Goal: Task Accomplishment & Management: Manage account settings

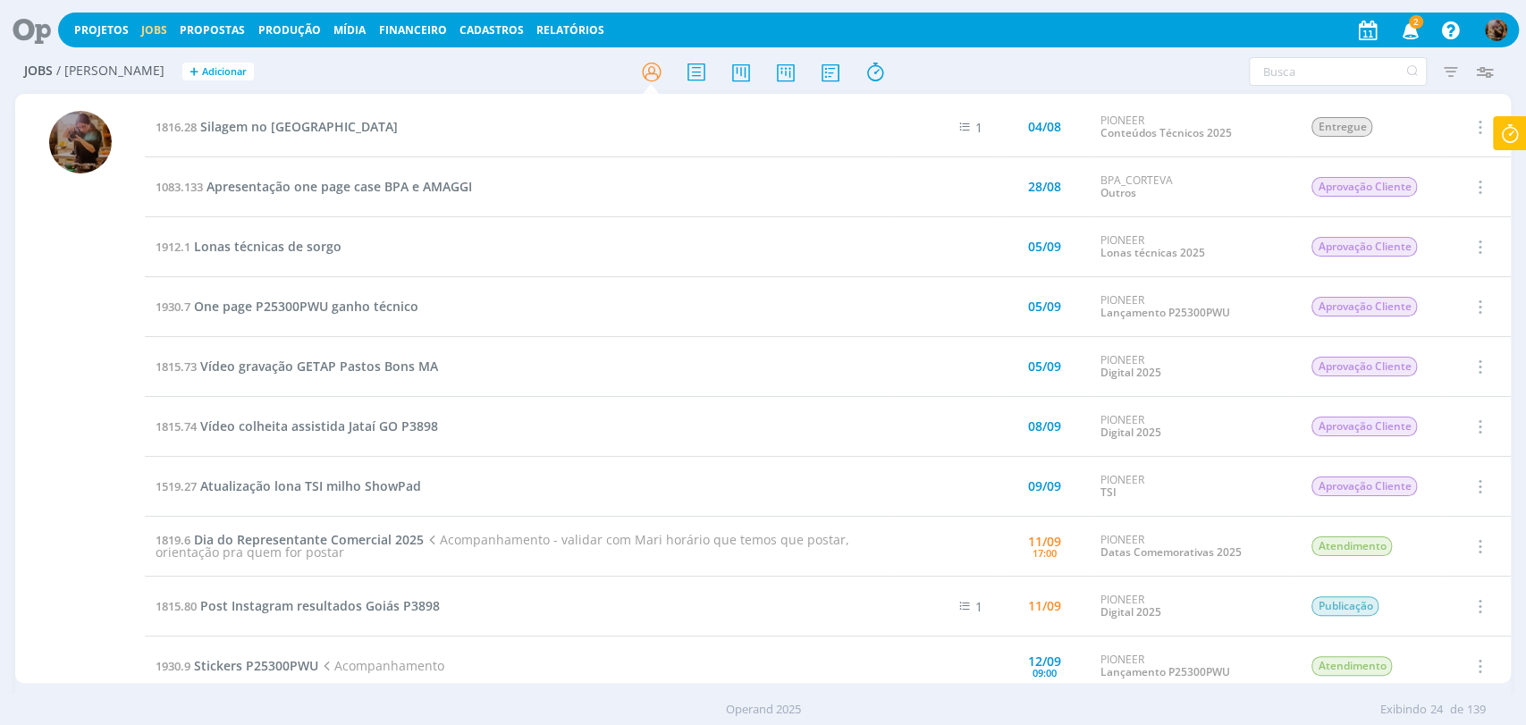
scroll to position [298, 0]
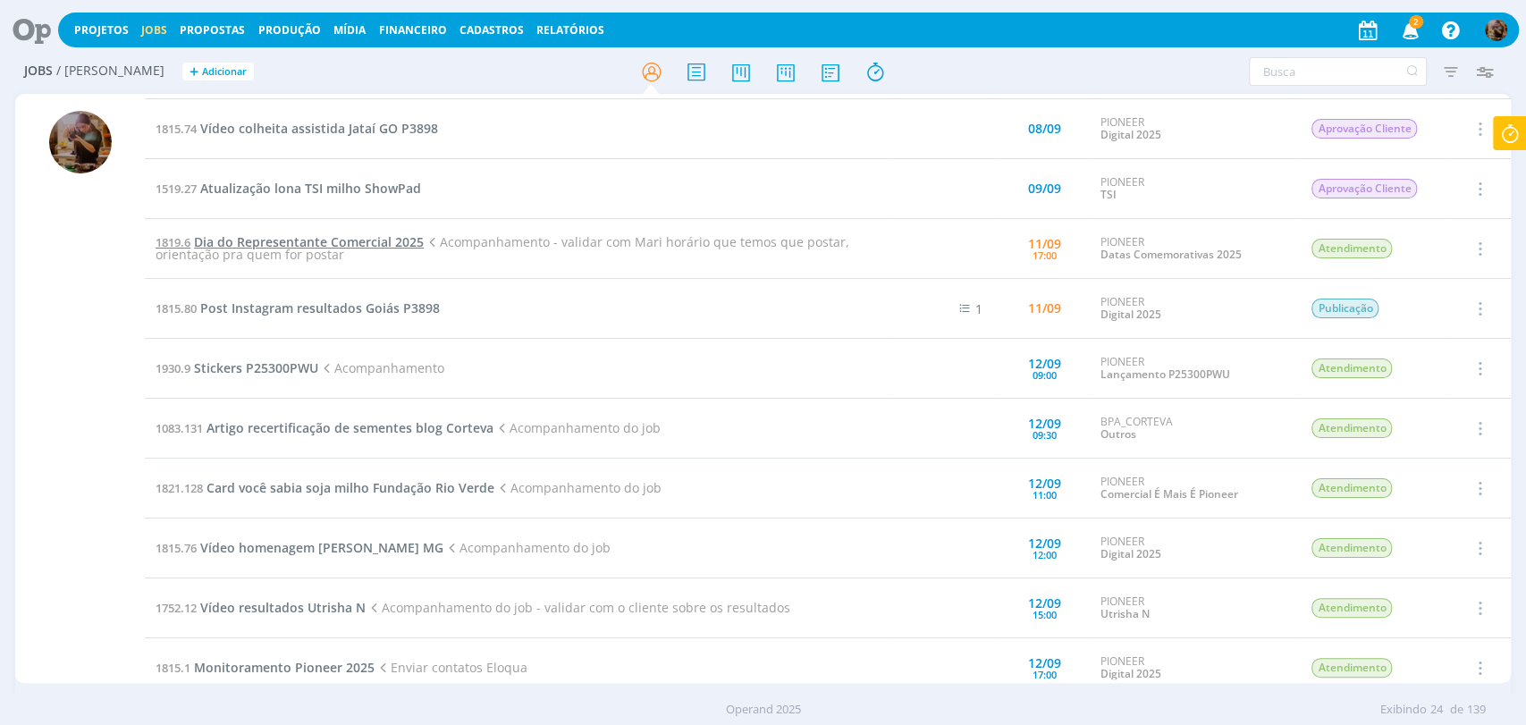
click at [404, 241] on span "Dia do Representante Comercial 2025" at bounding box center [309, 241] width 230 height 17
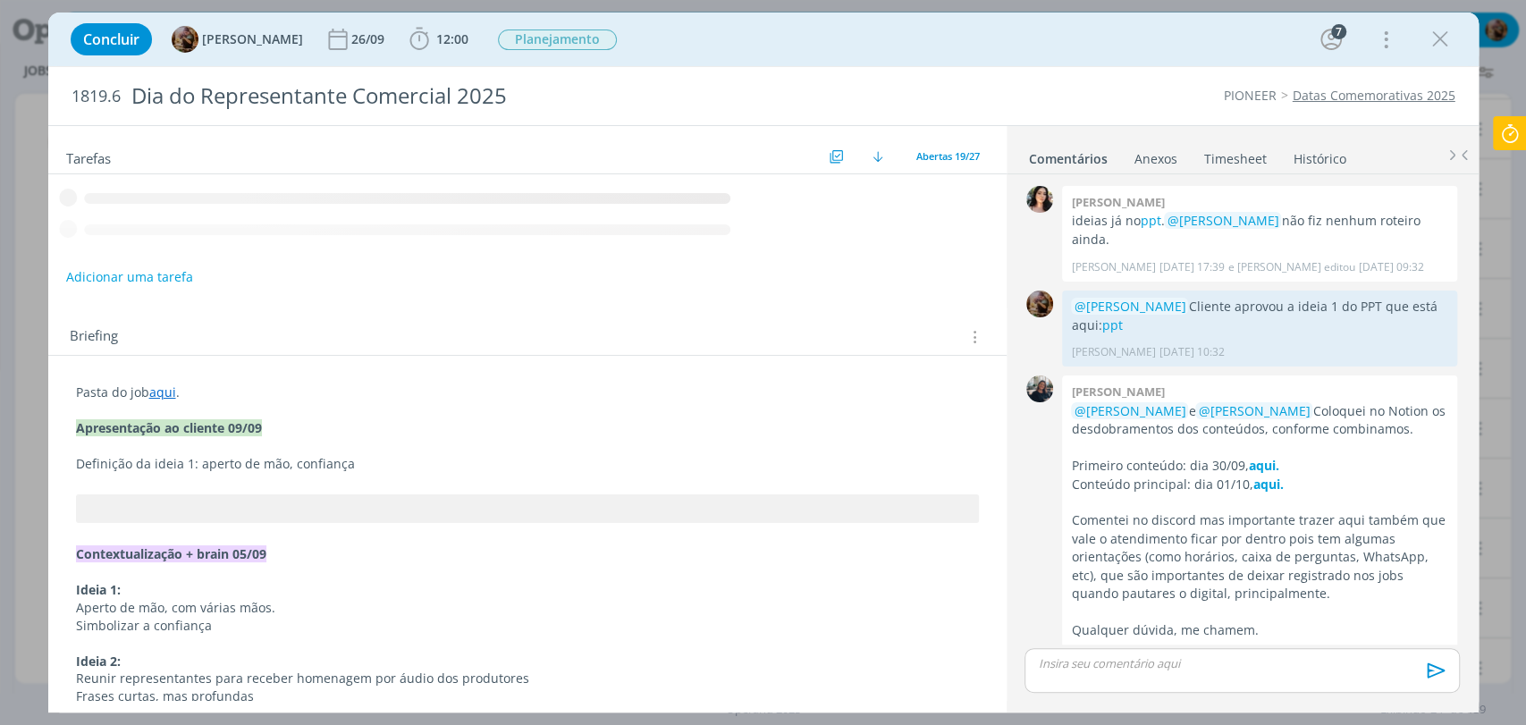
scroll to position [31, 0]
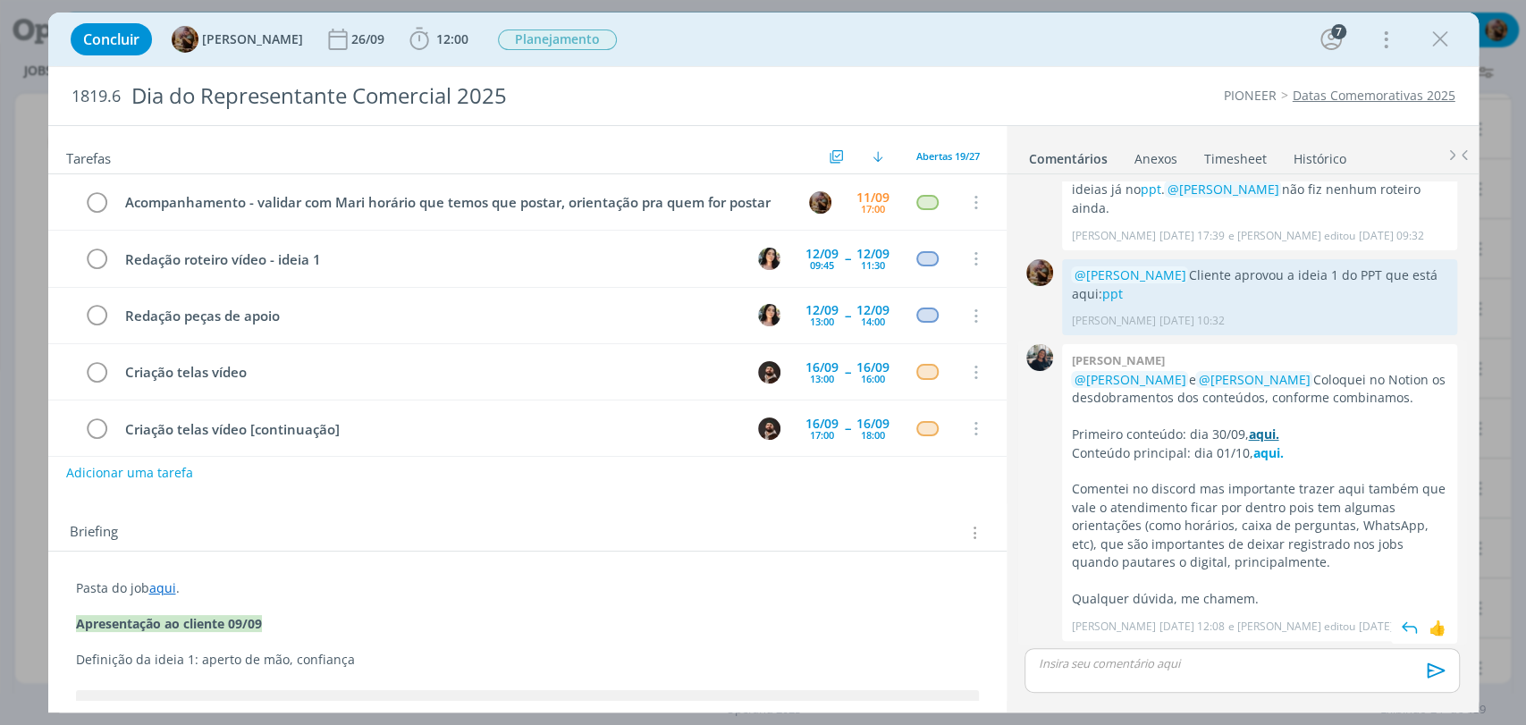
click at [1250, 433] on strong "aqui." at bounding box center [1263, 433] width 30 height 17
click at [1252, 454] on strong "aqui." at bounding box center [1267, 452] width 30 height 17
click at [166, 475] on button "Adicionar uma tarefa" at bounding box center [128, 472] width 127 height 30
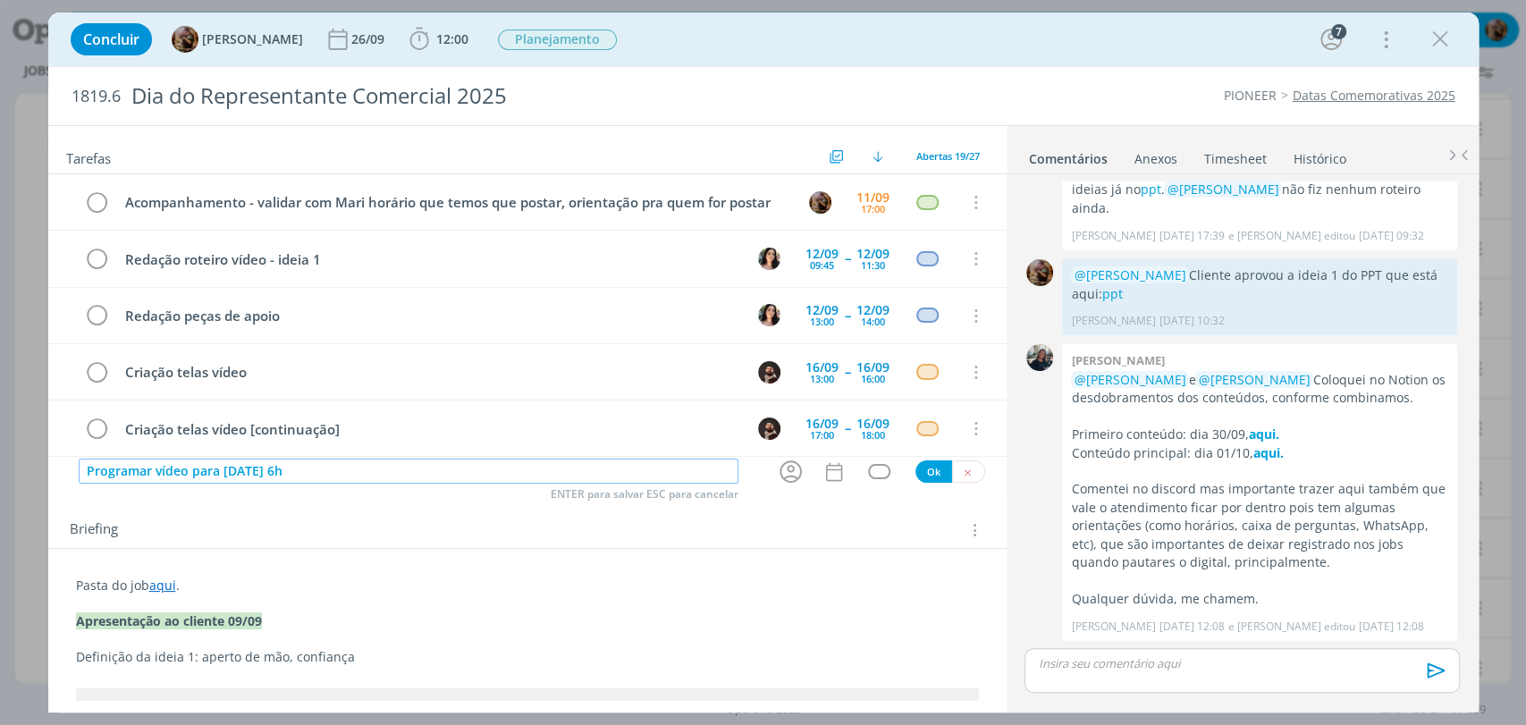
click at [189, 480] on input "Programar vídeo para 01/10 às 6h" at bounding box center [409, 470] width 660 height 25
click at [779, 474] on icon "dialog" at bounding box center [791, 472] width 28 height 28
type input "Programar vídeo (post principal) para 01/10 às 6h"
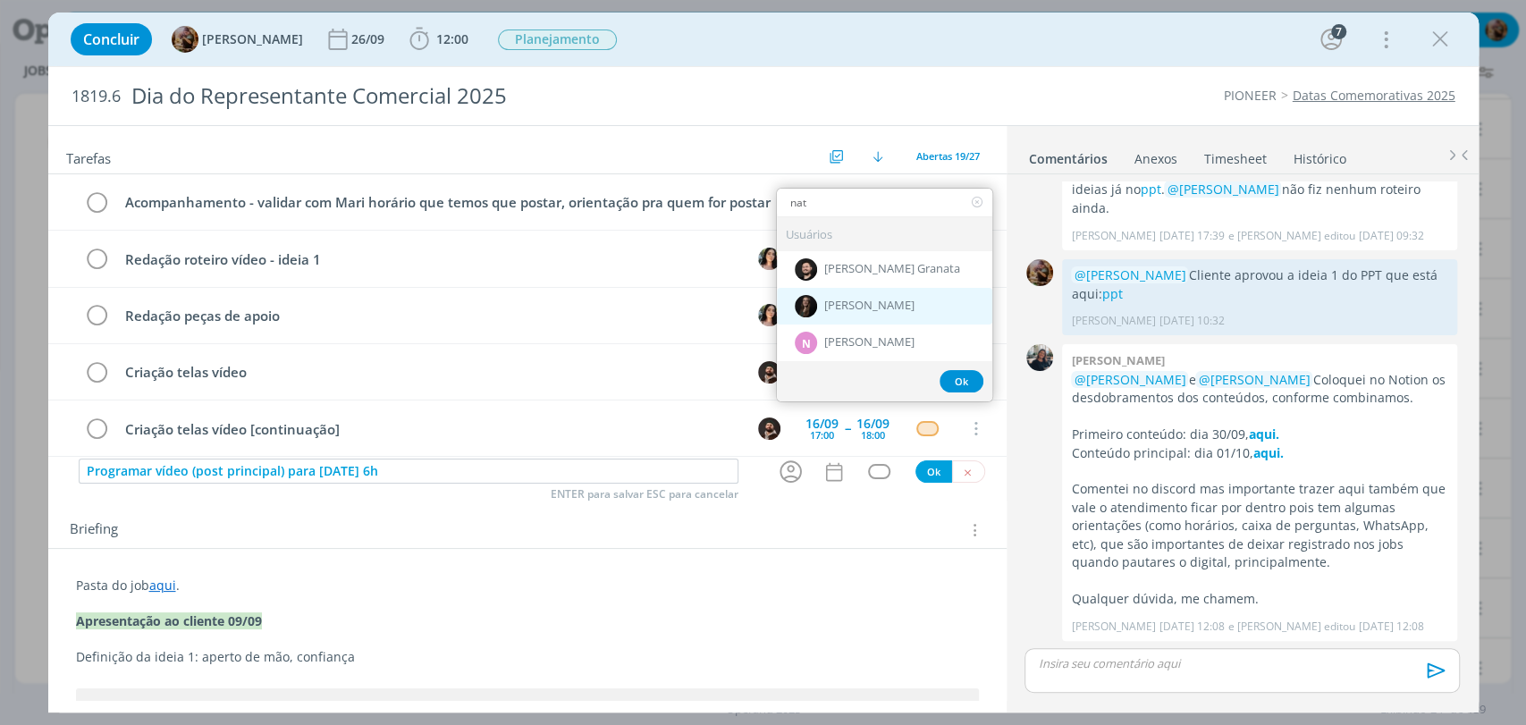
type input "nat"
click at [824, 309] on span "[PERSON_NAME]" at bounding box center [869, 306] width 90 height 14
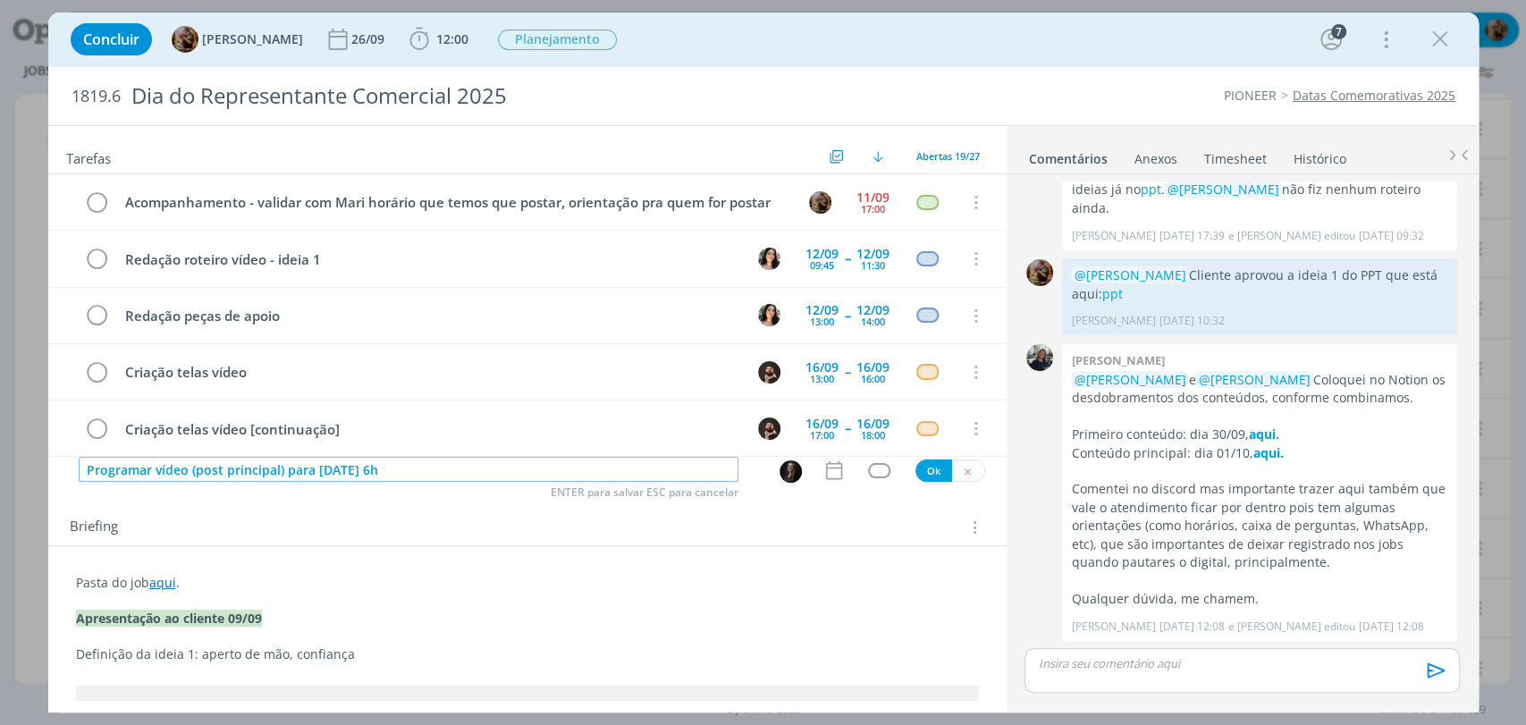
click at [701, 474] on input "Programar vídeo (post principal) para 01/10 às 6h" at bounding box center [409, 469] width 660 height 25
type input "Programar vídeo (post principal) para 01/10 às 6h da manhã"
click at [831, 469] on icon "dialog" at bounding box center [833, 469] width 23 height 23
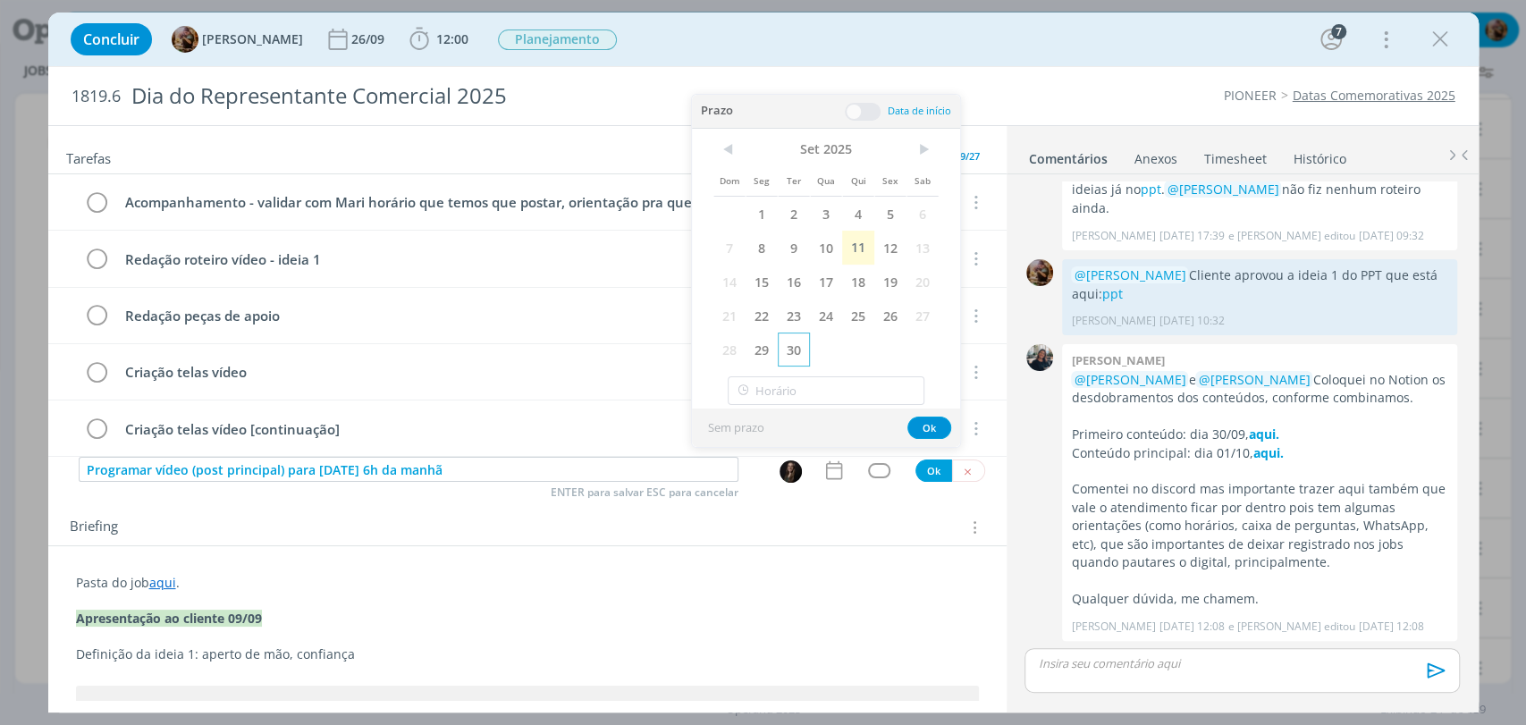
click at [793, 349] on span "30" at bounding box center [793, 349] width 32 height 34
click at [862, 109] on span at bounding box center [863, 112] width 36 height 18
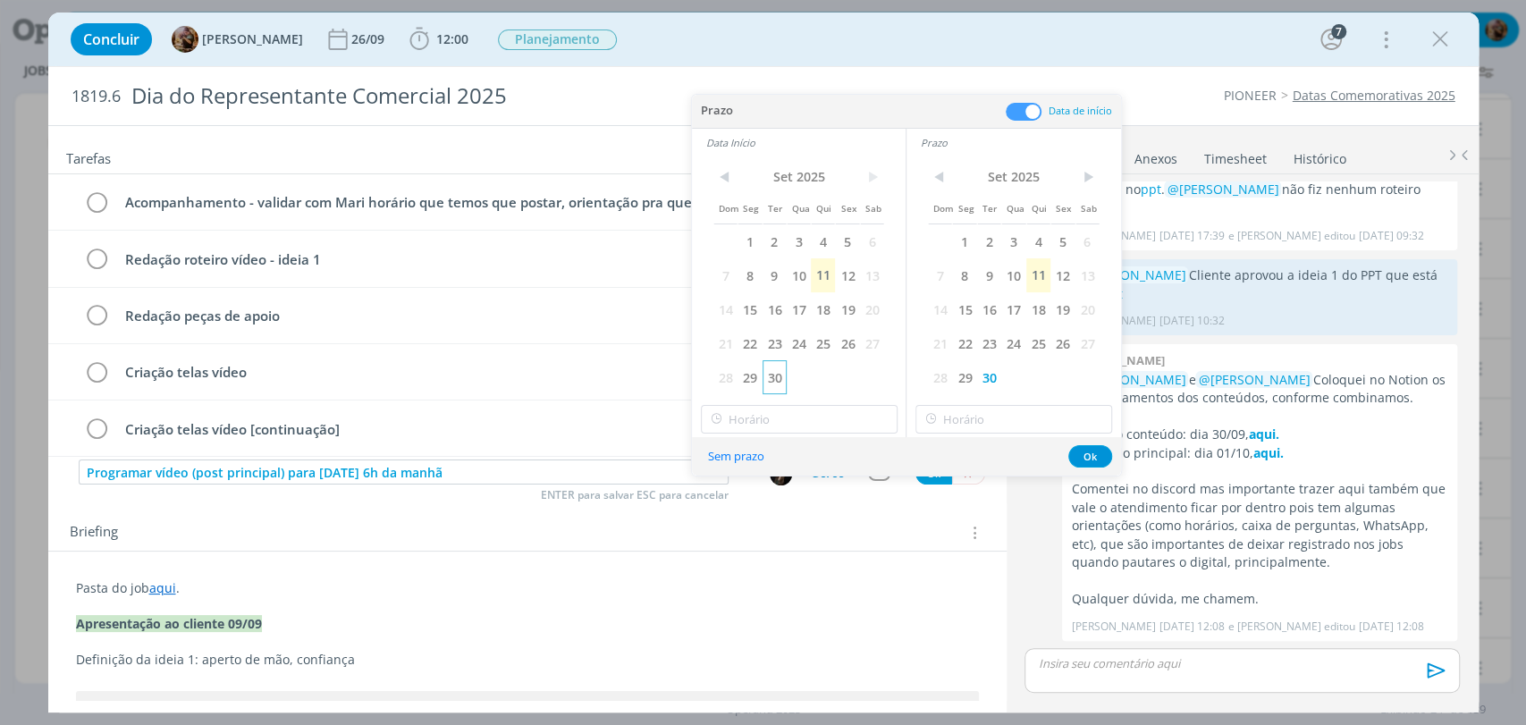
click at [766, 388] on span "30" at bounding box center [774, 377] width 24 height 34
click at [787, 420] on input "18:00" at bounding box center [799, 419] width 197 height 29
click at [794, 483] on div "14:00" at bounding box center [800, 480] width 199 height 32
type input "14:00"
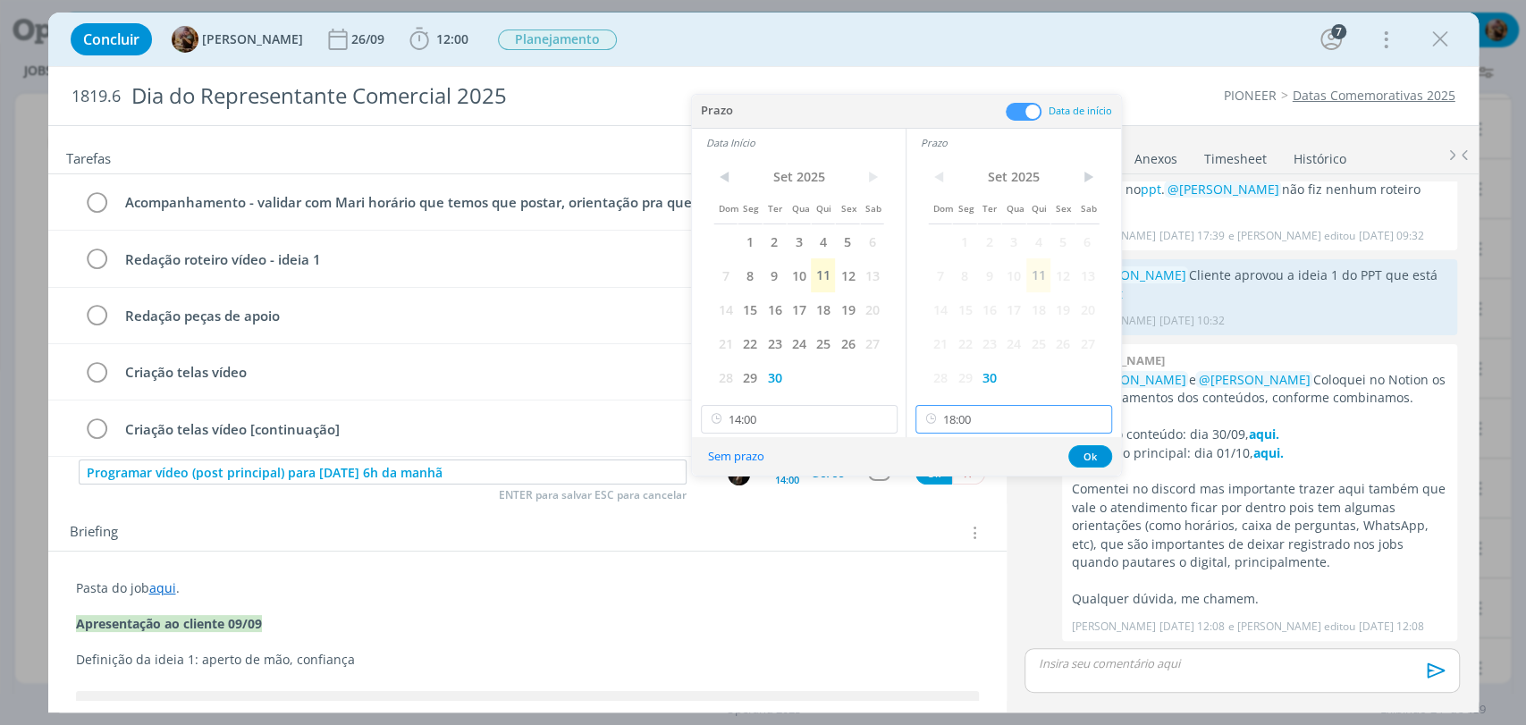
click at [951, 423] on input "18:00" at bounding box center [1013, 419] width 197 height 29
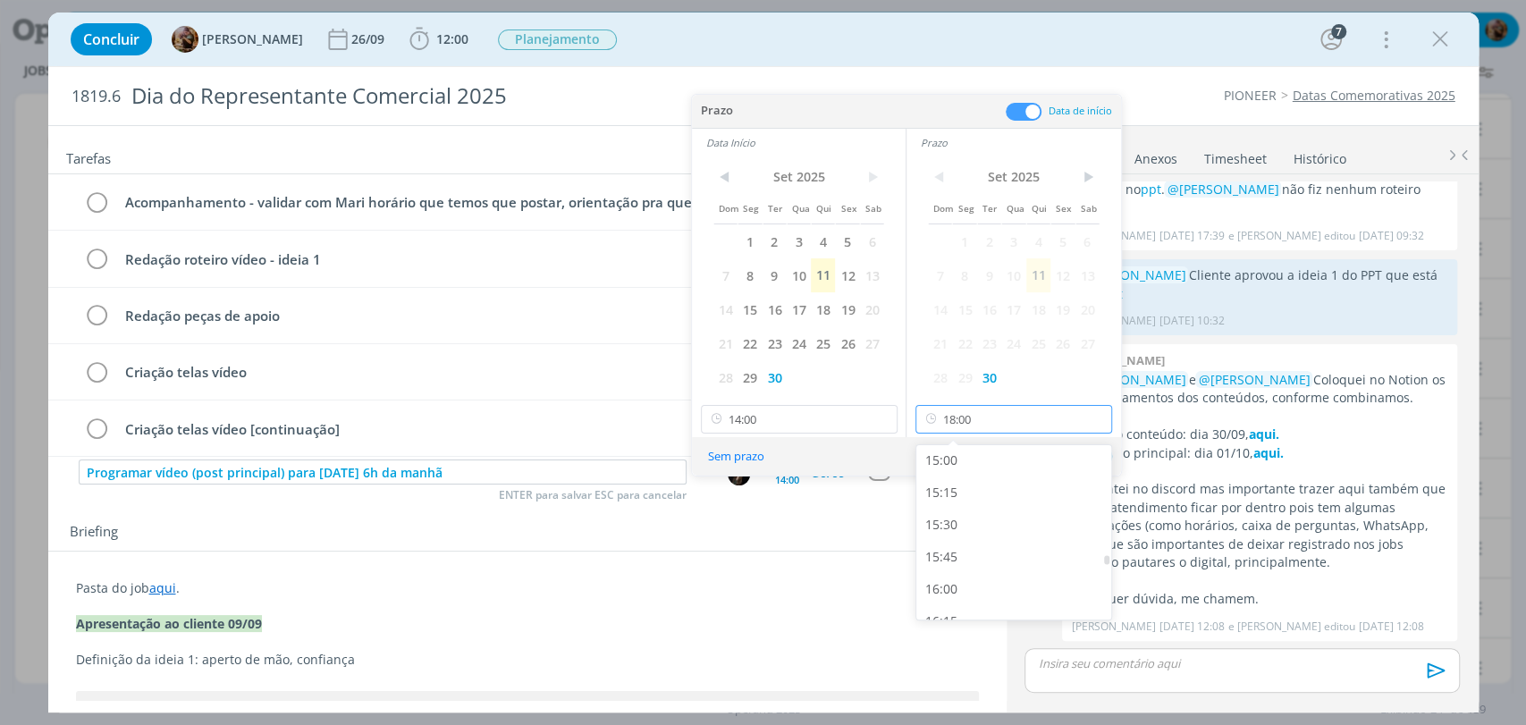
scroll to position [1882, 0]
click at [971, 502] on div "15:00" at bounding box center [1015, 509] width 199 height 32
type input "15:00"
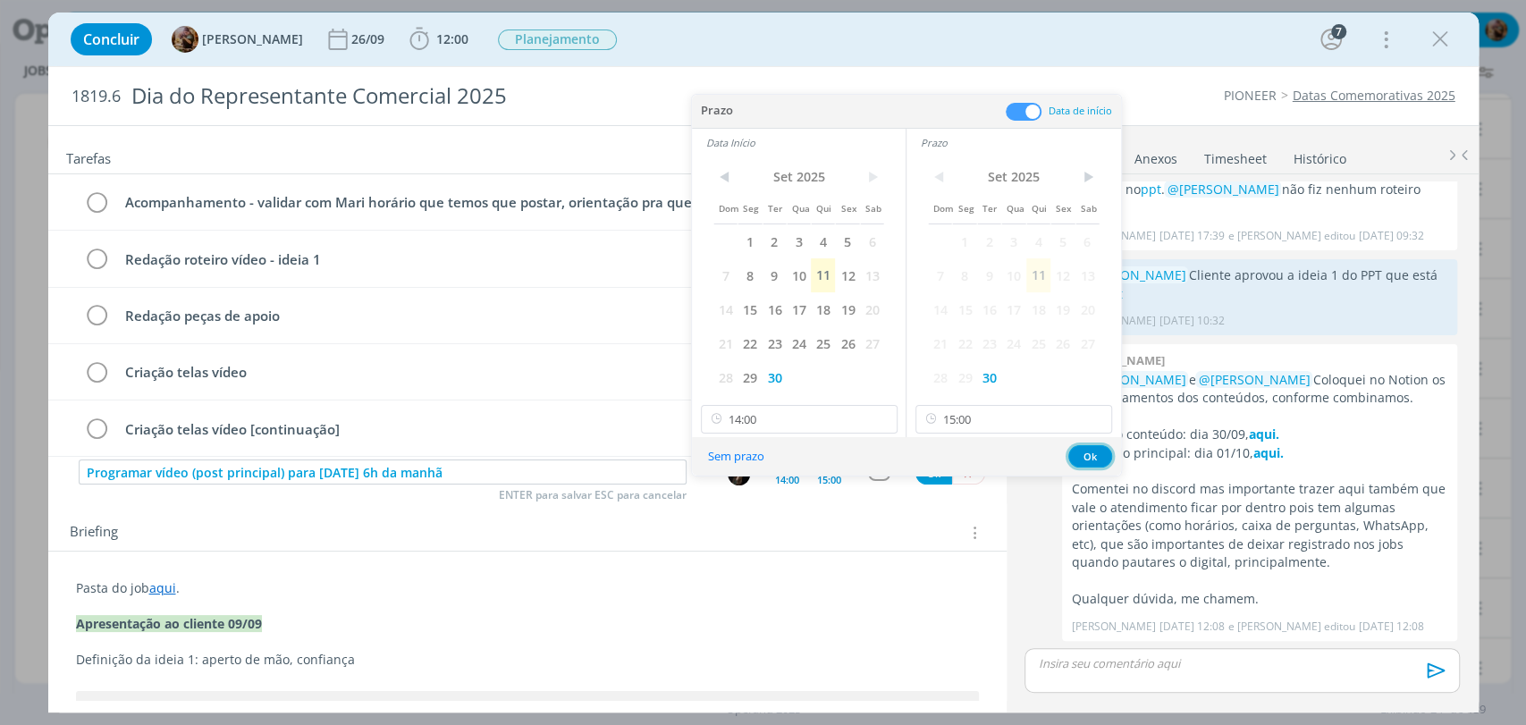
click at [1077, 459] on button "Ok" at bounding box center [1090, 456] width 44 height 22
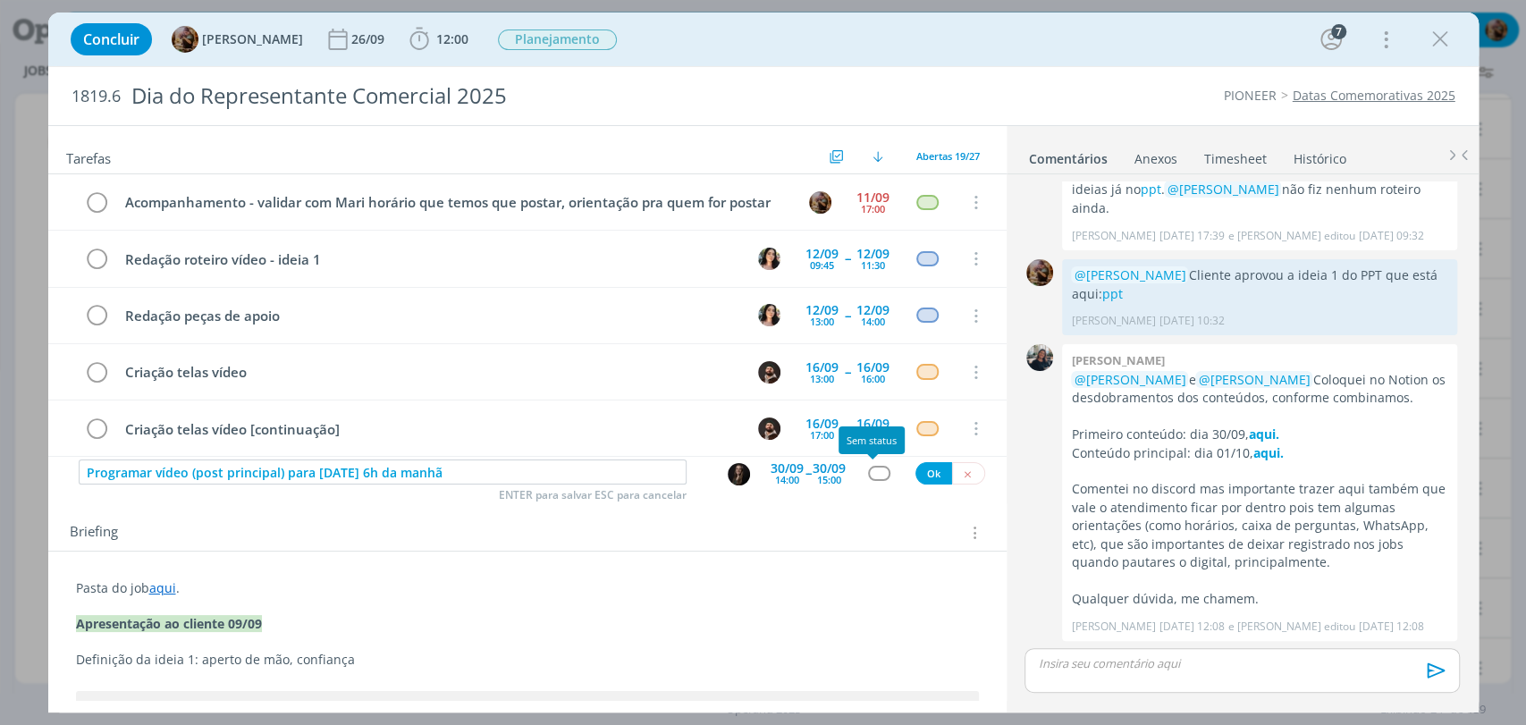
click at [878, 474] on div "dialog" at bounding box center [879, 473] width 22 height 15
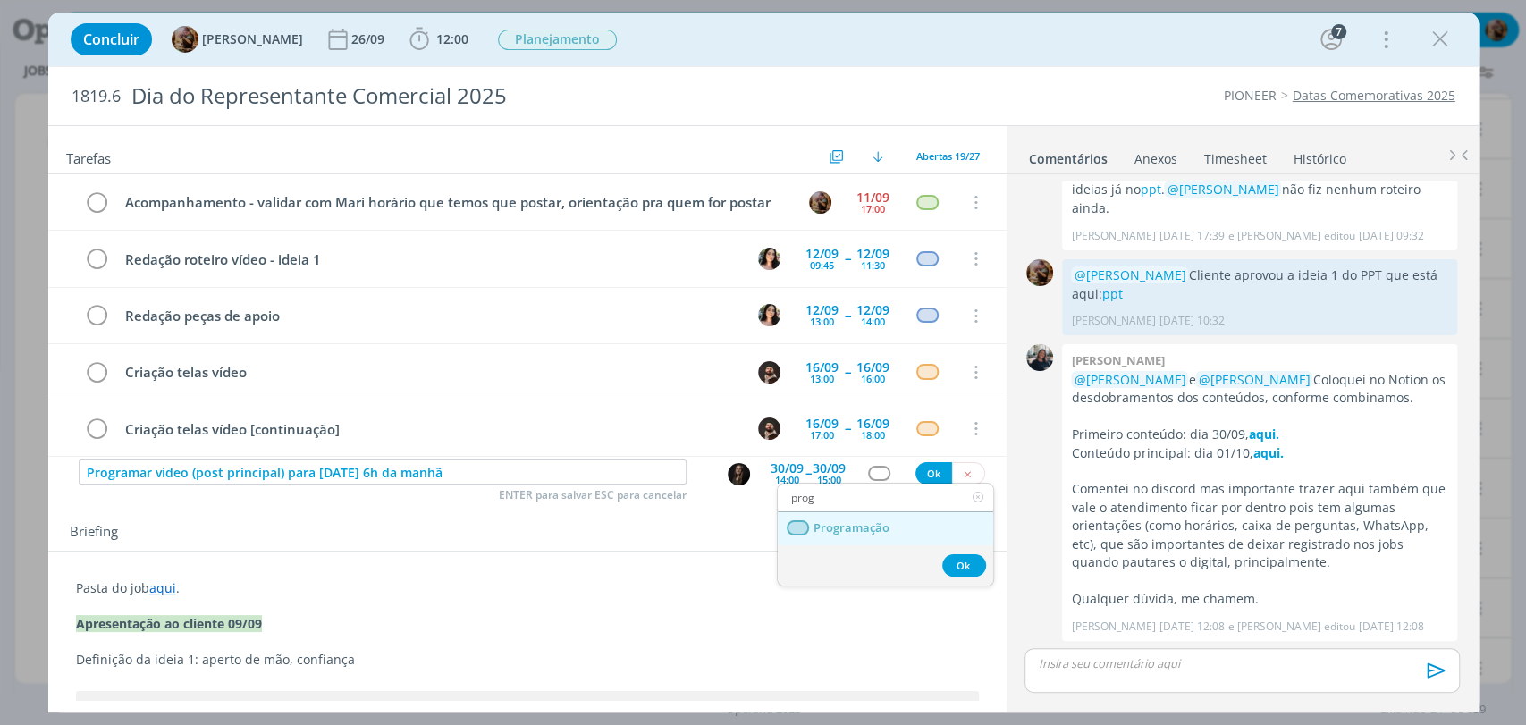
type input "prog"
click at [872, 526] on span "Programação" at bounding box center [850, 528] width 76 height 14
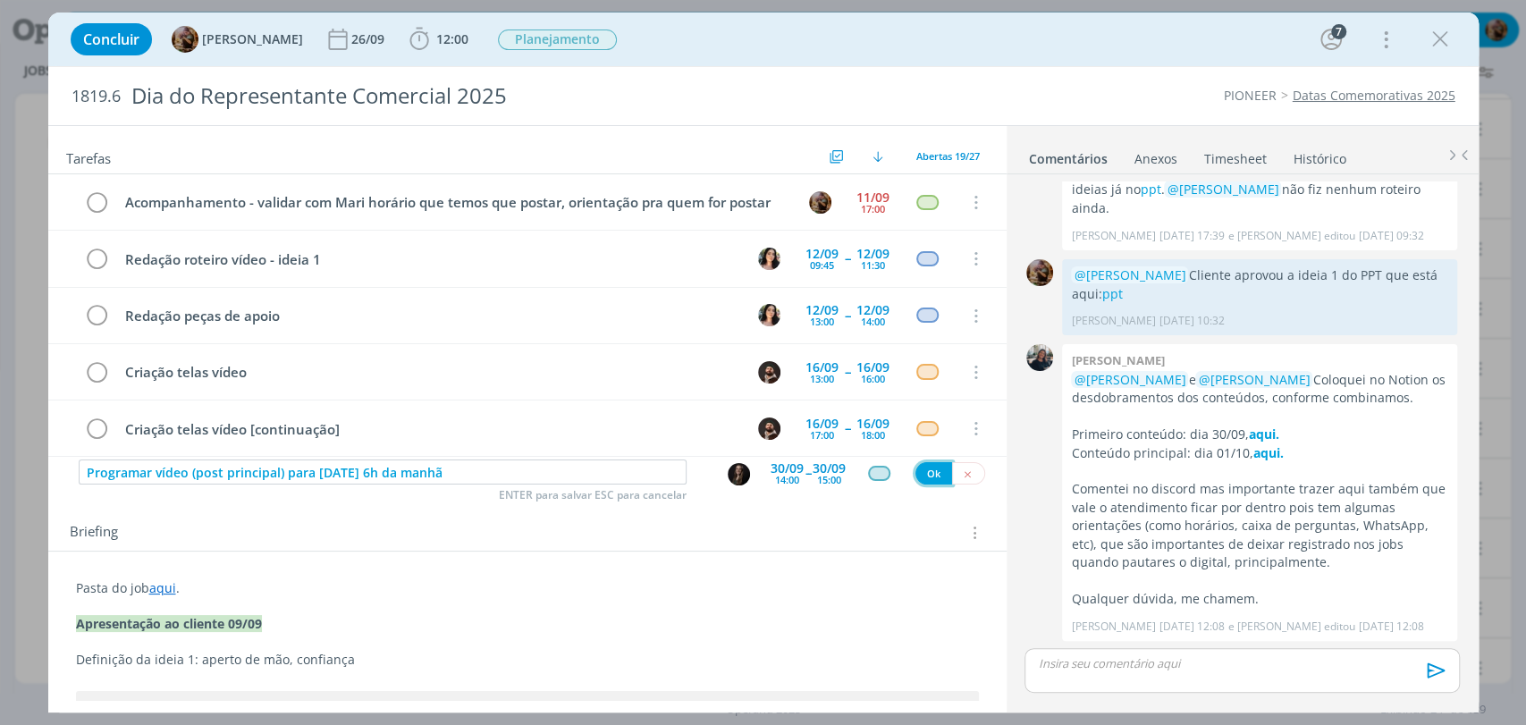
click at [922, 475] on button "Ok" at bounding box center [933, 473] width 37 height 22
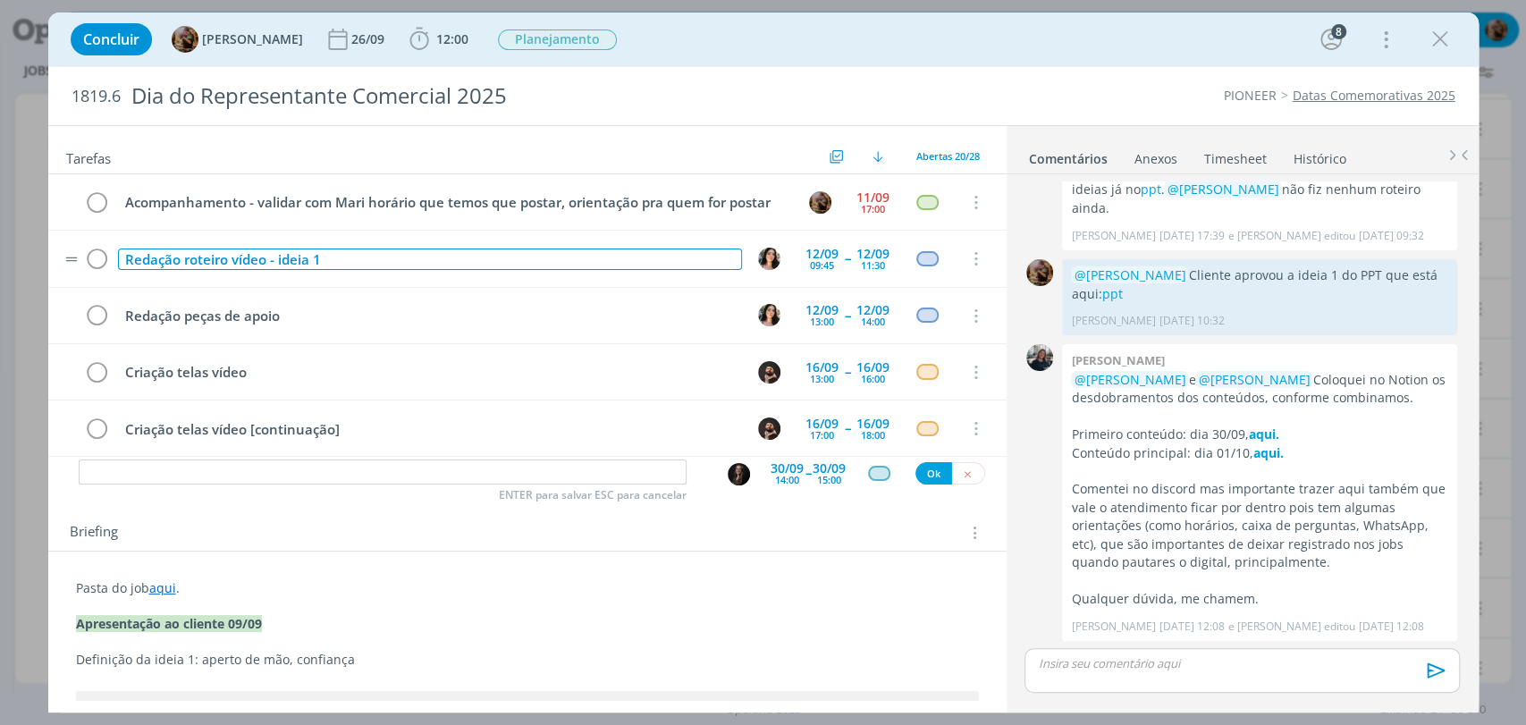
click at [340, 254] on div "Redação roteiro vídeo - ideia 1" at bounding box center [430, 259] width 624 height 22
click at [279, 263] on div "Redação roteiro vídeo - ideia 1 + texto para capa do vídeo" at bounding box center [430, 259] width 624 height 22
click at [318, 268] on div "Redação roteiro vídeo (ideia 1 + texto para capa do vídeo" at bounding box center [430, 259] width 624 height 22
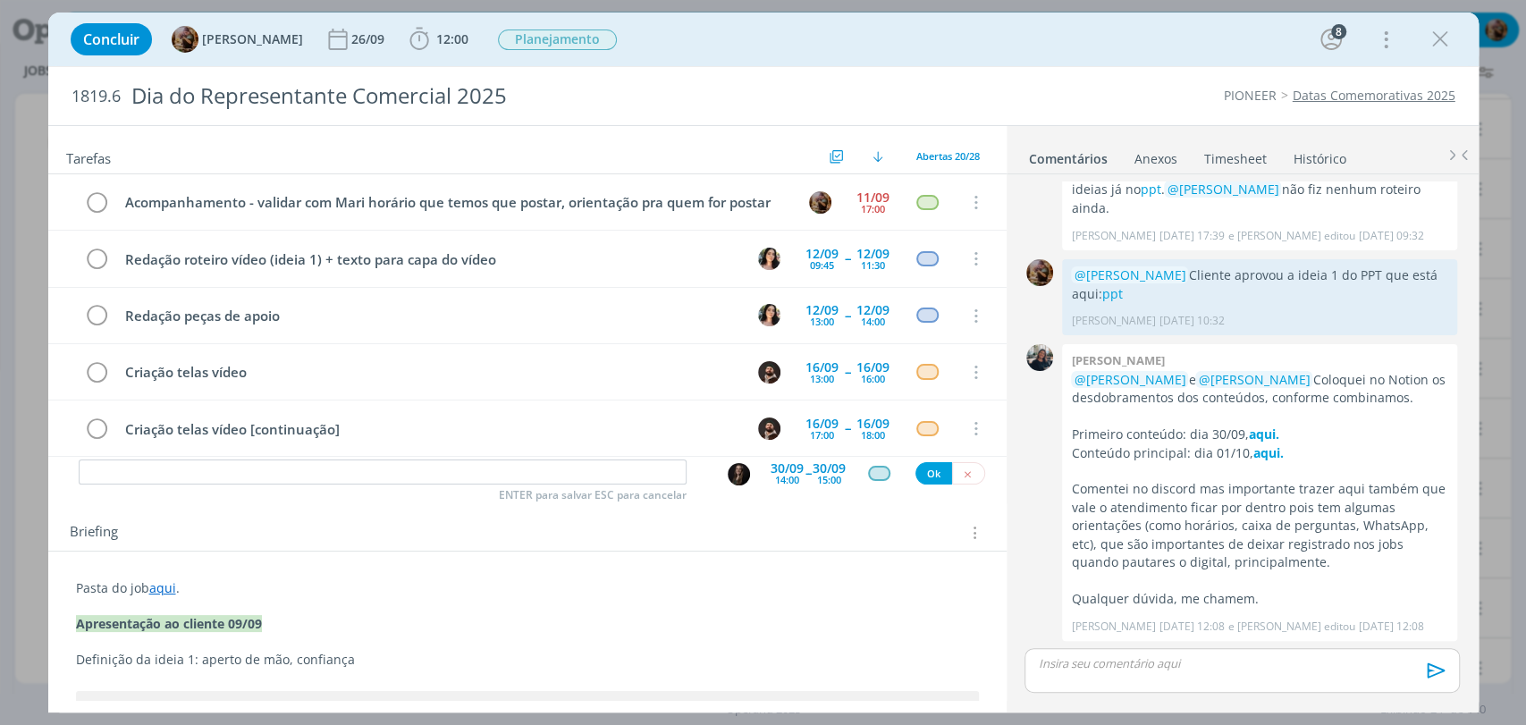
click at [764, 53] on div "Concluir Amanda Rodrigues 26/09 12:00 Iniciar Apontar Data * 11/09/2025 Horas *…" at bounding box center [763, 39] width 1403 height 43
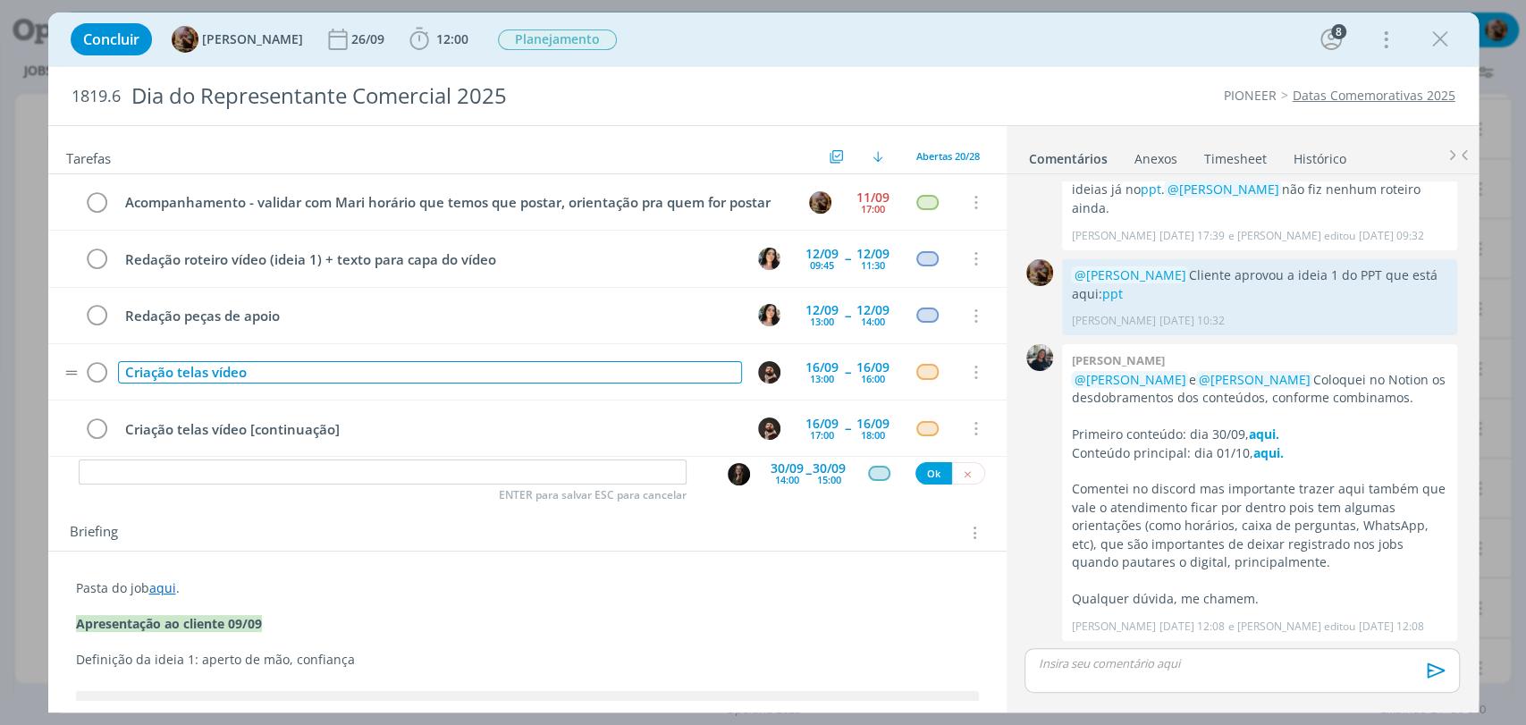
click at [341, 365] on div "Criação telas vídeo" at bounding box center [430, 372] width 624 height 22
click at [207, 375] on div "Criação telas vídeo" at bounding box center [430, 372] width 624 height 22
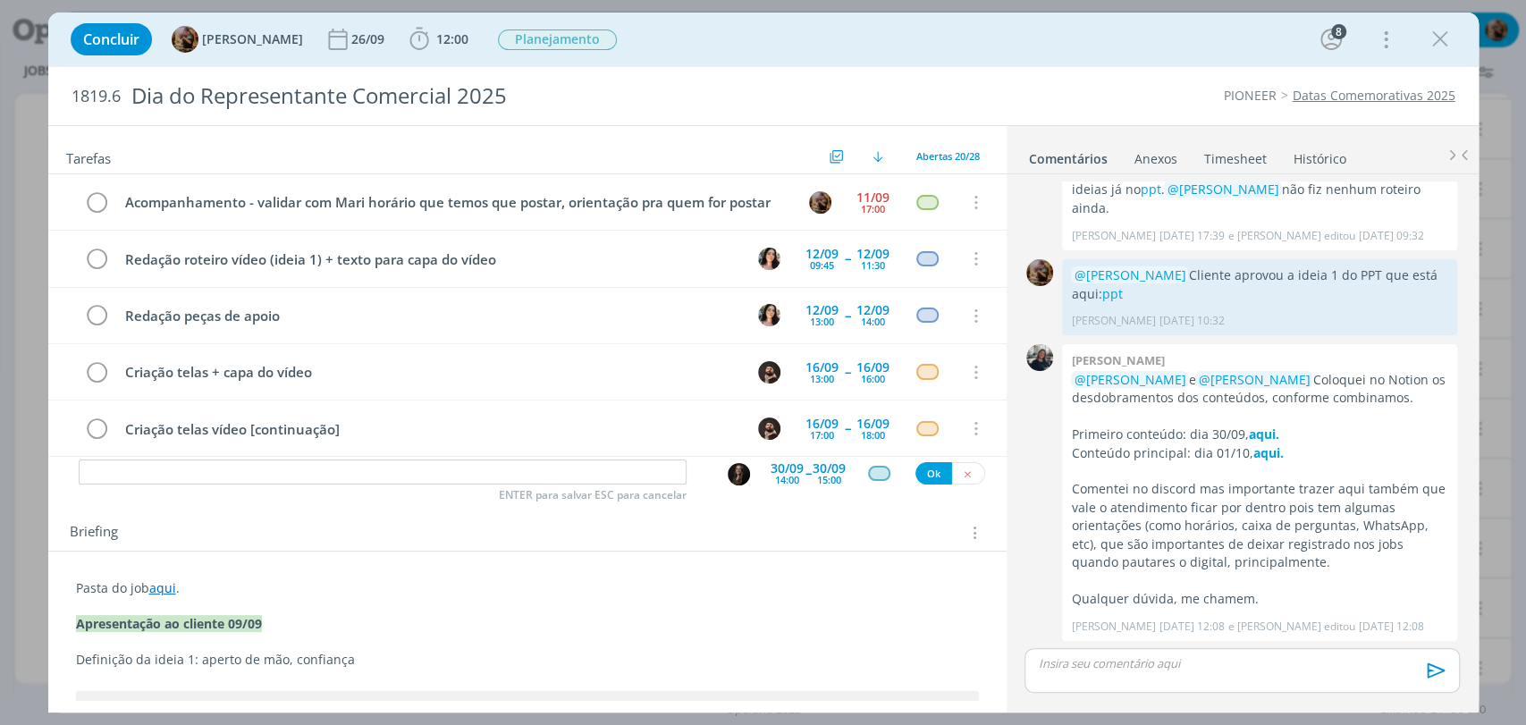
click at [771, 63] on div "Concluir Amanda Rodrigues 26/09 12:00 Iniciar Apontar Data * 11/09/2025 Horas *…" at bounding box center [763, 40] width 1430 height 54
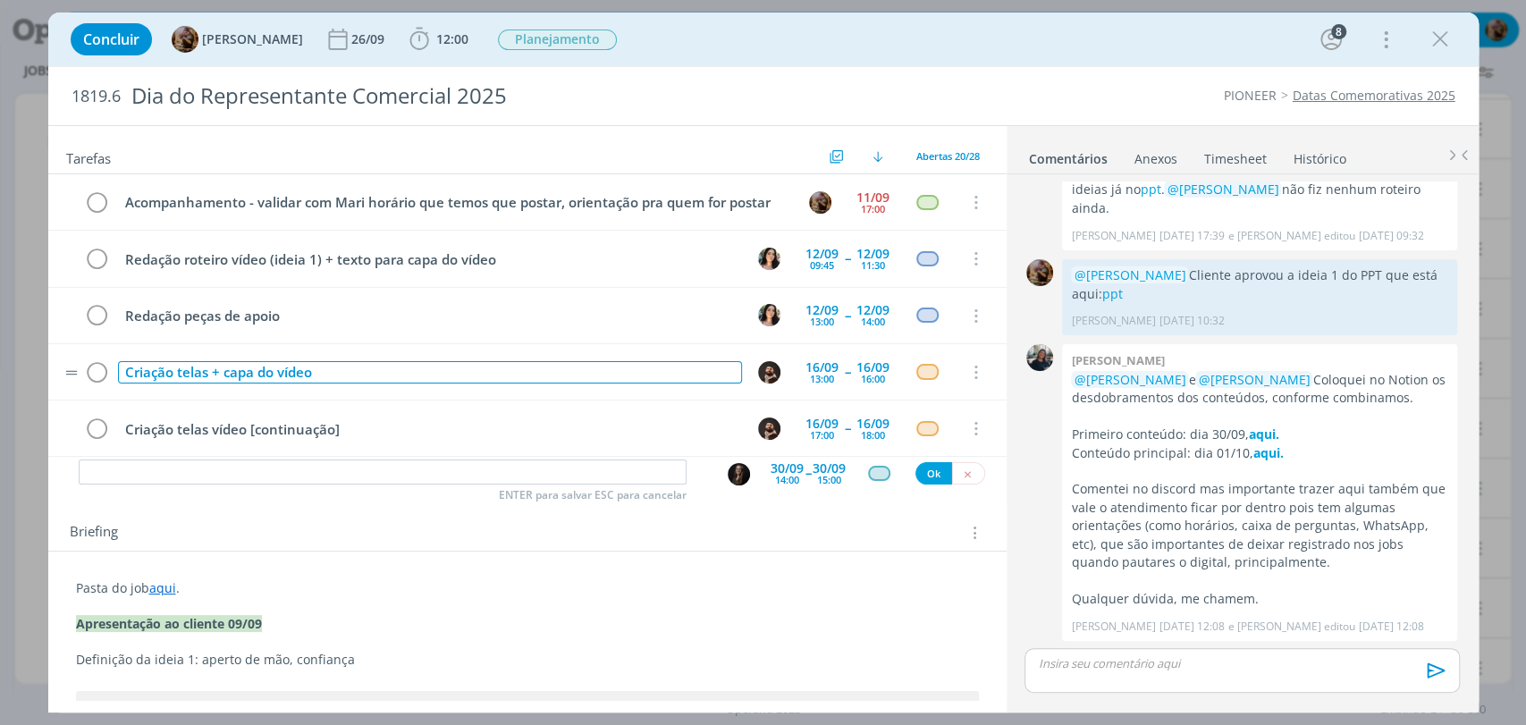
click at [450, 371] on div "Criação telas + capa do vídeo" at bounding box center [430, 372] width 624 height 22
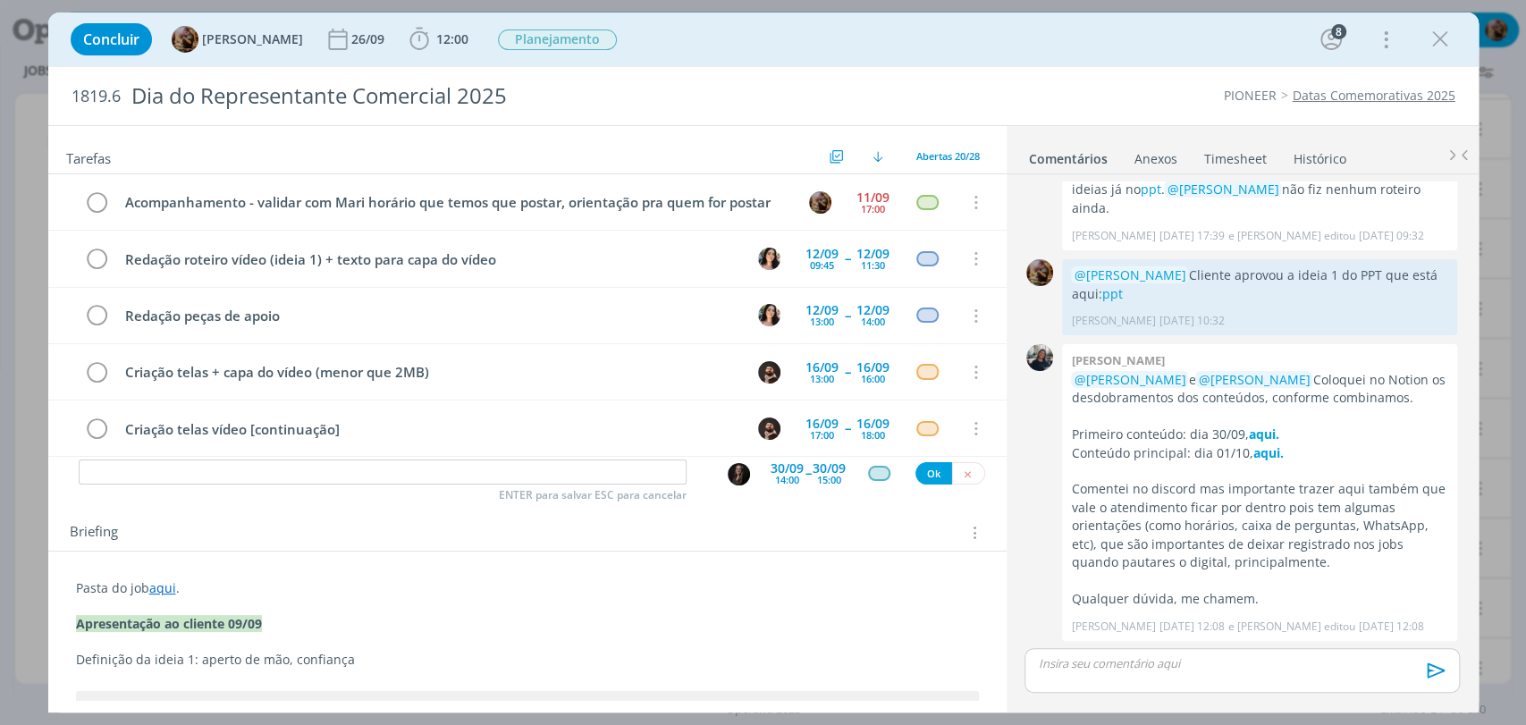
click at [935, 32] on div "Concluir Amanda Rodrigues 26/09 12:00 Iniciar Apontar Data * 11/09/2025 Horas *…" at bounding box center [763, 39] width 1403 height 43
click at [400, 468] on input "dialog" at bounding box center [383, 471] width 608 height 25
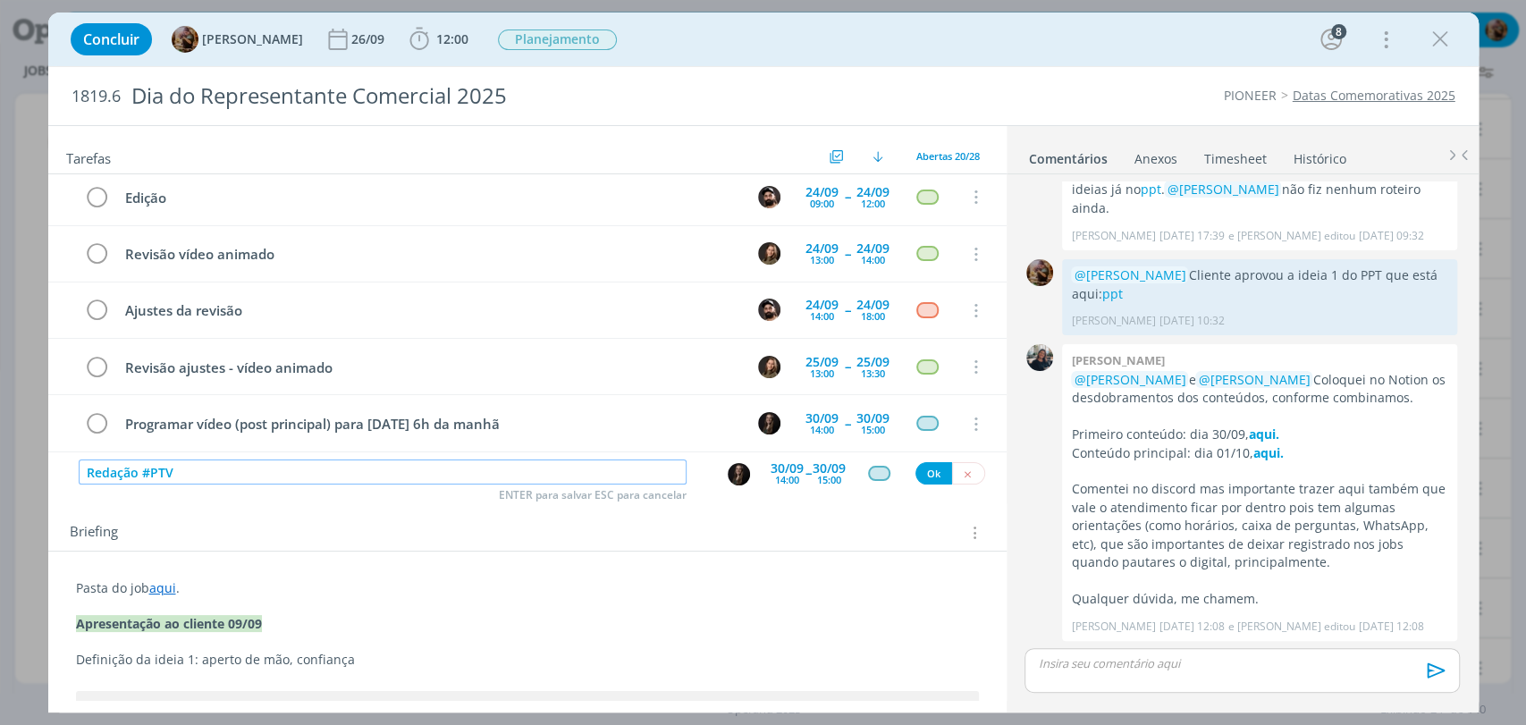
scroll to position [854, 0]
type input "Redação #PTV"
click at [727, 481] on img "dialog" at bounding box center [738, 474] width 22 height 22
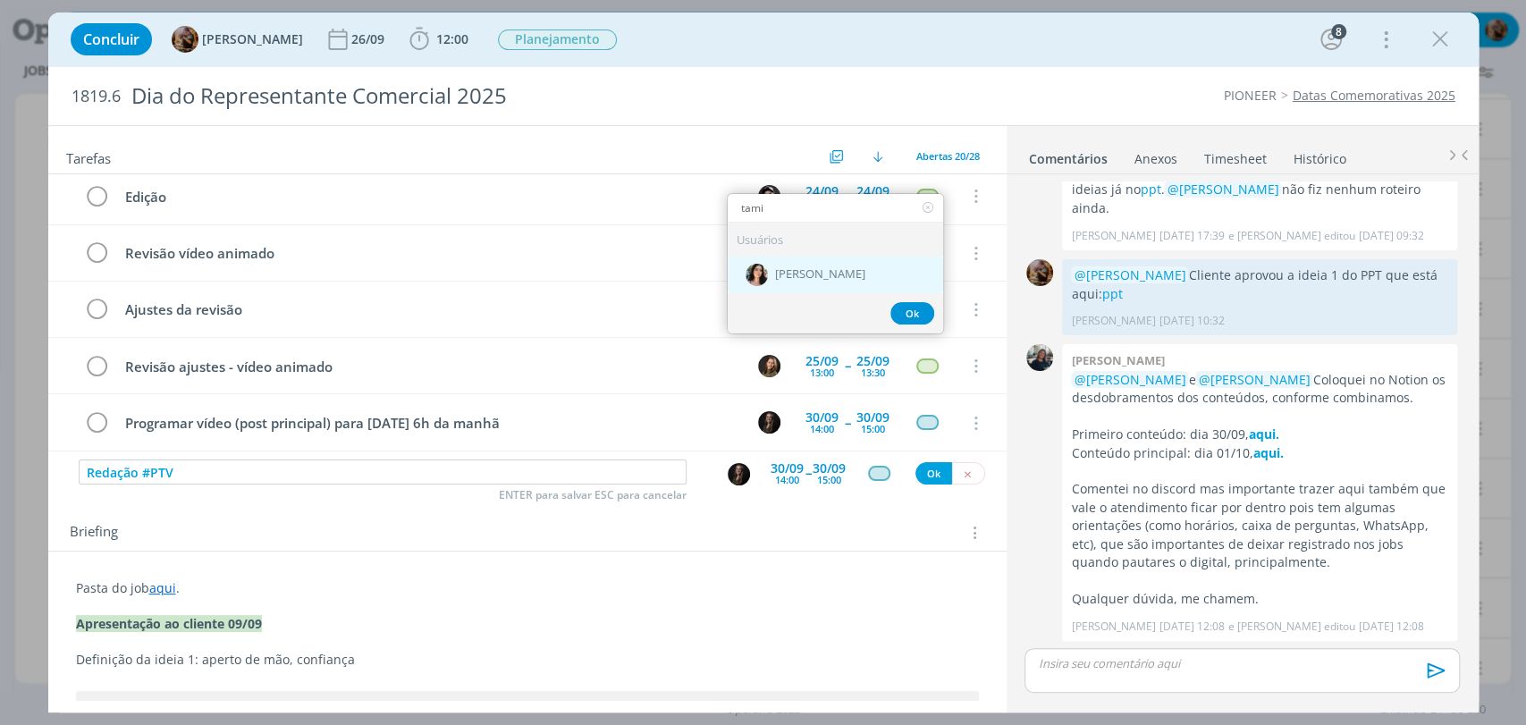
type input "tami"
click at [813, 281] on div "[PERSON_NAME]" at bounding box center [834, 274] width 215 height 37
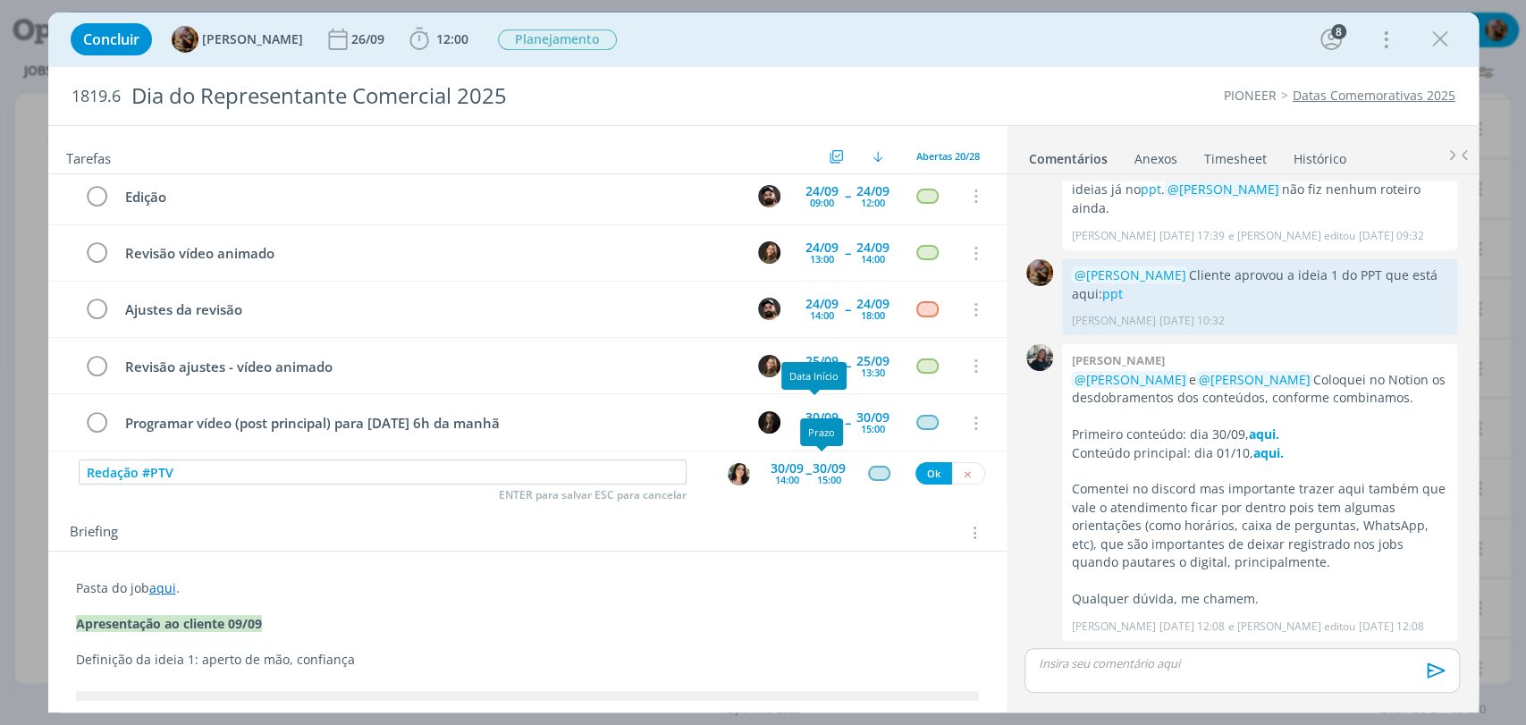
click at [788, 475] on div "14:00" at bounding box center [787, 480] width 24 height 10
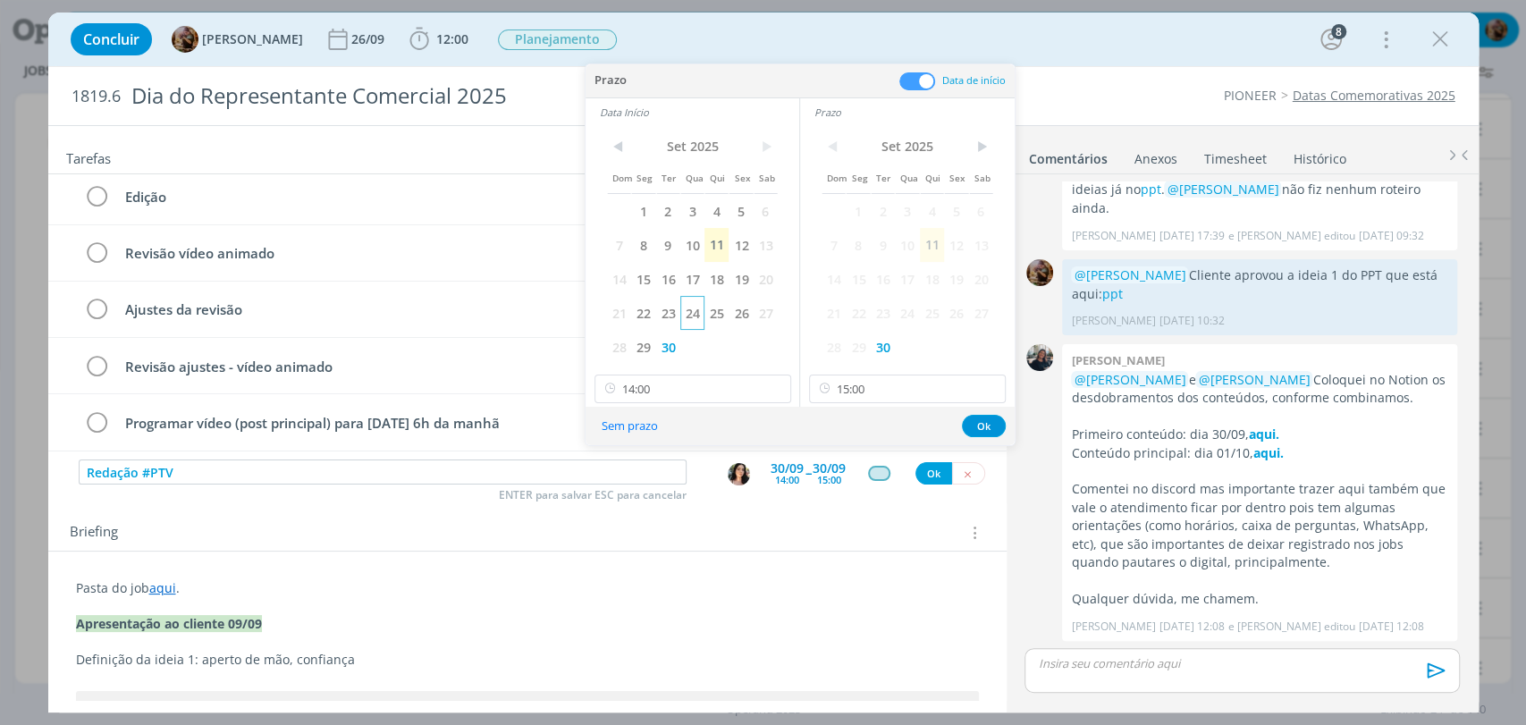
click at [689, 315] on span "24" at bounding box center [692, 313] width 24 height 34
drag, startPoint x: 904, startPoint y: 310, endPoint x: 895, endPoint y: 327, distance: 19.2
click at [906, 310] on span "24" at bounding box center [907, 313] width 24 height 34
click at [716, 397] on input "14:00" at bounding box center [692, 388] width 197 height 29
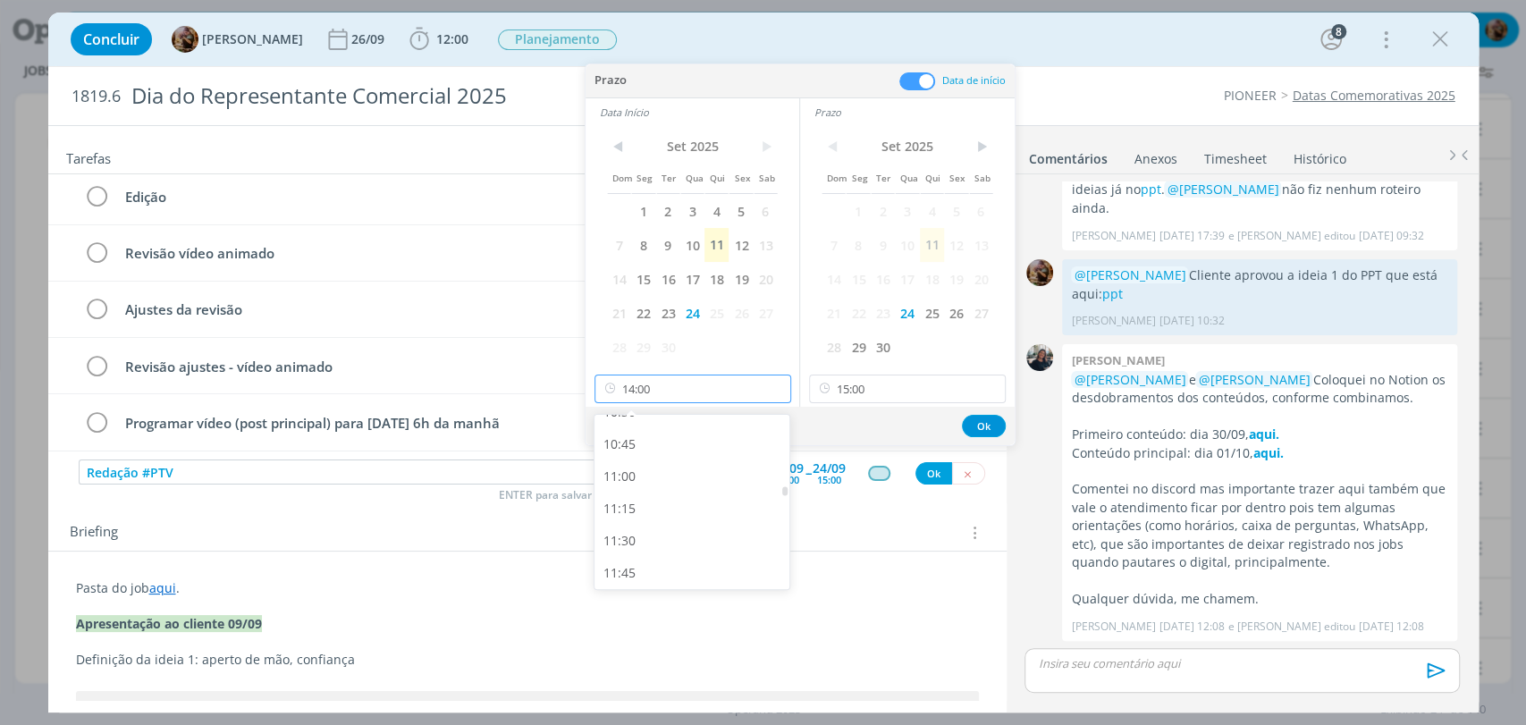
scroll to position [1268, 0]
click at [681, 499] on div "10:30" at bounding box center [693, 514] width 199 height 32
type input "10:30"
click at [886, 394] on input "15:00" at bounding box center [907, 388] width 197 height 29
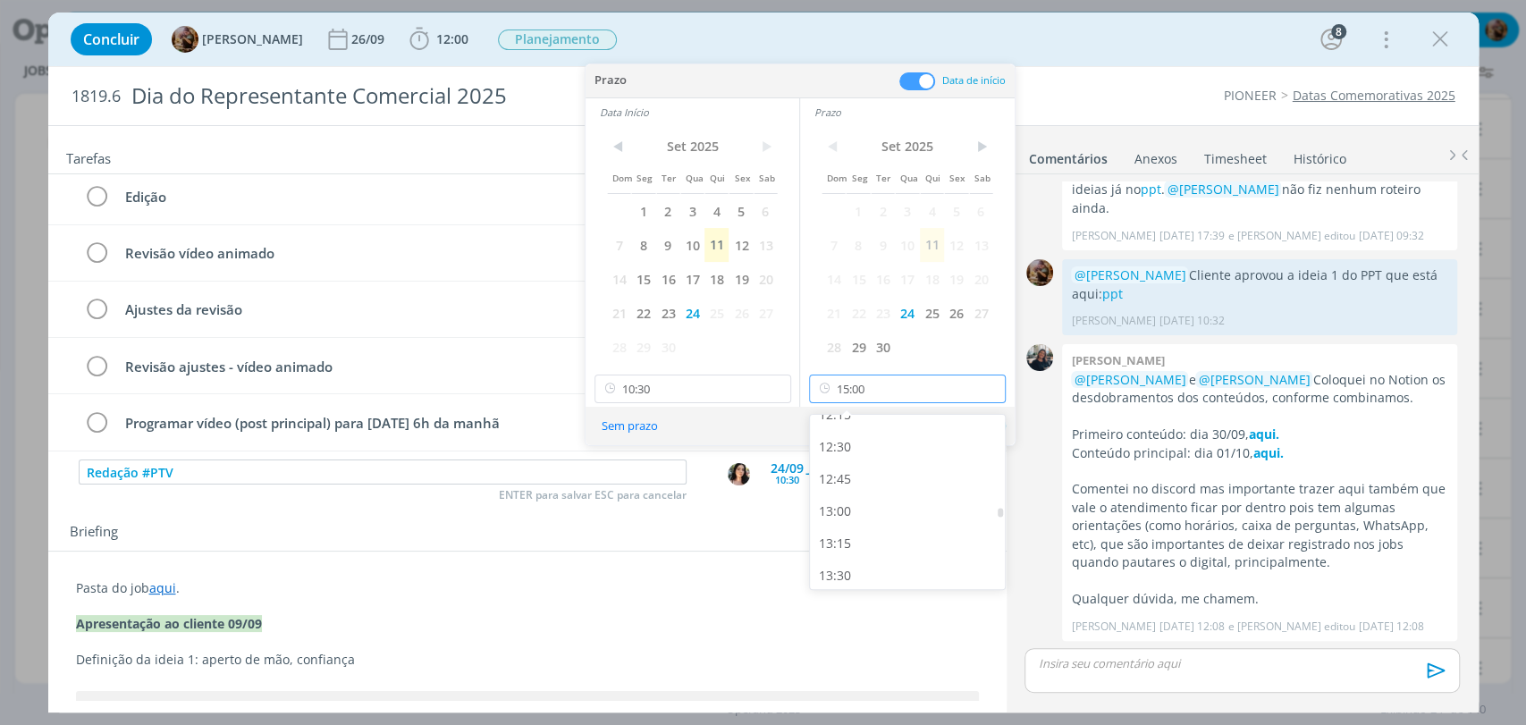
scroll to position [1496, 0]
click at [890, 486] on div "12:00" at bounding box center [909, 479] width 199 height 32
type input "12:00"
click at [983, 418] on button "Ok" at bounding box center [984, 426] width 44 height 22
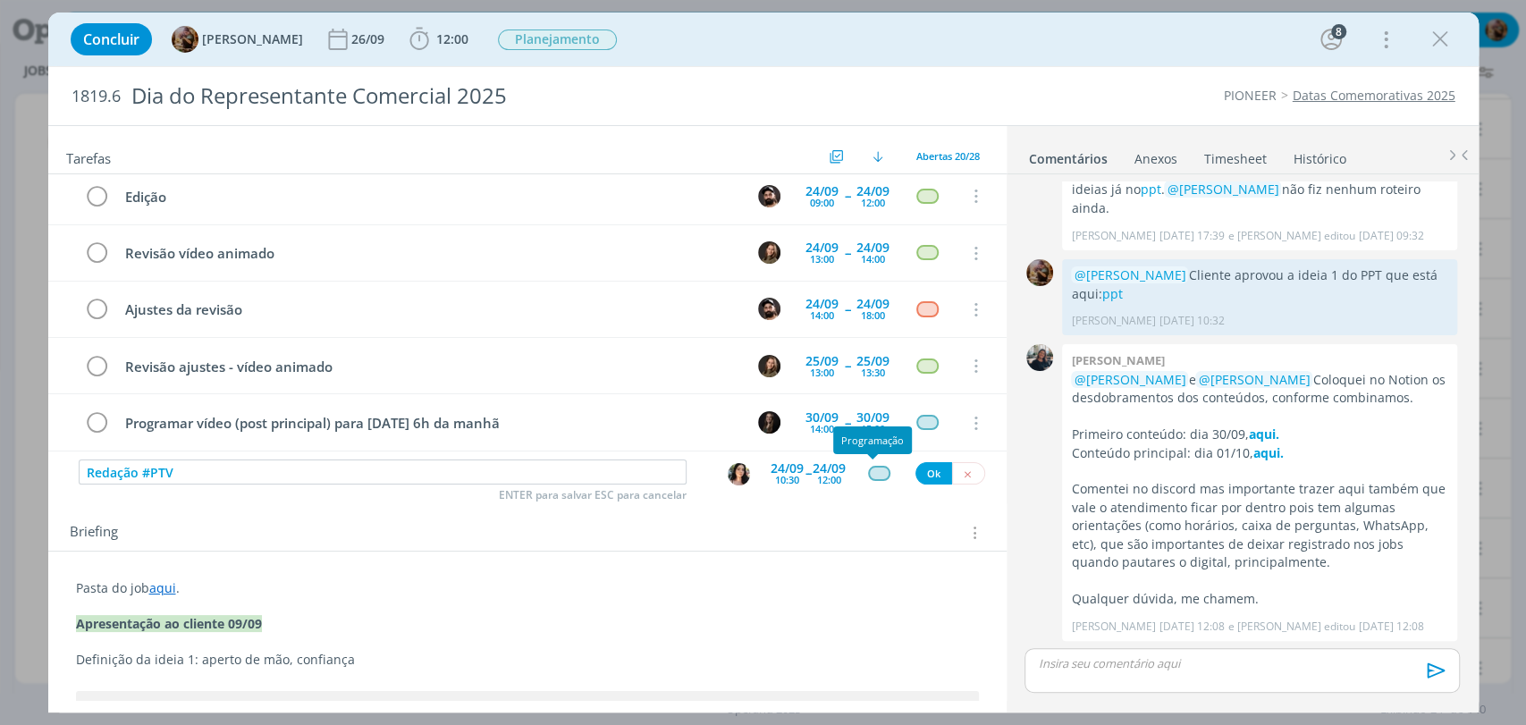
click at [875, 472] on div "dialog" at bounding box center [879, 473] width 22 height 15
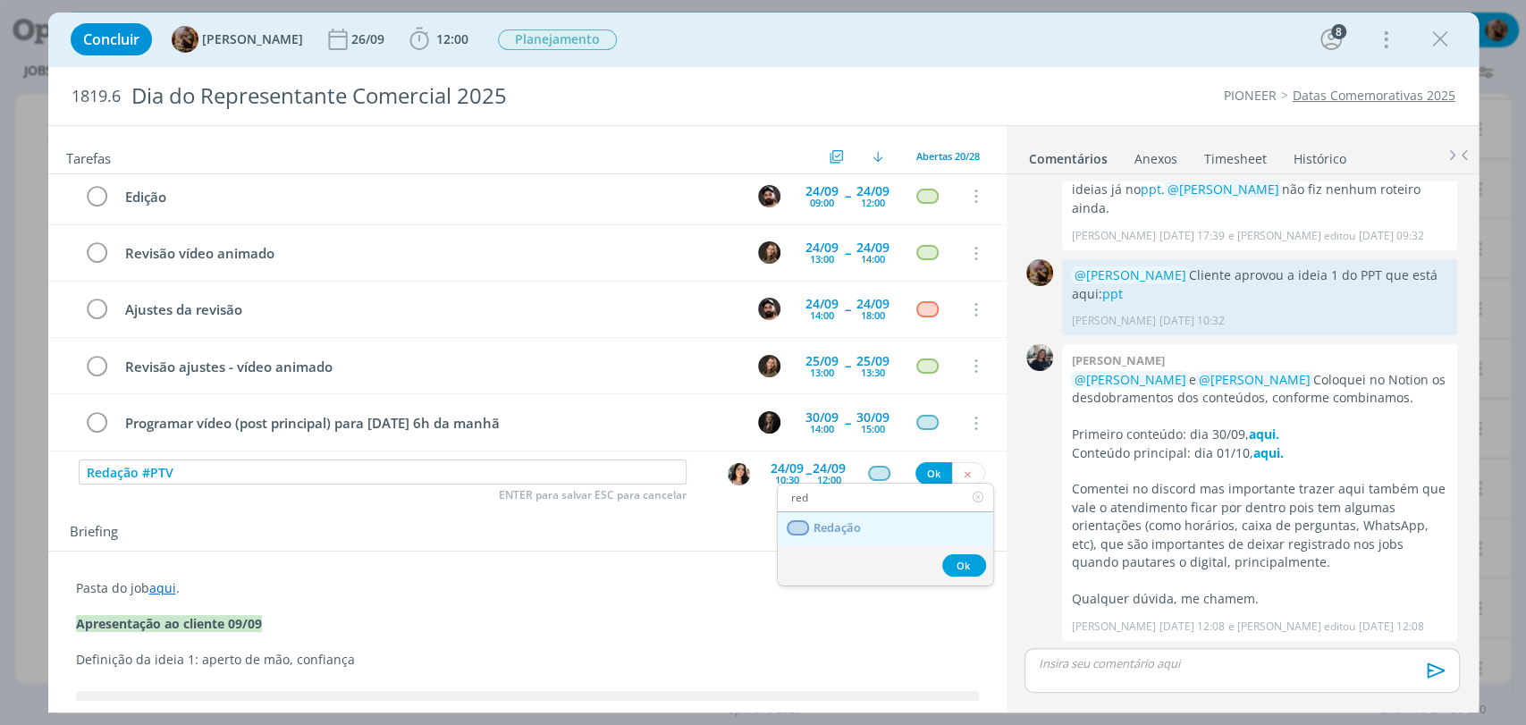
type input "red"
drag, startPoint x: 841, startPoint y: 529, endPoint x: 858, endPoint y: 523, distance: 18.1
click at [841, 529] on span "Redação" at bounding box center [835, 528] width 47 height 14
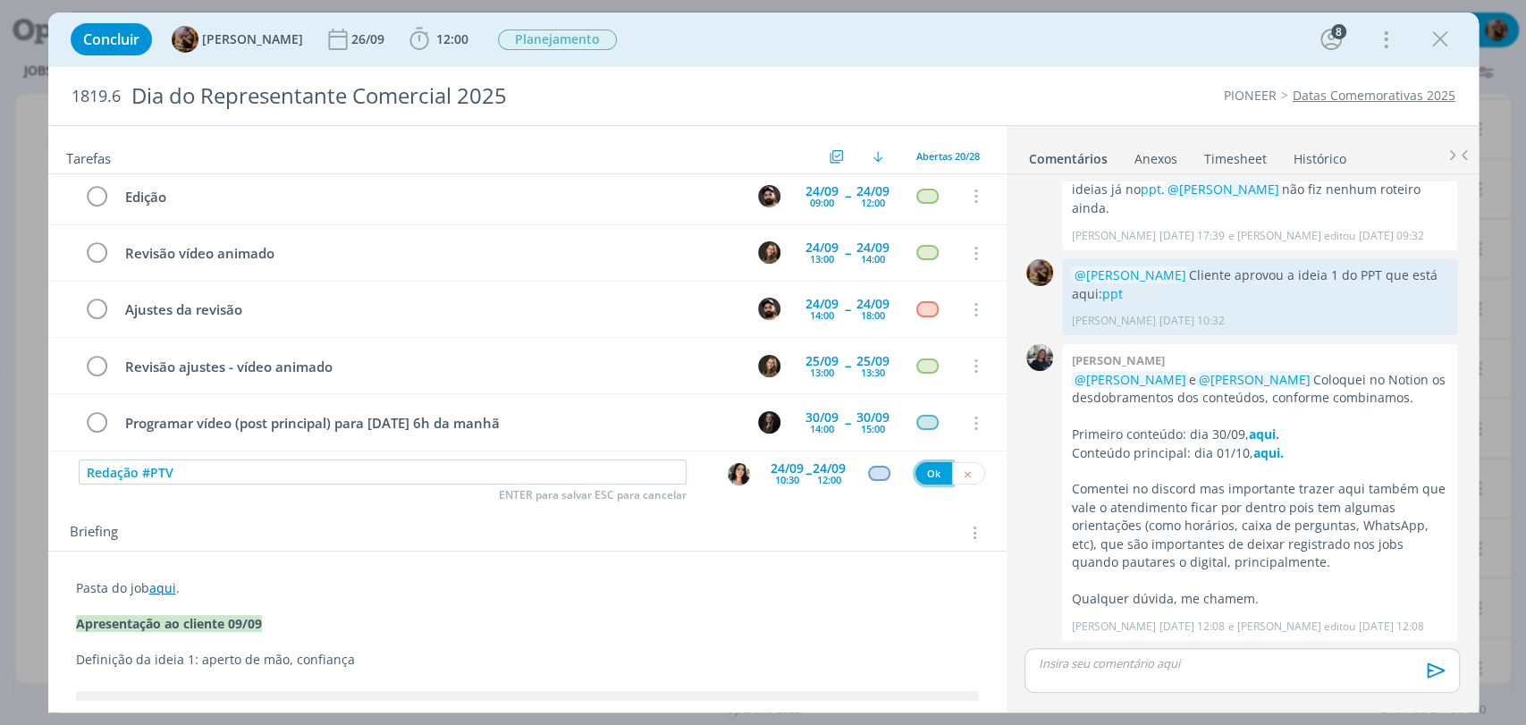
click at [915, 475] on button "Ok" at bounding box center [933, 473] width 37 height 22
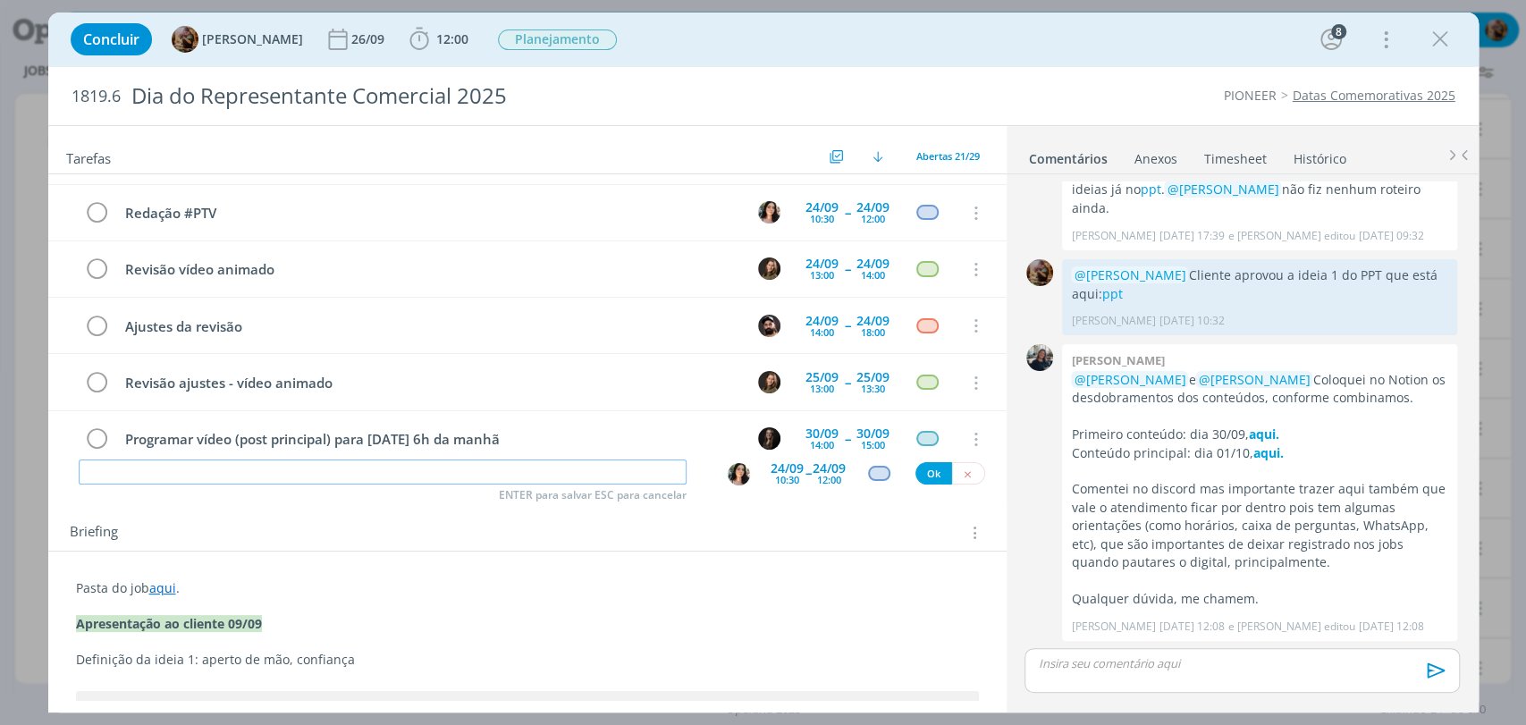
paste input "Colocar no PPT que o digital precisar fixar o vídeo do dia 01/10 até 06/10, par…"
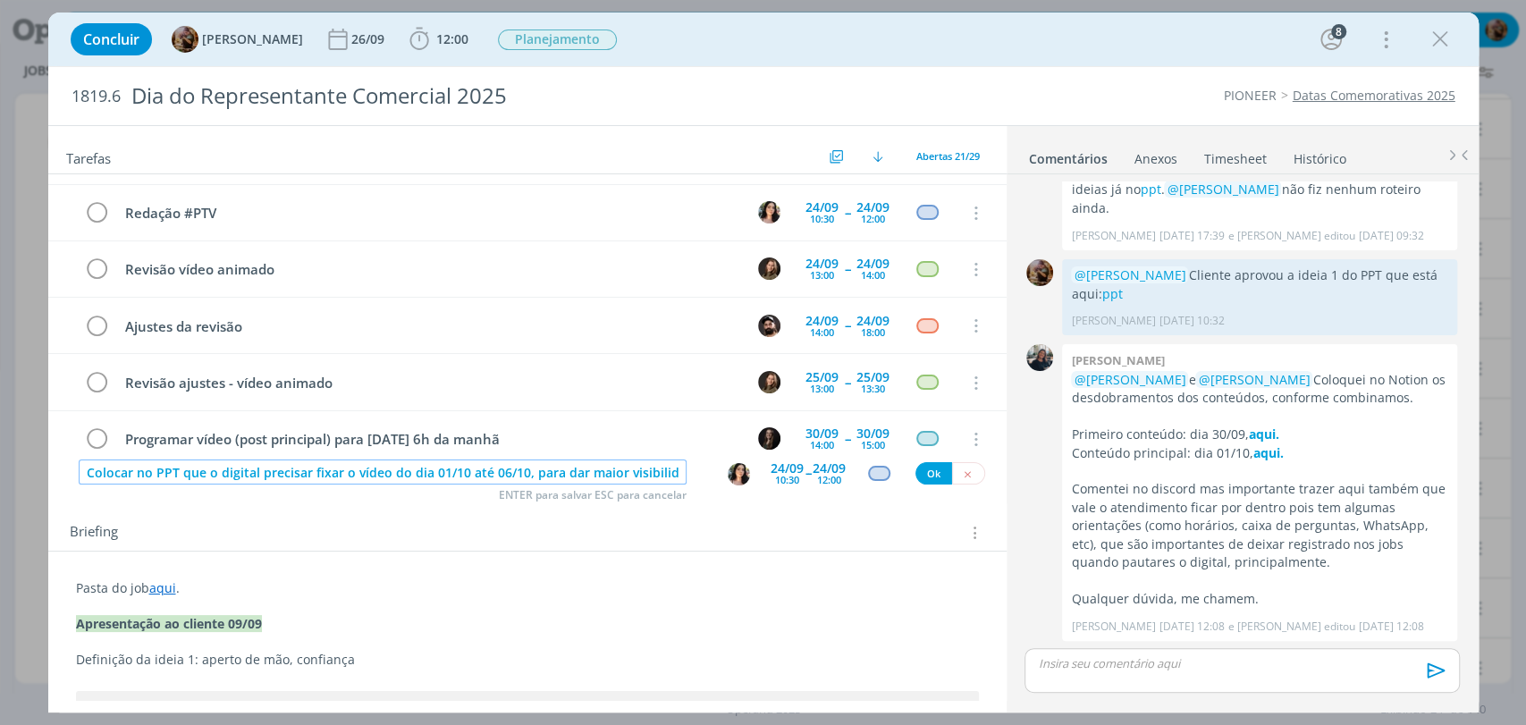
scroll to position [0, 90]
click at [731, 474] on img "dialog" at bounding box center [738, 474] width 22 height 22
type input "Colocar no PPT que o digital precisar fixar o vídeo do dia 01/10 até 06/10, par…"
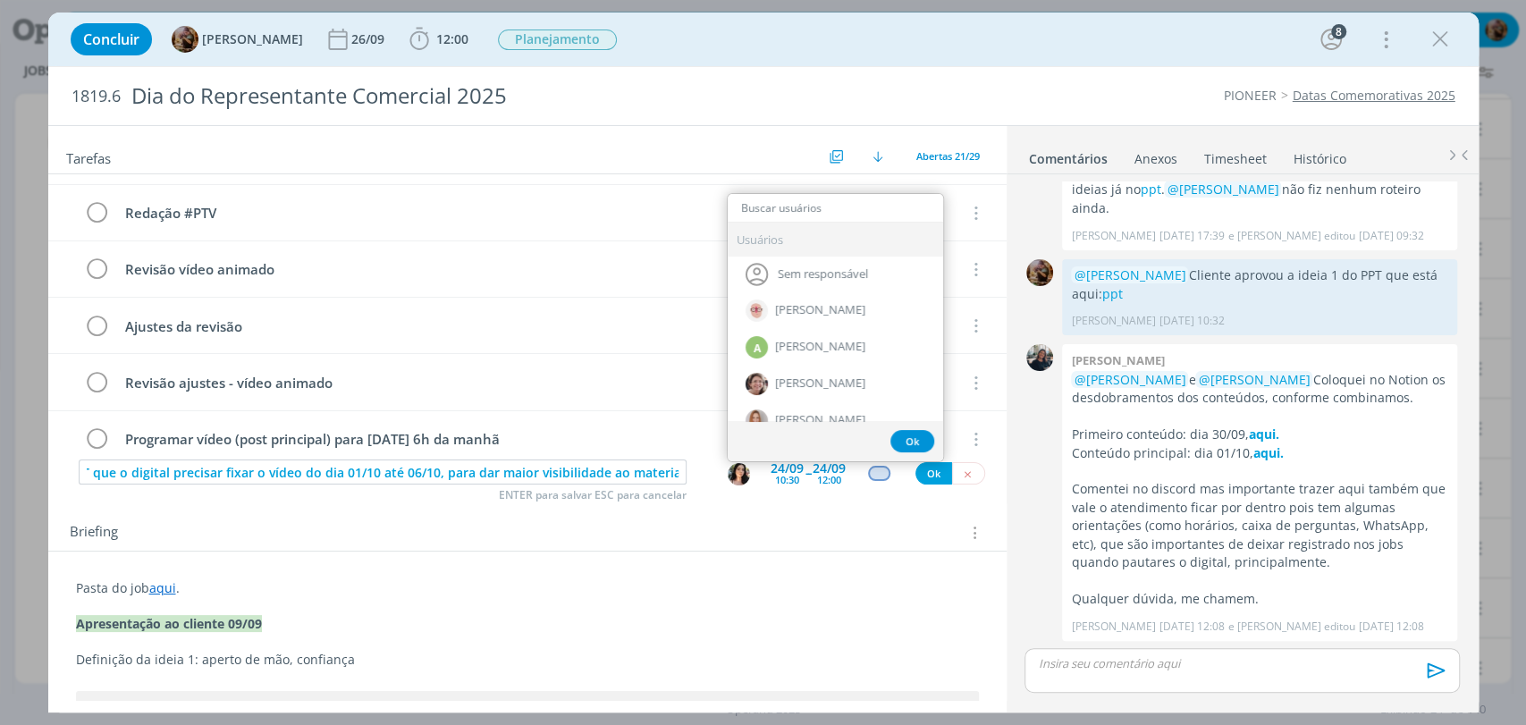
scroll to position [0, 0]
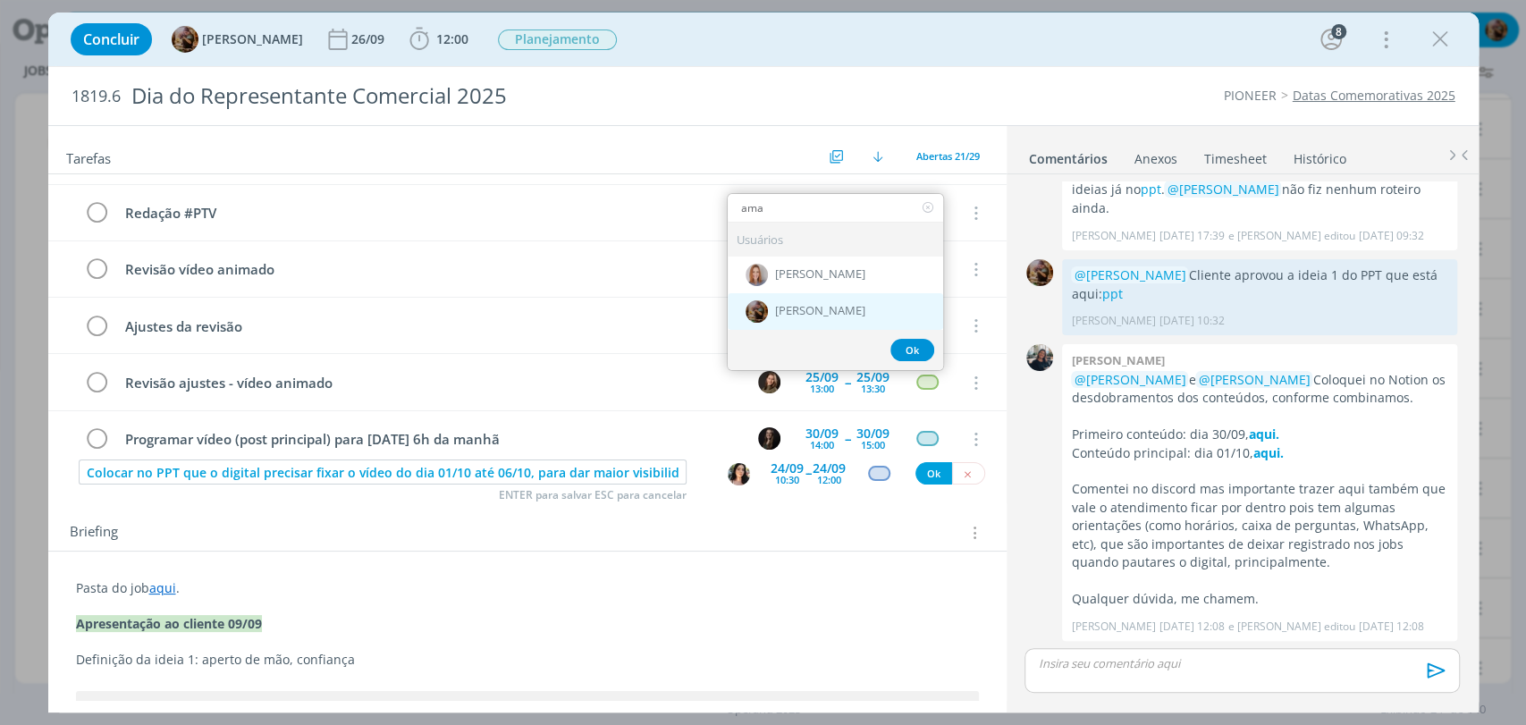
type input "ama"
click at [822, 317] on div "[PERSON_NAME]" at bounding box center [834, 311] width 215 height 37
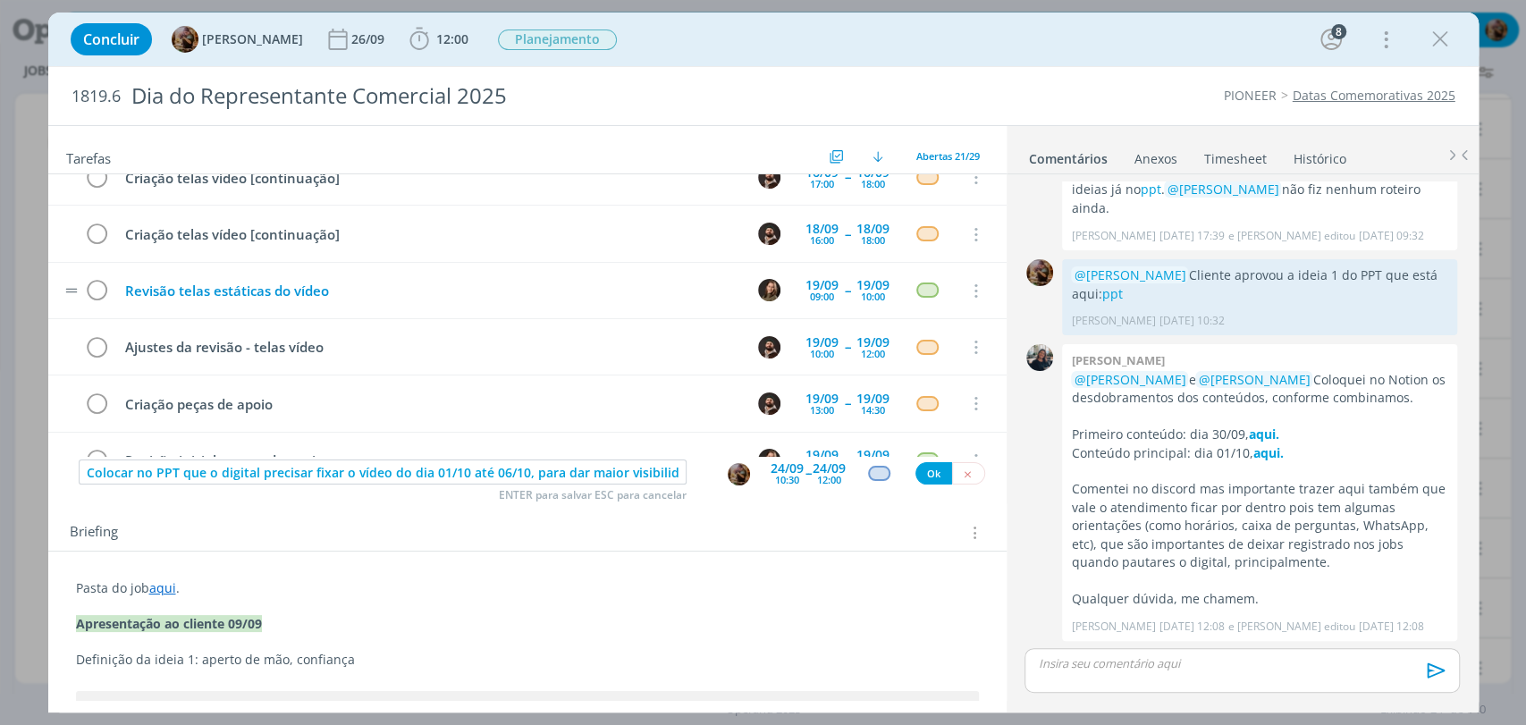
scroll to position [298, 0]
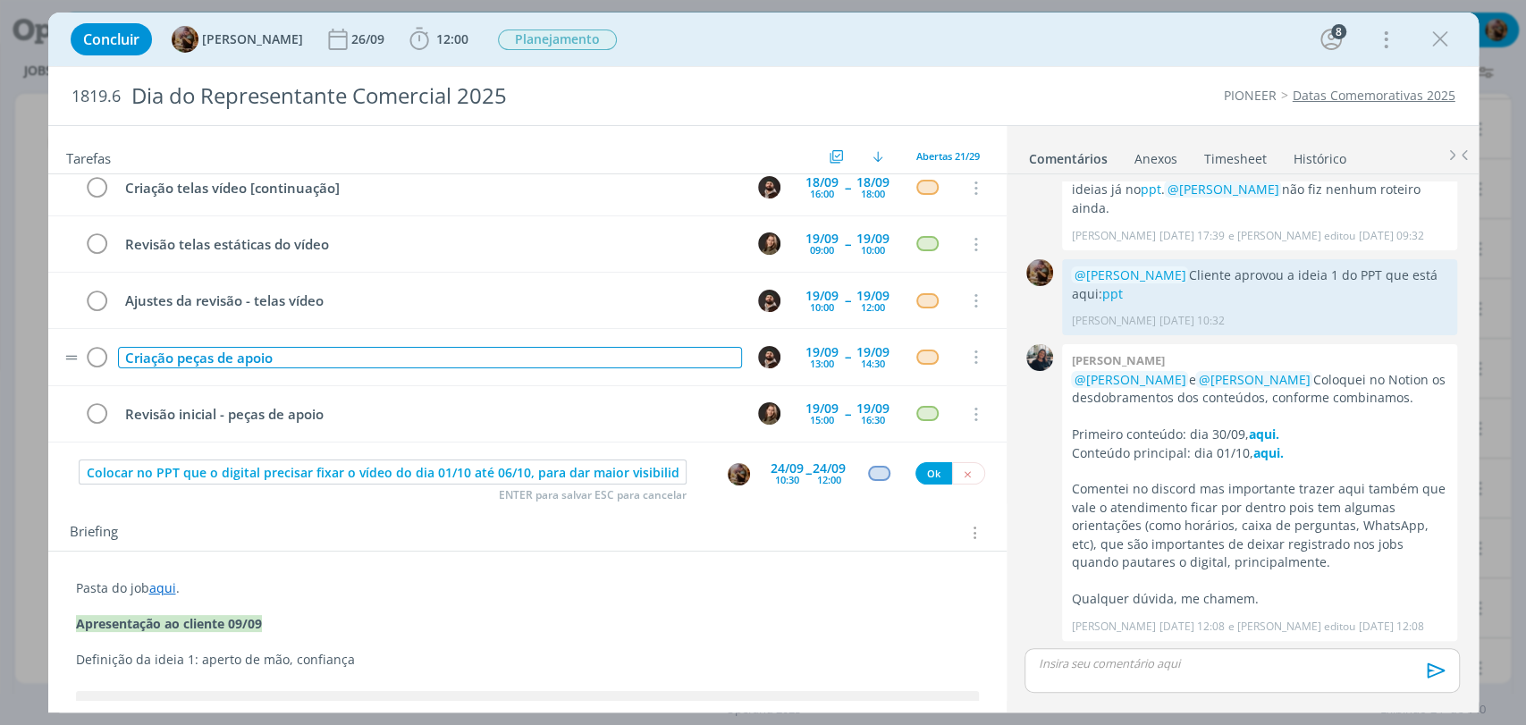
click at [557, 358] on div "Criação peças de apoio" at bounding box center [430, 358] width 624 height 22
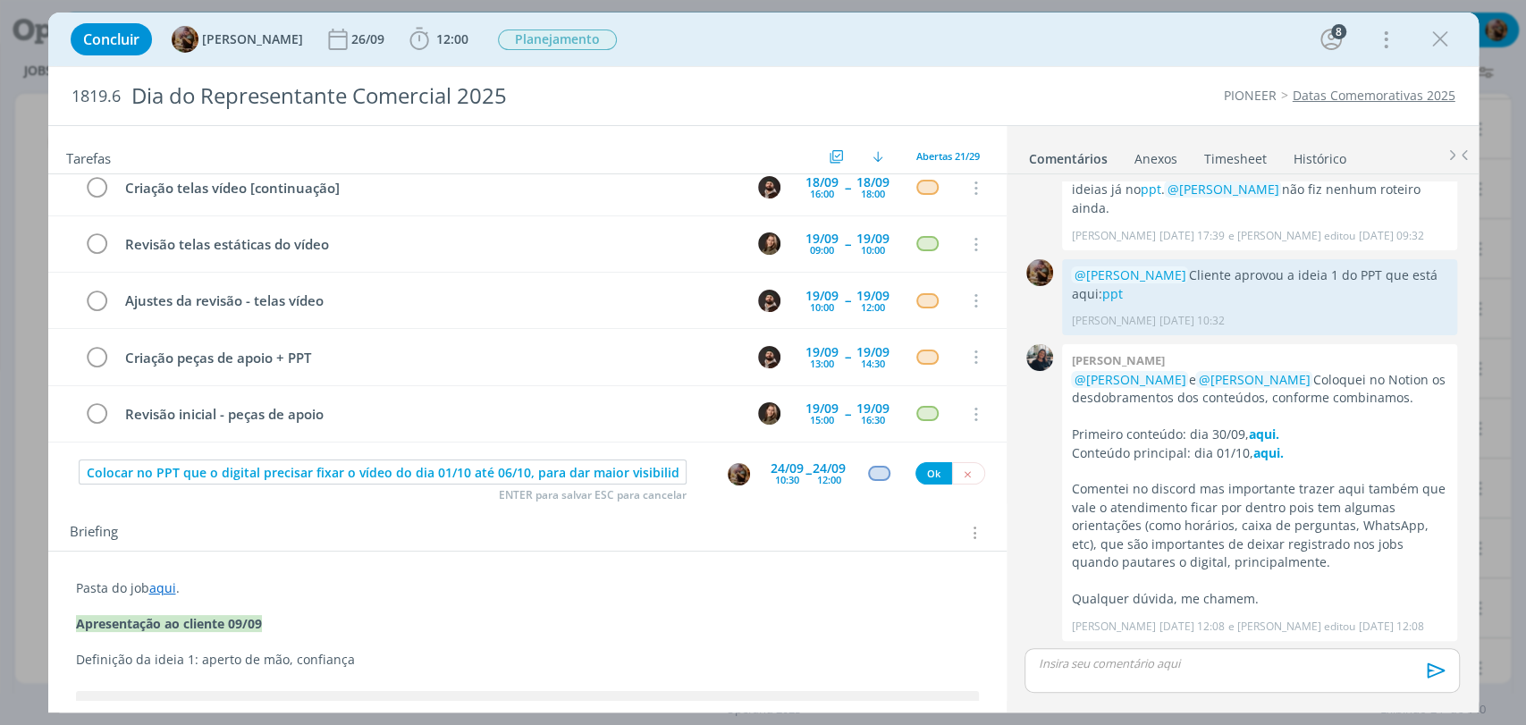
click at [955, 55] on div "Concluir Amanda Rodrigues 26/09 12:00 Iniciar Apontar Data * 11/09/2025 Horas *…" at bounding box center [763, 39] width 1403 height 43
click at [817, 475] on div "12:00" at bounding box center [829, 480] width 24 height 10
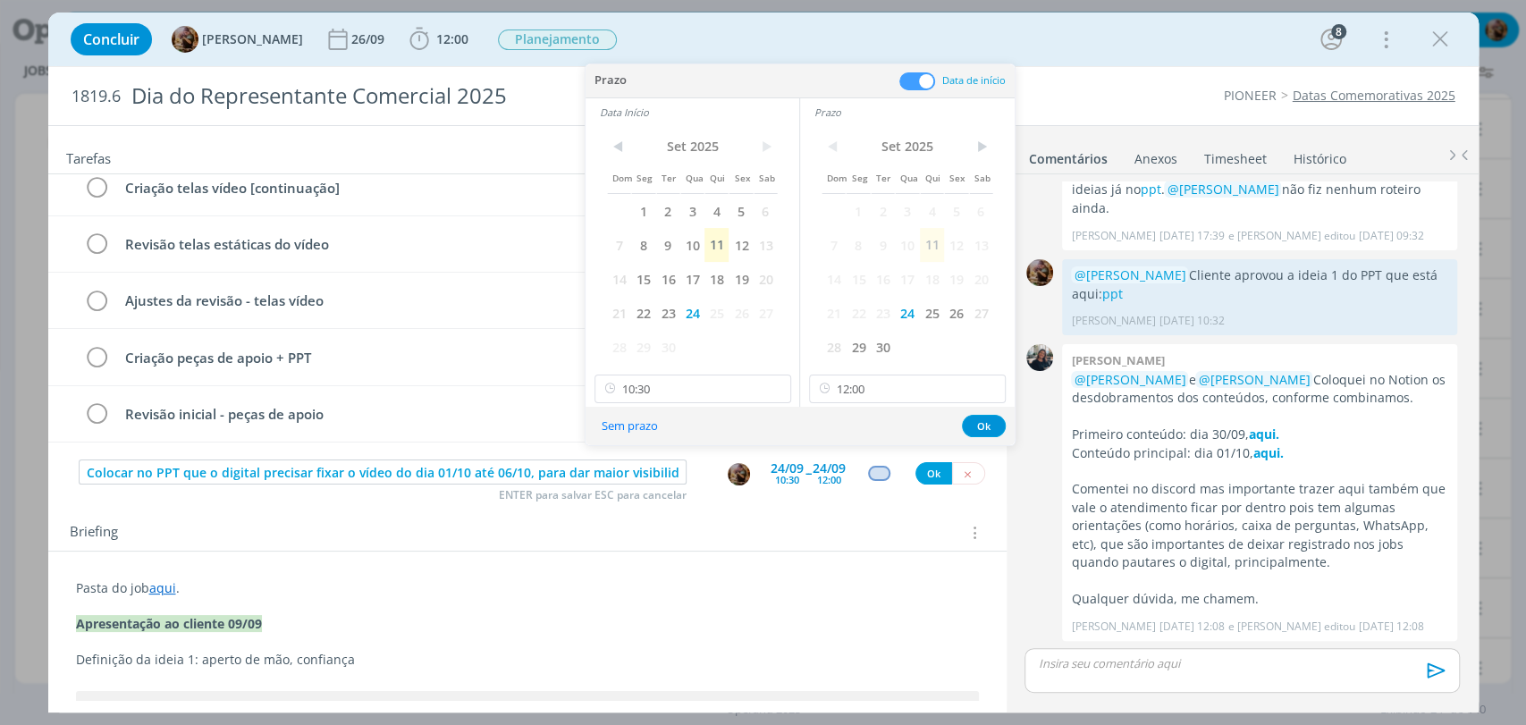
click at [919, 81] on span at bounding box center [917, 81] width 36 height 18
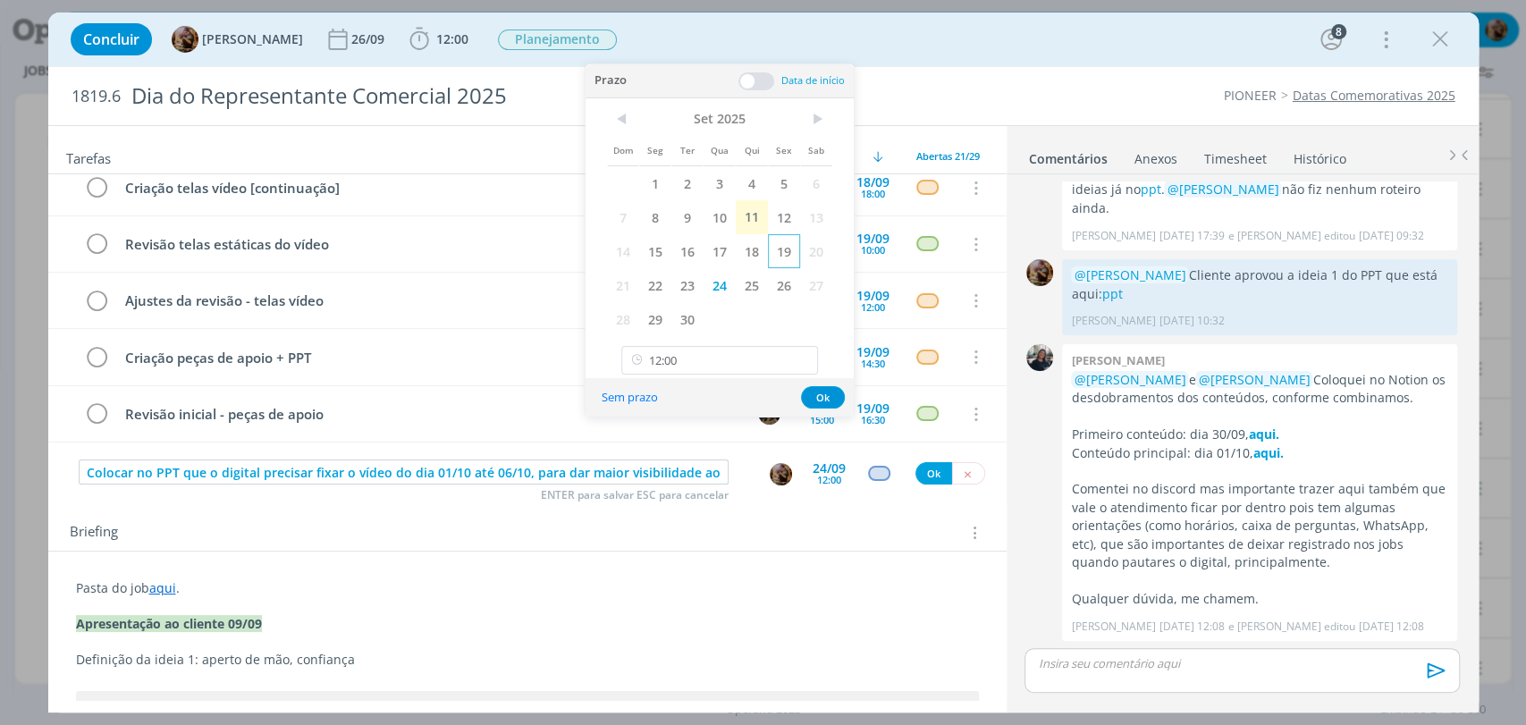
click at [777, 261] on span "19" at bounding box center [784, 251] width 32 height 34
click at [774, 361] on input "12:00" at bounding box center [719, 360] width 197 height 29
click at [736, 459] on div "16:00" at bounding box center [721, 457] width 199 height 32
type input "16:00"
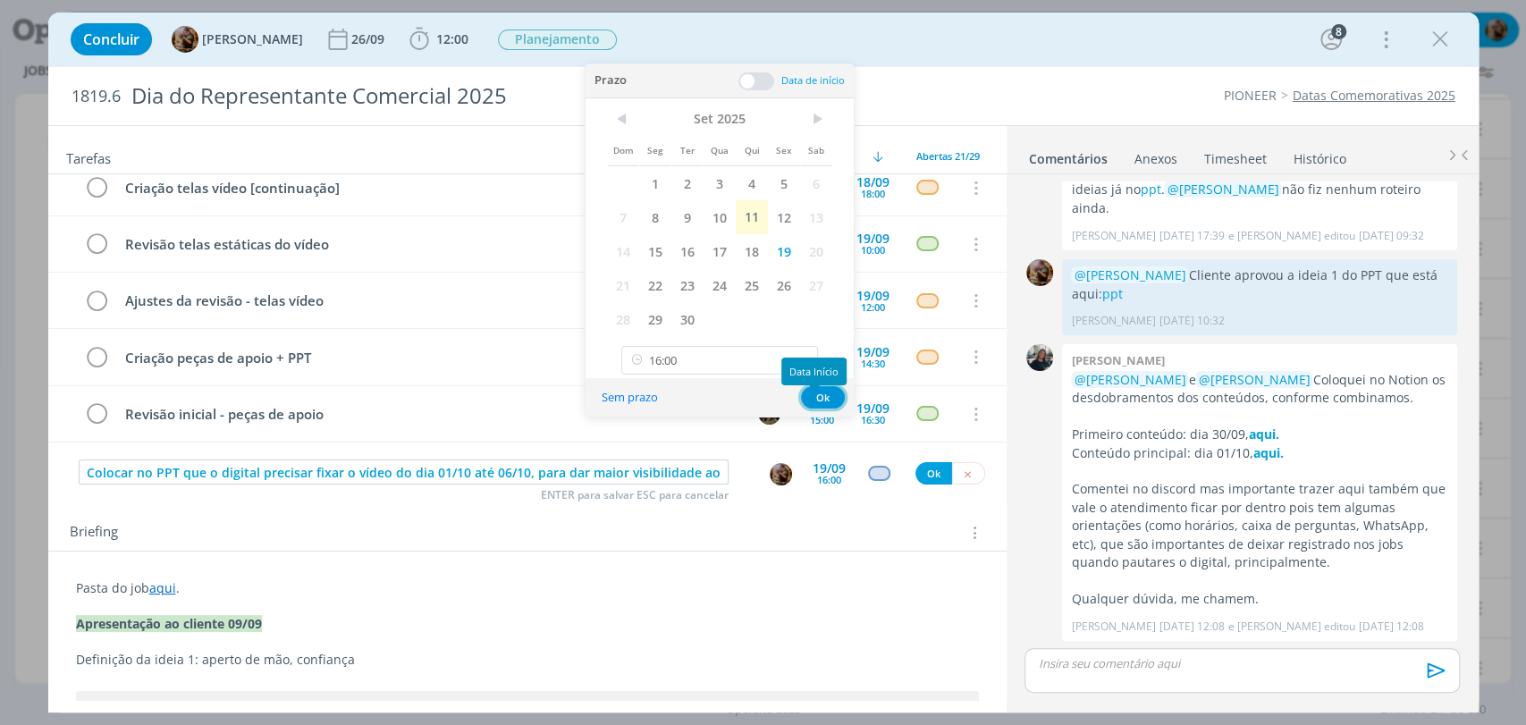
click at [824, 400] on button "Ok" at bounding box center [823, 397] width 44 height 22
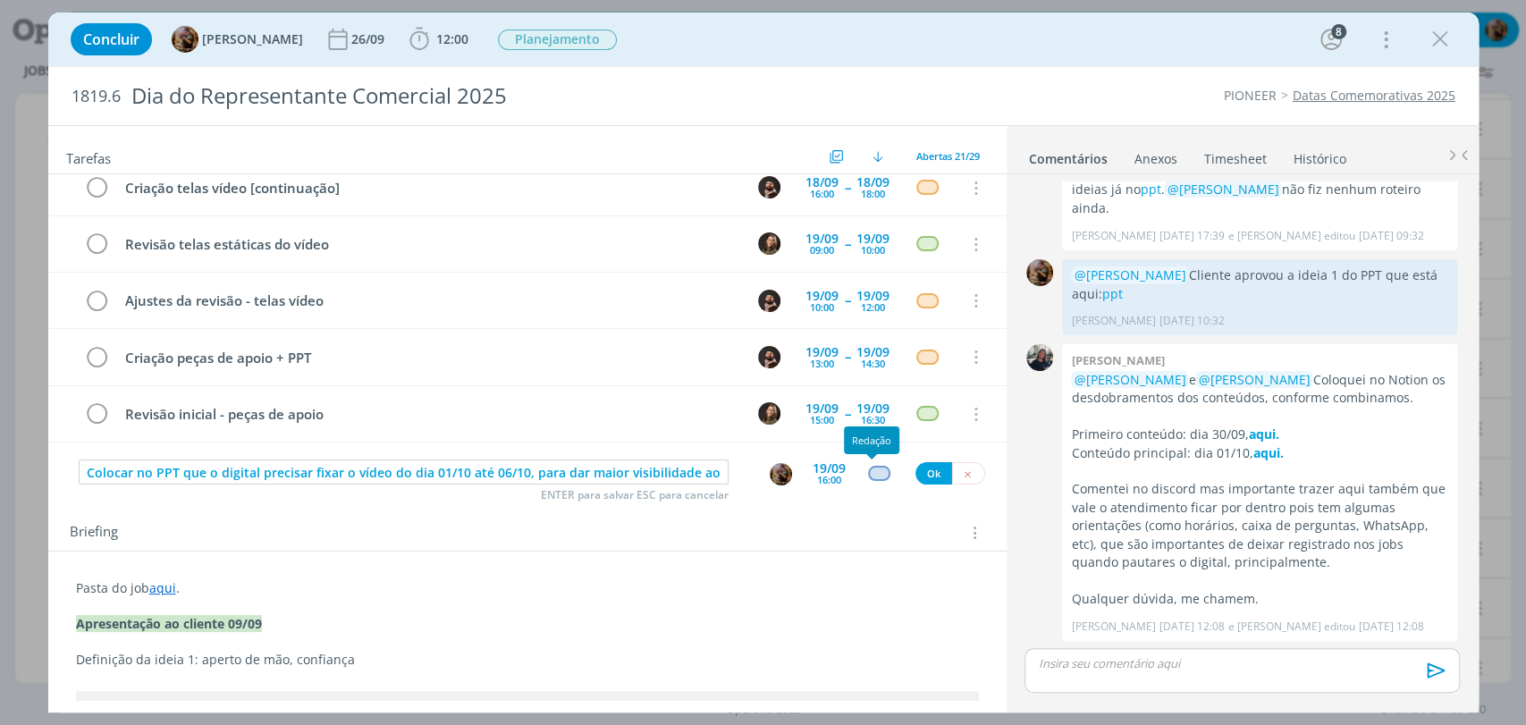
click at [872, 474] on div "dialog" at bounding box center [879, 473] width 22 height 15
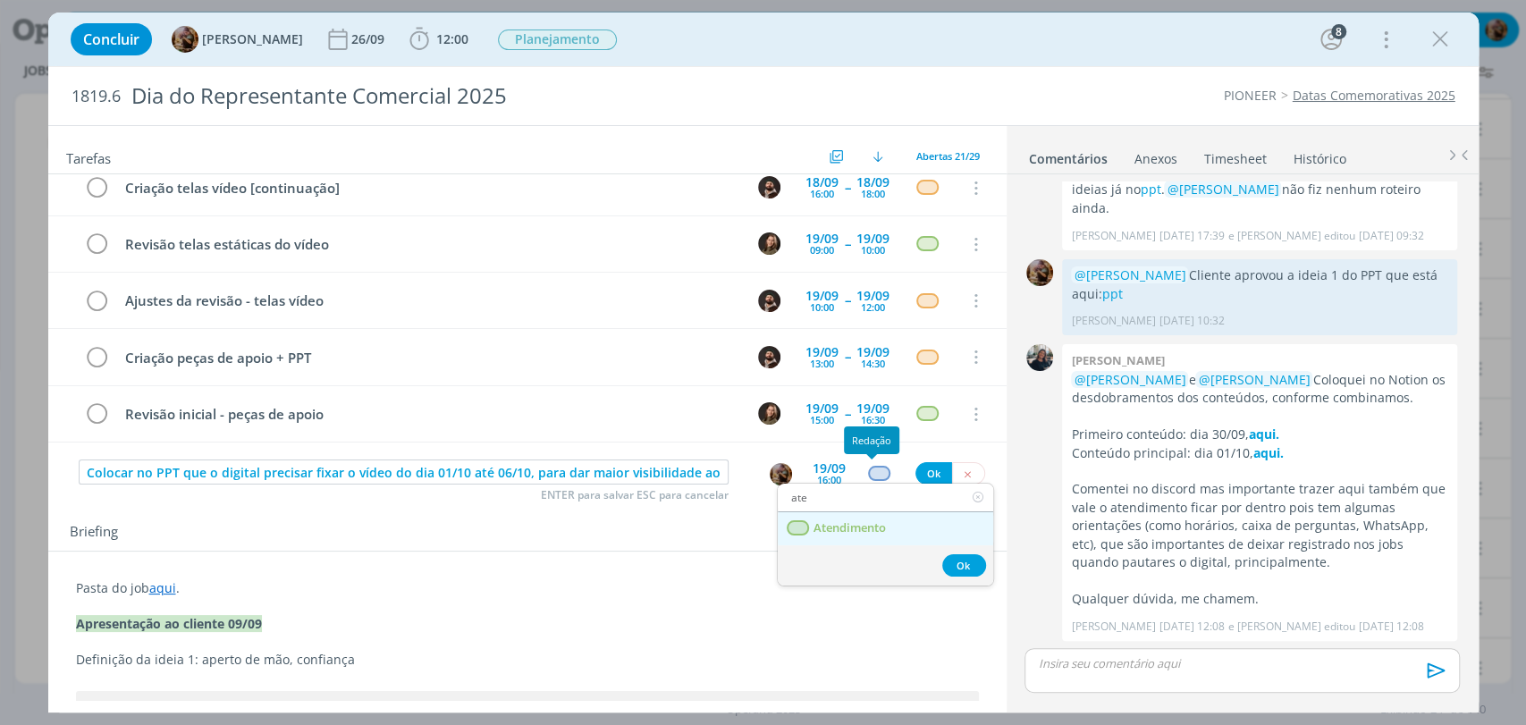
type input "ate"
click at [856, 524] on span "Atendimento" at bounding box center [848, 528] width 72 height 14
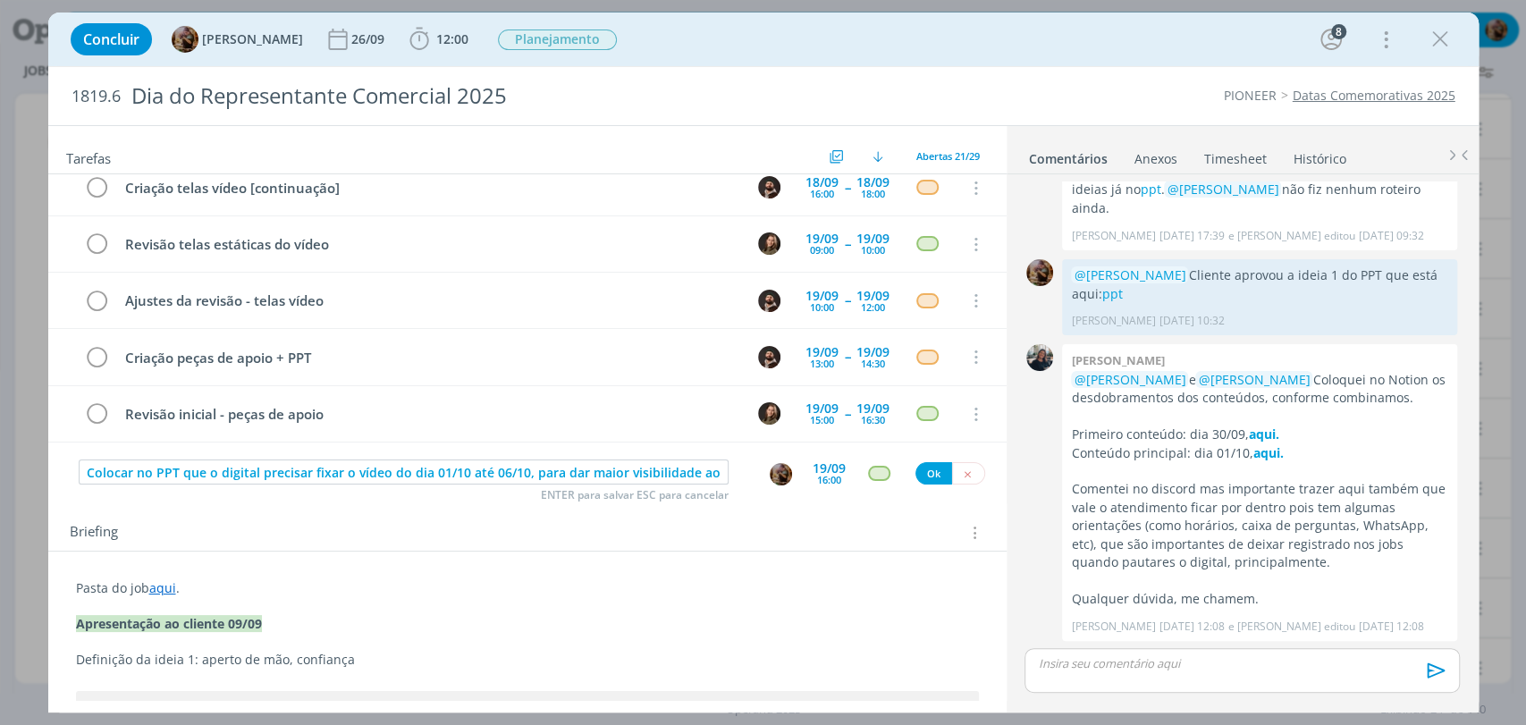
click at [828, 485] on div "19/09 16:00" at bounding box center [828, 473] width 33 height 32
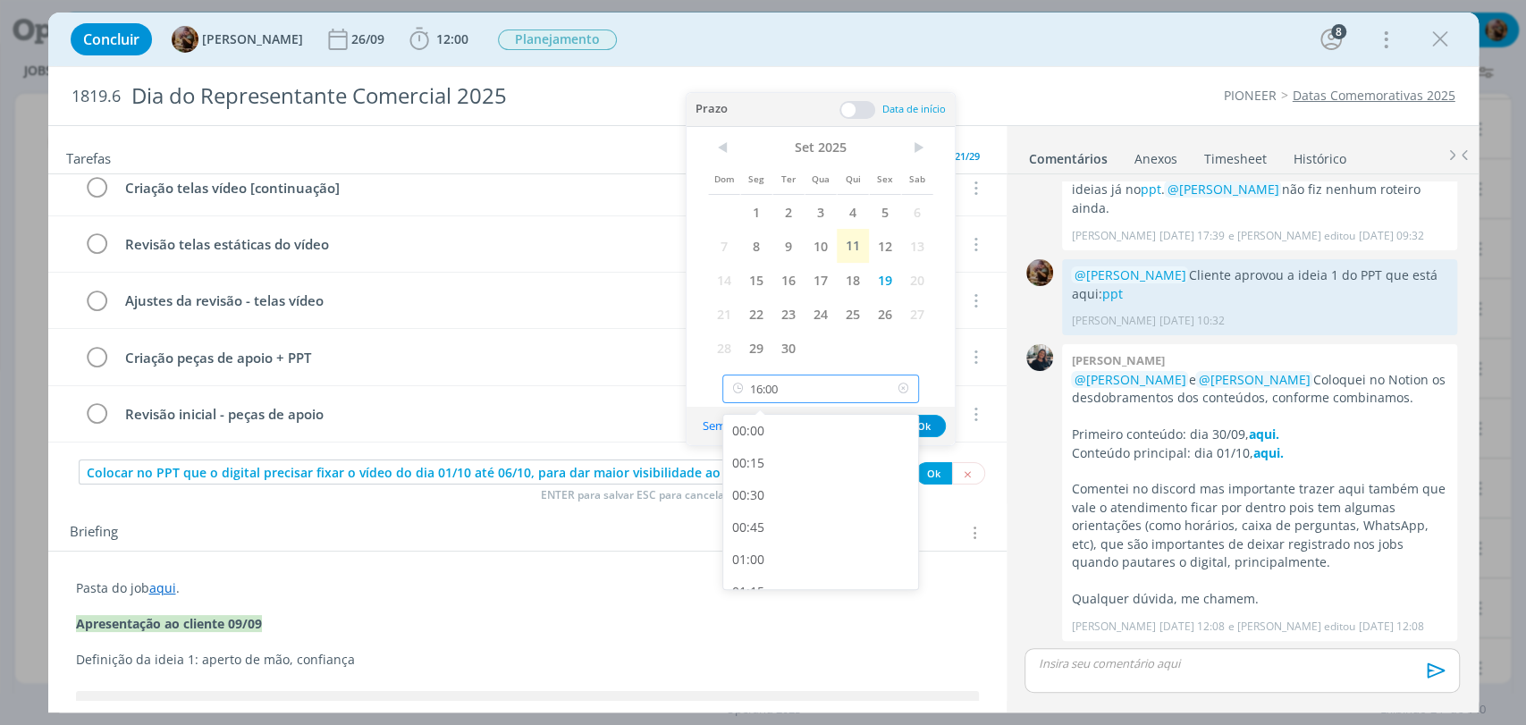
click at [784, 395] on input "16:00" at bounding box center [820, 388] width 197 height 29
click at [788, 469] on div "14:30" at bounding box center [822, 474] width 199 height 32
type input "14:30"
click at [913, 427] on button "Ok" at bounding box center [924, 426] width 44 height 22
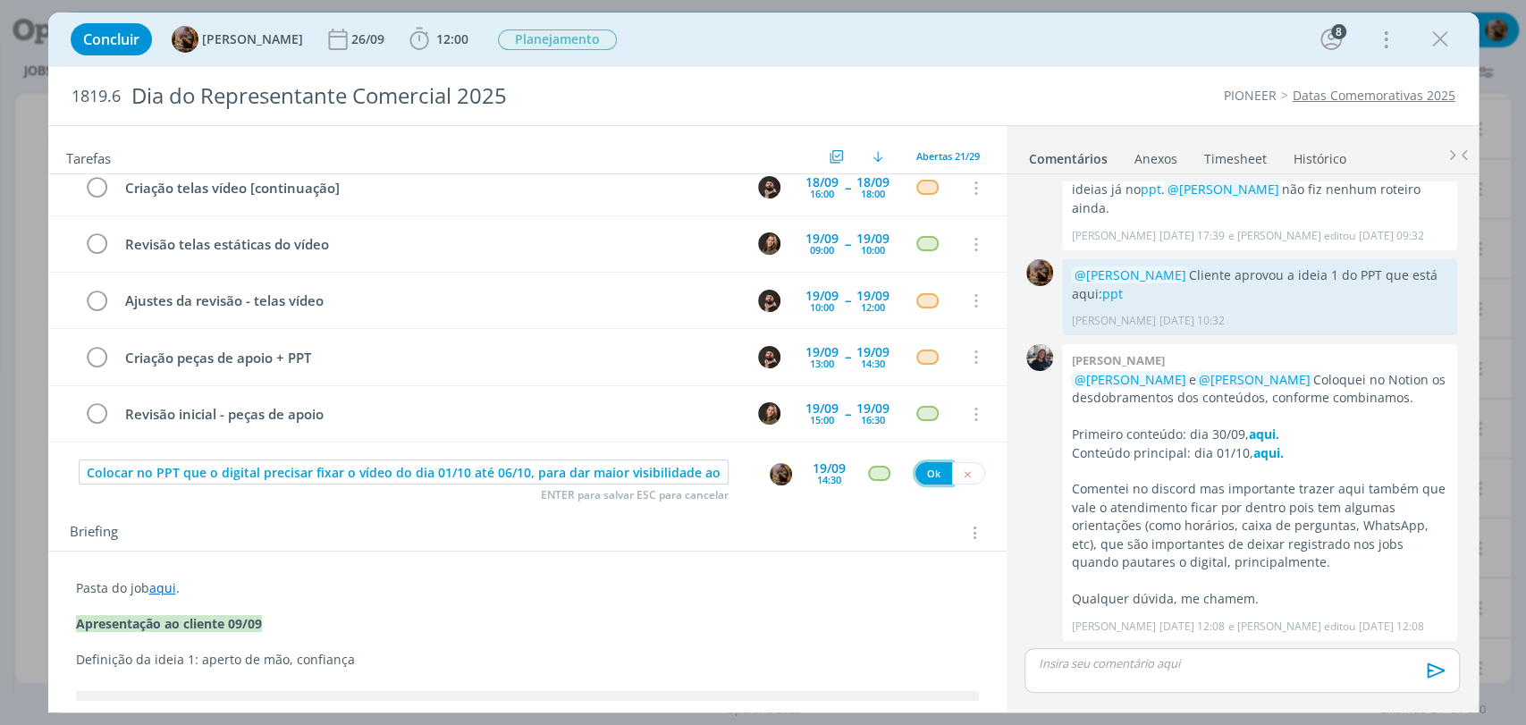
click at [918, 466] on button "Ok" at bounding box center [933, 473] width 37 height 22
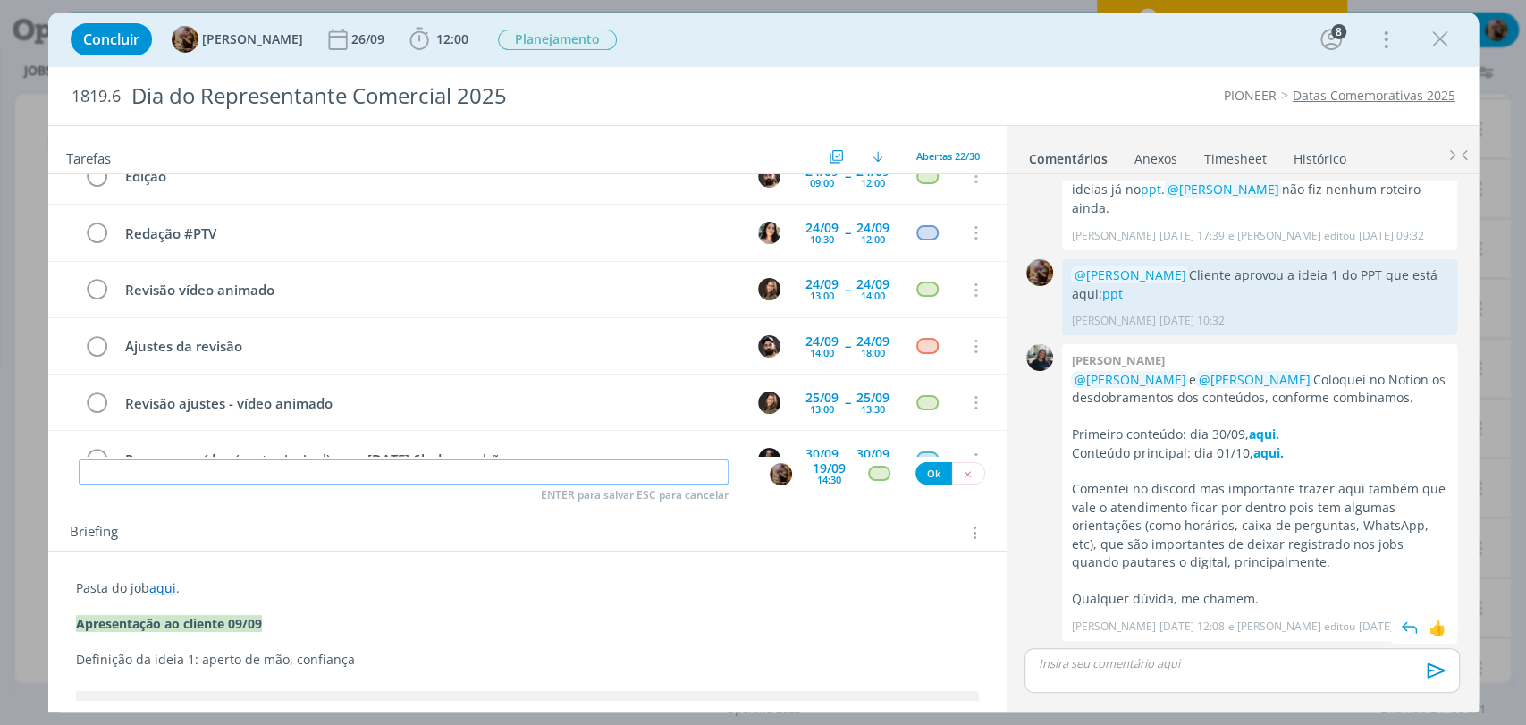
scroll to position [987, 0]
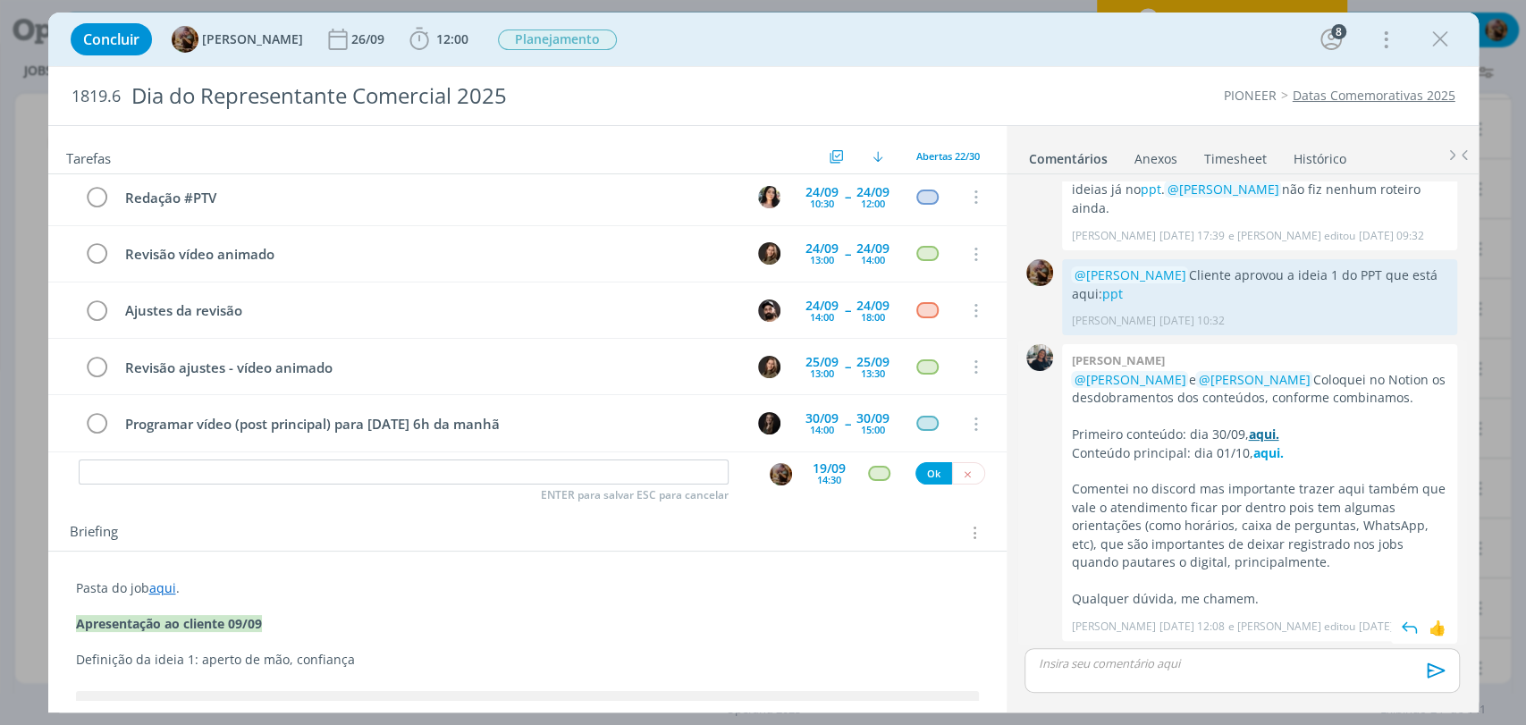
click at [1259, 438] on strong "aqui." at bounding box center [1263, 433] width 30 height 17
click at [435, 475] on input "dialog" at bounding box center [404, 471] width 650 height 25
click at [769, 474] on img "dialog" at bounding box center [780, 474] width 22 height 22
type input "Publicar conteúdo de apoio"
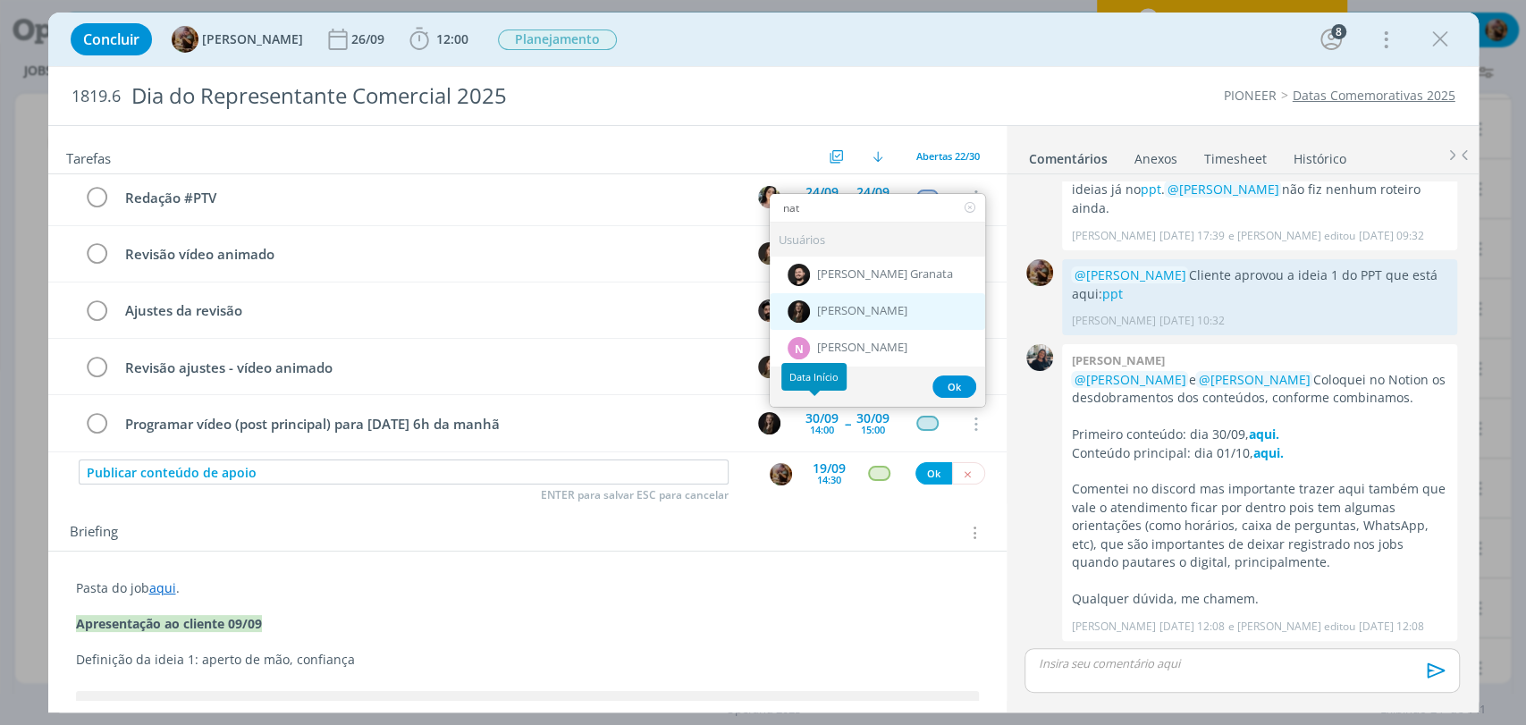
type input "nat"
click at [841, 310] on span "[PERSON_NAME]" at bounding box center [862, 312] width 90 height 14
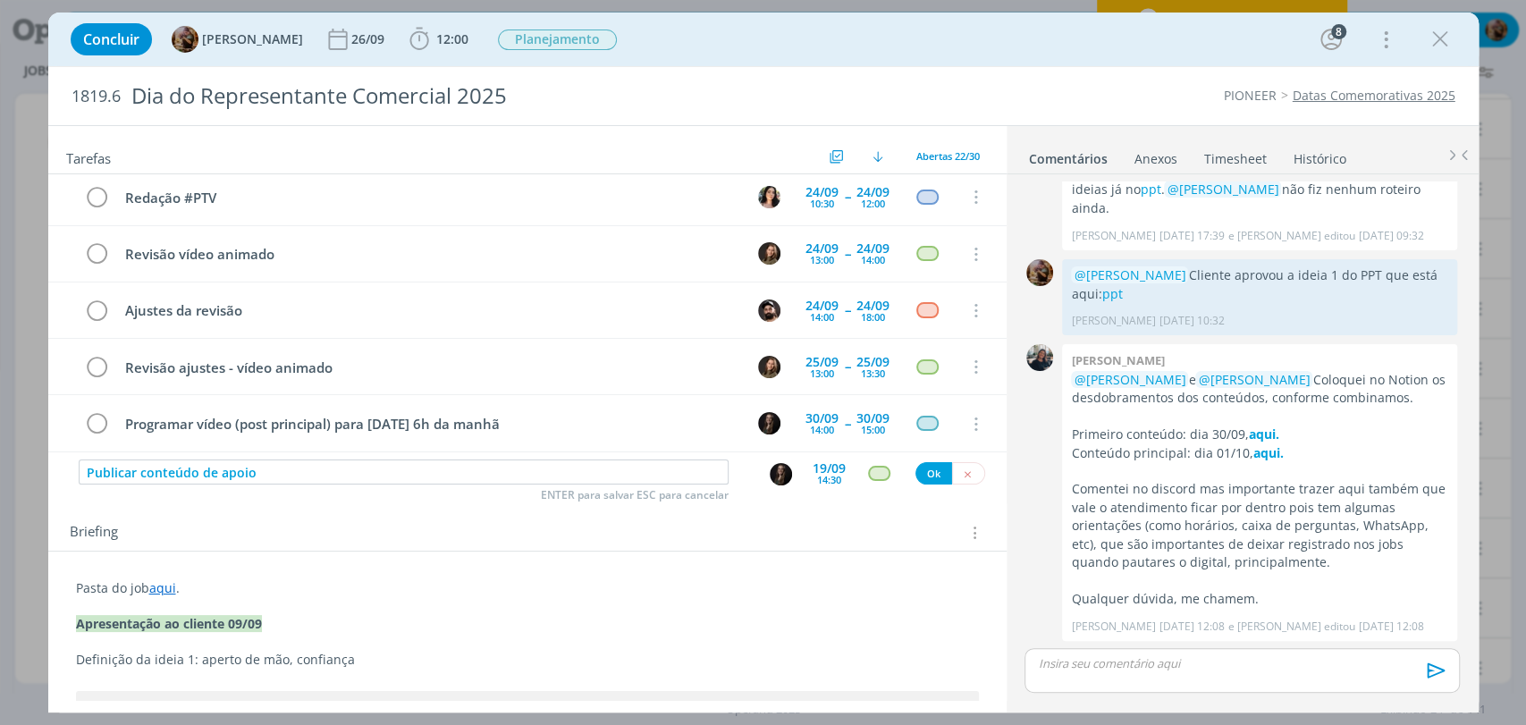
click at [832, 466] on div "19/09" at bounding box center [828, 468] width 33 height 13
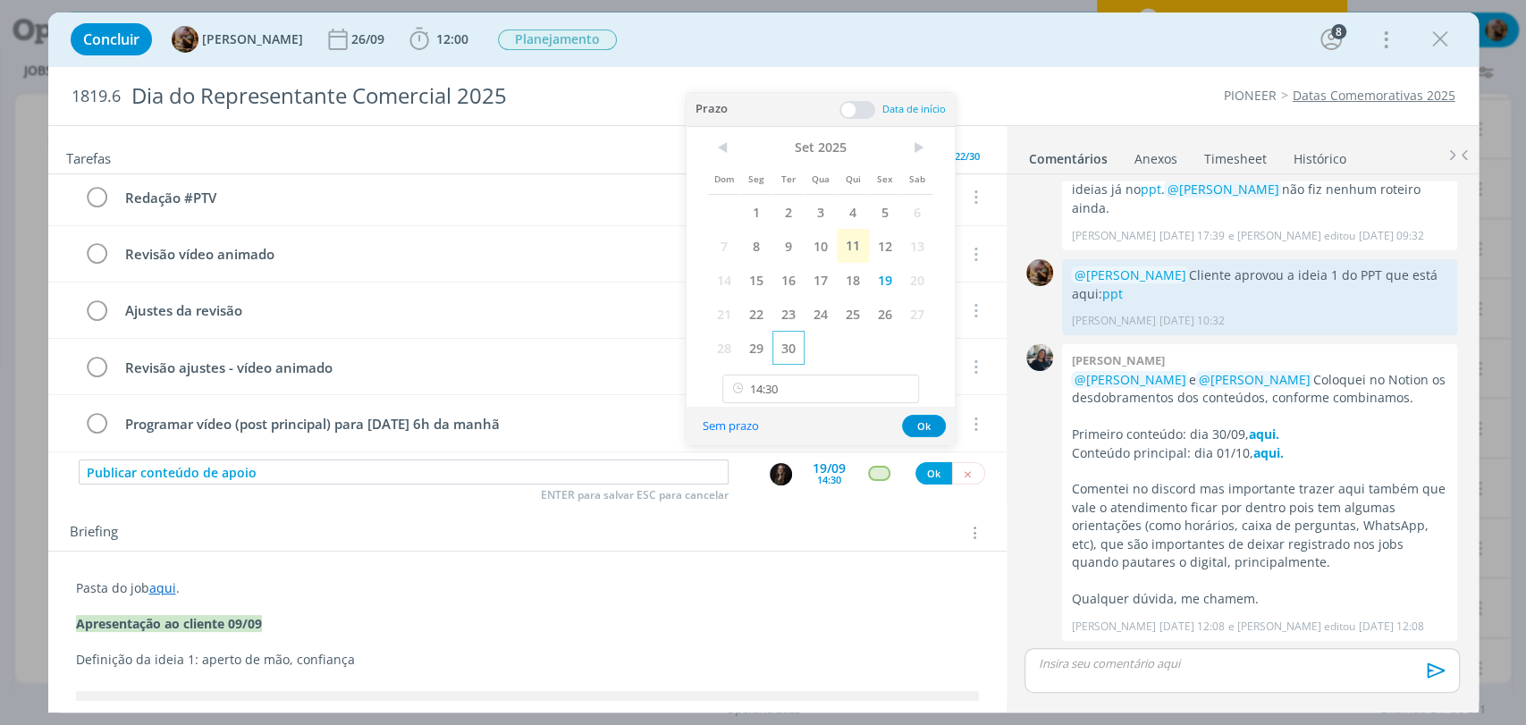
click at [781, 345] on span "30" at bounding box center [788, 348] width 32 height 34
click at [864, 103] on span at bounding box center [857, 110] width 36 height 18
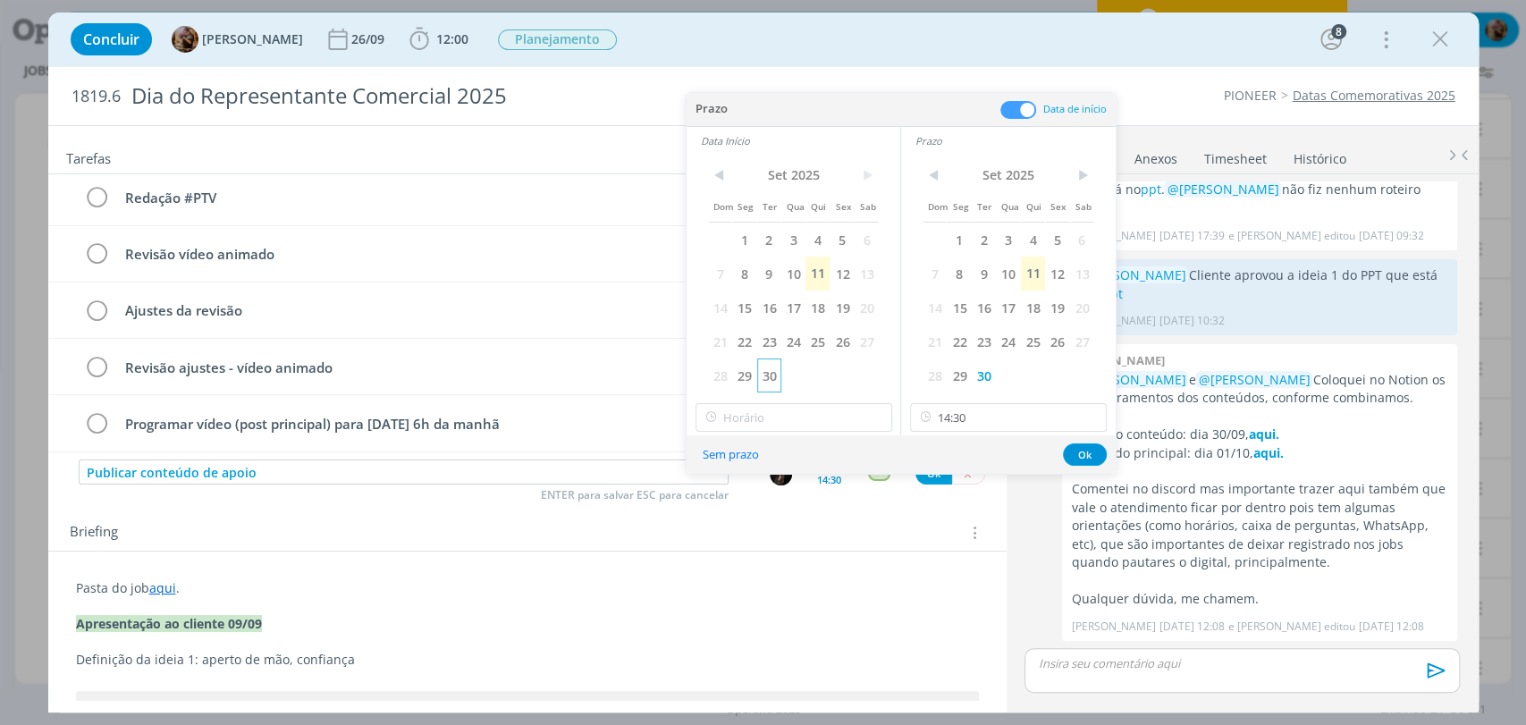
click at [769, 382] on span "30" at bounding box center [769, 375] width 24 height 34
click at [786, 414] on input "14:30" at bounding box center [793, 417] width 197 height 29
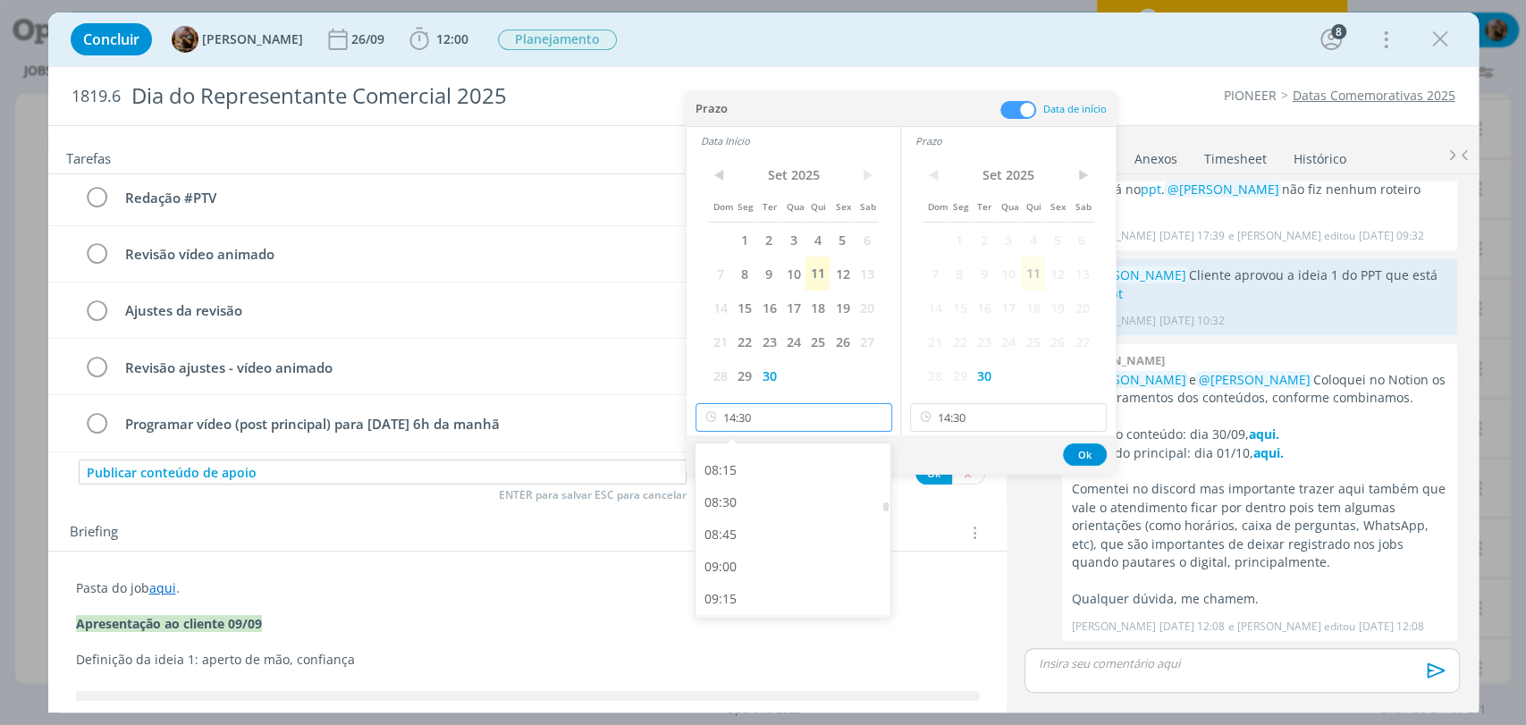
scroll to position [1035, 0]
click at [763, 574] on div "09:00" at bounding box center [794, 583] width 199 height 32
type input "09:00"
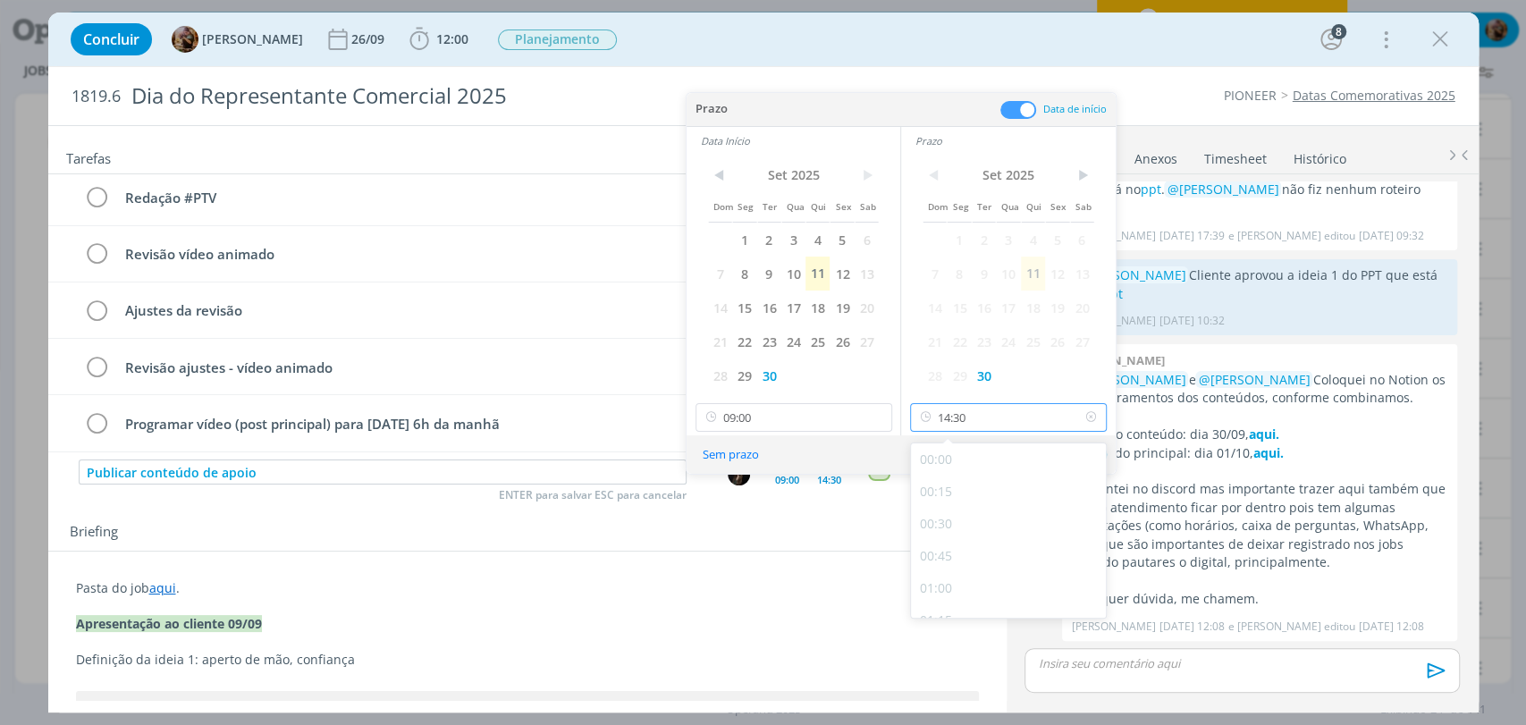
click at [1047, 416] on input "14:30" at bounding box center [1008, 417] width 197 height 29
click at [957, 457] on div "09:30" at bounding box center [1010, 449] width 199 height 32
type input "09:30"
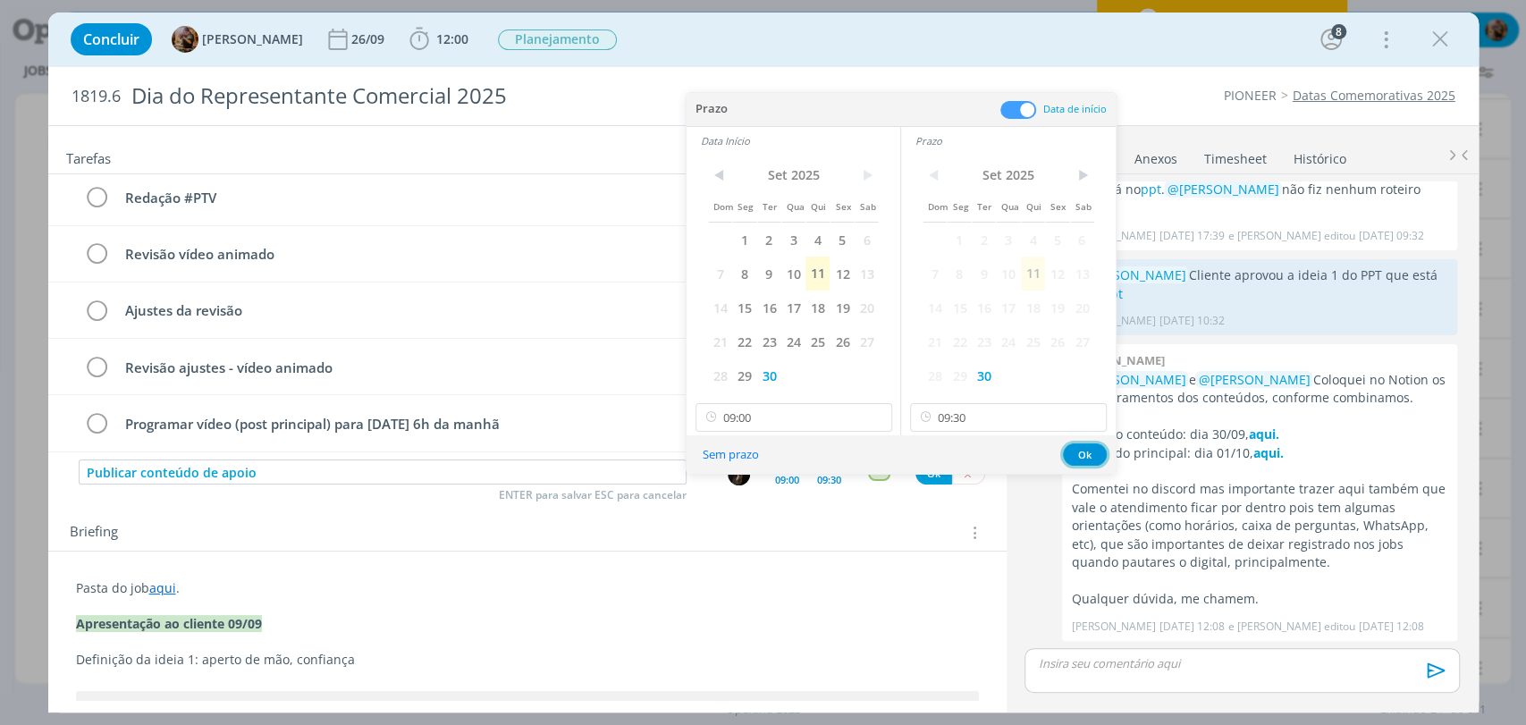
click at [1065, 454] on button "Ok" at bounding box center [1085, 454] width 44 height 22
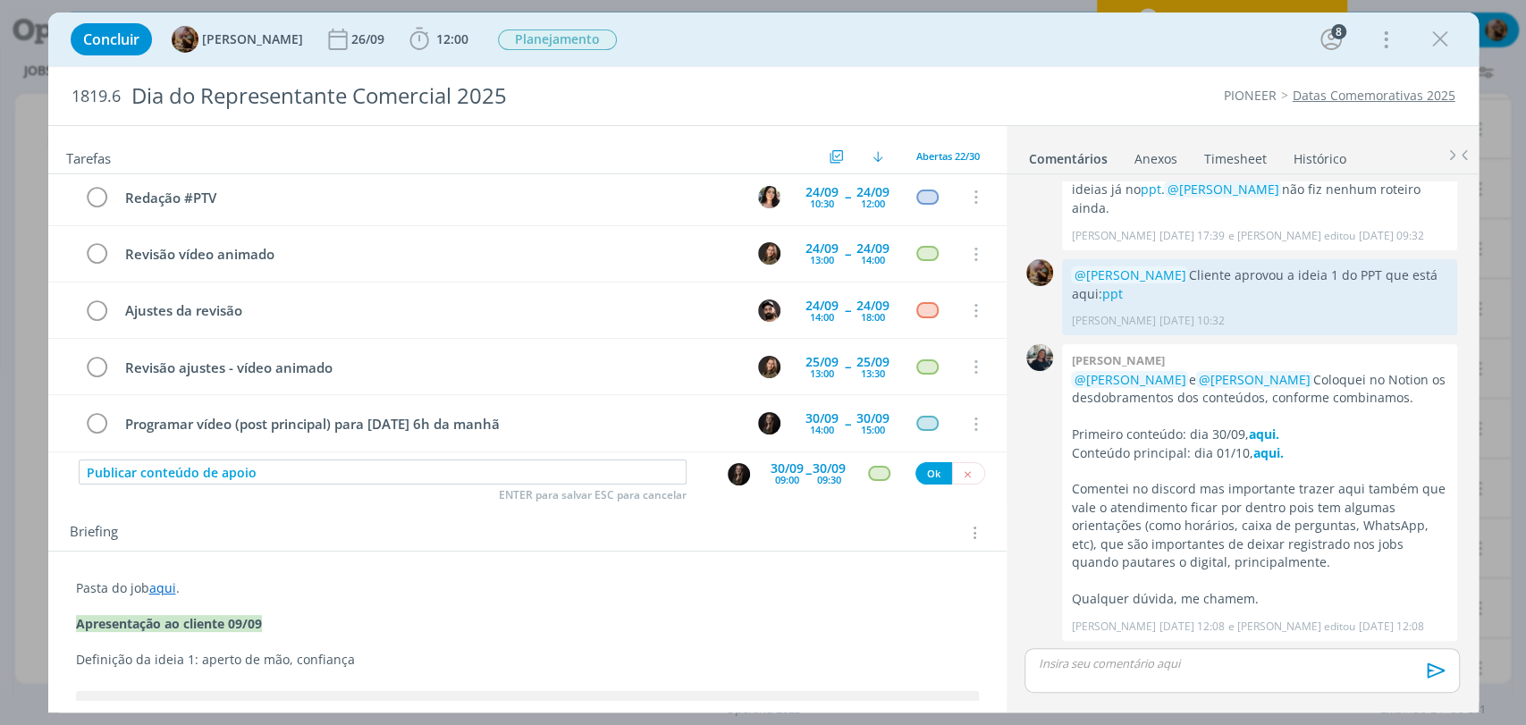
click at [870, 475] on div "dialog" at bounding box center [879, 473] width 22 height 15
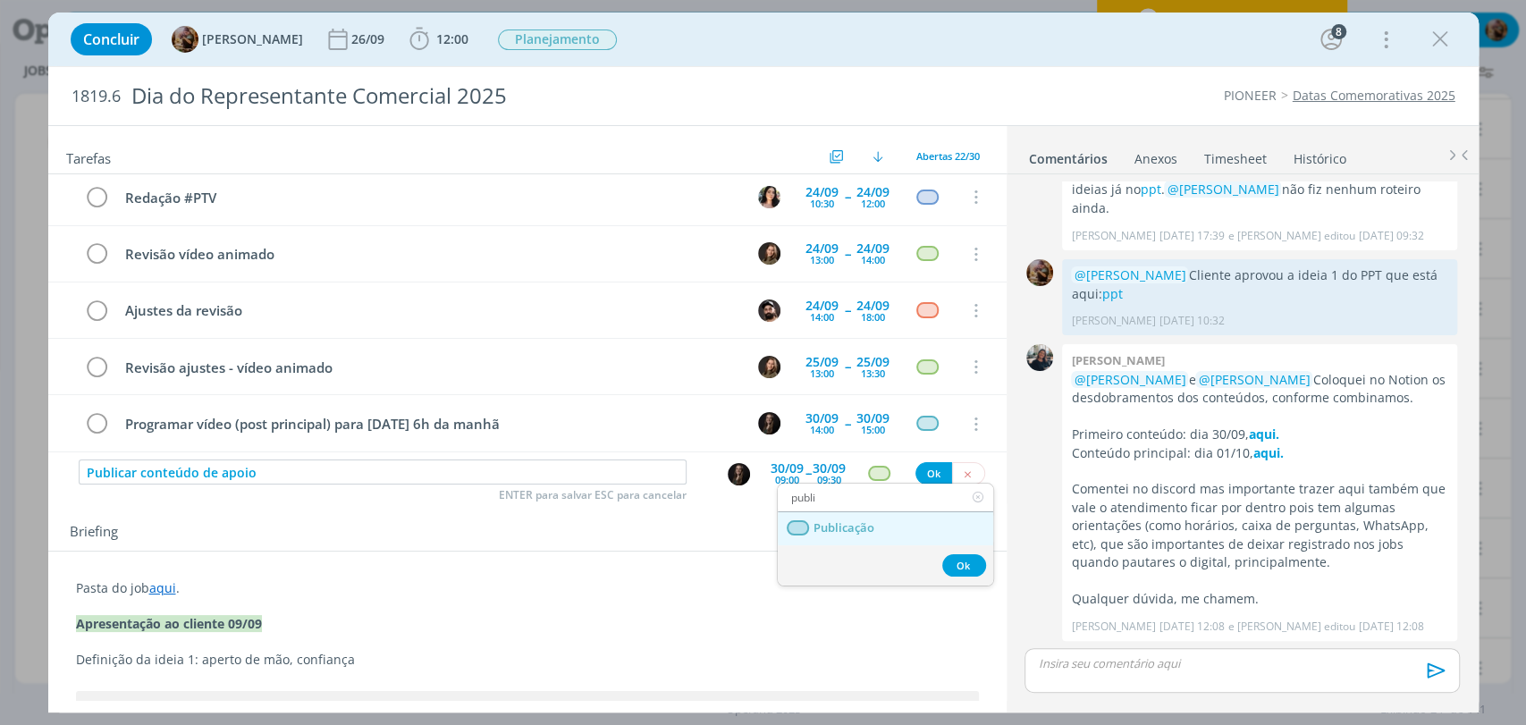
type input "publi"
click at [845, 525] on span "Publicação" at bounding box center [842, 528] width 61 height 14
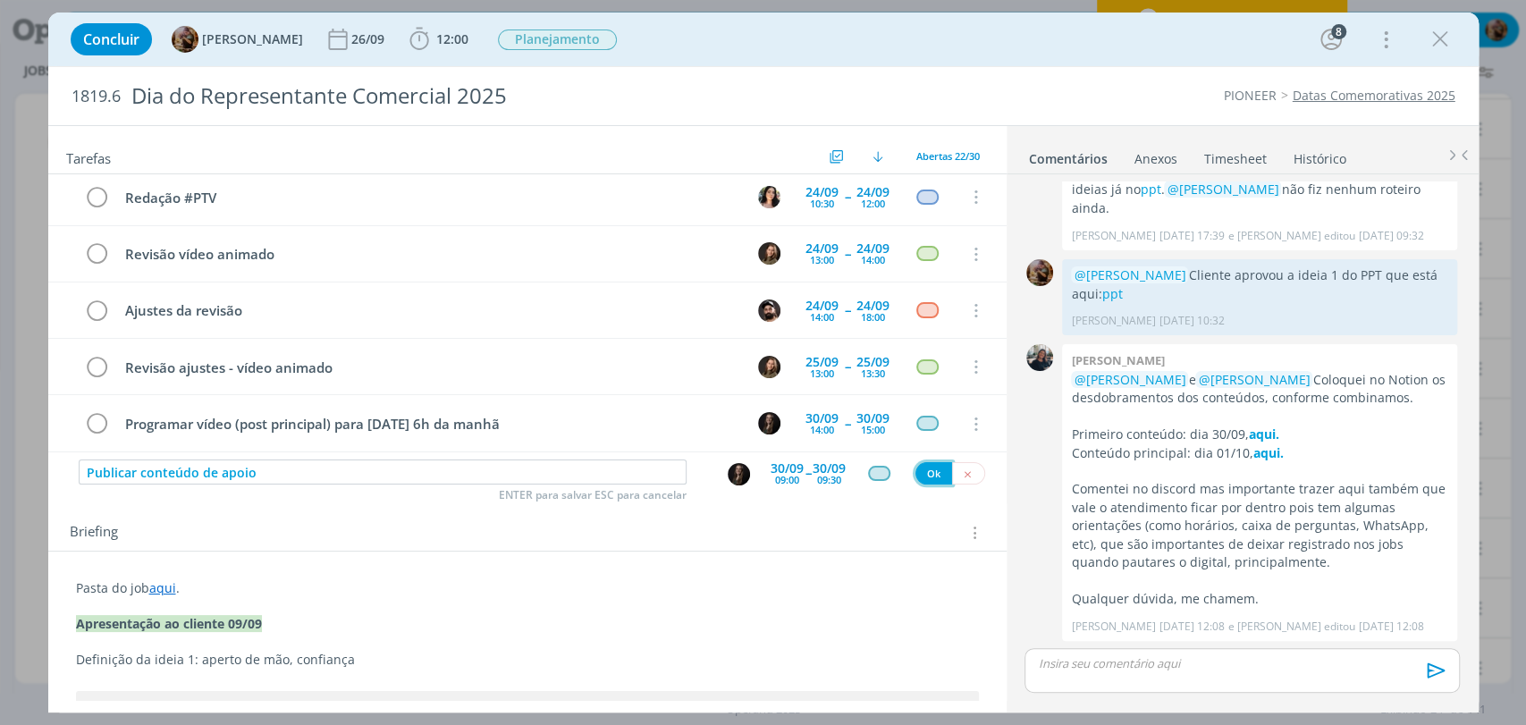
click at [920, 472] on button "Ok" at bounding box center [933, 473] width 37 height 22
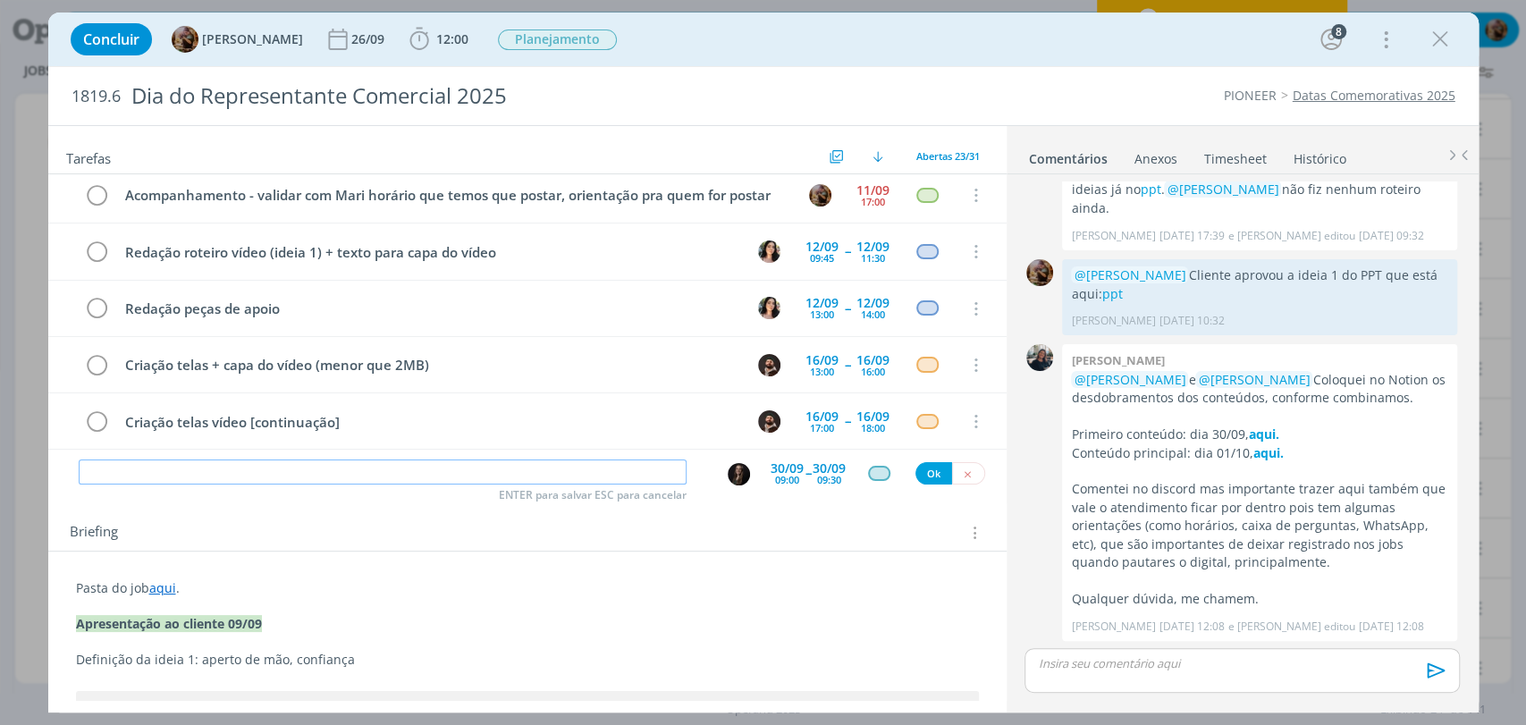
scroll to position [0, 0]
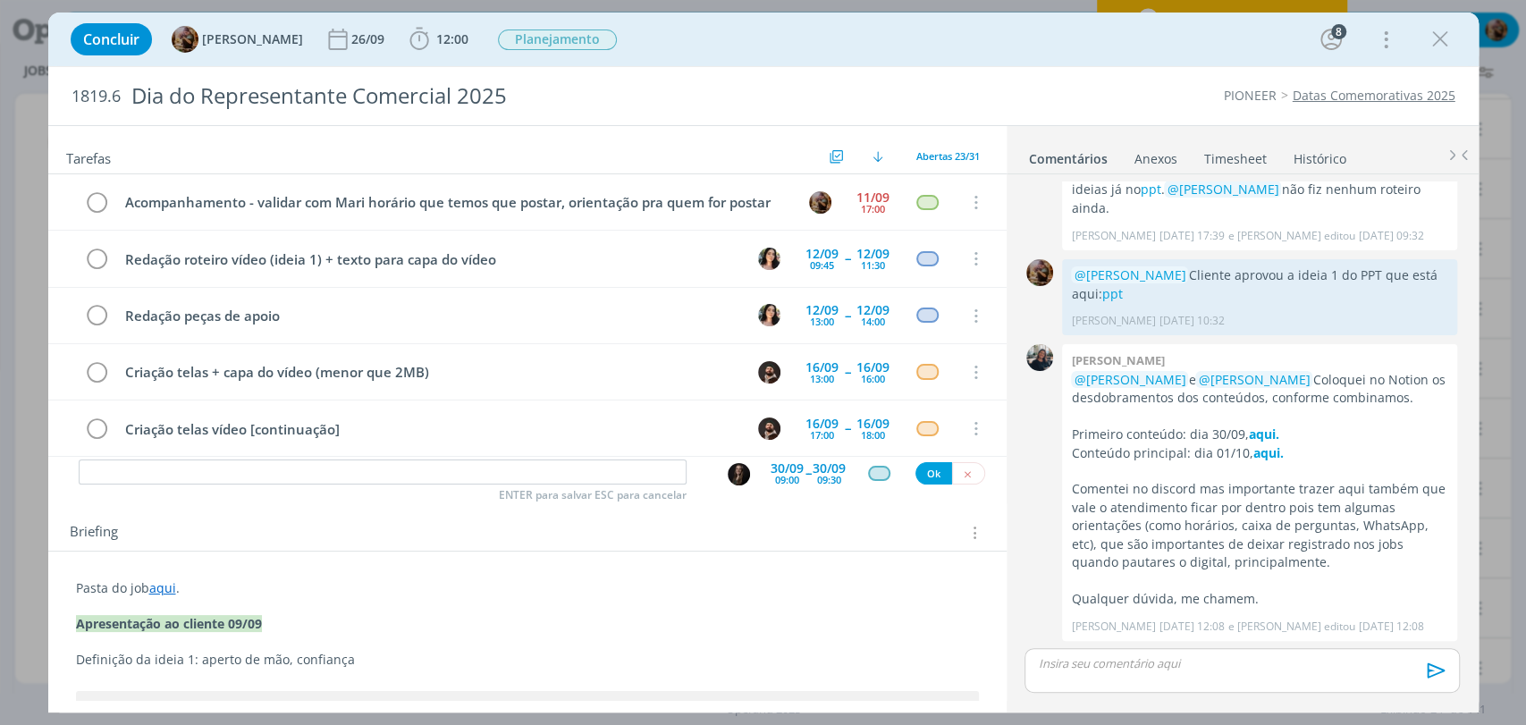
click at [1164, 689] on div "dialog" at bounding box center [1241, 670] width 434 height 45
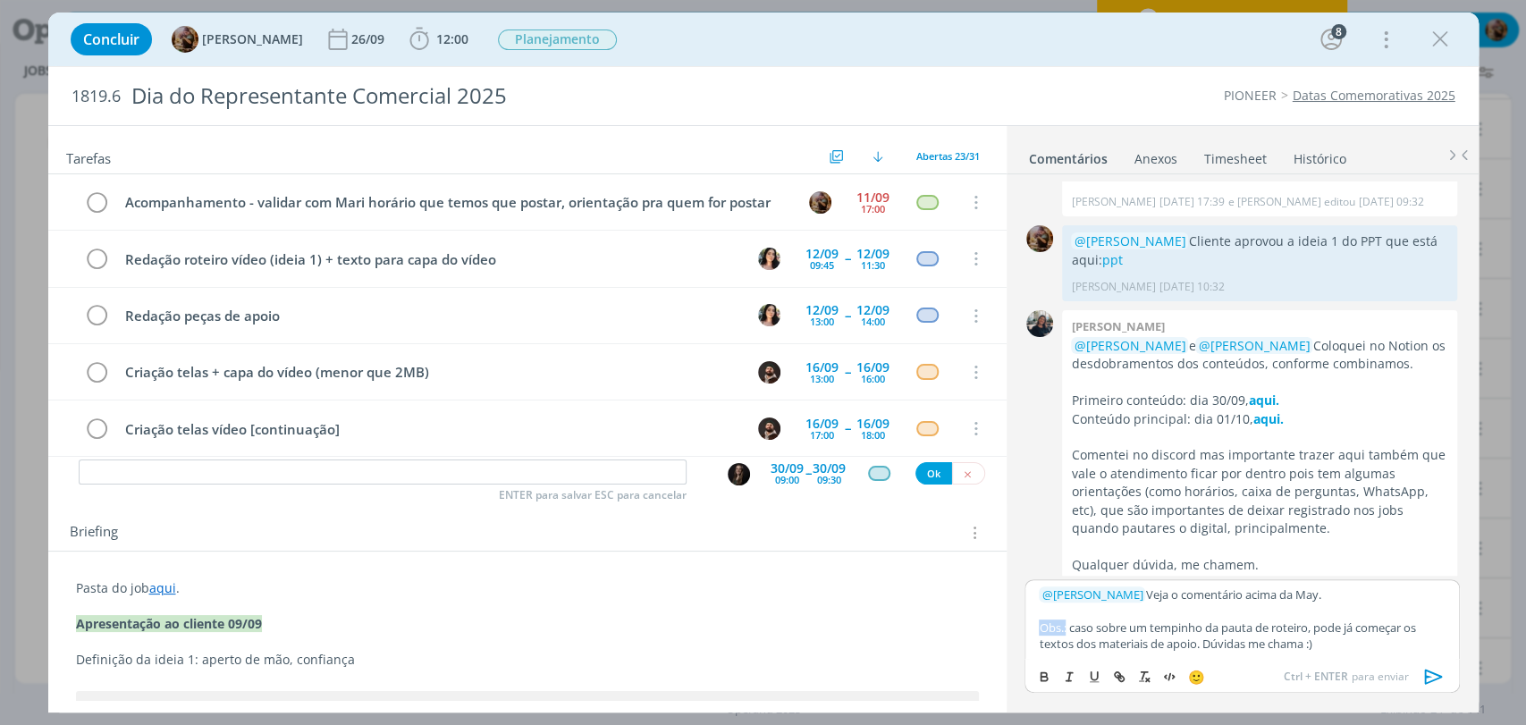
drag, startPoint x: 1067, startPoint y: 628, endPoint x: 1034, endPoint y: 628, distance: 33.1
click at [1034, 628] on div "﻿ @ Tamiris Soares ﻿ Veja o comentário acima da May. Obs.: caso sobre um tempin…" at bounding box center [1241, 619] width 434 height 80
click at [1035, 674] on button "dialog" at bounding box center [1044, 676] width 25 height 21
click at [1211, 638] on p "Obs.: caso sobre um tempinho da pauta de roteiro, pode já começar os textos dos…" at bounding box center [1241, 635] width 406 height 33
click at [1343, 592] on p "﻿ @ Tamiris Soares ﻿ Veja o comentário acima da May." at bounding box center [1241, 594] width 406 height 16
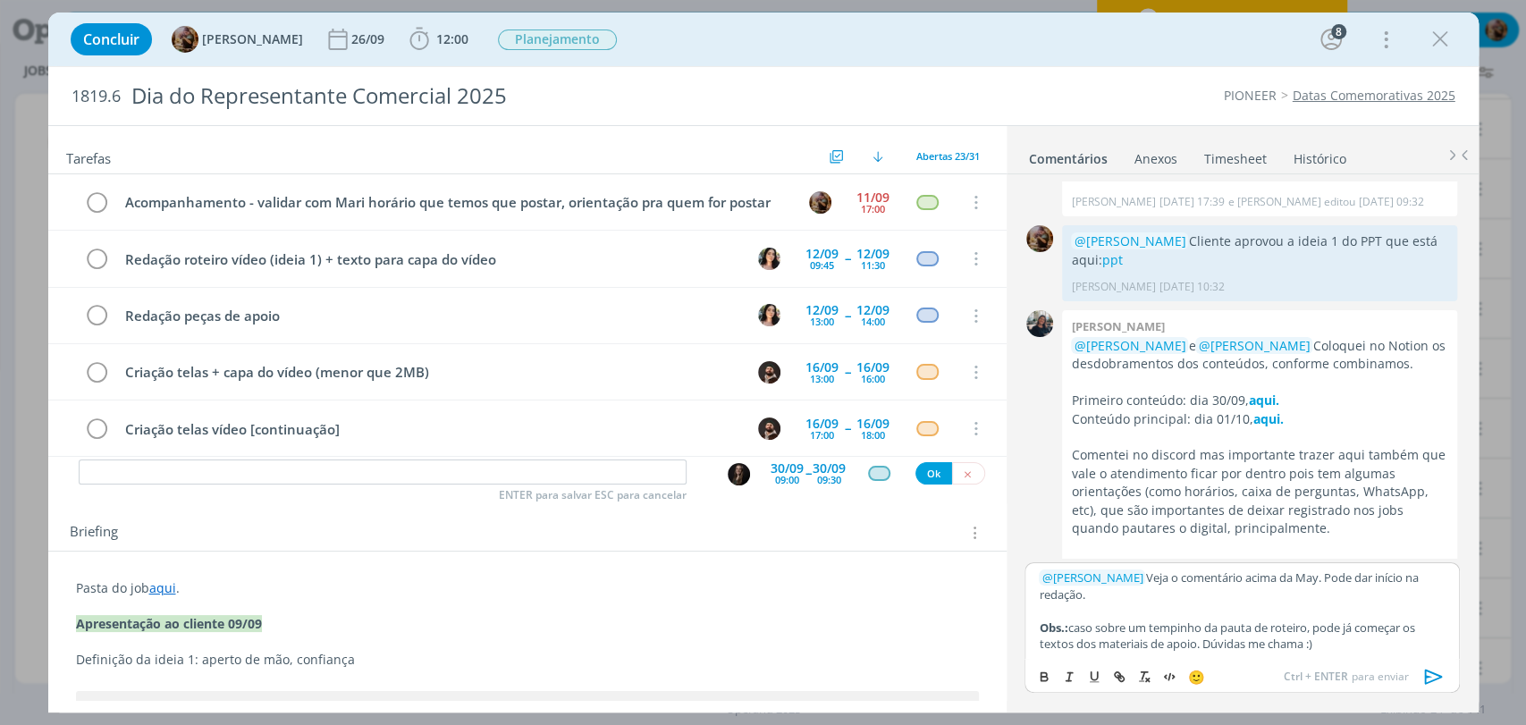
click at [1430, 679] on icon "dialog" at bounding box center [1433, 676] width 27 height 27
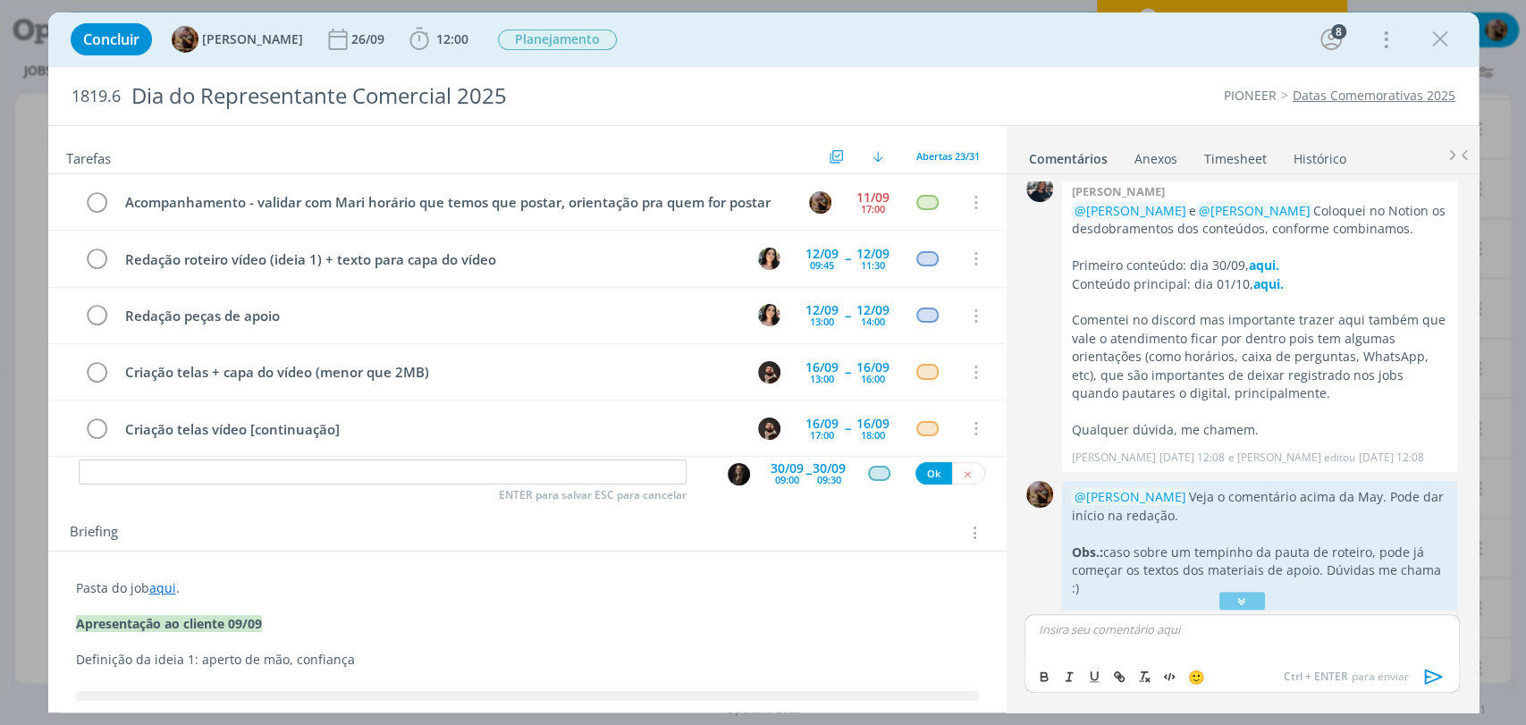
scroll to position [206, 0]
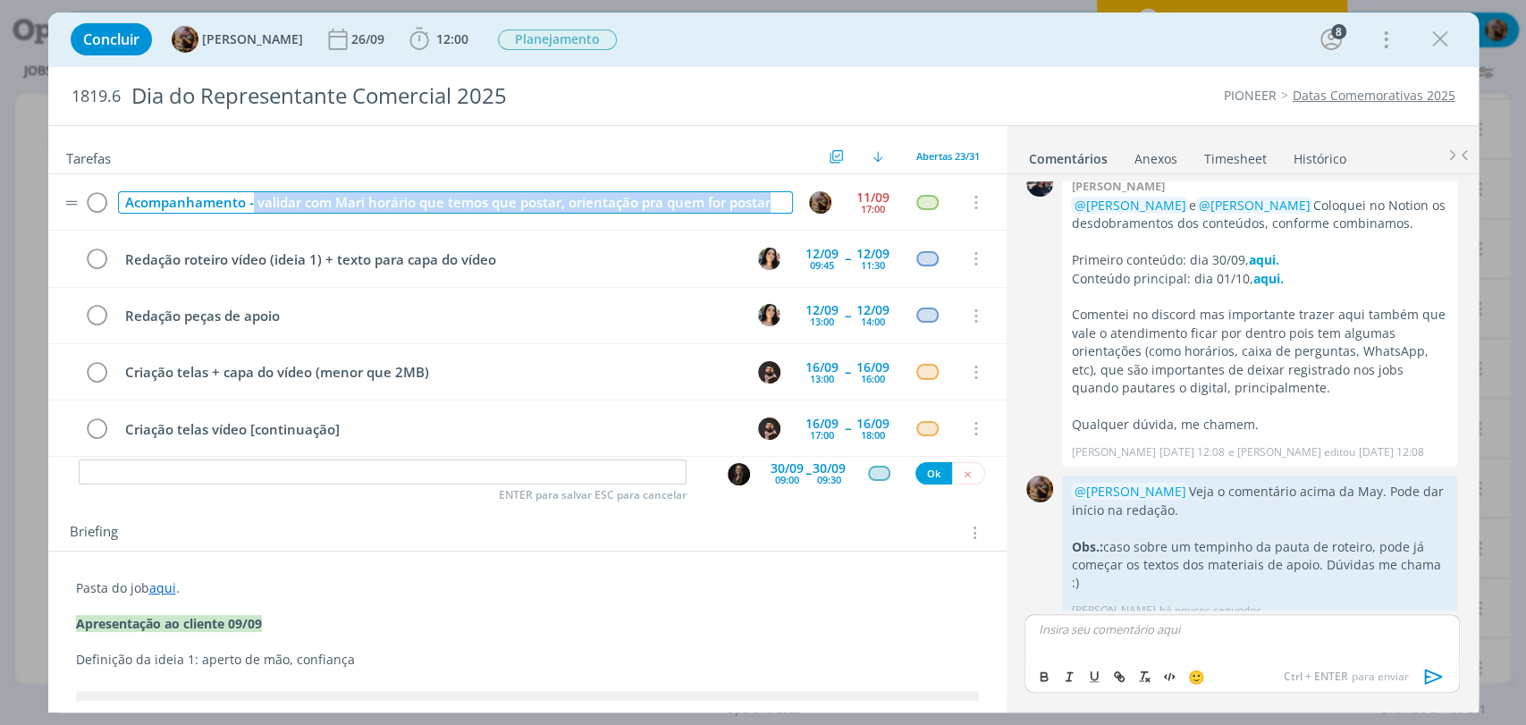
drag, startPoint x: 250, startPoint y: 205, endPoint x: 787, endPoint y: 207, distance: 537.1
click at [787, 207] on tr "Acompanhamento - validar com Mari horário que temos que postar, orientação pra …" at bounding box center [527, 202] width 958 height 56
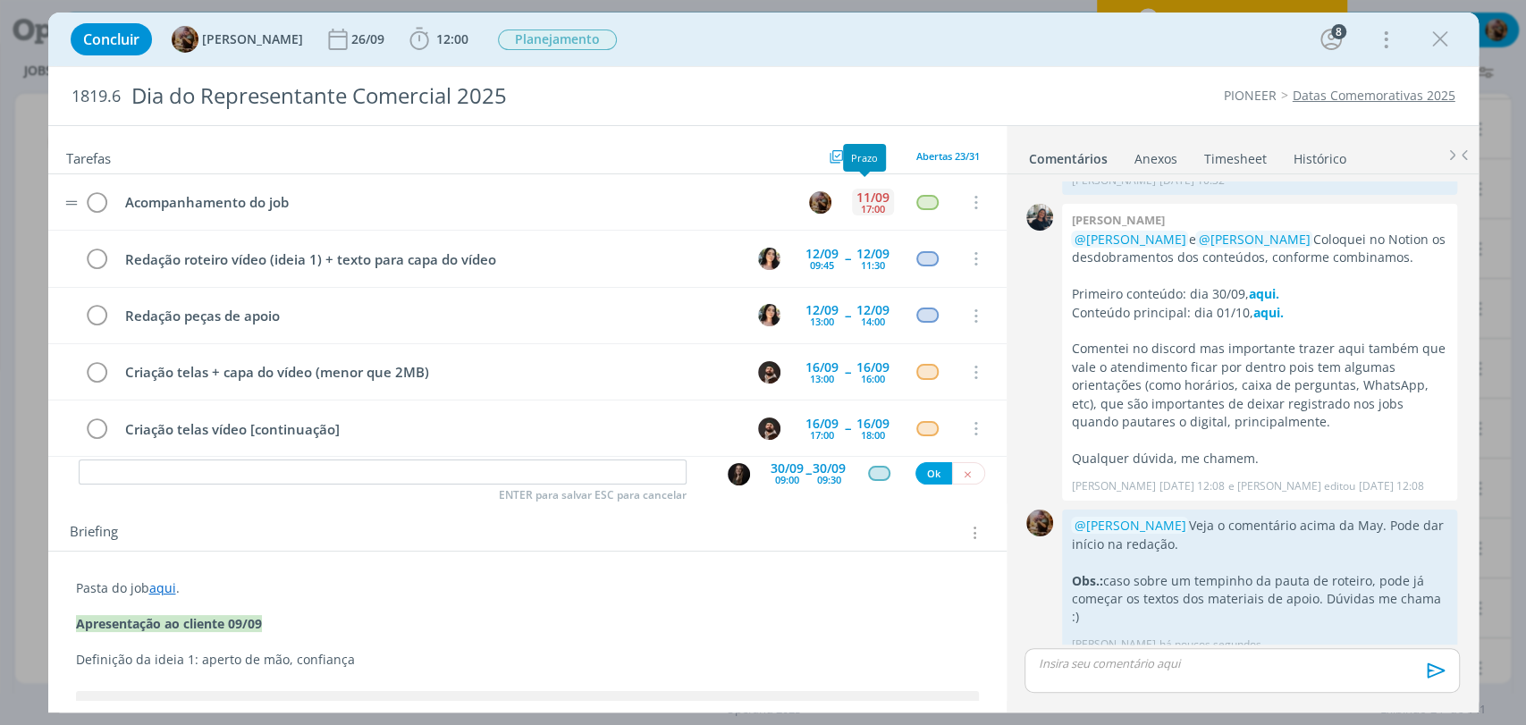
click at [856, 198] on div "11/09" at bounding box center [872, 197] width 33 height 13
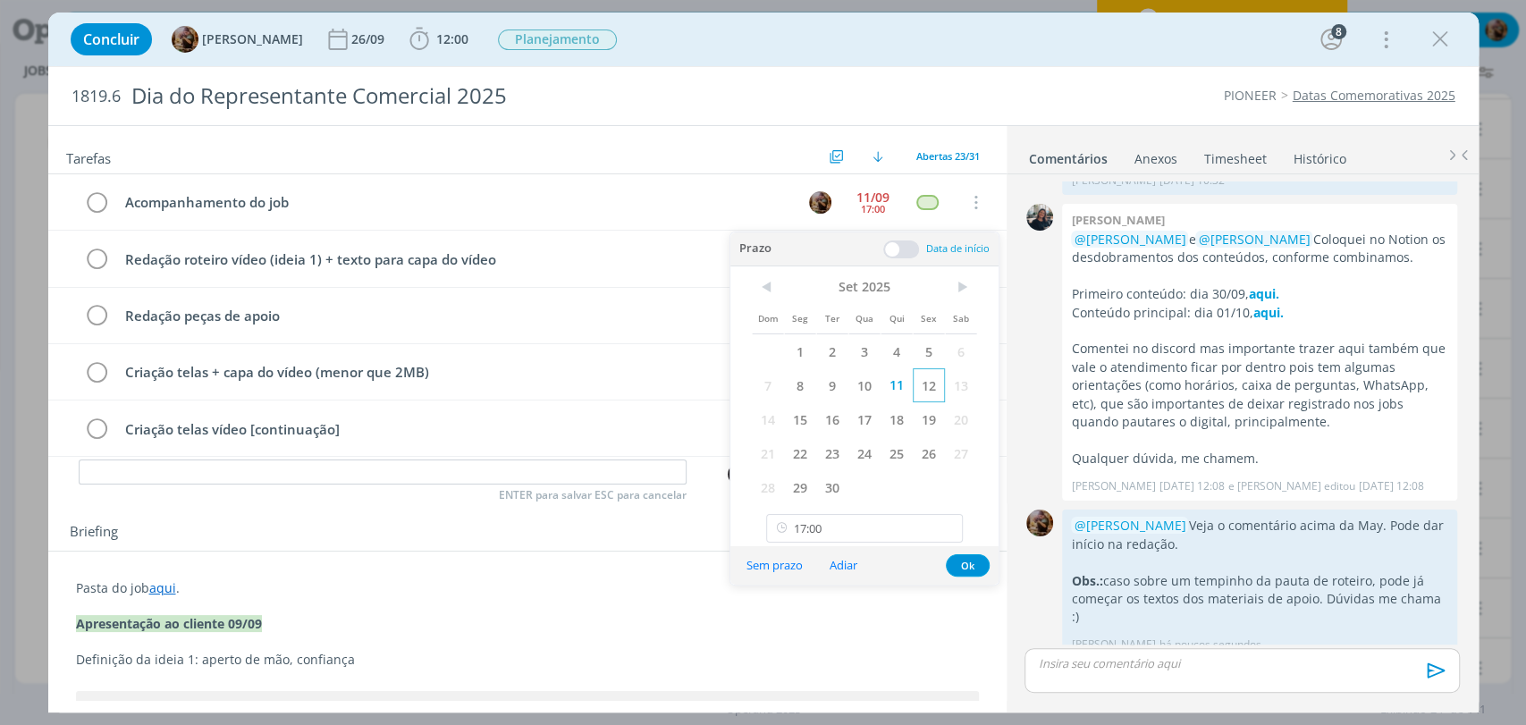
click at [923, 378] on span "12" at bounding box center [928, 385] width 32 height 34
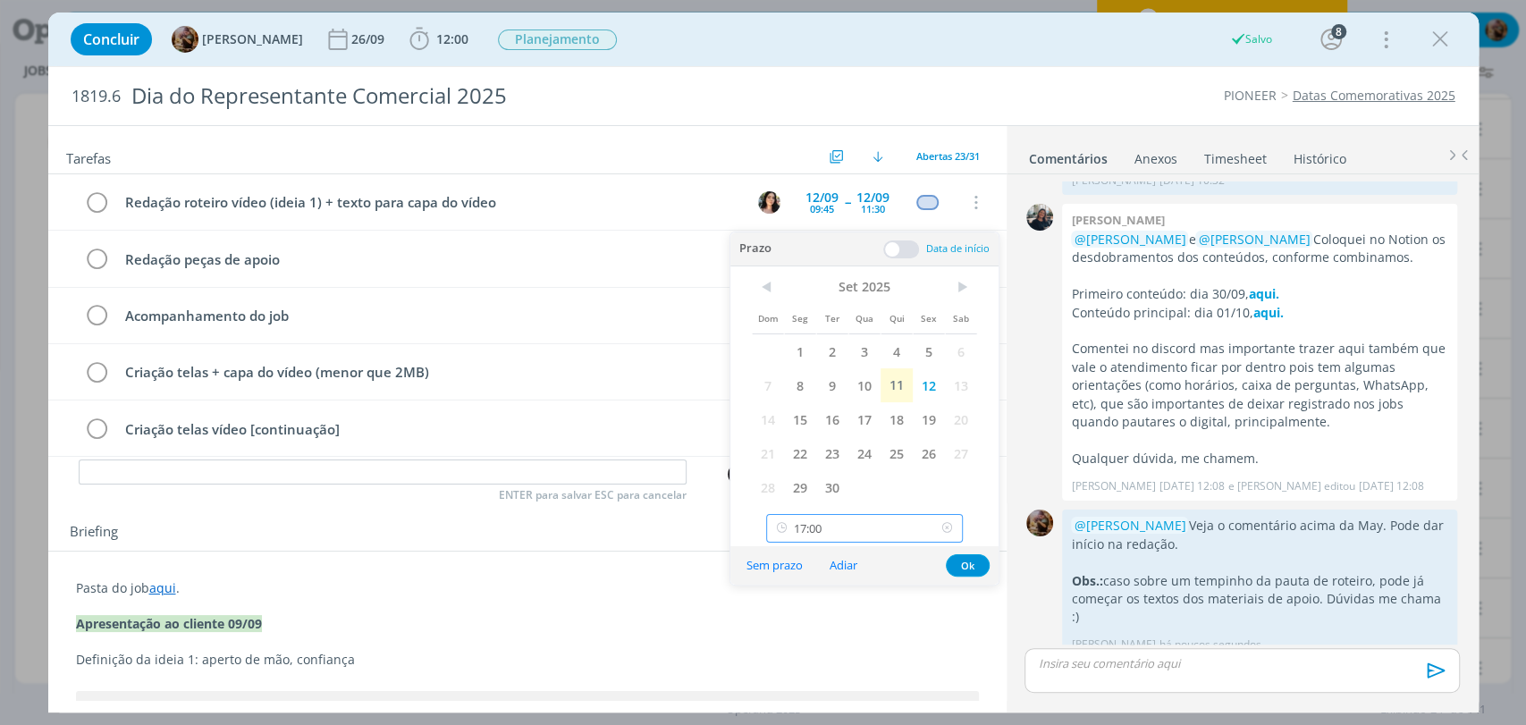
click at [873, 534] on input "17:00" at bounding box center [864, 528] width 197 height 29
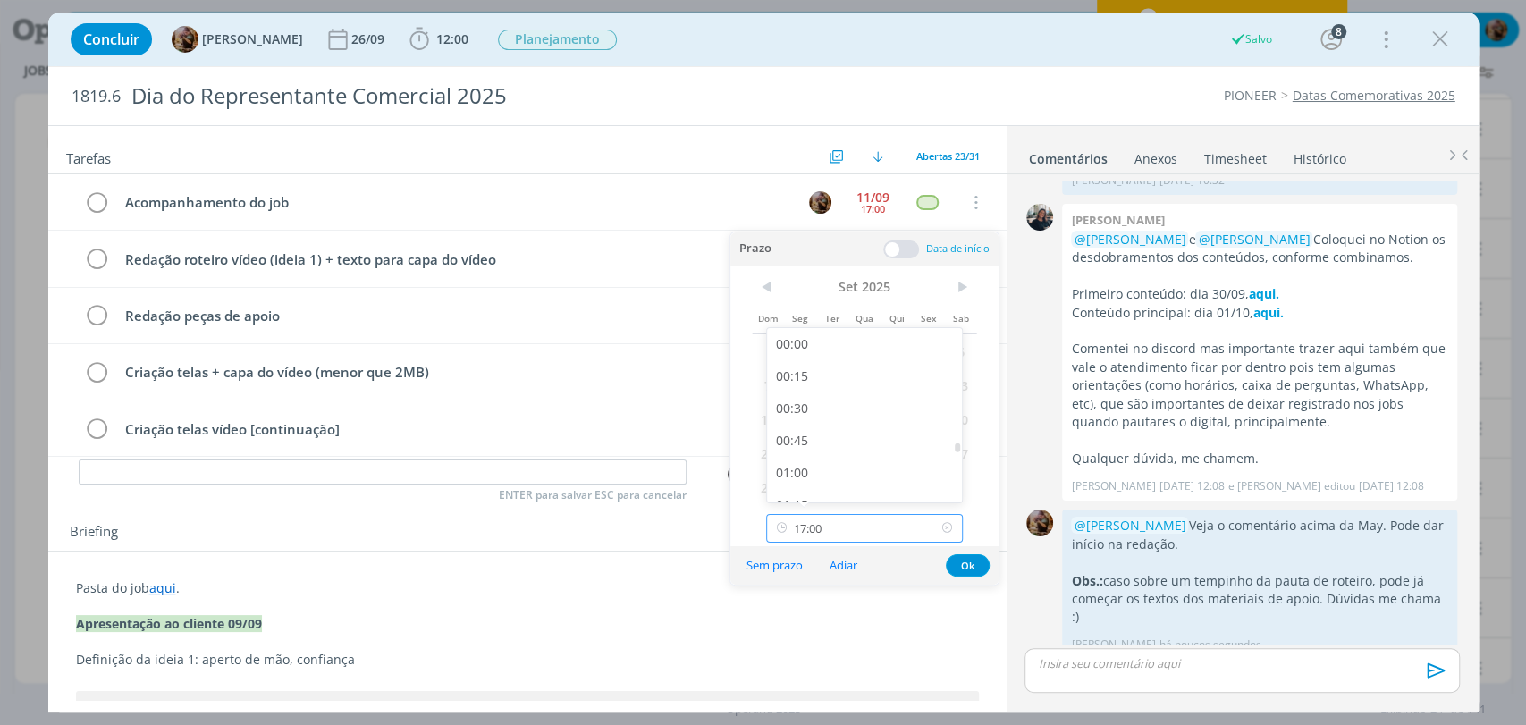
scroll to position [2052, 0]
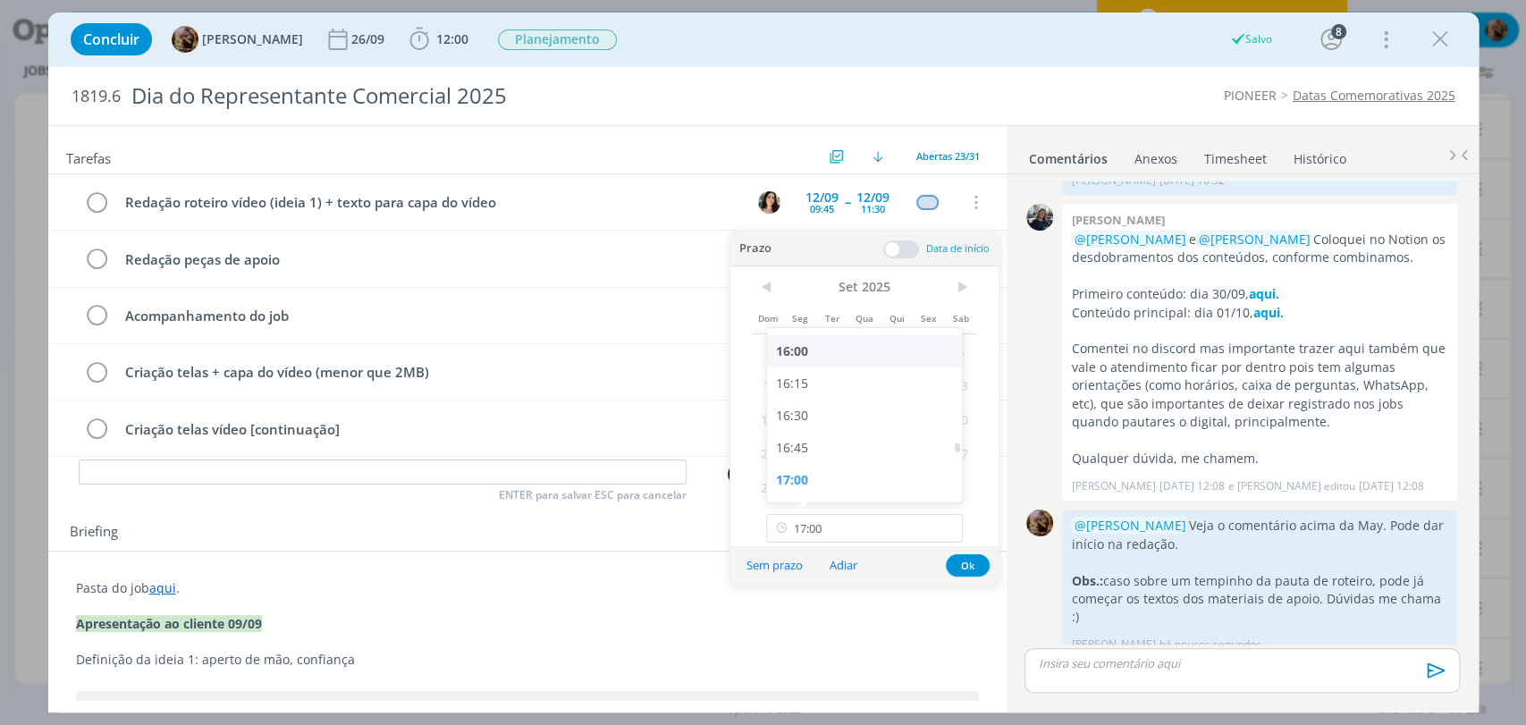
click at [824, 352] on div "16:00" at bounding box center [866, 351] width 199 height 32
type input "16:00"
click at [971, 559] on button "Ok" at bounding box center [968, 565] width 44 height 22
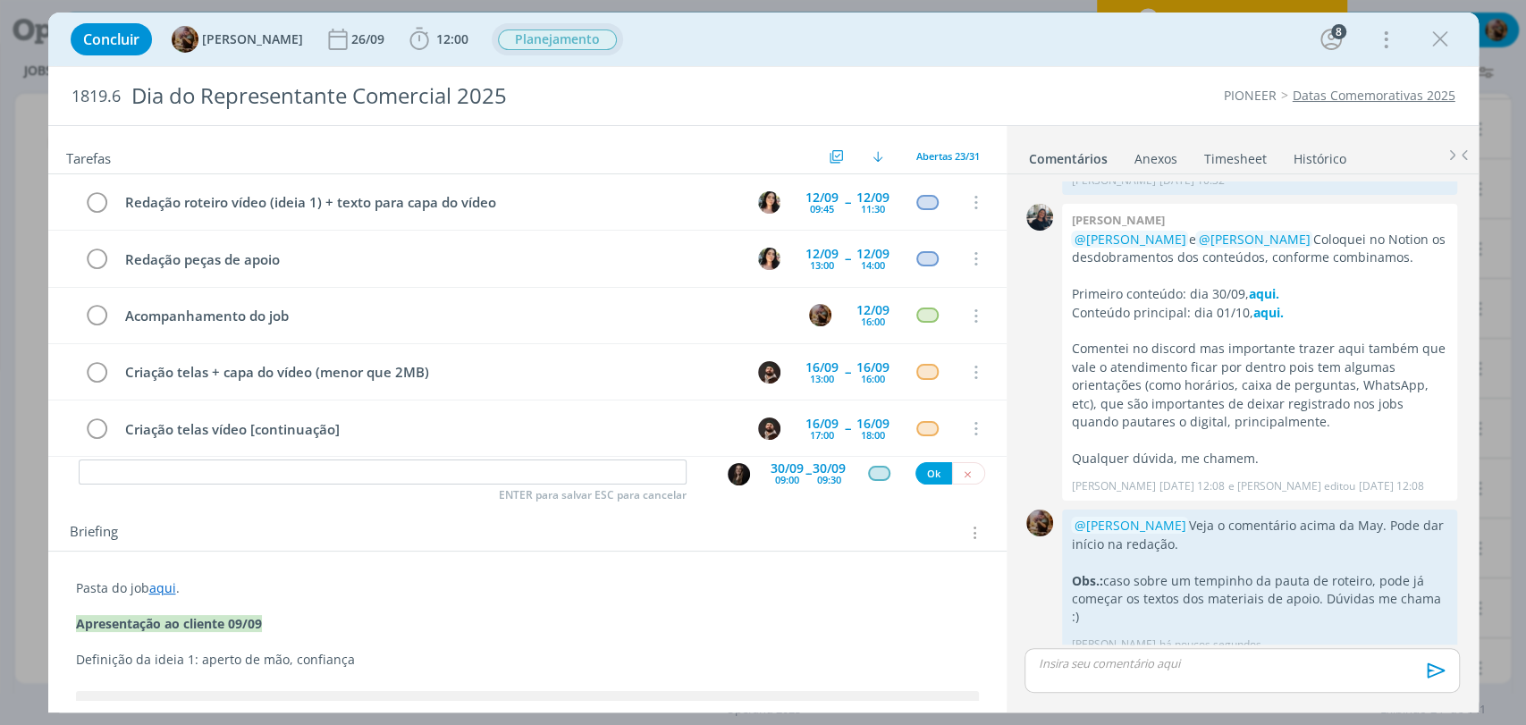
click at [569, 43] on span "Planejamento" at bounding box center [557, 39] width 119 height 21
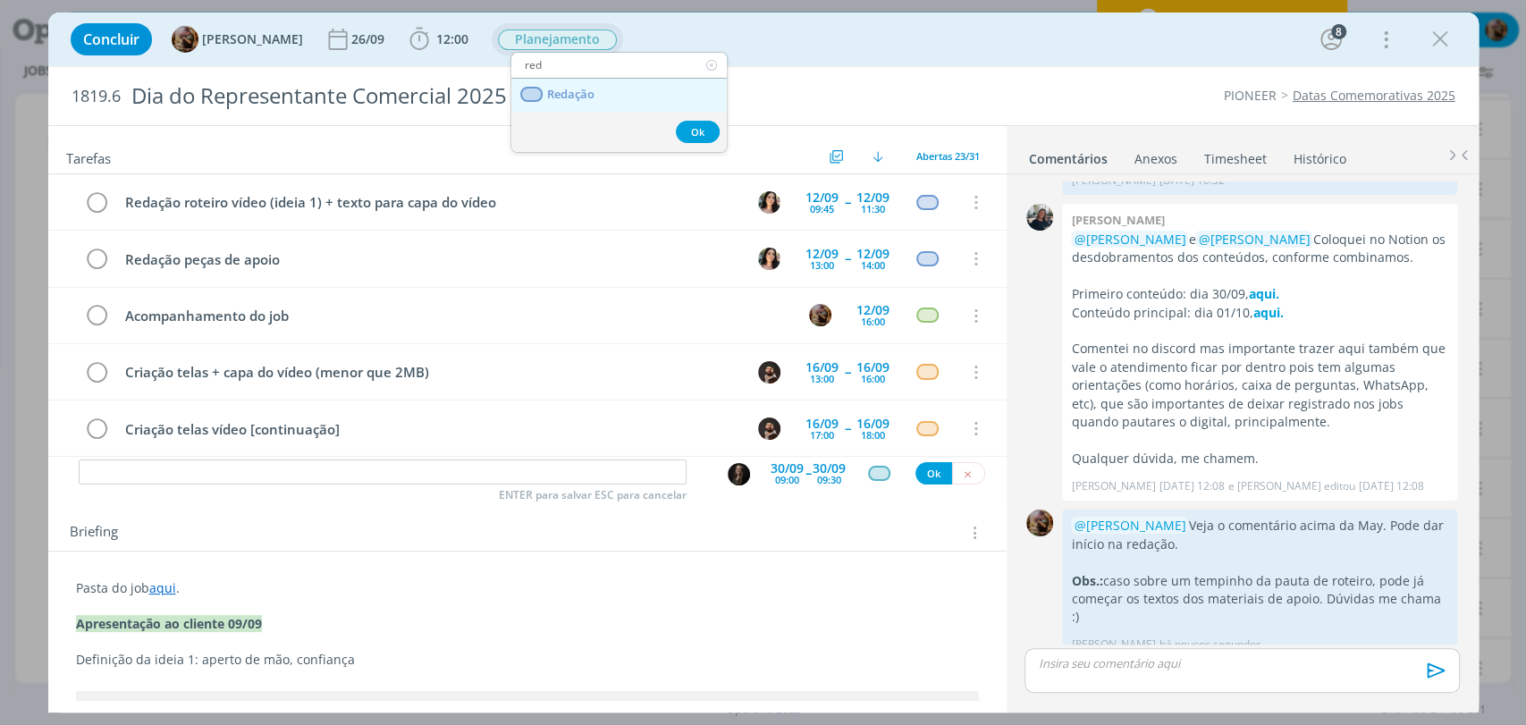
type input "red"
click at [573, 96] on span "Redação" at bounding box center [569, 95] width 47 height 14
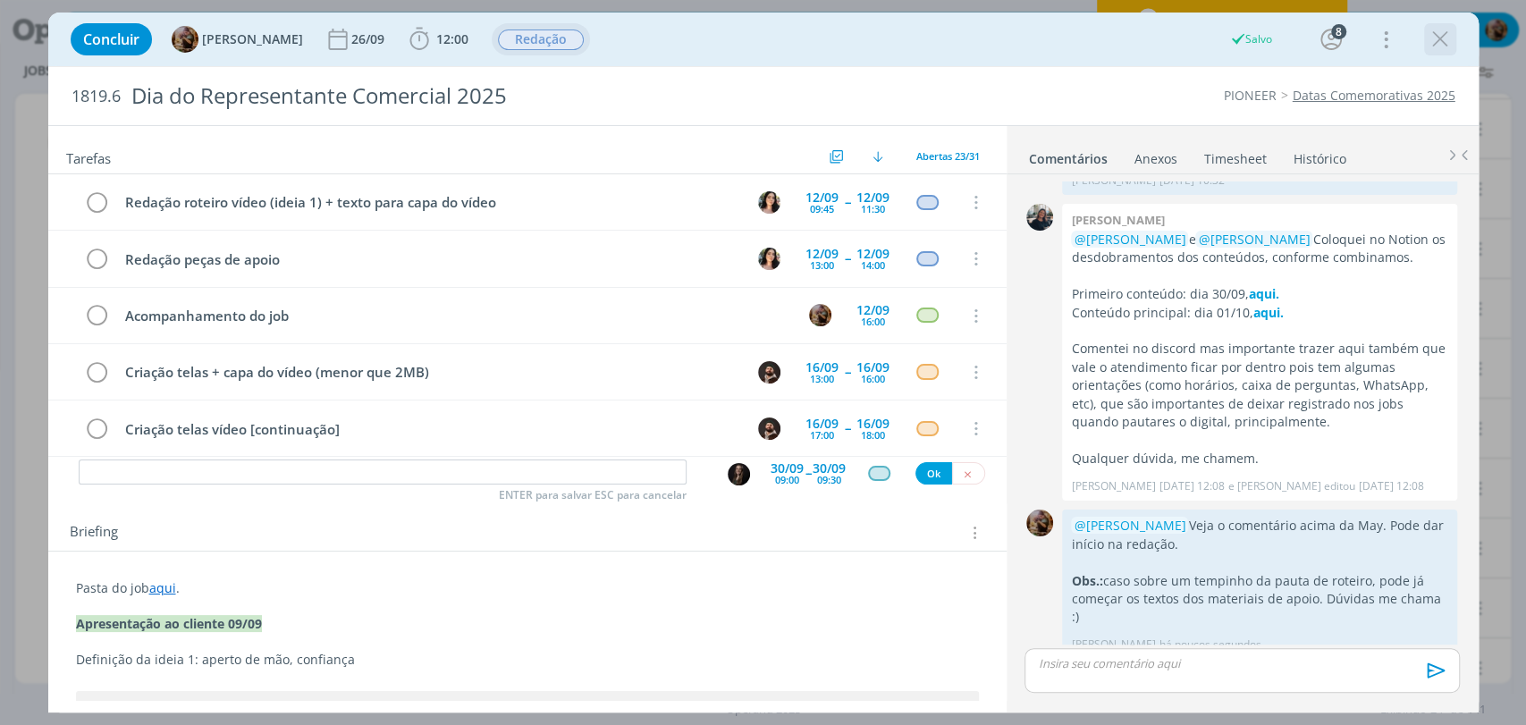
click at [1433, 47] on icon "dialog" at bounding box center [1439, 39] width 27 height 27
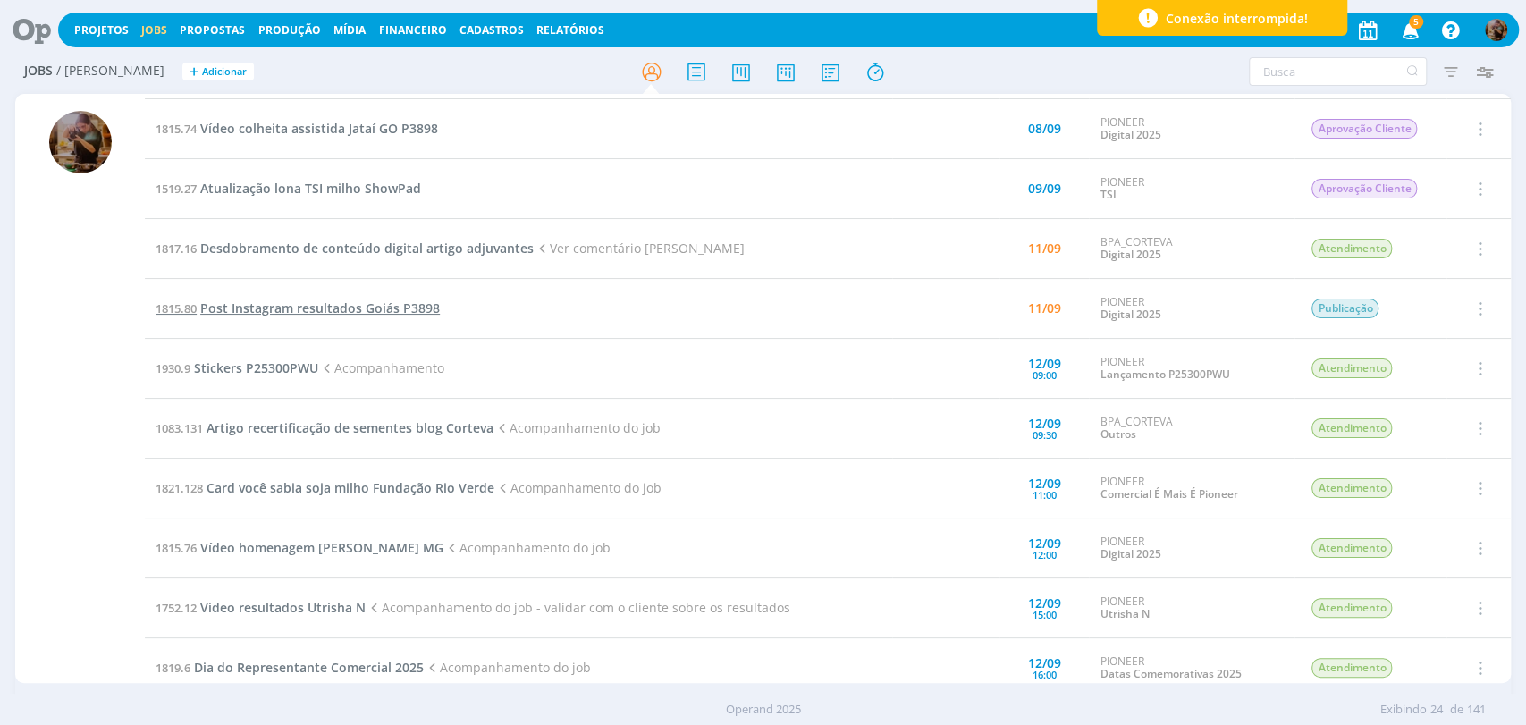
click at [409, 308] on span "Post Instagram resultados Goiás P3898" at bounding box center [320, 307] width 240 height 17
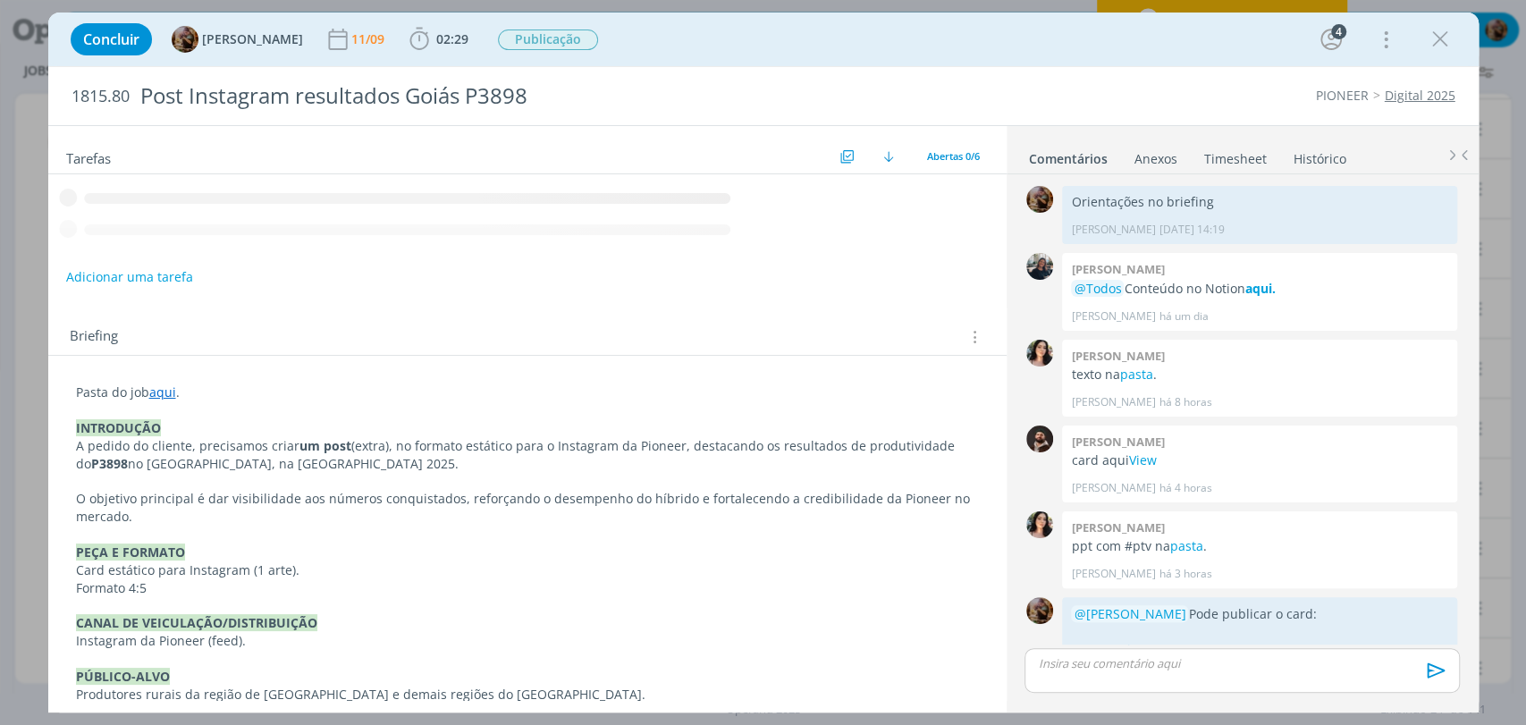
scroll to position [155, 0]
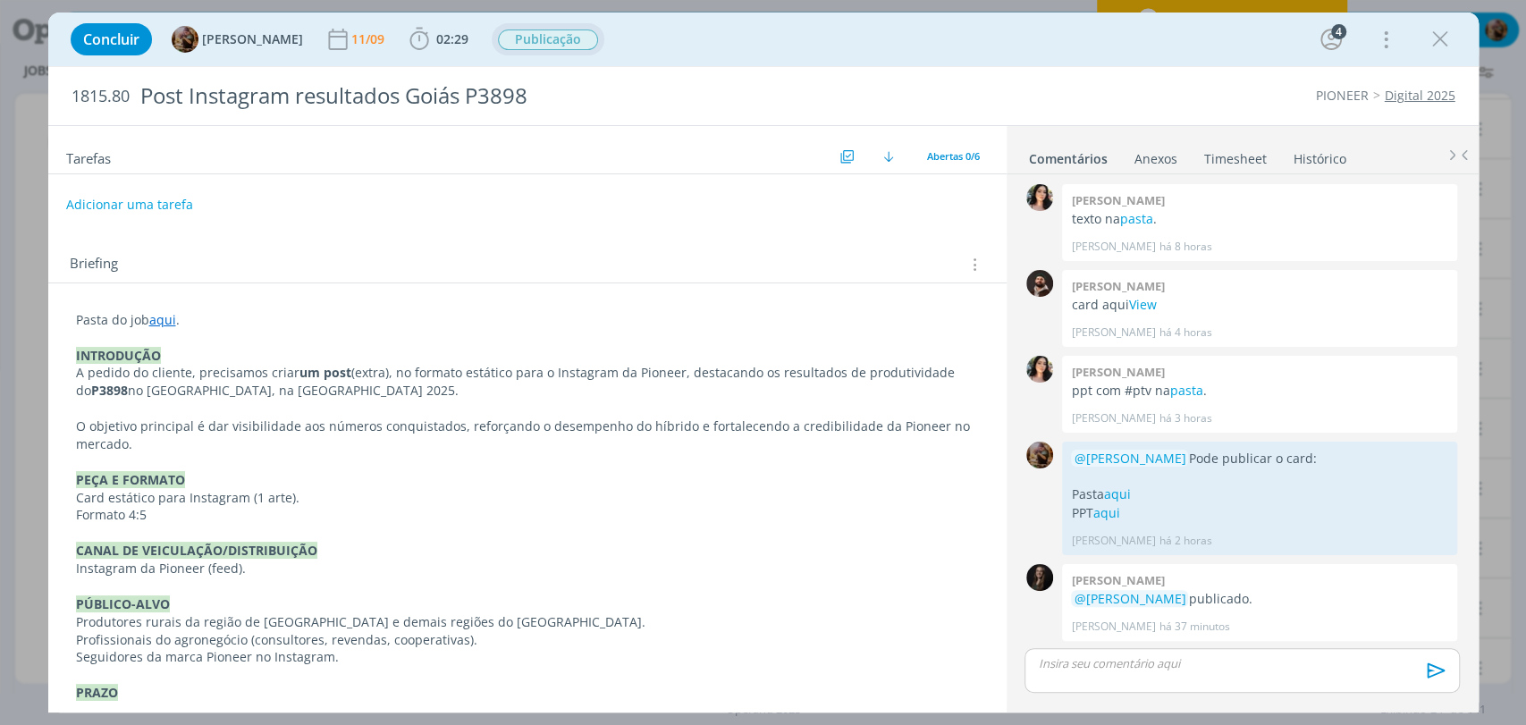
click at [567, 45] on span "Publicação" at bounding box center [548, 39] width 100 height 21
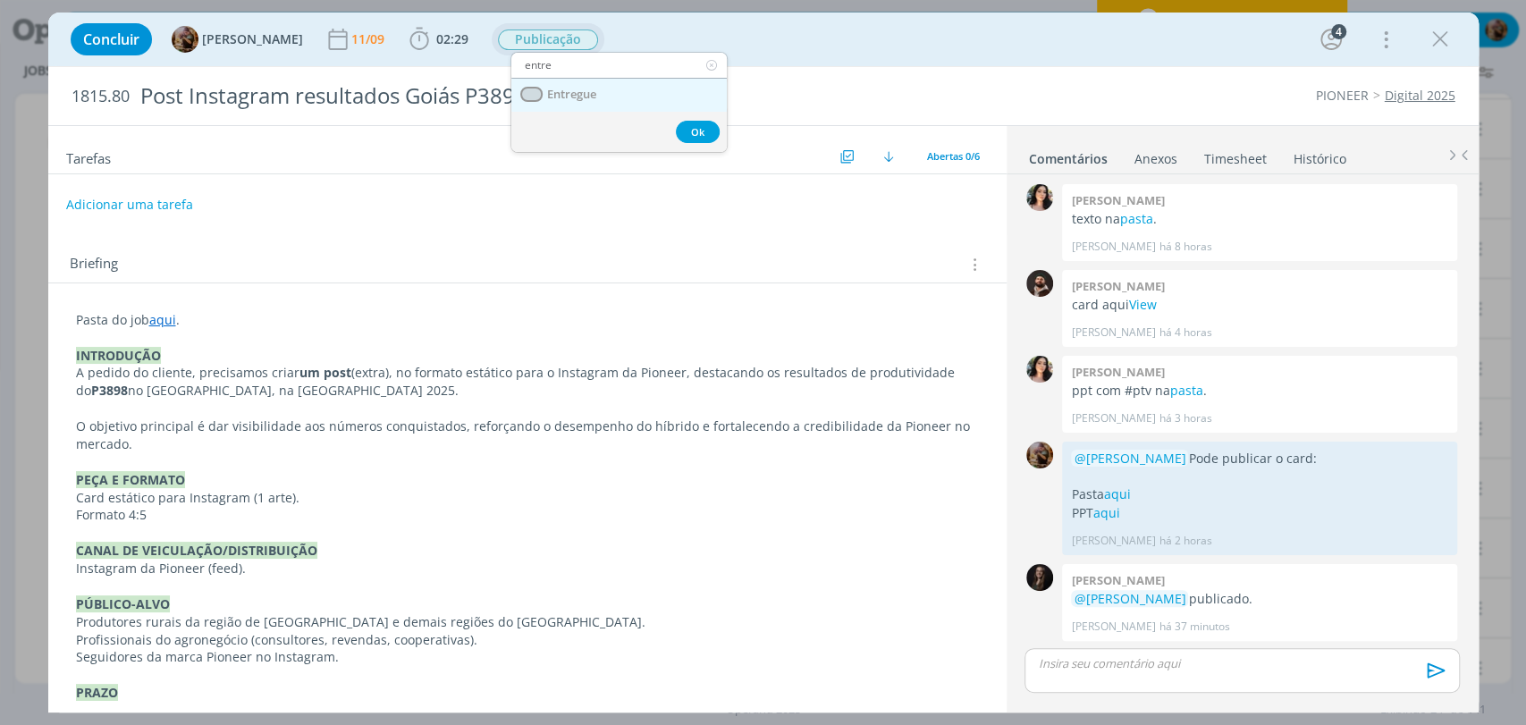
type input "entre"
click at [583, 88] on span "Entregue" at bounding box center [570, 95] width 49 height 14
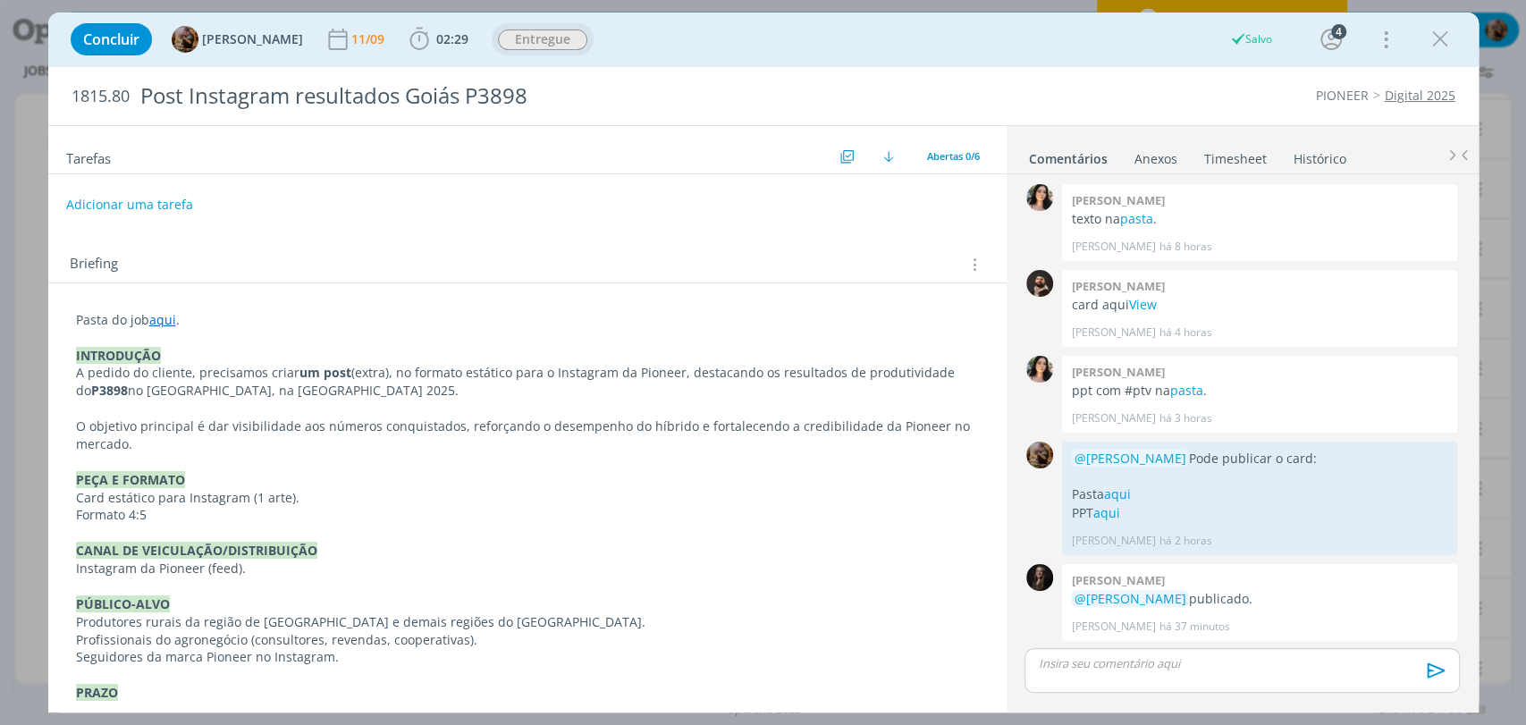
click at [1214, 153] on link "Timesheet" at bounding box center [1235, 155] width 64 height 26
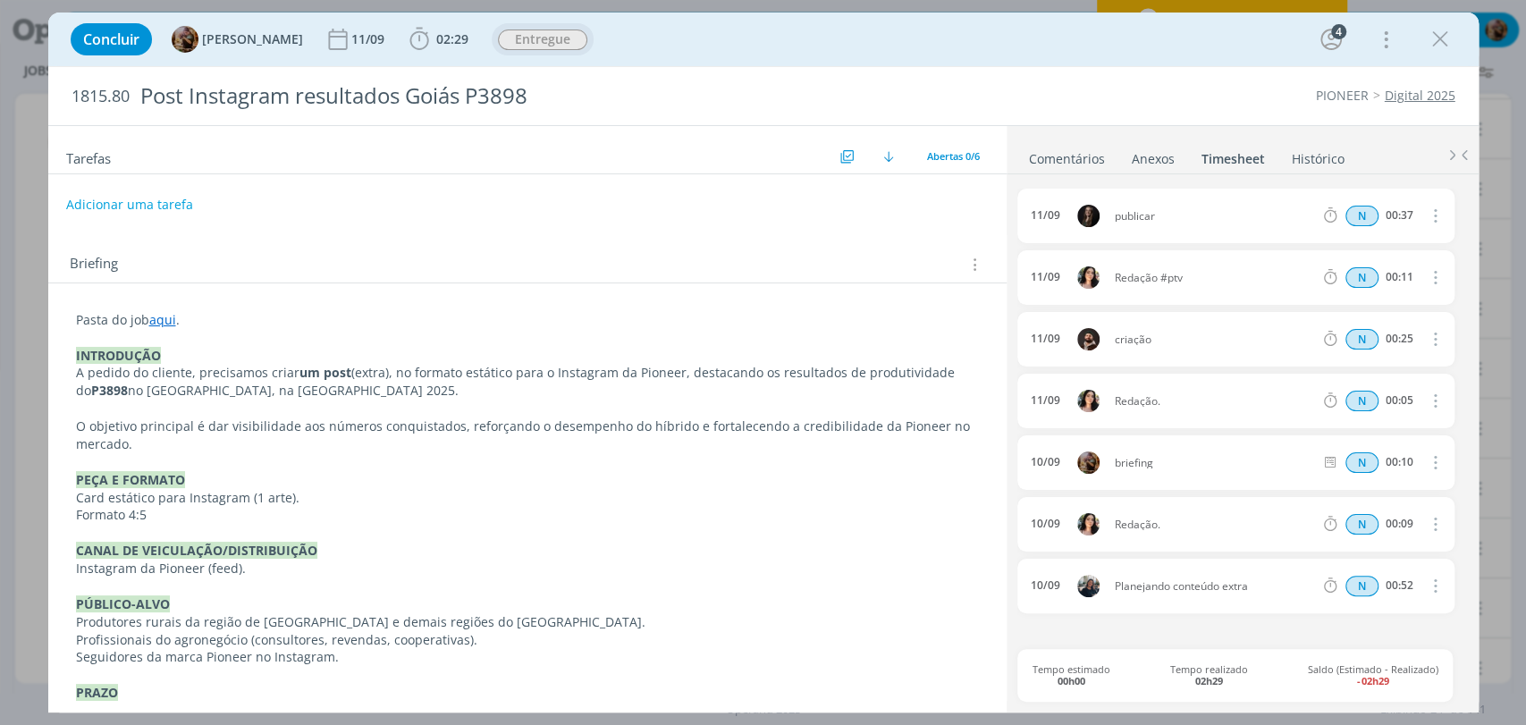
click at [1079, 142] on link "Comentários" at bounding box center [1067, 155] width 78 height 26
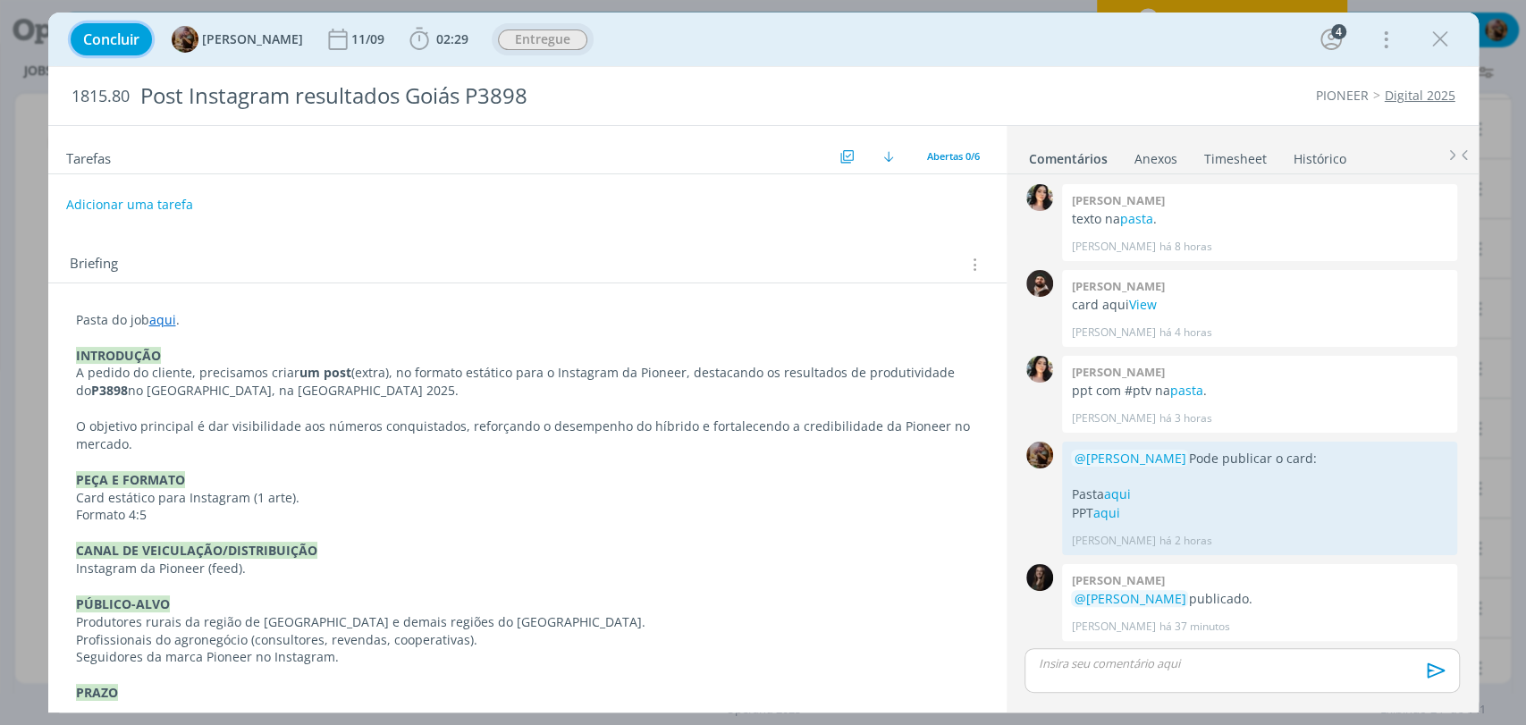
click at [122, 32] on span "Concluir" at bounding box center [111, 39] width 56 height 14
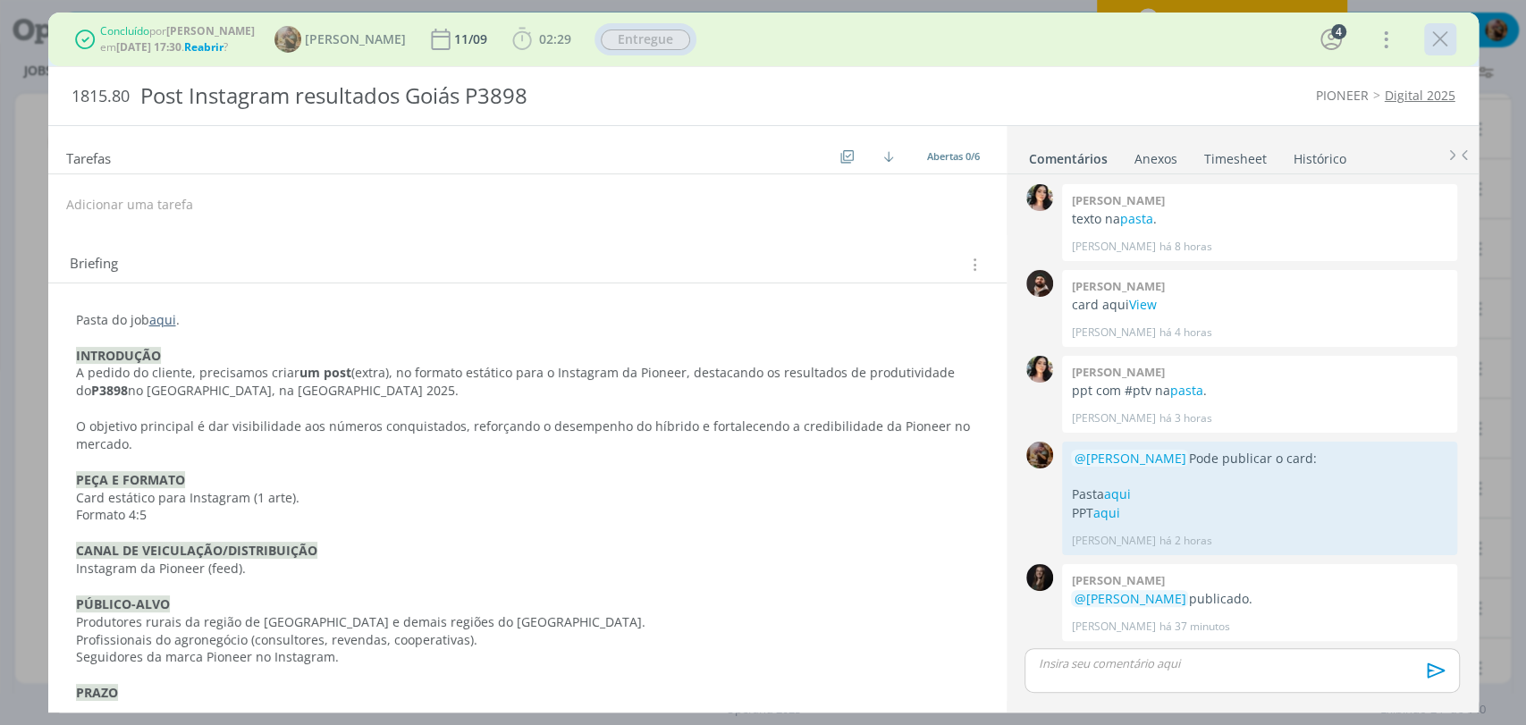
click at [1431, 45] on icon "dialog" at bounding box center [1439, 39] width 27 height 27
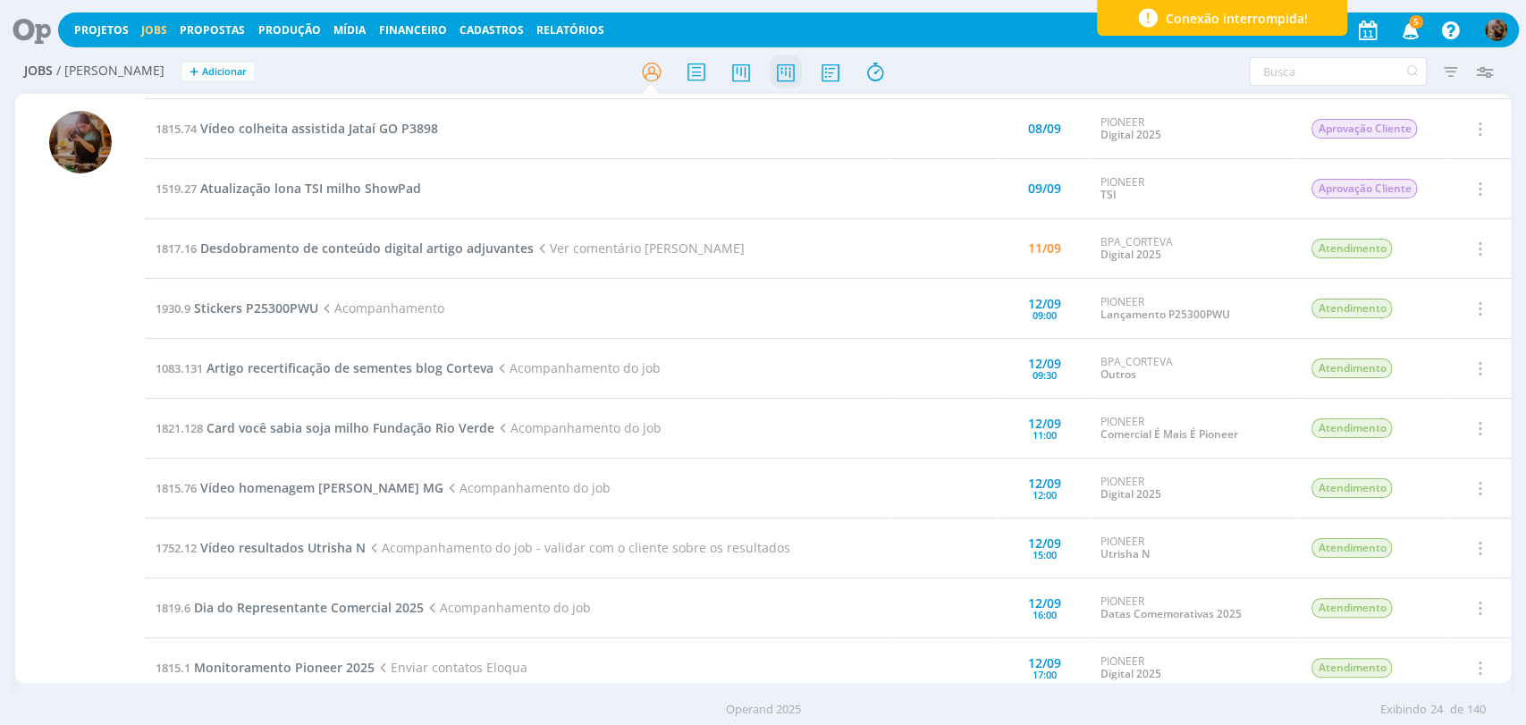
click at [779, 66] on icon at bounding box center [785, 72] width 32 height 35
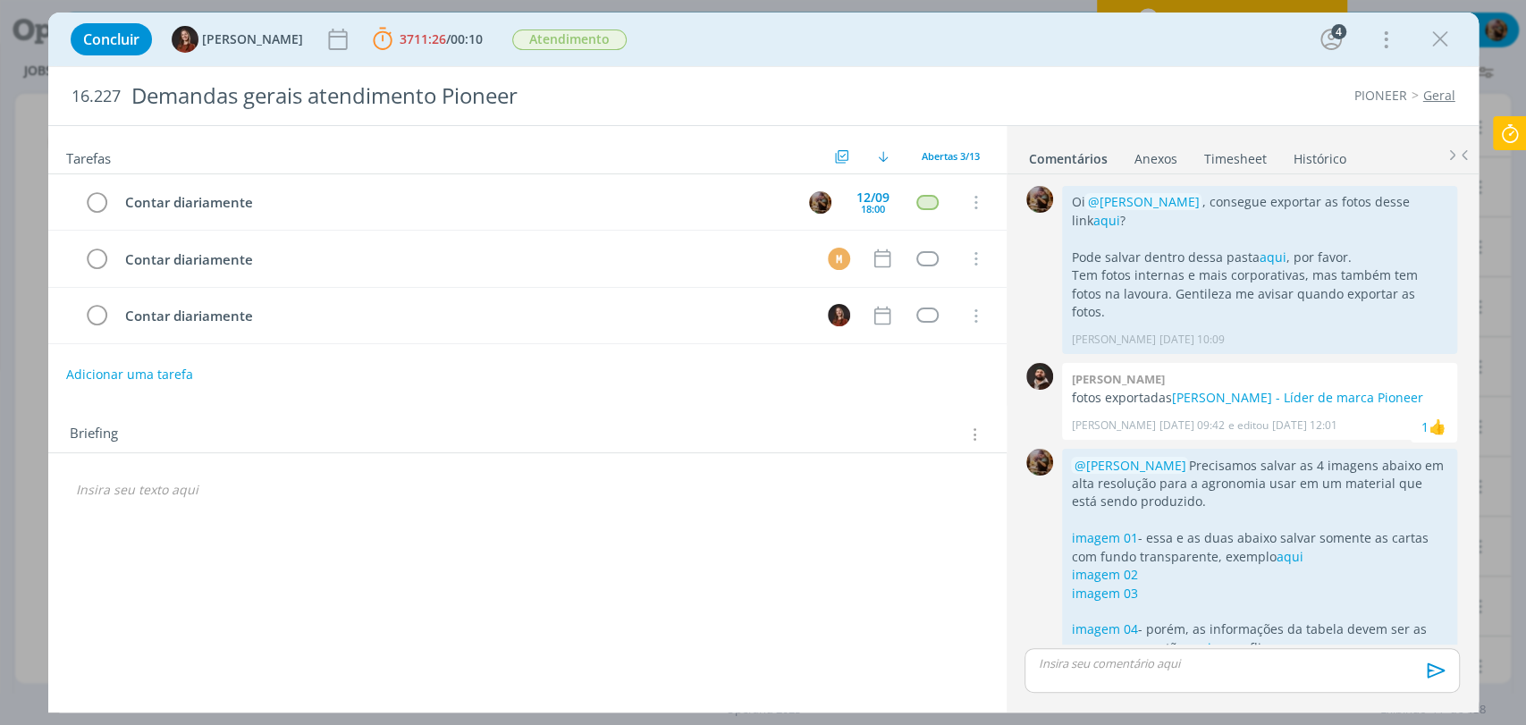
scroll to position [189, 0]
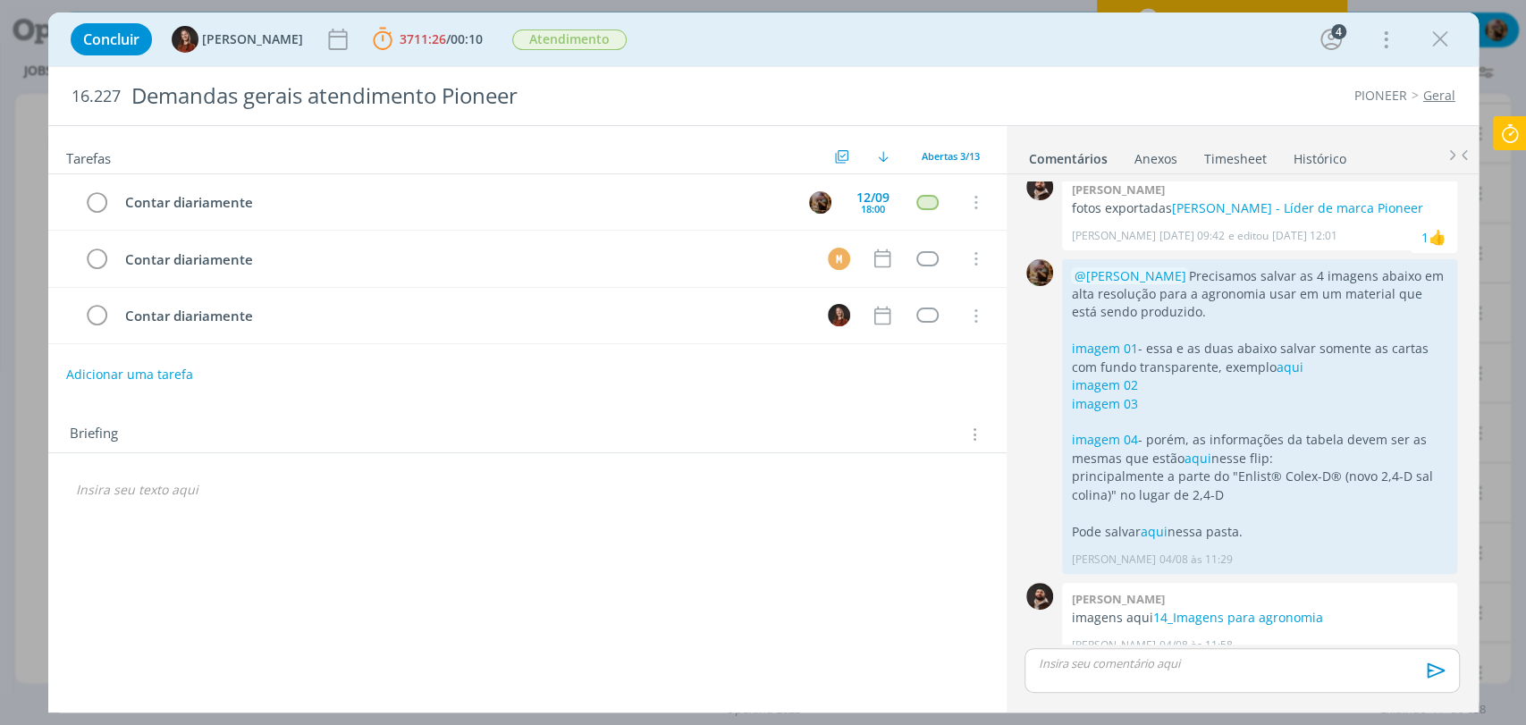
click at [1507, 126] on icon at bounding box center [1509, 133] width 32 height 35
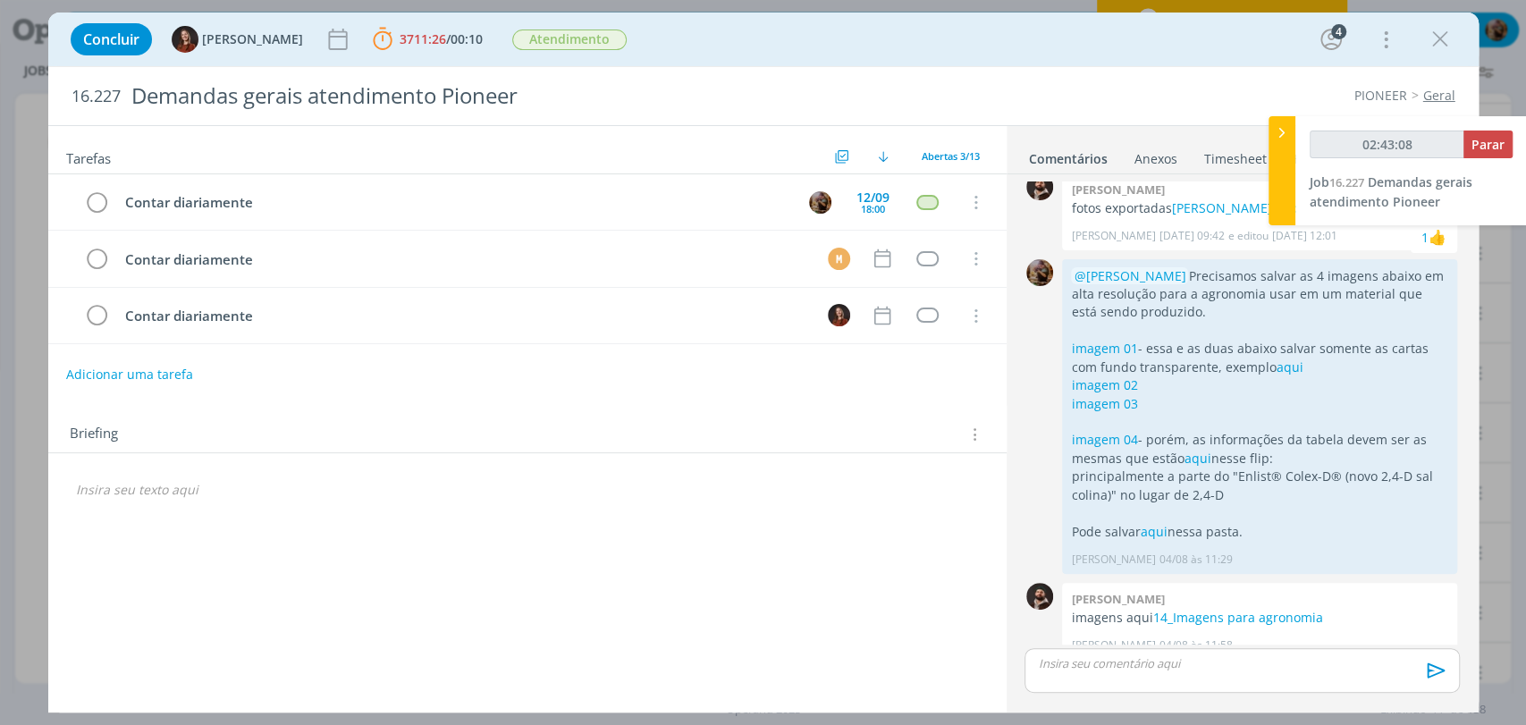
type input "02:43:09"
click at [1486, 139] on span "Parar" at bounding box center [1487, 144] width 33 height 17
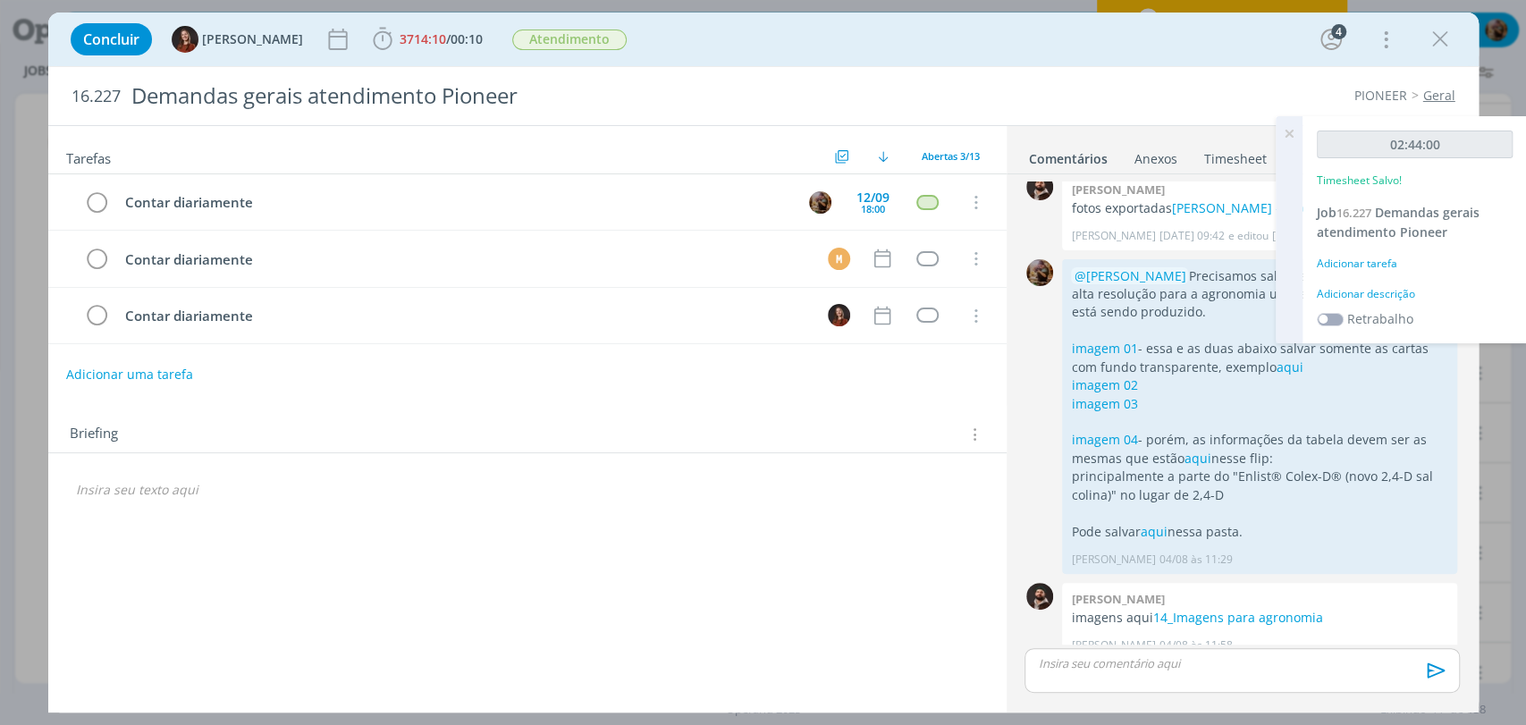
click at [1393, 296] on div "Adicionar descrição" at bounding box center [1414, 294] width 196 height 16
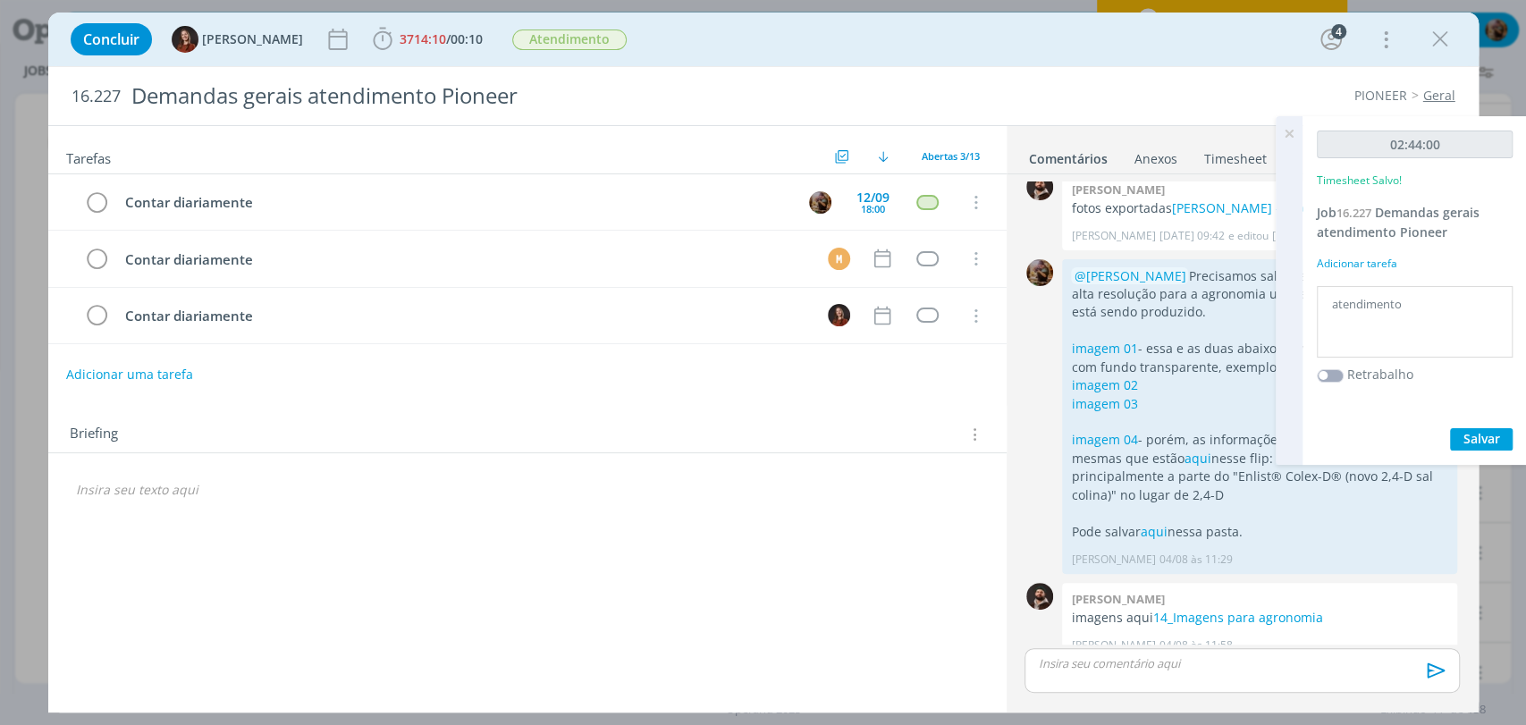
type textarea "atendimento"
click at [1457, 432] on button "Salvar" at bounding box center [1481, 439] width 63 height 22
click at [1293, 128] on icon at bounding box center [1289, 133] width 32 height 35
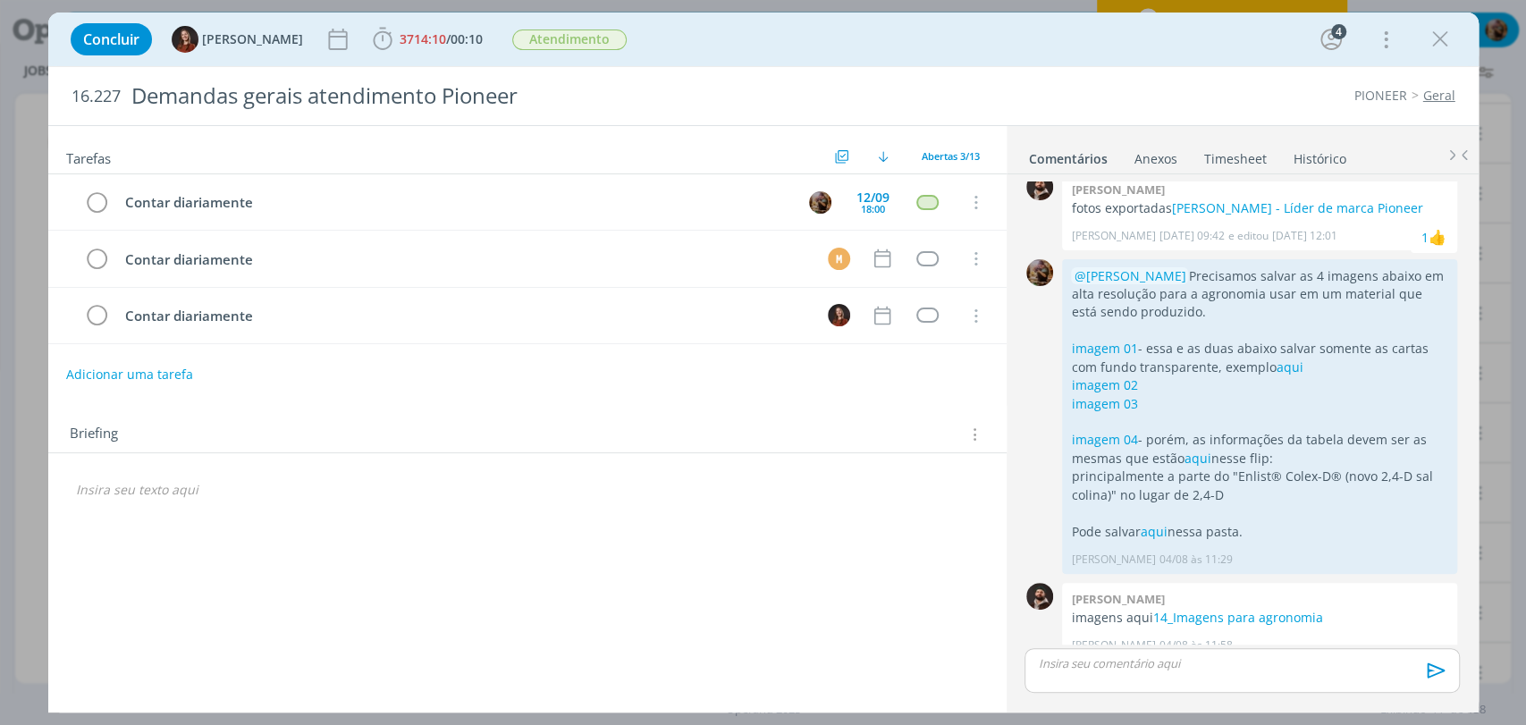
click at [1230, 155] on link "Timesheet" at bounding box center [1235, 155] width 64 height 26
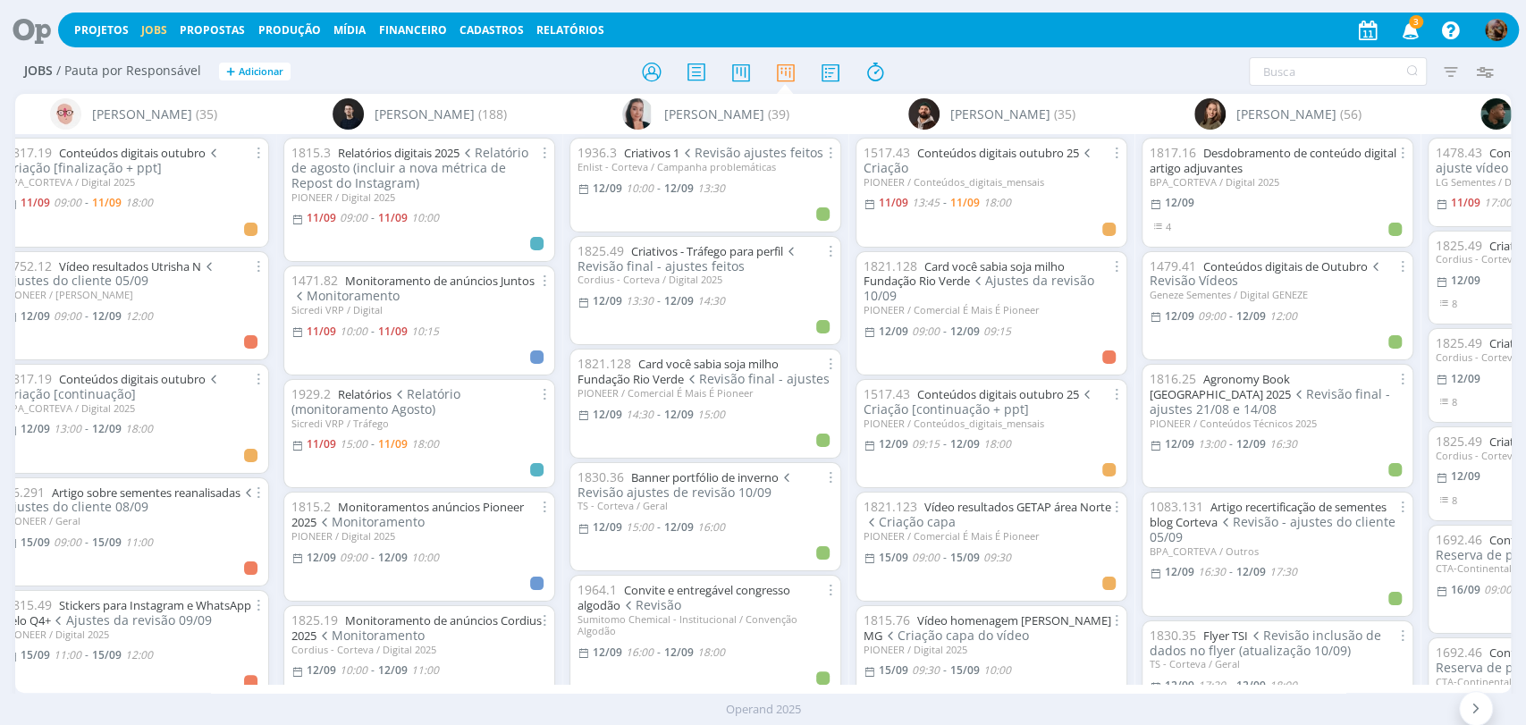
scroll to position [0, 31]
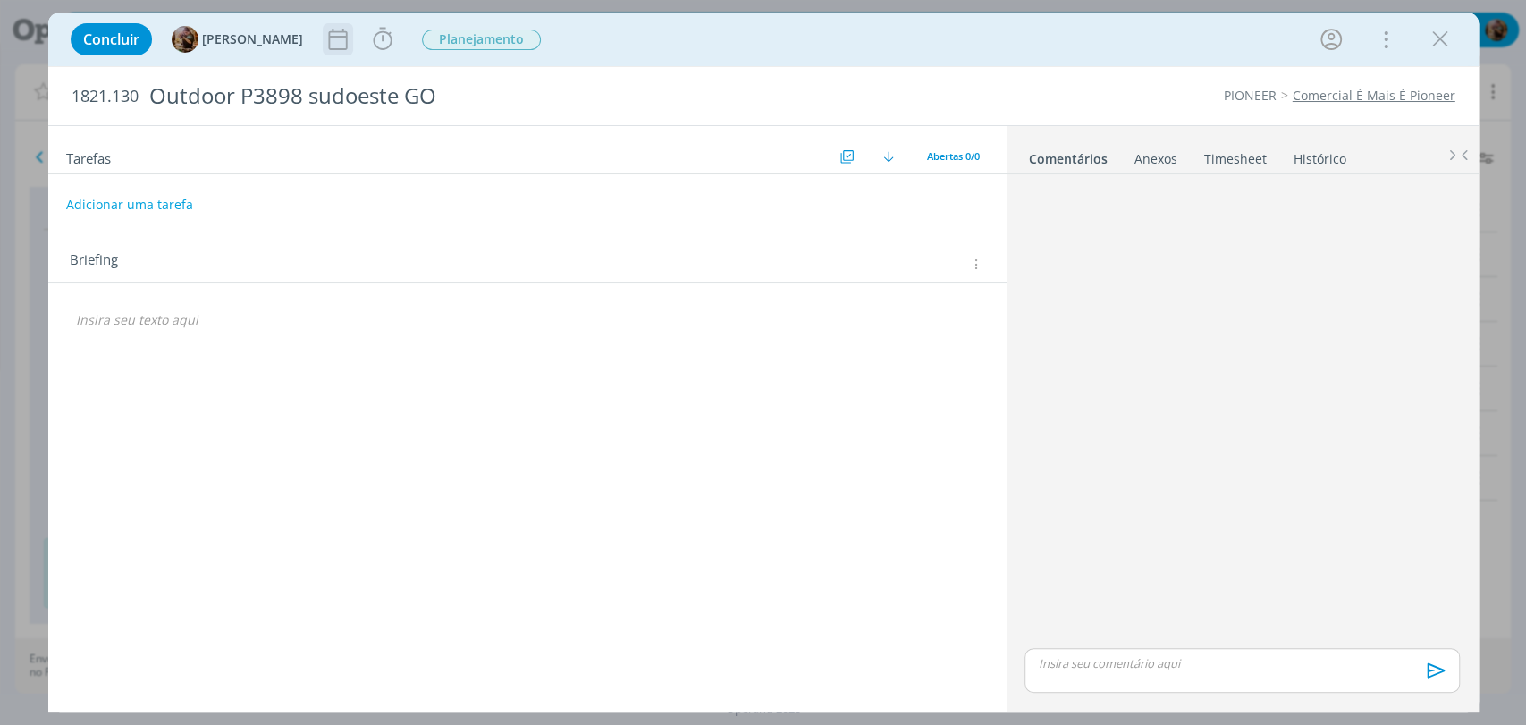
click at [345, 44] on icon "dialog" at bounding box center [337, 39] width 27 height 27
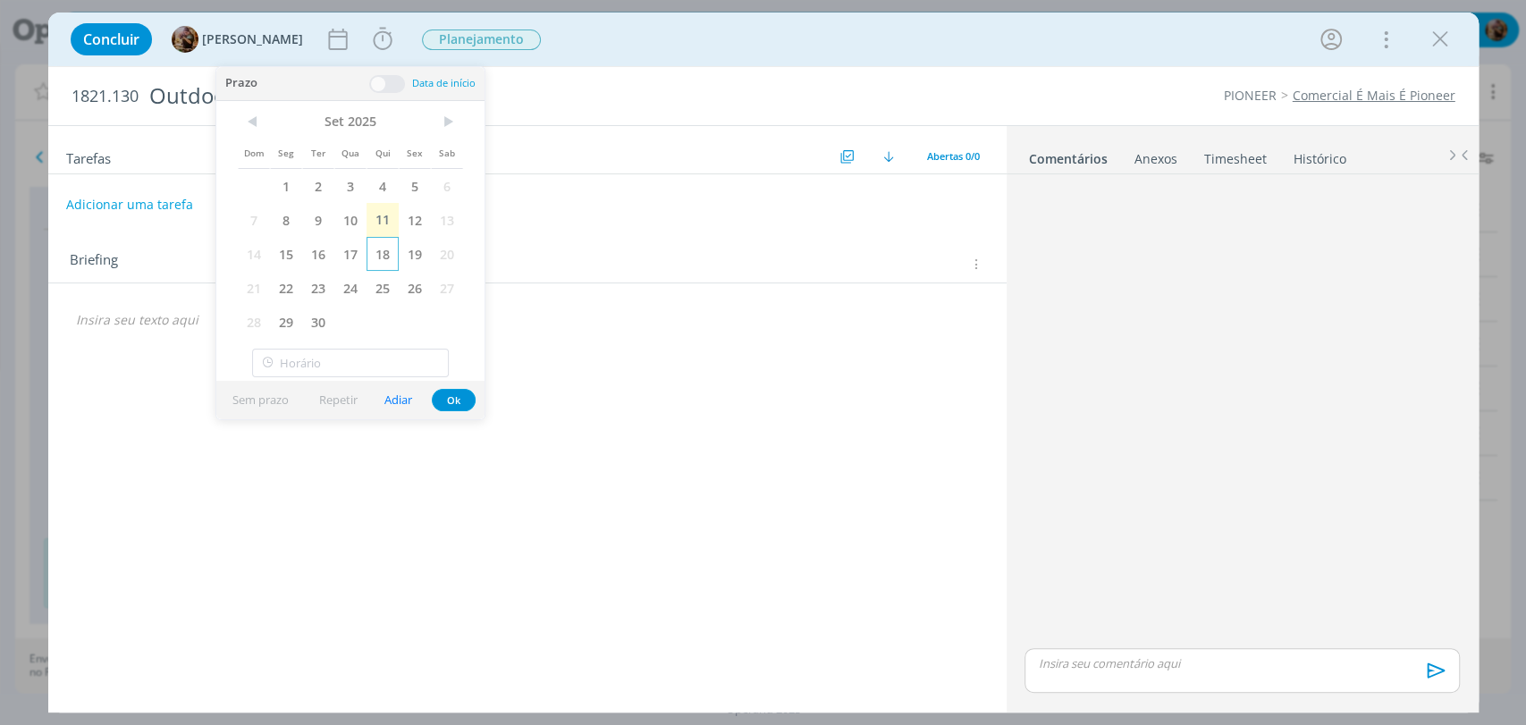
click at [376, 246] on span "18" at bounding box center [382, 254] width 32 height 34
click at [450, 403] on button "Ok" at bounding box center [454, 400] width 44 height 22
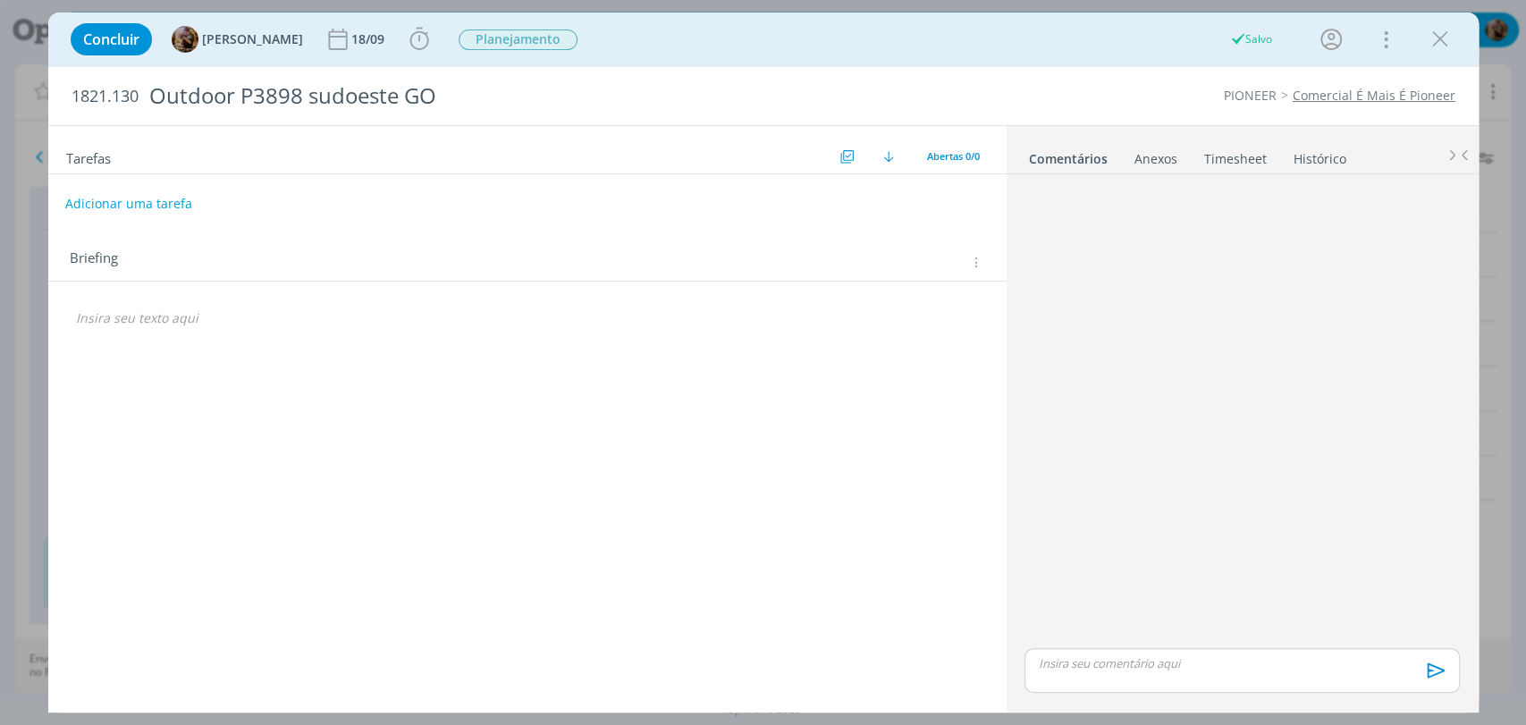
click at [186, 201] on button "Adicionar uma tarefa" at bounding box center [128, 204] width 127 height 30
click at [789, 203] on icon "dialog" at bounding box center [790, 203] width 22 height 22
type input "Briefar e pautar"
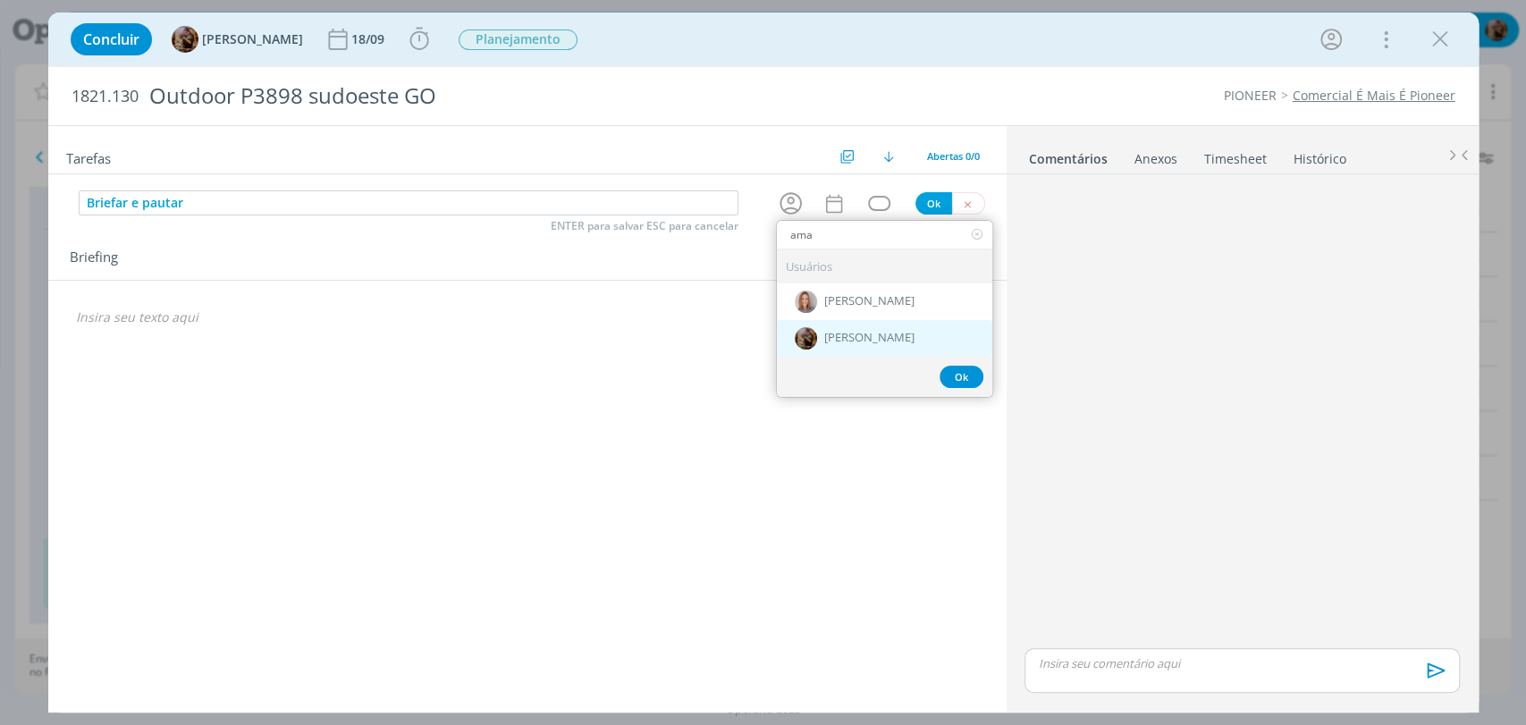
type input "ama"
click at [815, 354] on div "[PERSON_NAME]" at bounding box center [884, 338] width 215 height 37
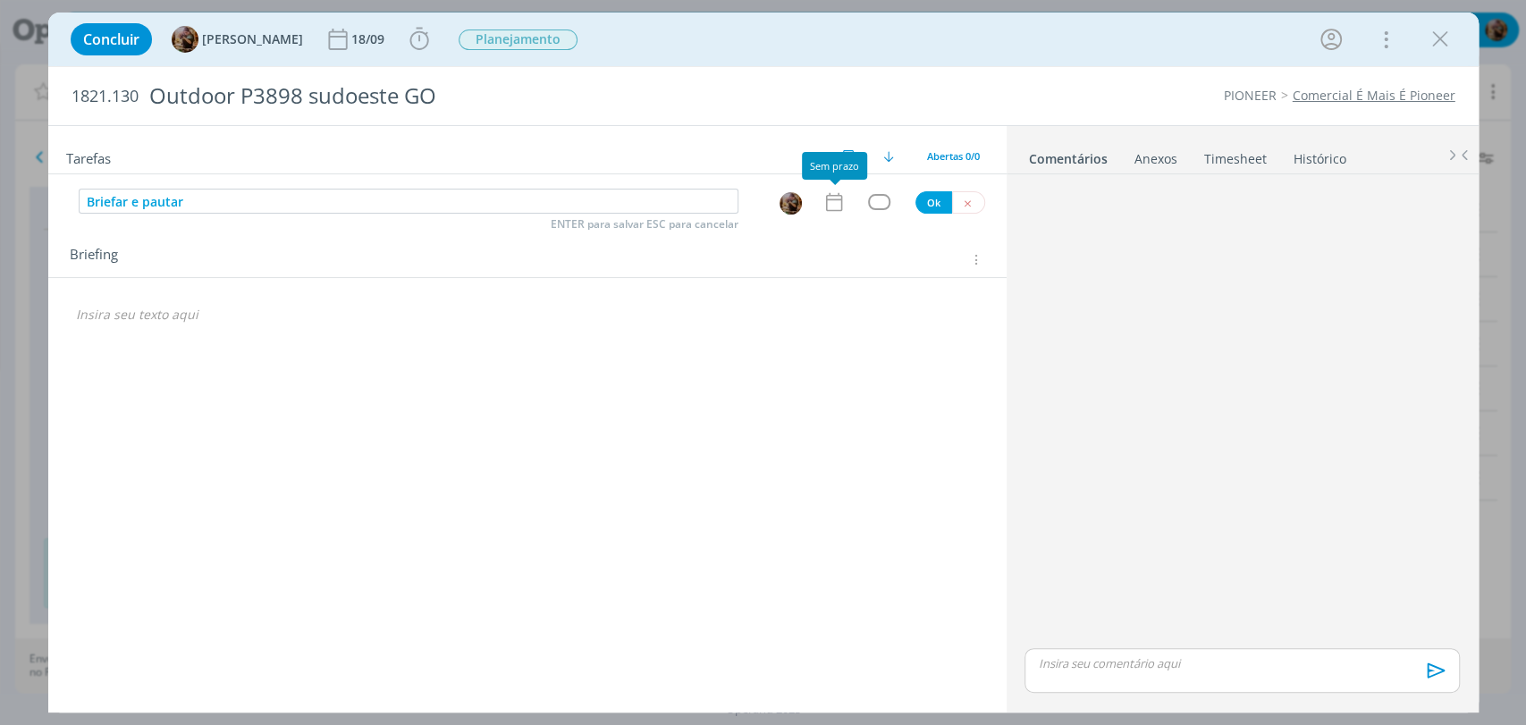
click at [839, 194] on icon "dialog" at bounding box center [833, 201] width 23 height 23
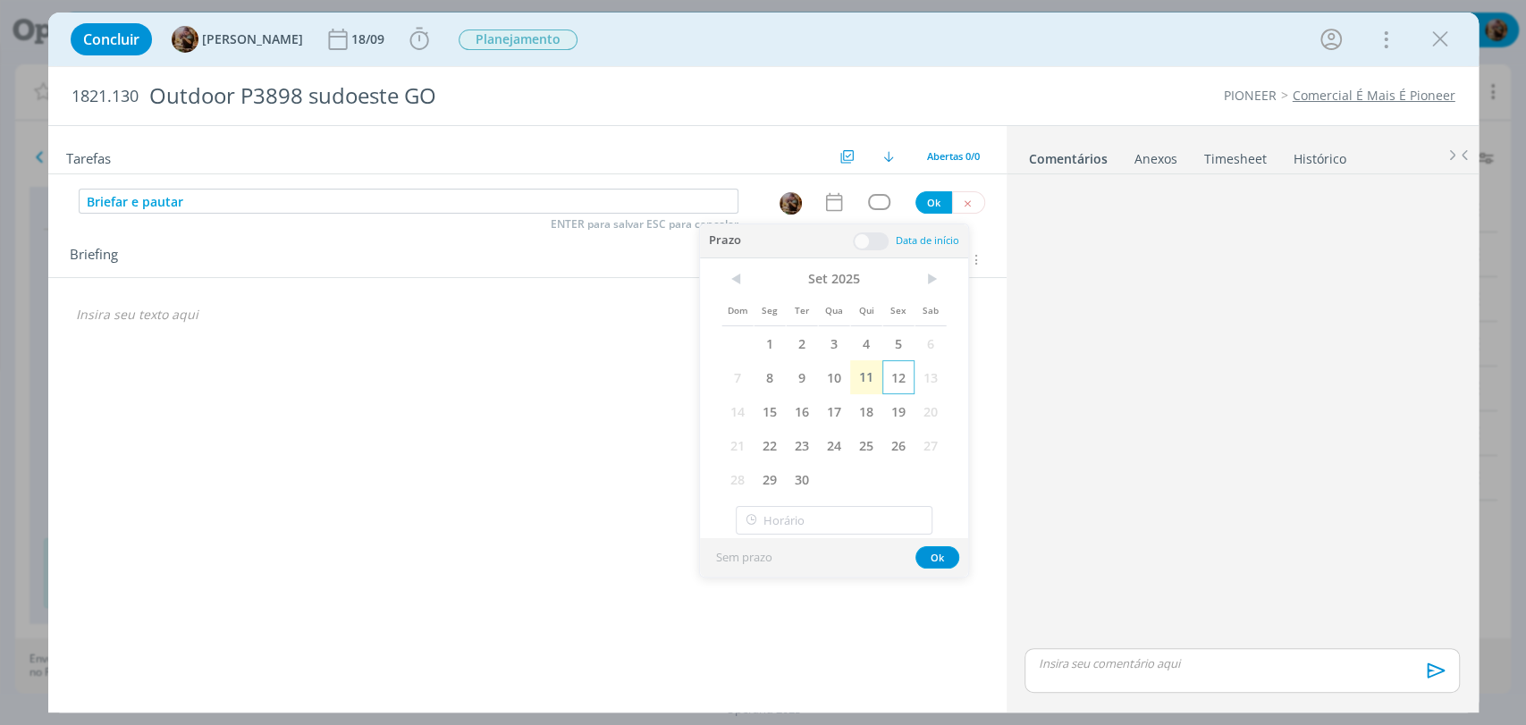
click at [892, 372] on span "12" at bounding box center [898, 377] width 32 height 34
click at [872, 500] on div "< Set 2025 > Dom Seg Ter Qua Qui Sex Sab 1 2 3 4 5 6 7 8 9 10 11 12 13 14 15 16…" at bounding box center [834, 398] width 268 height 281
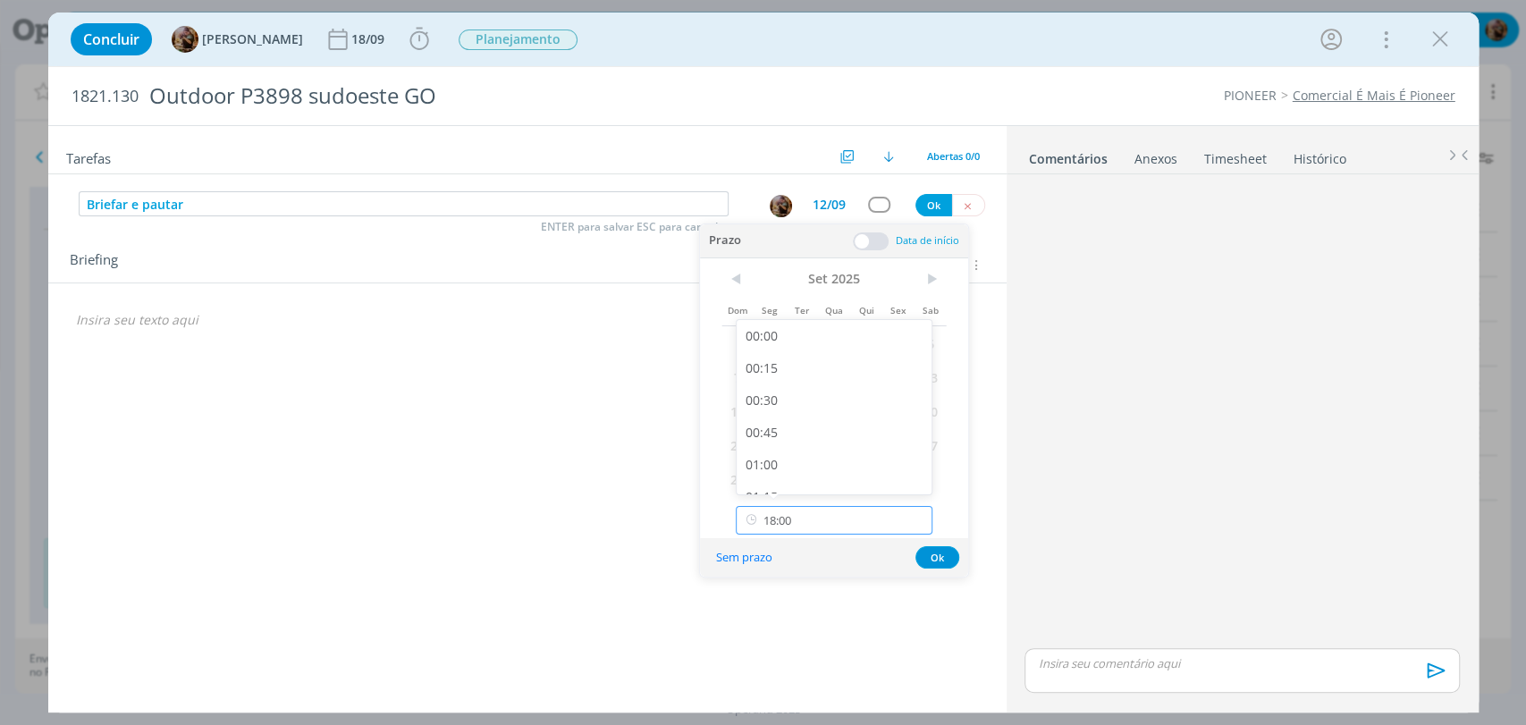
click at [870, 509] on input "18:00" at bounding box center [833, 520] width 197 height 29
click at [810, 345] on div "08:30" at bounding box center [835, 342] width 199 height 32
type input "08:30"
click at [935, 548] on button "Ok" at bounding box center [937, 557] width 44 height 22
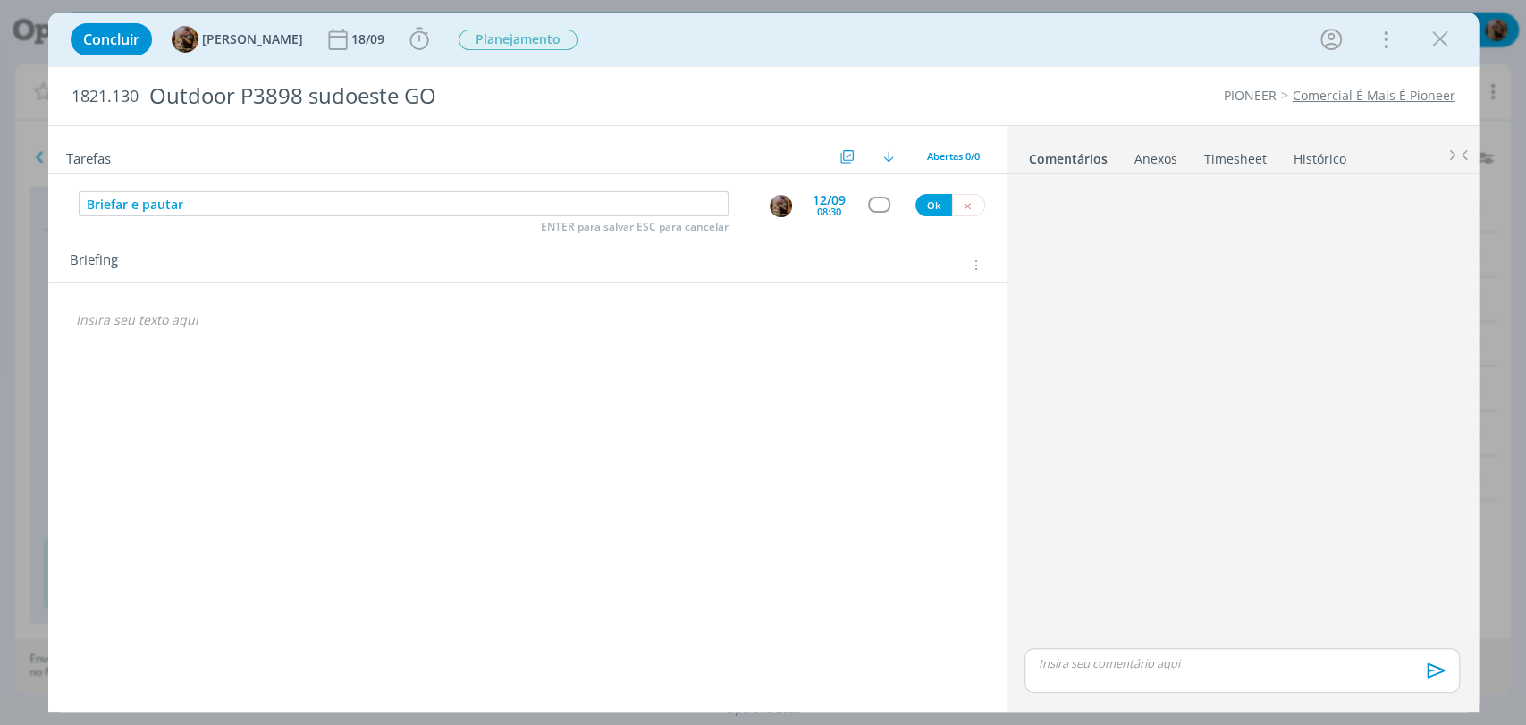
click at [879, 206] on div "dialog" at bounding box center [879, 204] width 22 height 15
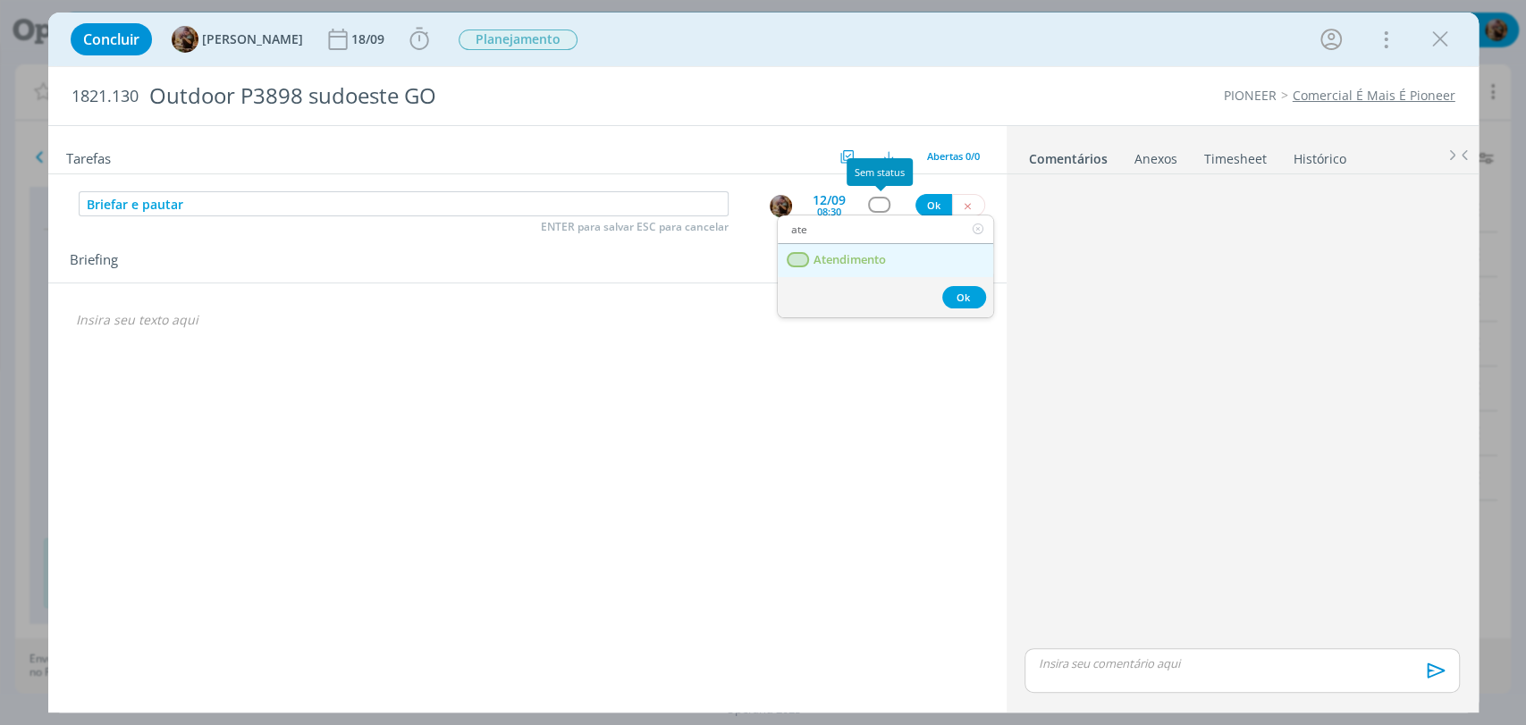
type input "ate"
click at [887, 260] on link "Atendimento" at bounding box center [884, 260] width 215 height 33
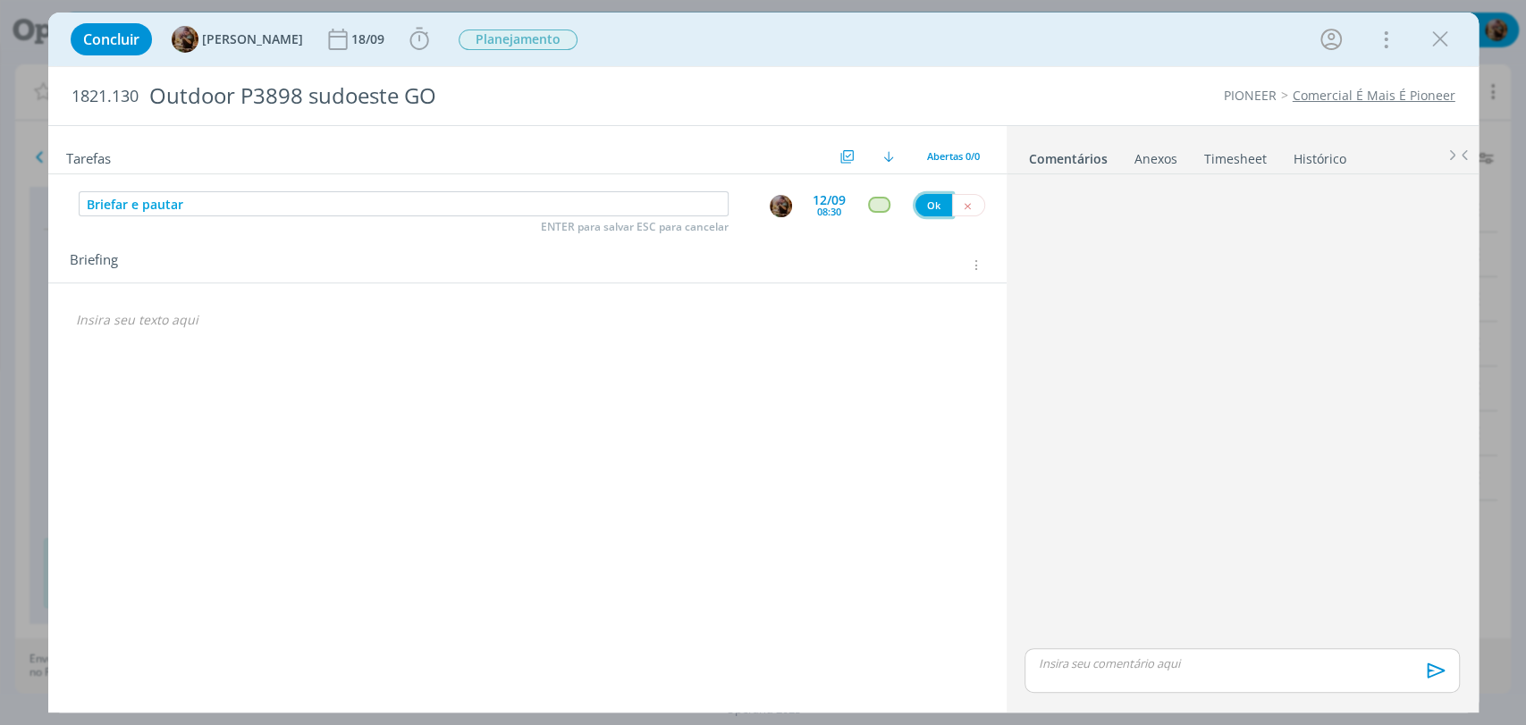
click at [921, 194] on button "Ok" at bounding box center [933, 205] width 37 height 22
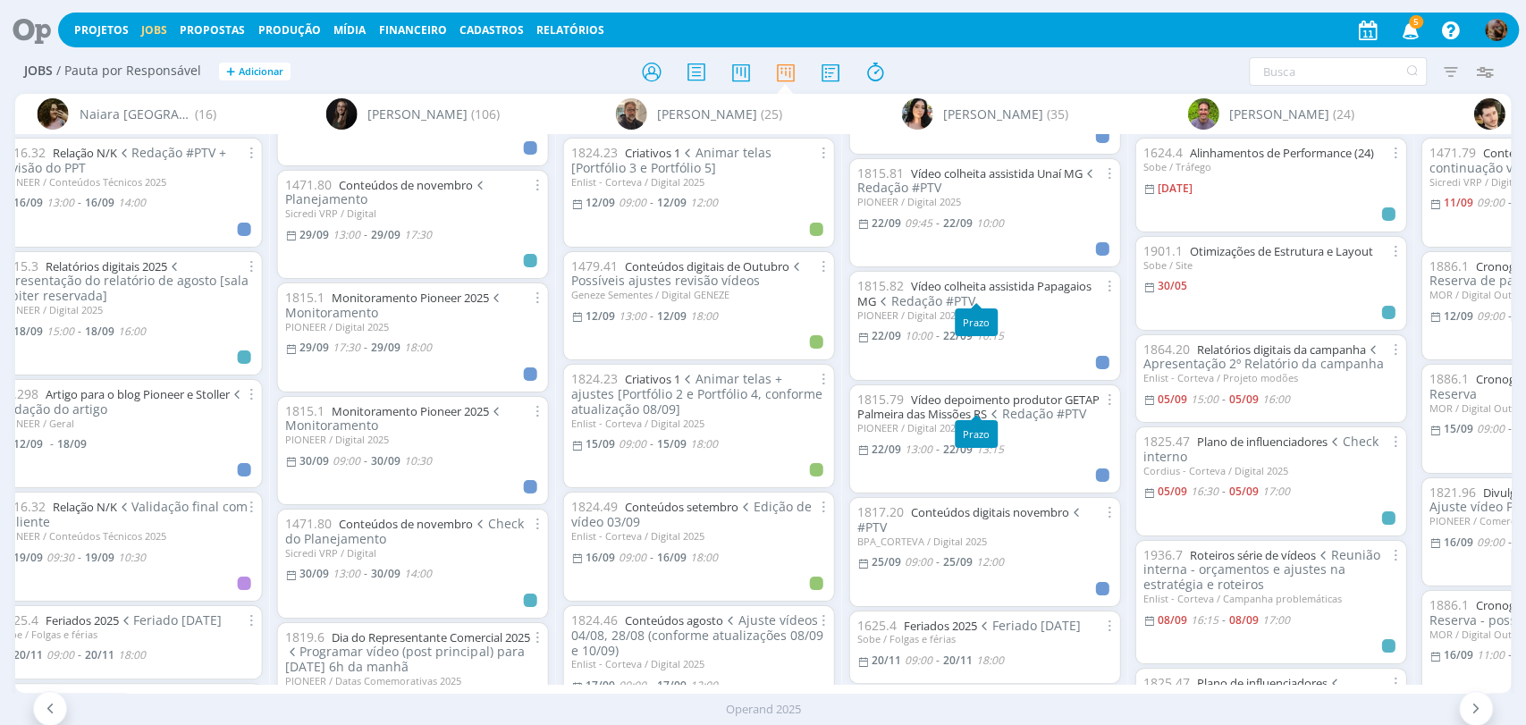
scroll to position [3425, 0]
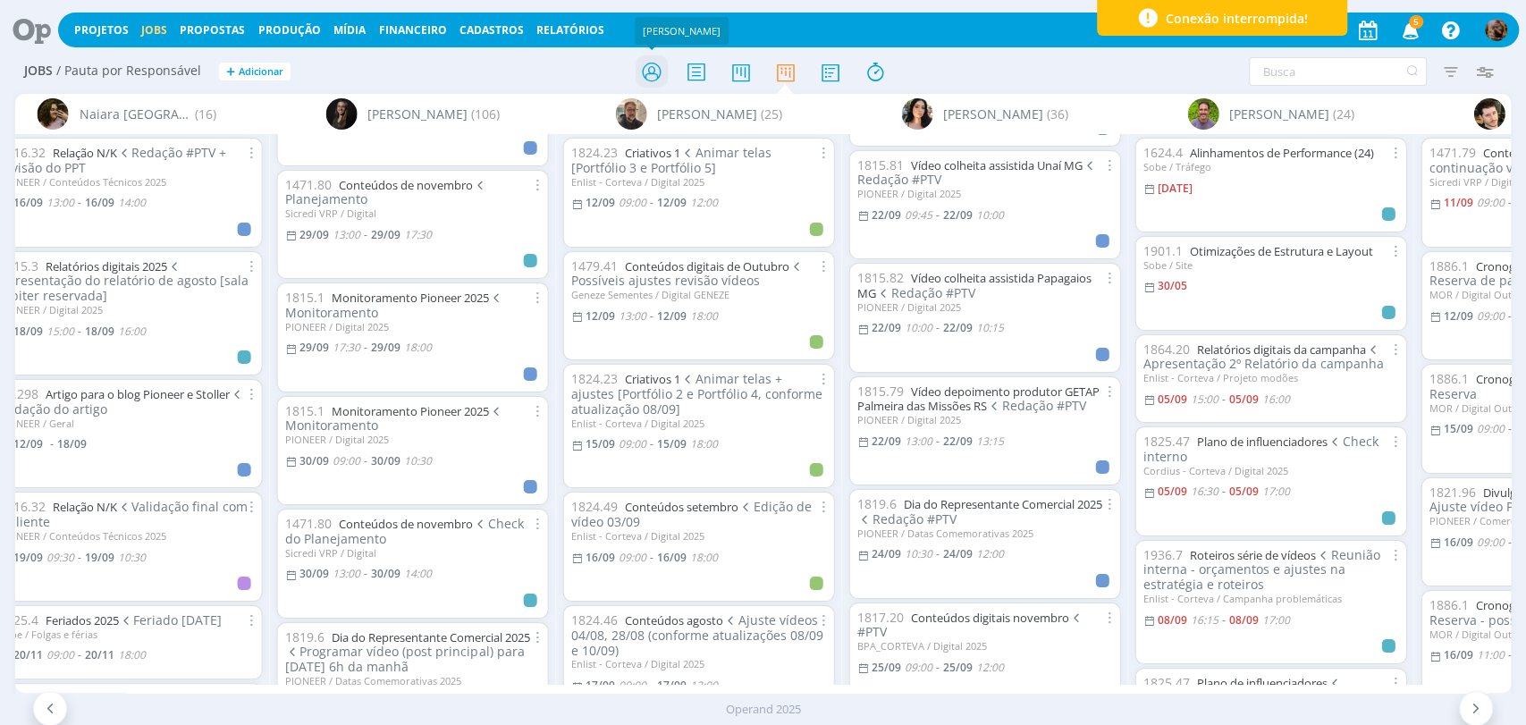
click at [646, 76] on icon at bounding box center [651, 72] width 32 height 35
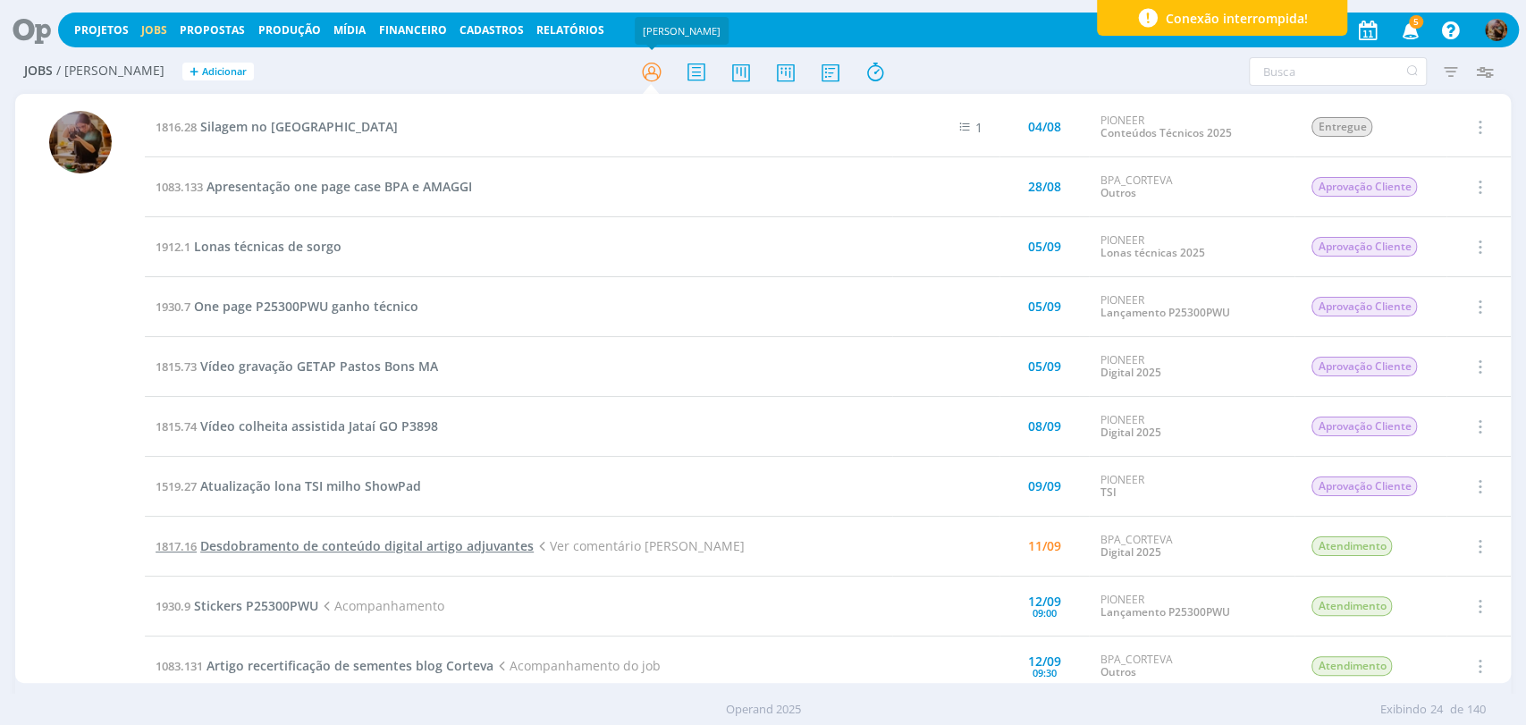
click at [417, 538] on span "Desdobramento de conteúdo digital artigo adjuvantes" at bounding box center [366, 545] width 333 height 17
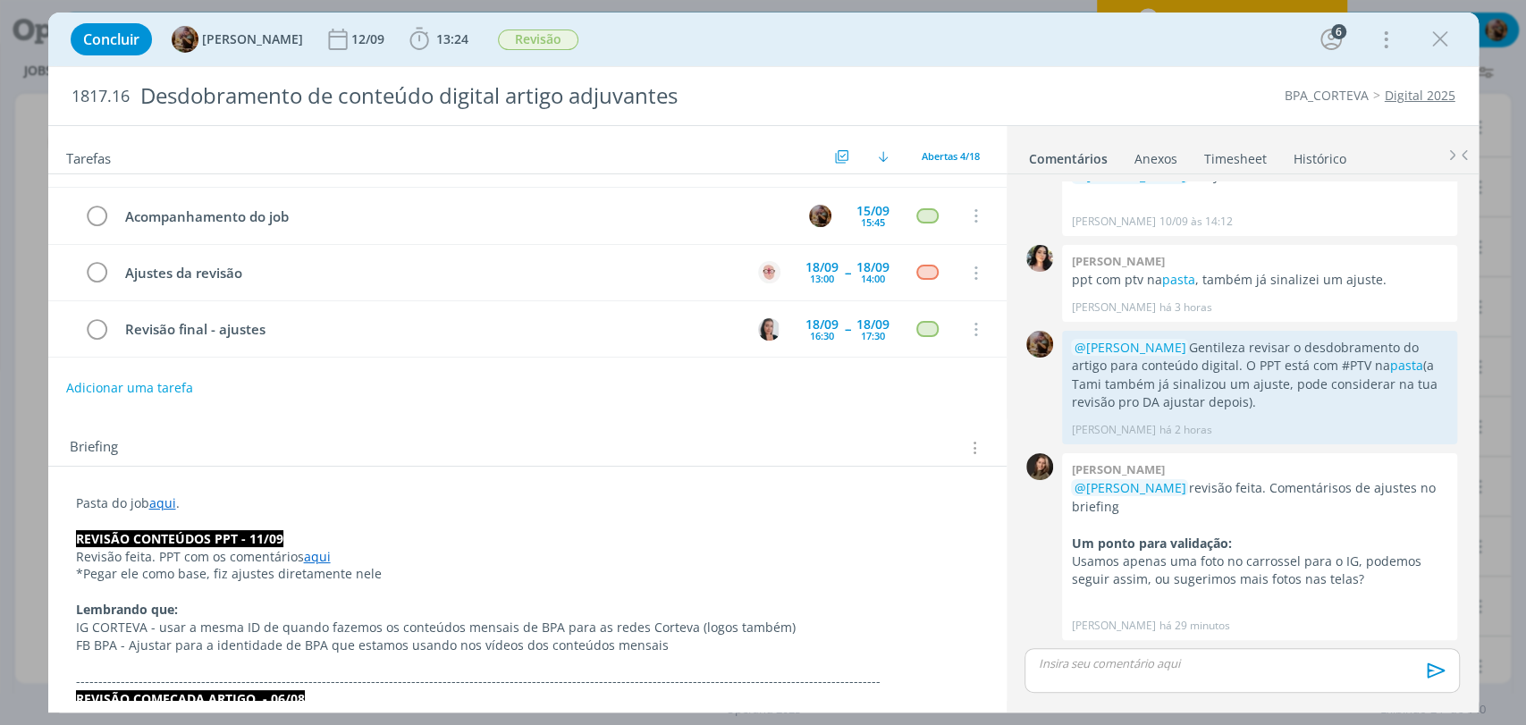
scroll to position [99, 0]
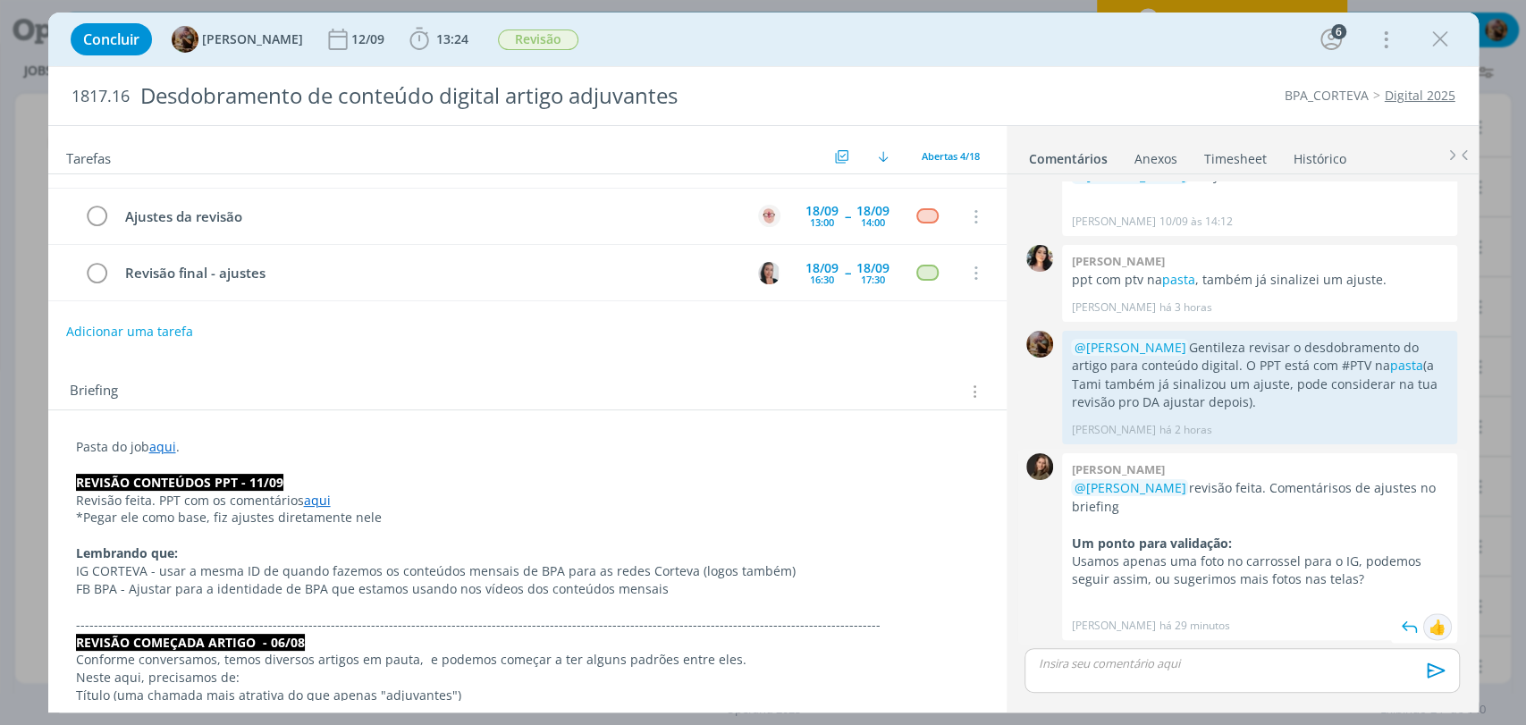
click at [1428, 627] on div "👍" at bounding box center [1437, 626] width 18 height 21
click at [1250, 667] on p "dialog" at bounding box center [1241, 663] width 406 height 16
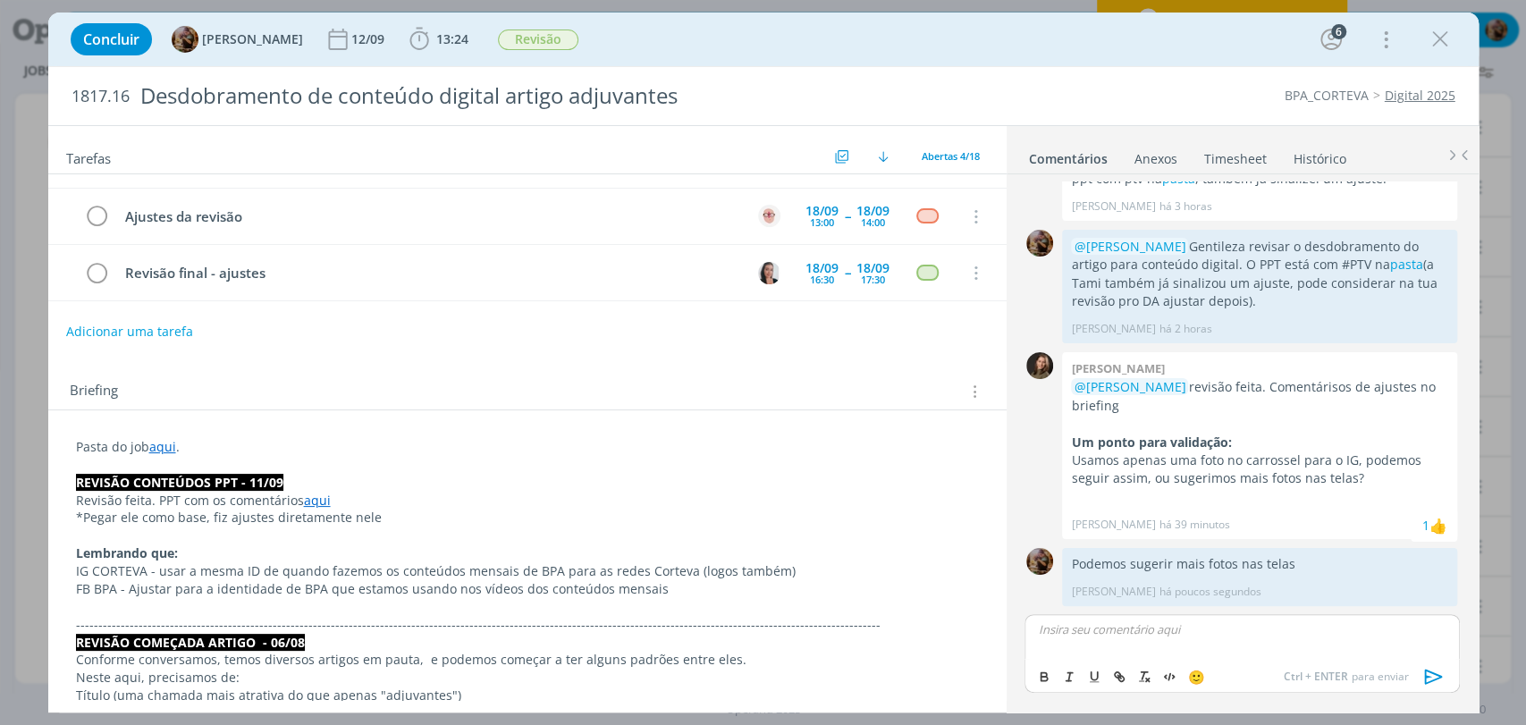
scroll to position [1766, 0]
click at [663, 582] on p "FB BPA - Ajustar para a identidade de BPA que estamos usando nos vídeos dos con…" at bounding box center [527, 589] width 903 height 18
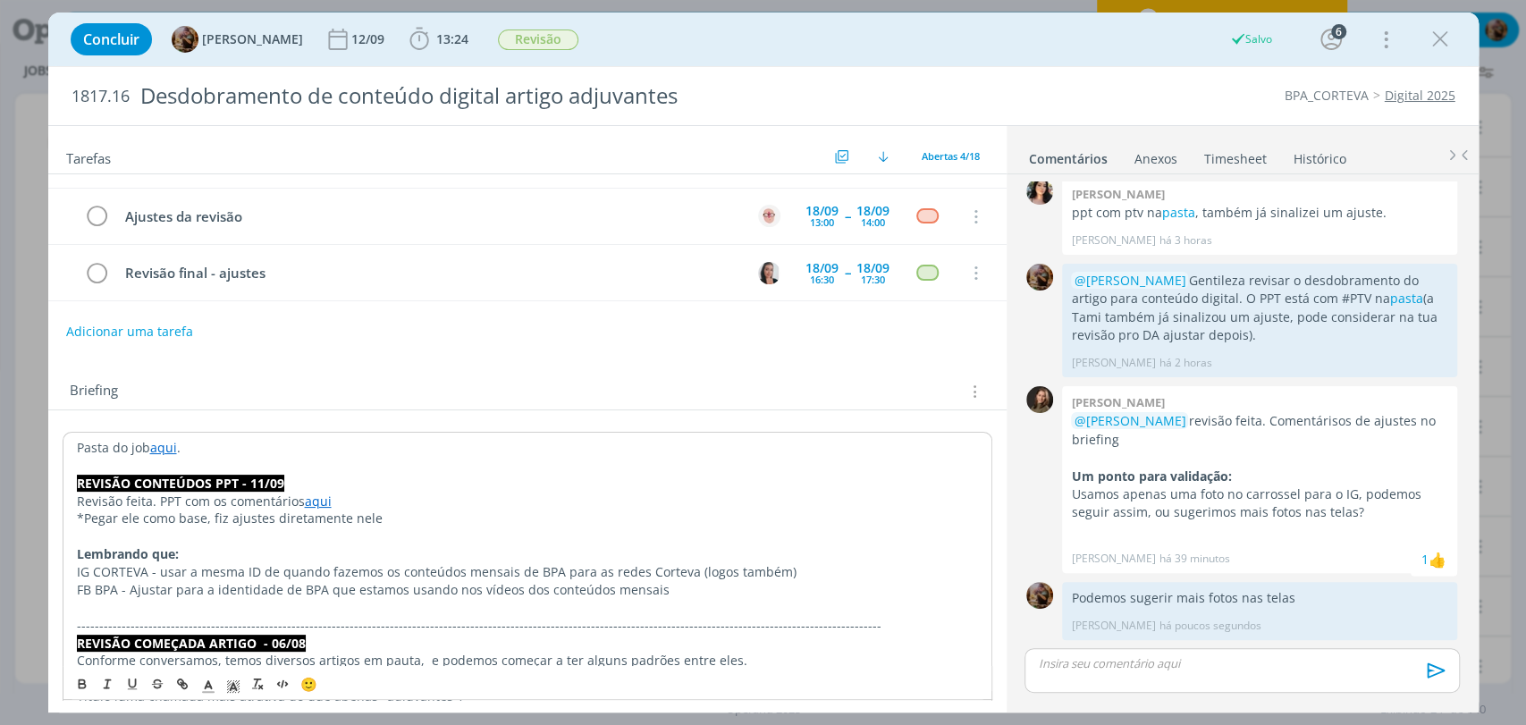
scroll to position [1731, 0]
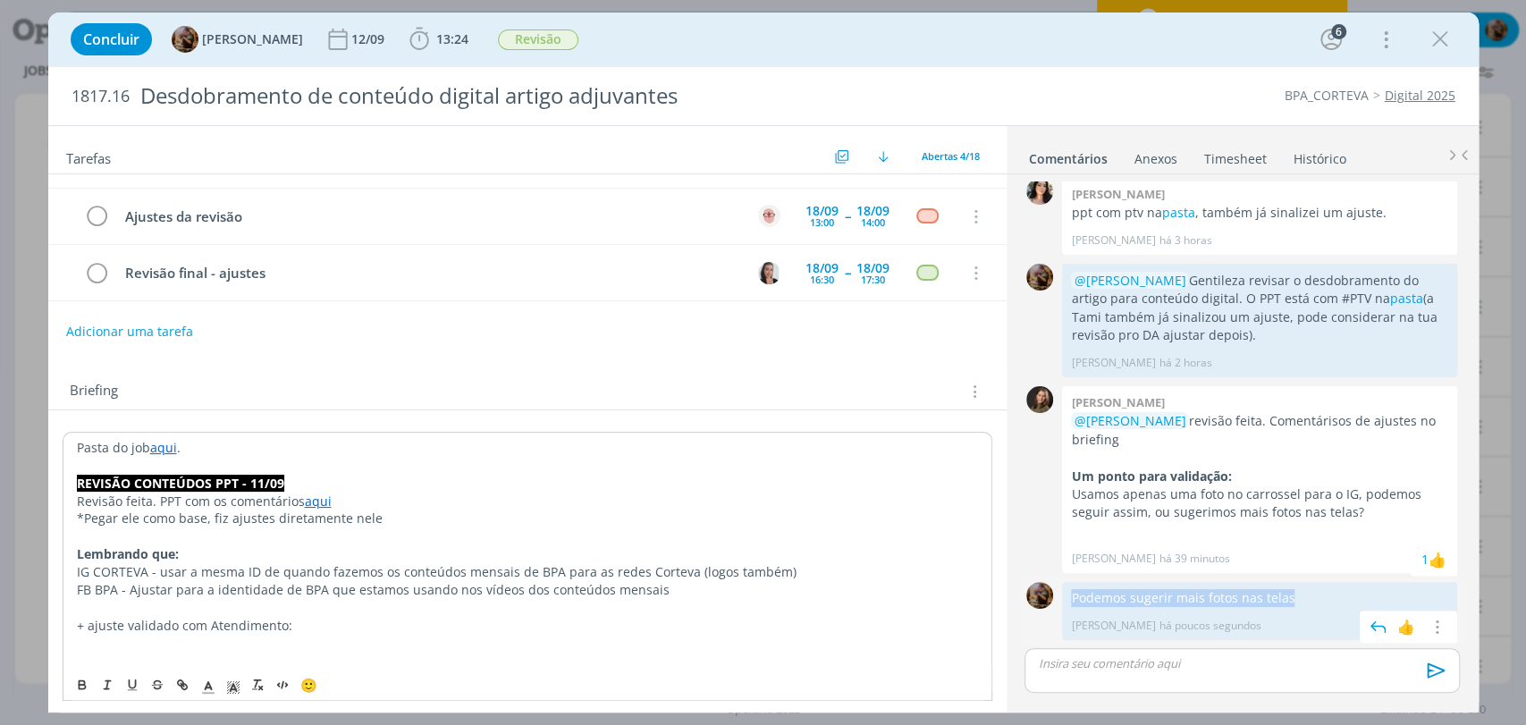
drag, startPoint x: 1299, startPoint y: 601, endPoint x: 1072, endPoint y: 602, distance: 227.0
click at [1072, 602] on p "Podemos sugerir mais fotos nas telas" at bounding box center [1259, 598] width 377 height 18
copy p "Podemos sugerir mais fotos nas telas"
click at [327, 636] on p "dialog" at bounding box center [527, 643] width 903 height 18
click at [1131, 655] on p "dialog" at bounding box center [1241, 663] width 406 height 16
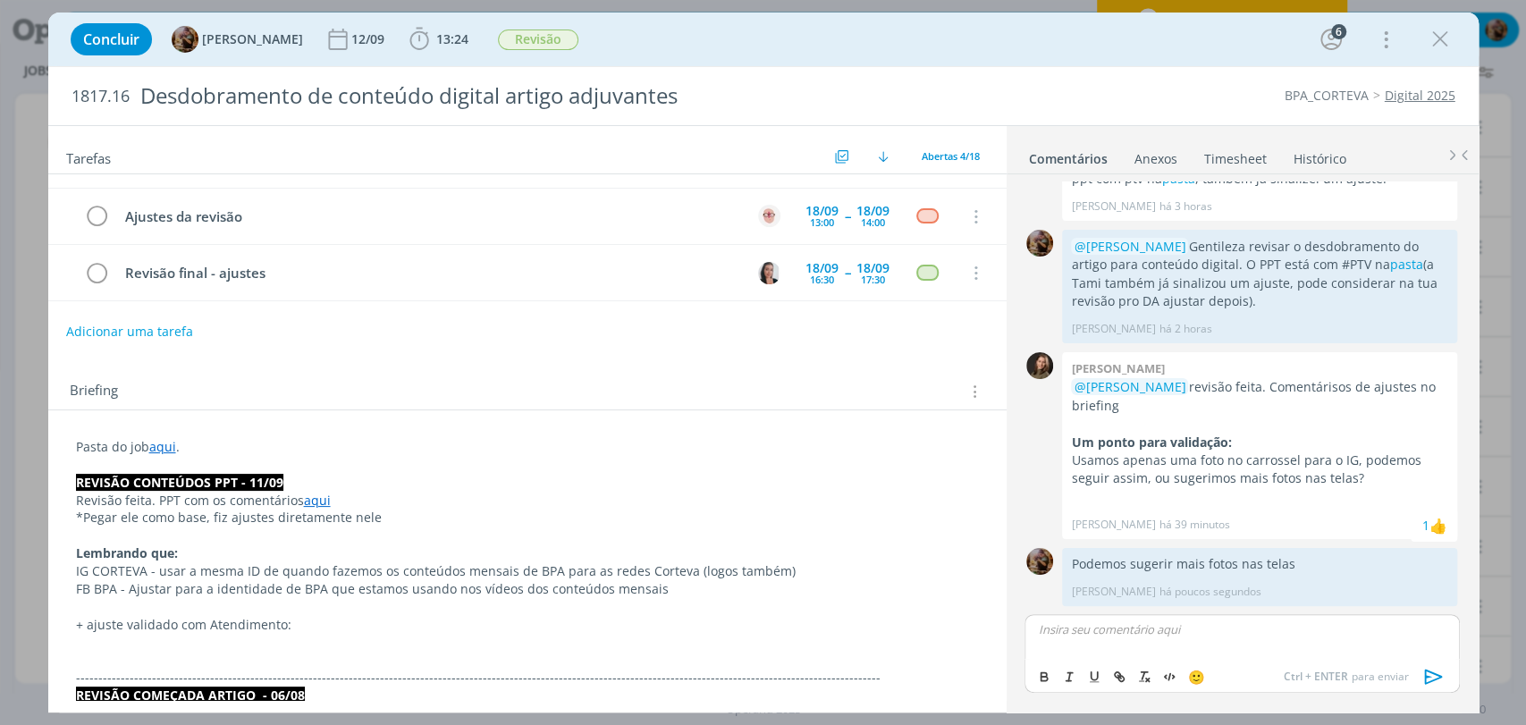
scroll to position [1766, 0]
click at [157, 642] on p "dialog" at bounding box center [527, 643] width 903 height 18
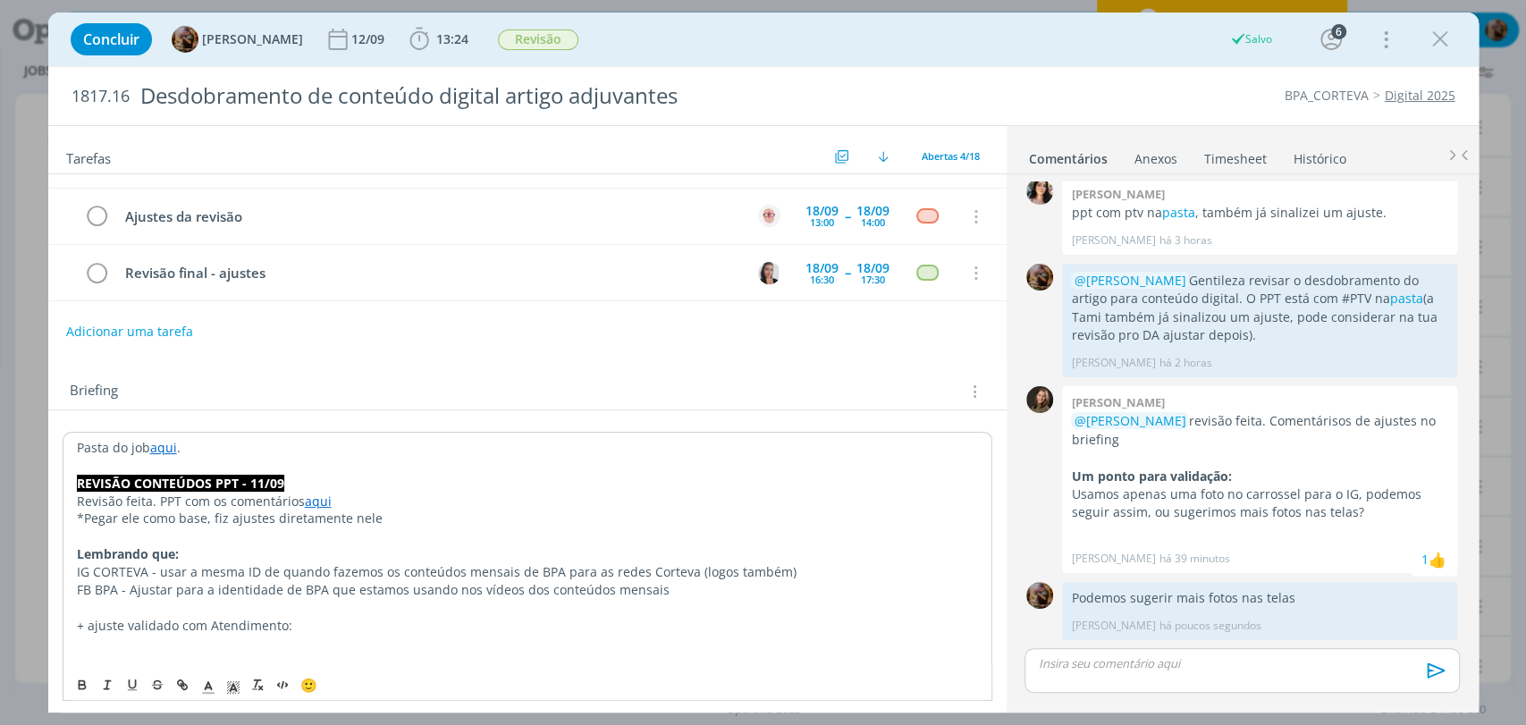
scroll to position [1731, 0]
drag, startPoint x: 1073, startPoint y: 498, endPoint x: 1346, endPoint y: 494, distance: 272.6
click at [1346, 494] on p "Usamos apenas uma foto no carrossel para o IG, podemos seguir assim, ou sugerim…" at bounding box center [1259, 503] width 377 height 37
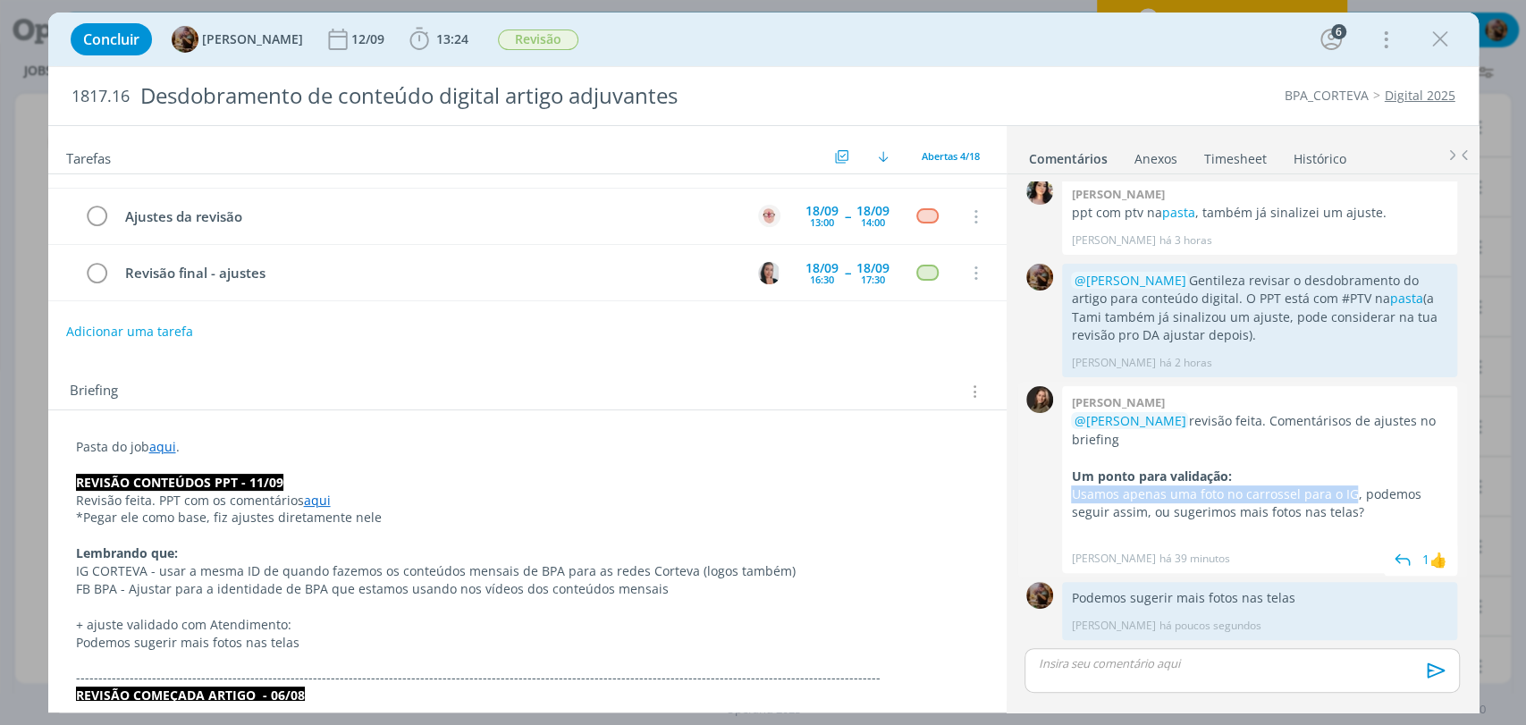
copy p "Usamos apenas uma foto no carrossel para o IG"
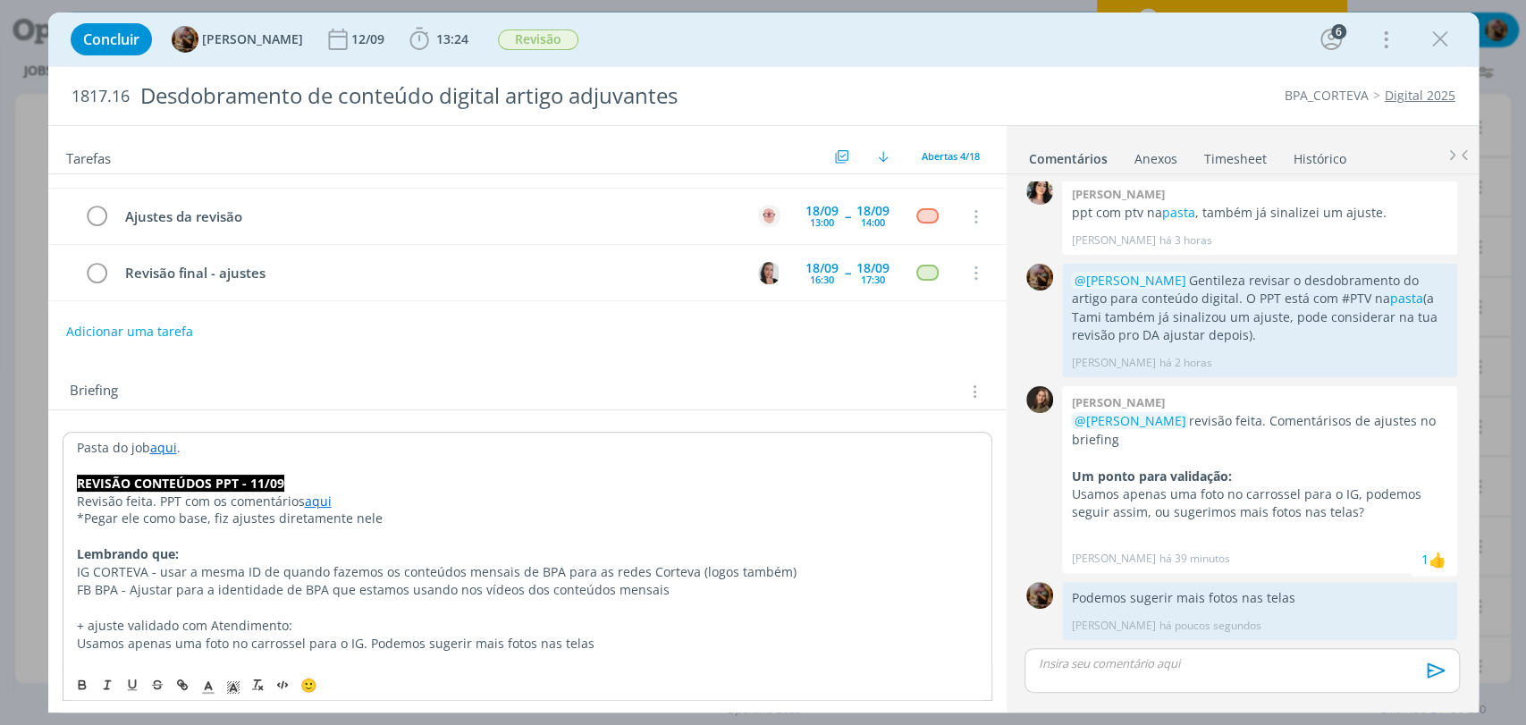
click at [552, 643] on span "Usamos apenas uma foto no carrossel para o IG. Podemos sugerir mais fotos nas t…" at bounding box center [335, 643] width 517 height 17
click at [640, 647] on p "Usamos apenas uma foto no carrossel para o IG. Podemos sugerir mais fotos nas o…" at bounding box center [527, 644] width 901 height 18
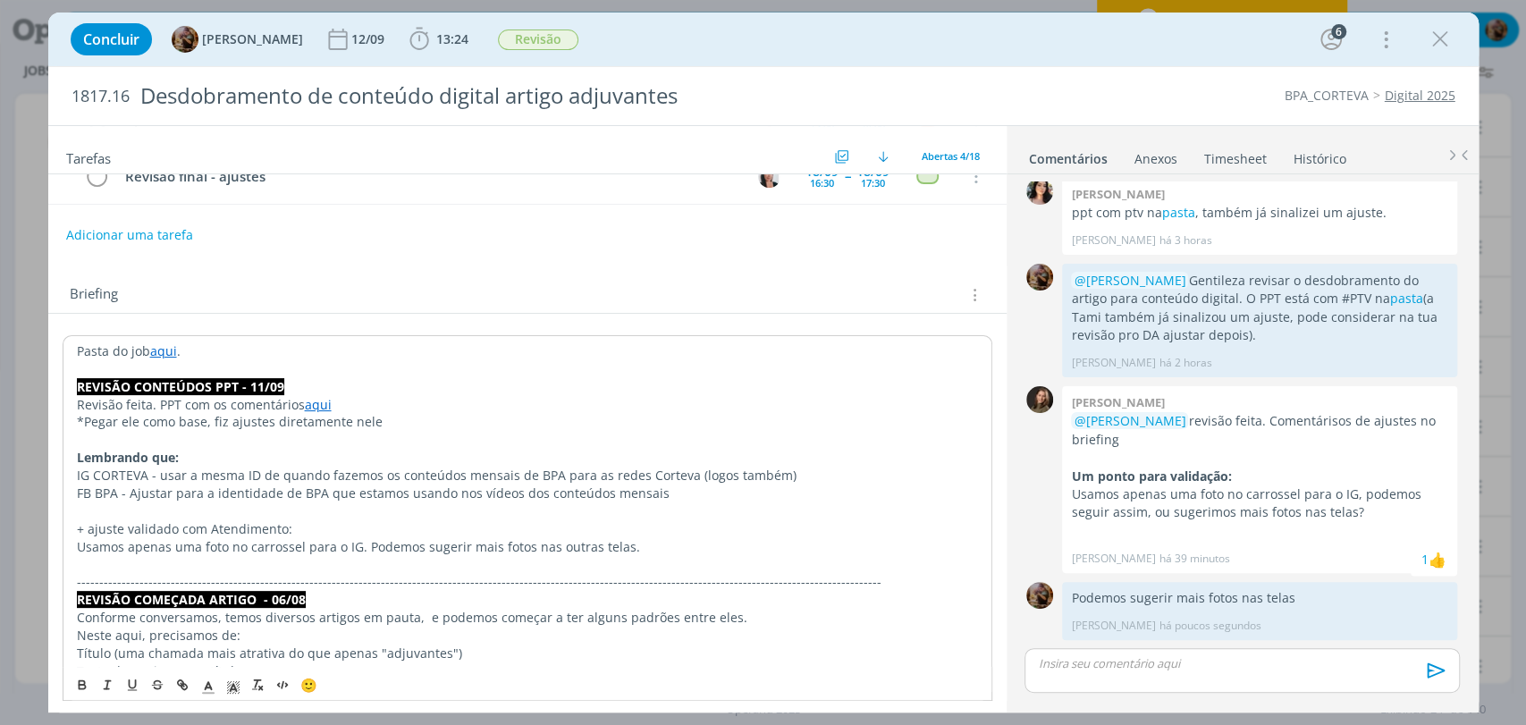
scroll to position [198, 0]
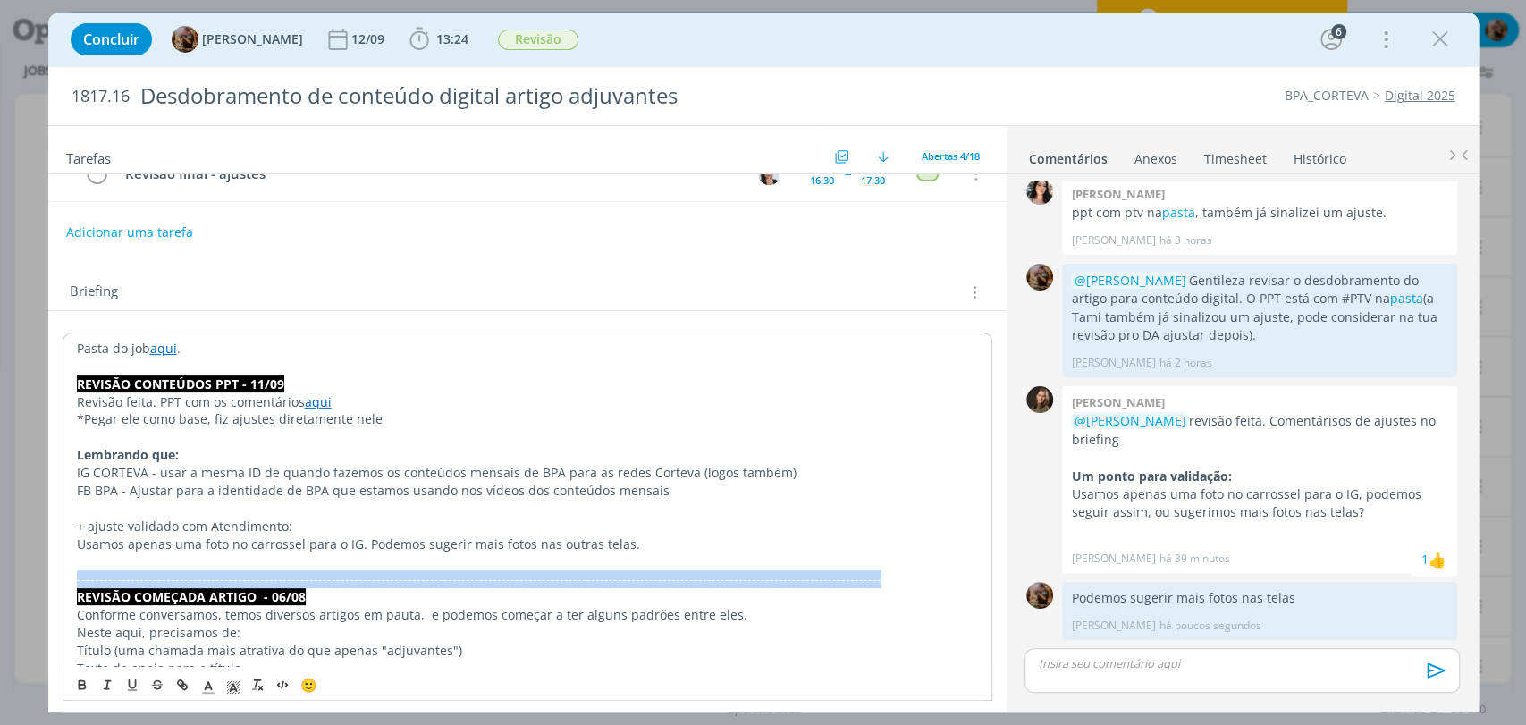
drag, startPoint x: 838, startPoint y: 572, endPoint x: 57, endPoint y: 576, distance: 781.1
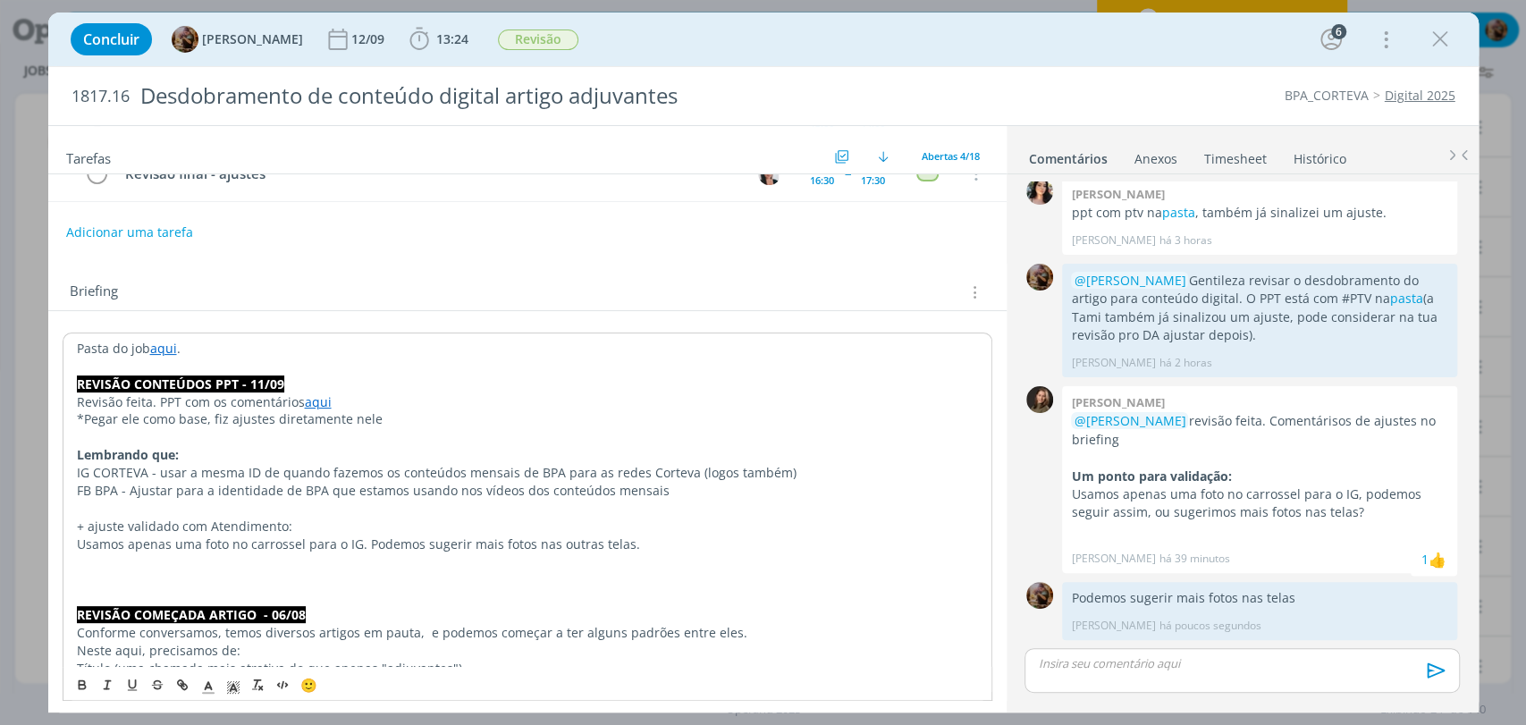
click at [118, 570] on p "dialog" at bounding box center [527, 579] width 901 height 18
click at [279, 681] on icon "dialog" at bounding box center [282, 684] width 14 height 14
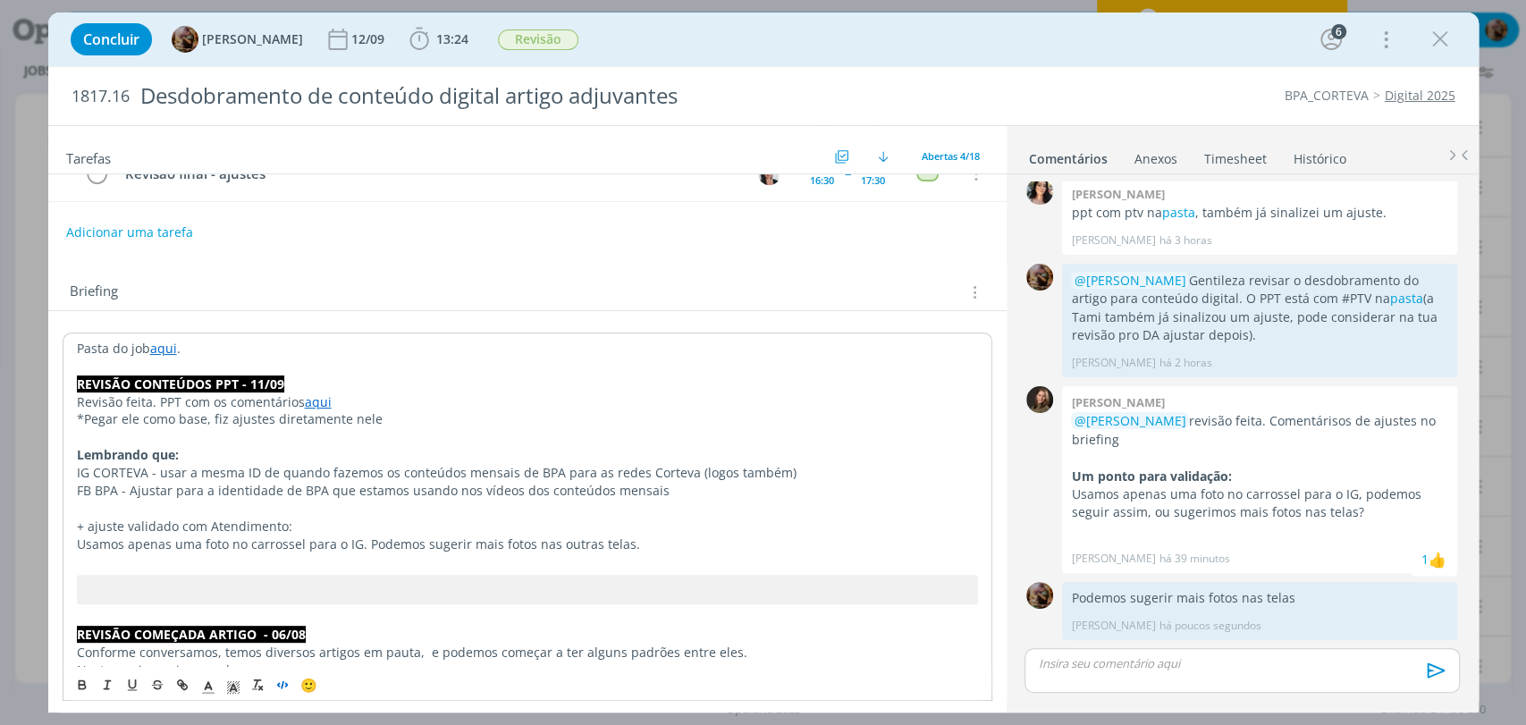
click at [356, 405] on p "Revisão feita. PPT com os comentários aqui" at bounding box center [527, 402] width 901 height 18
click at [305, 402] on link "aqui" at bounding box center [318, 401] width 27 height 17
click at [408, 263] on div "Briefing Briefings Predefinidos Versões do Briefing Ver Briefing do Projeto" at bounding box center [527, 287] width 958 height 48
click at [405, 416] on p "*Pegar ele como base, fiz ajustes diretamente nele" at bounding box center [527, 418] width 903 height 18
drag, startPoint x: 405, startPoint y: 416, endPoint x: 61, endPoint y: 415, distance: 344.1
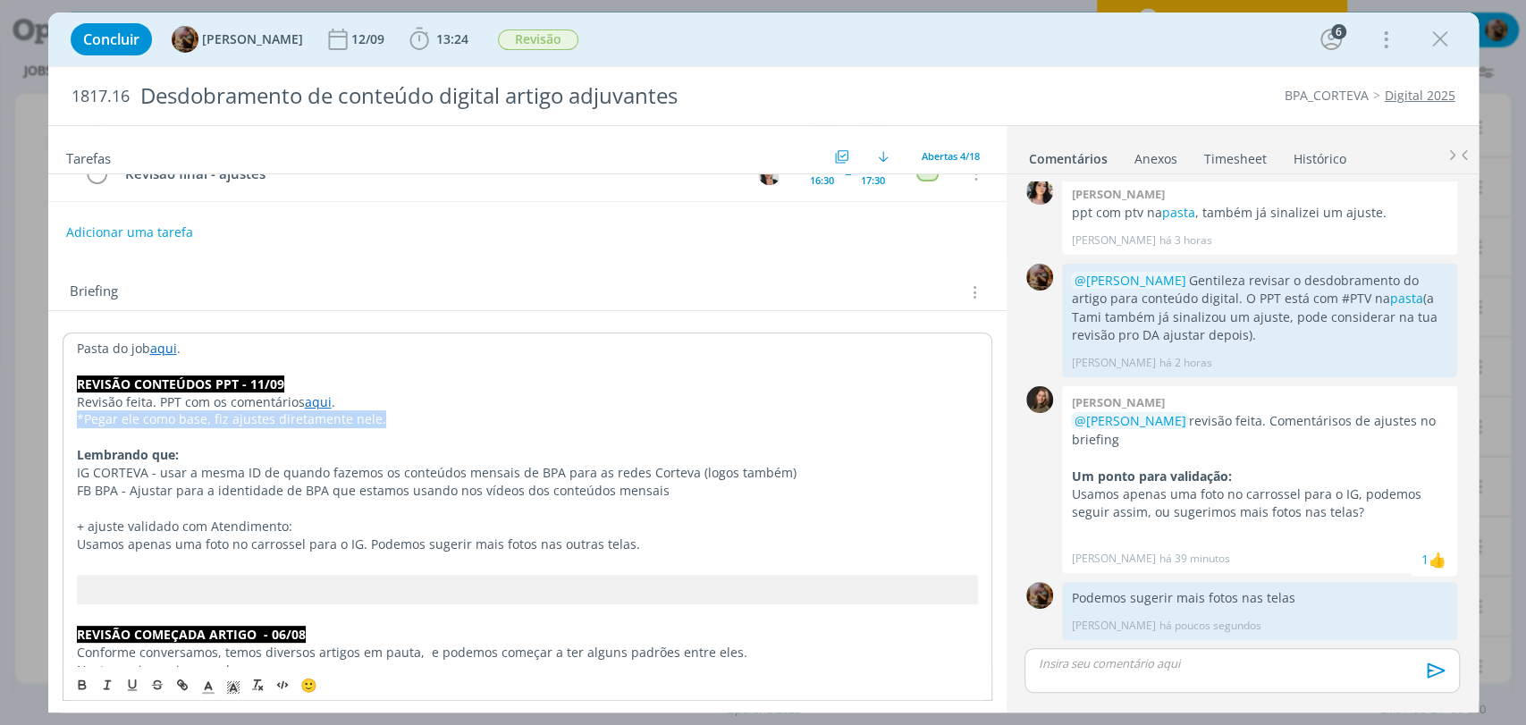
drag, startPoint x: 76, startPoint y: 689, endPoint x: 179, endPoint y: 674, distance: 103.9
click at [76, 690] on icon "dialog" at bounding box center [82, 684] width 14 height 14
click at [210, 687] on line "dialog" at bounding box center [208, 687] width 4 height 0
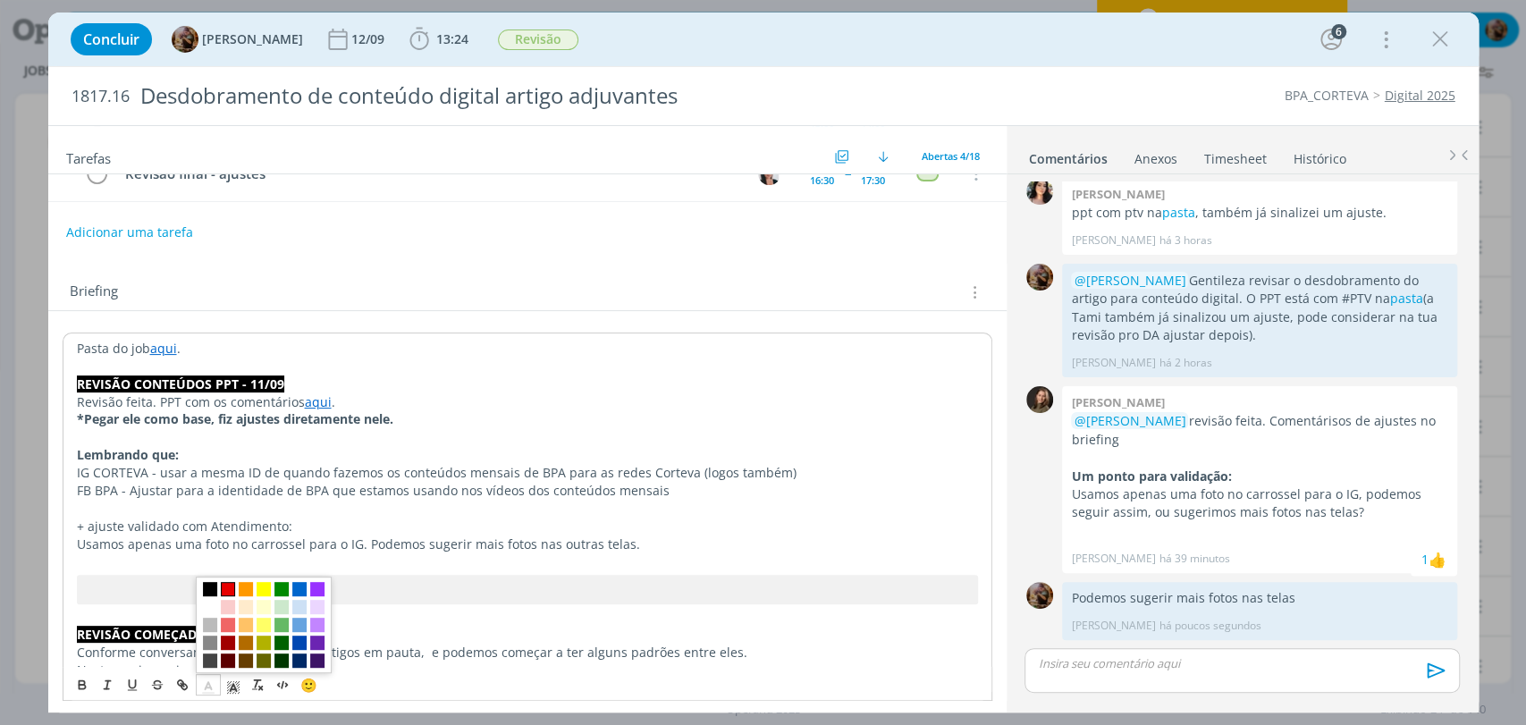
click at [229, 586] on span "dialog" at bounding box center [228, 588] width 14 height 14
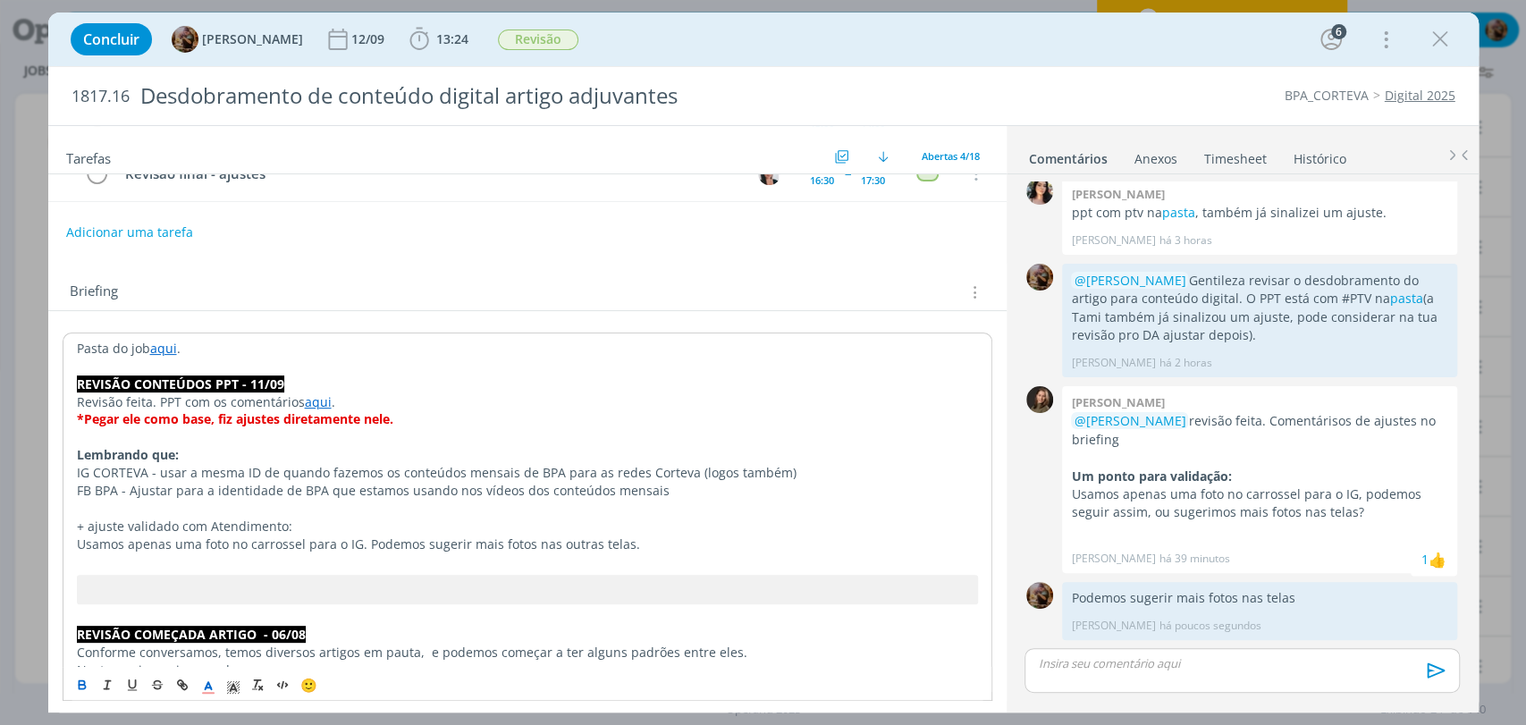
click at [322, 458] on p "Lembrando que:" at bounding box center [527, 455] width 901 height 18
drag, startPoint x: 315, startPoint y: 524, endPoint x: 78, endPoint y: 534, distance: 237.1
click at [78, 529] on p "+ ajuste validado com Atendimento:" at bounding box center [527, 526] width 901 height 18
click at [82, 687] on icon "dialog" at bounding box center [82, 686] width 6 height 4
click at [228, 684] on rect "dialog" at bounding box center [228, 684] width 1 height 1
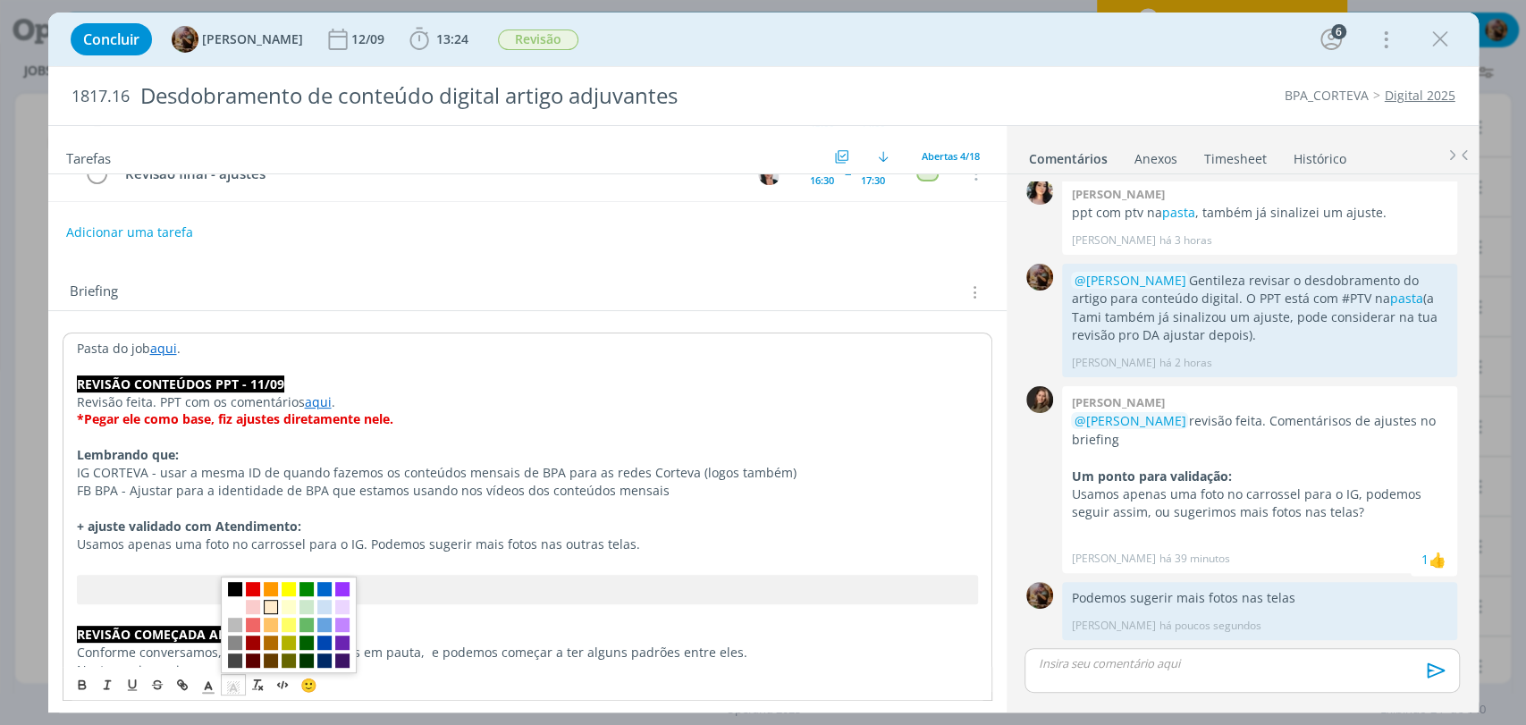
click at [274, 602] on span "dialog" at bounding box center [271, 606] width 14 height 14
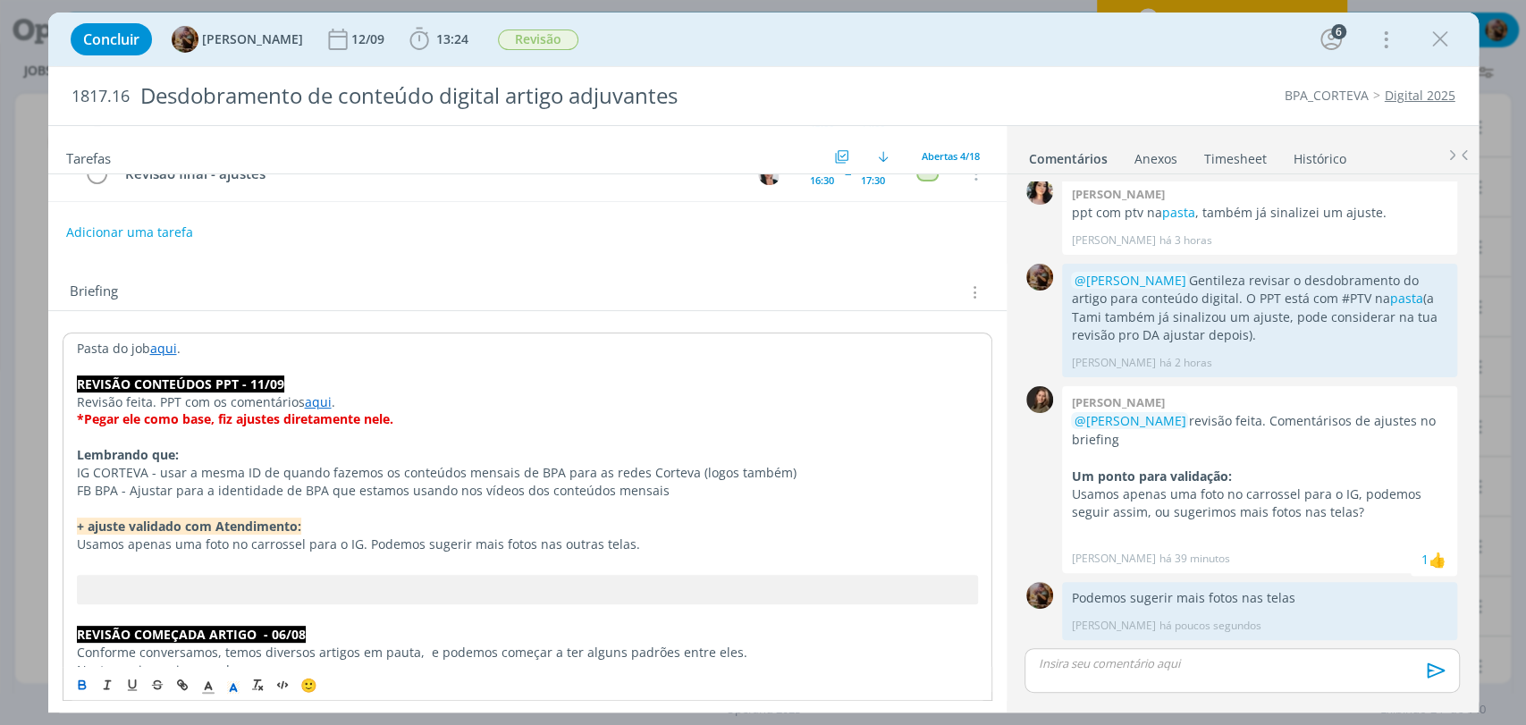
click at [284, 454] on p "Lembrando que:" at bounding box center [527, 455] width 901 height 18
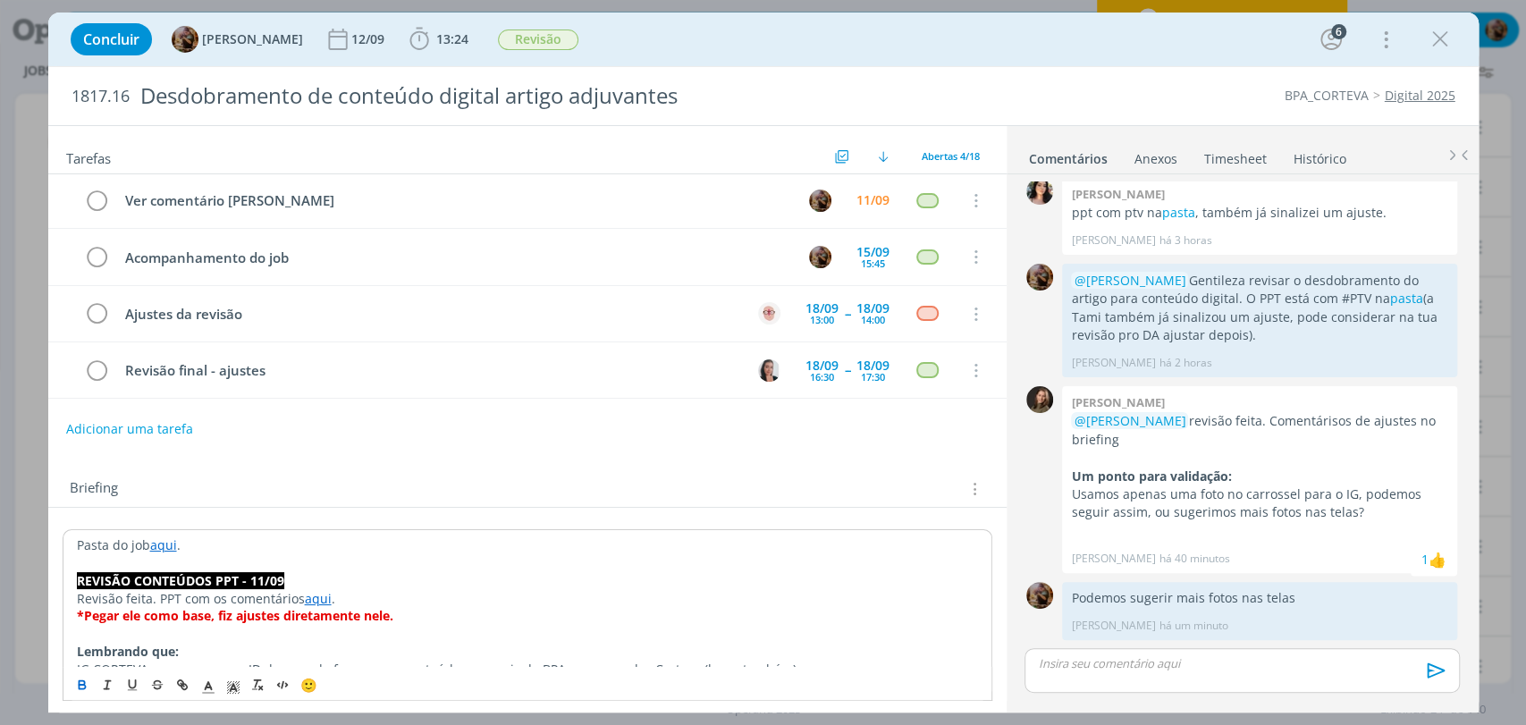
scroll to position [0, 0]
click at [102, 206] on icon "dialog" at bounding box center [97, 202] width 25 height 27
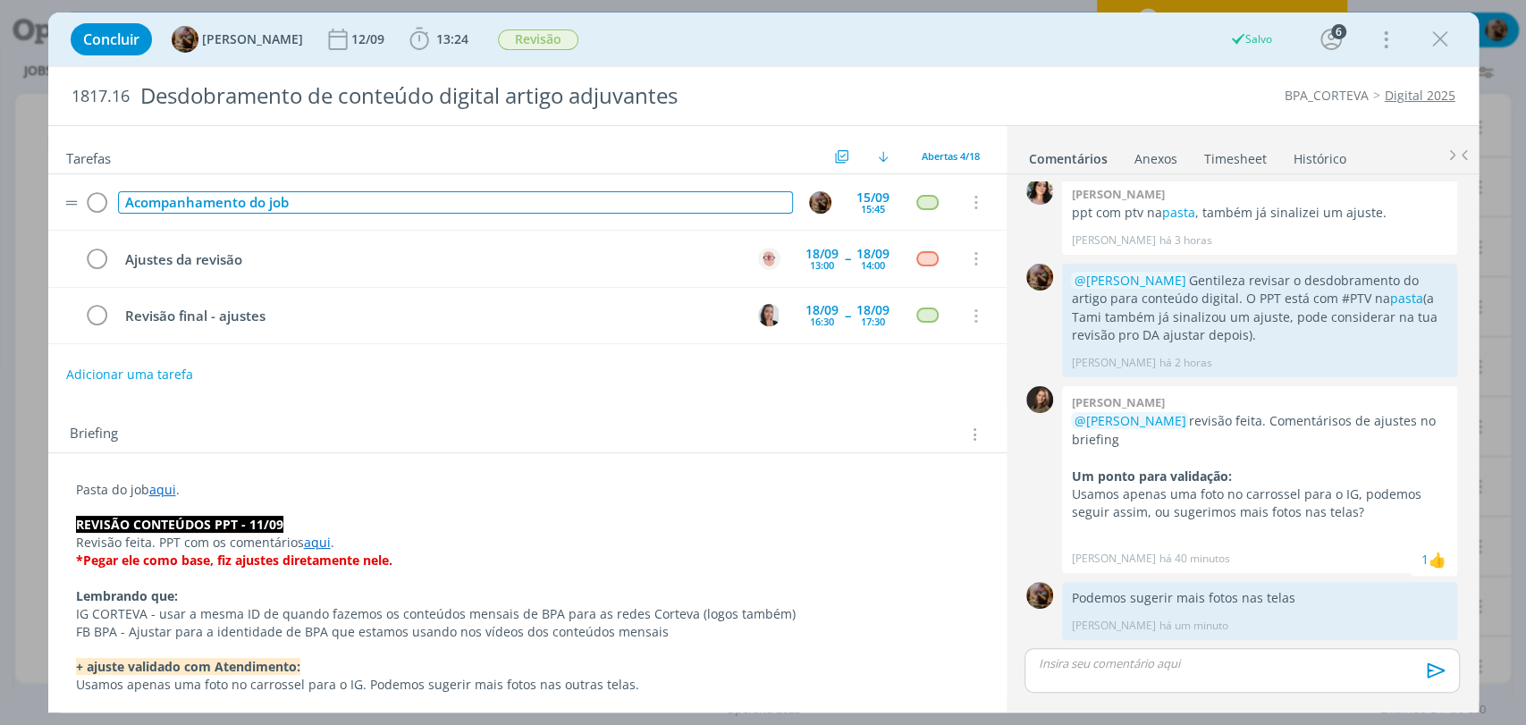
click at [368, 202] on div "Acompanhamento do job" at bounding box center [455, 202] width 675 height 22
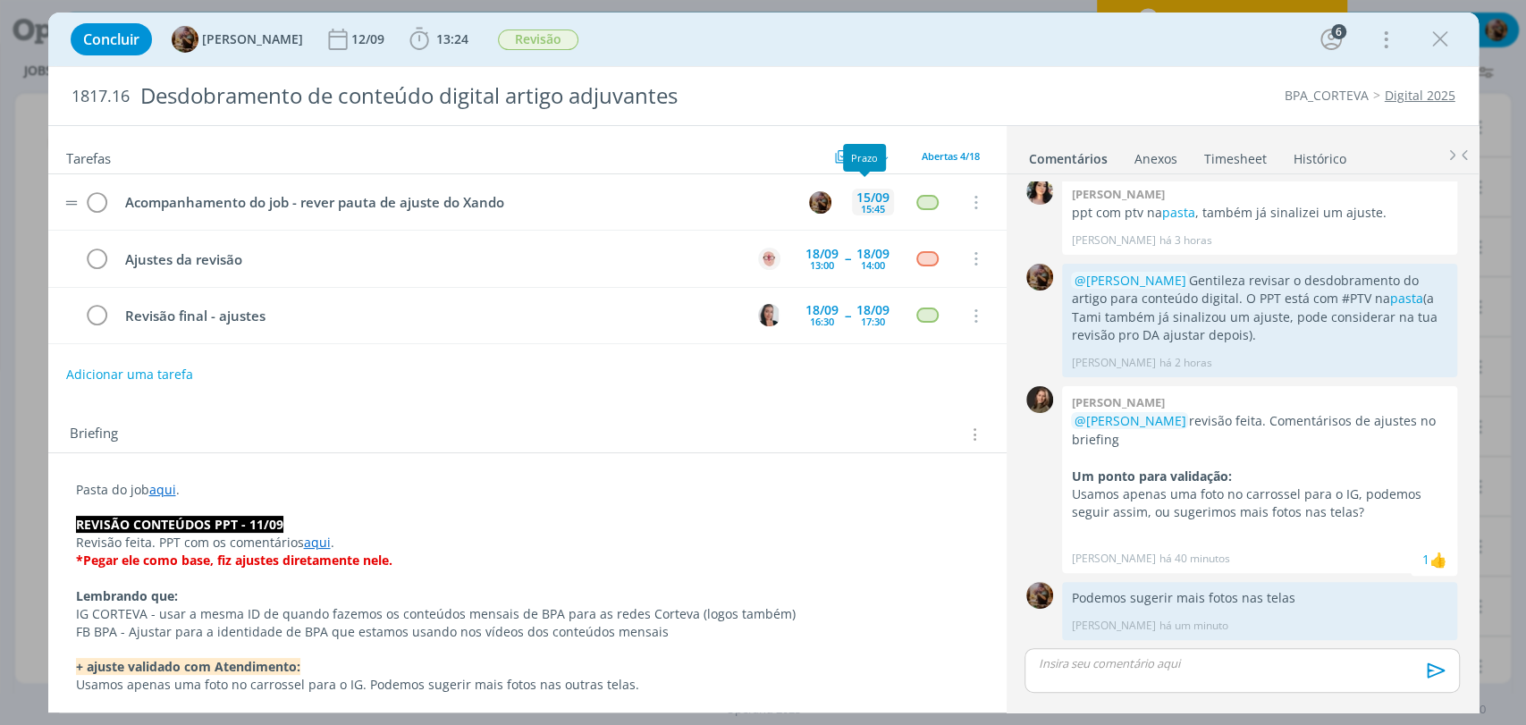
click at [874, 206] on div "15:45" at bounding box center [873, 209] width 24 height 10
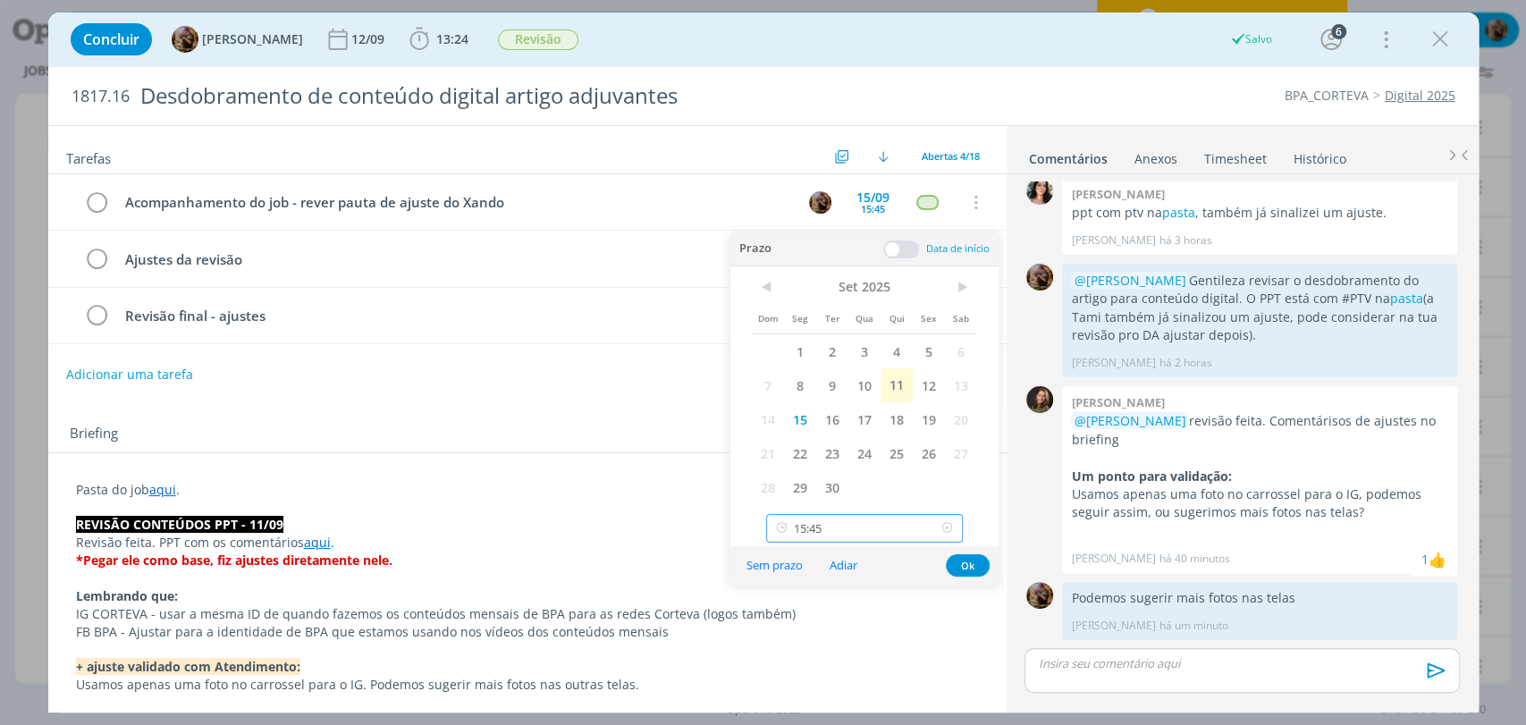
click at [809, 525] on input "15:45" at bounding box center [864, 528] width 197 height 29
click at [817, 336] on div "11:30" at bounding box center [866, 330] width 199 height 32
type input "11:30"
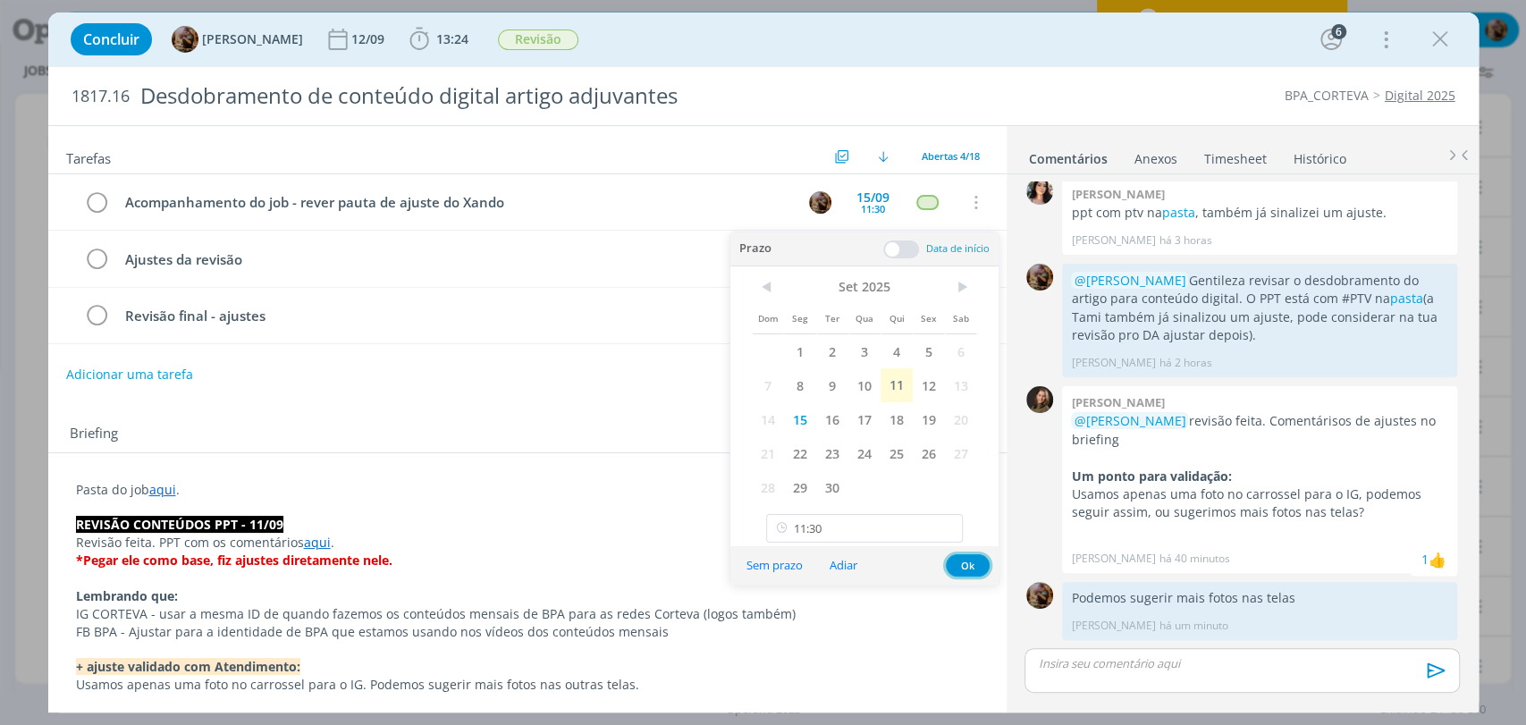
click at [965, 566] on button "Ok" at bounding box center [968, 565] width 44 height 22
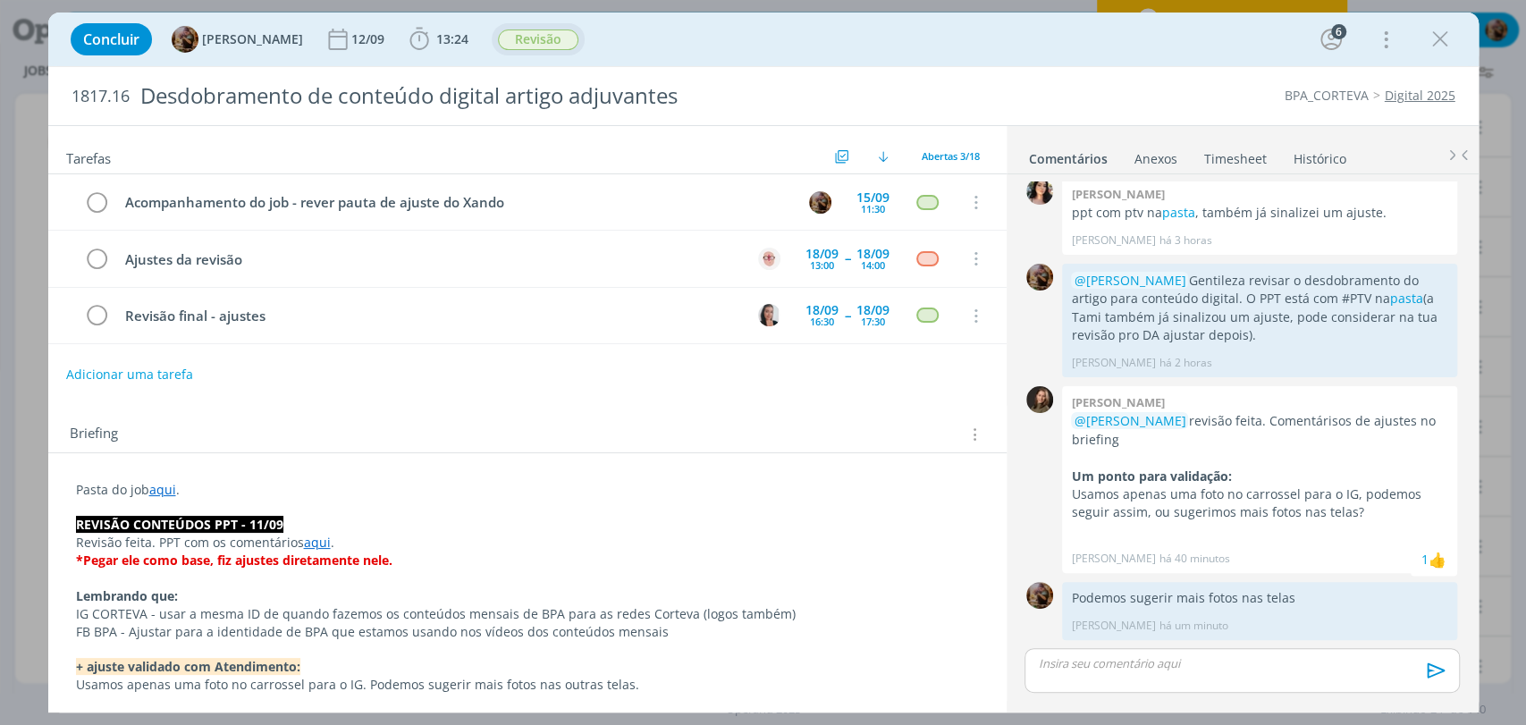
click at [564, 38] on span "Revisão" at bounding box center [538, 39] width 80 height 21
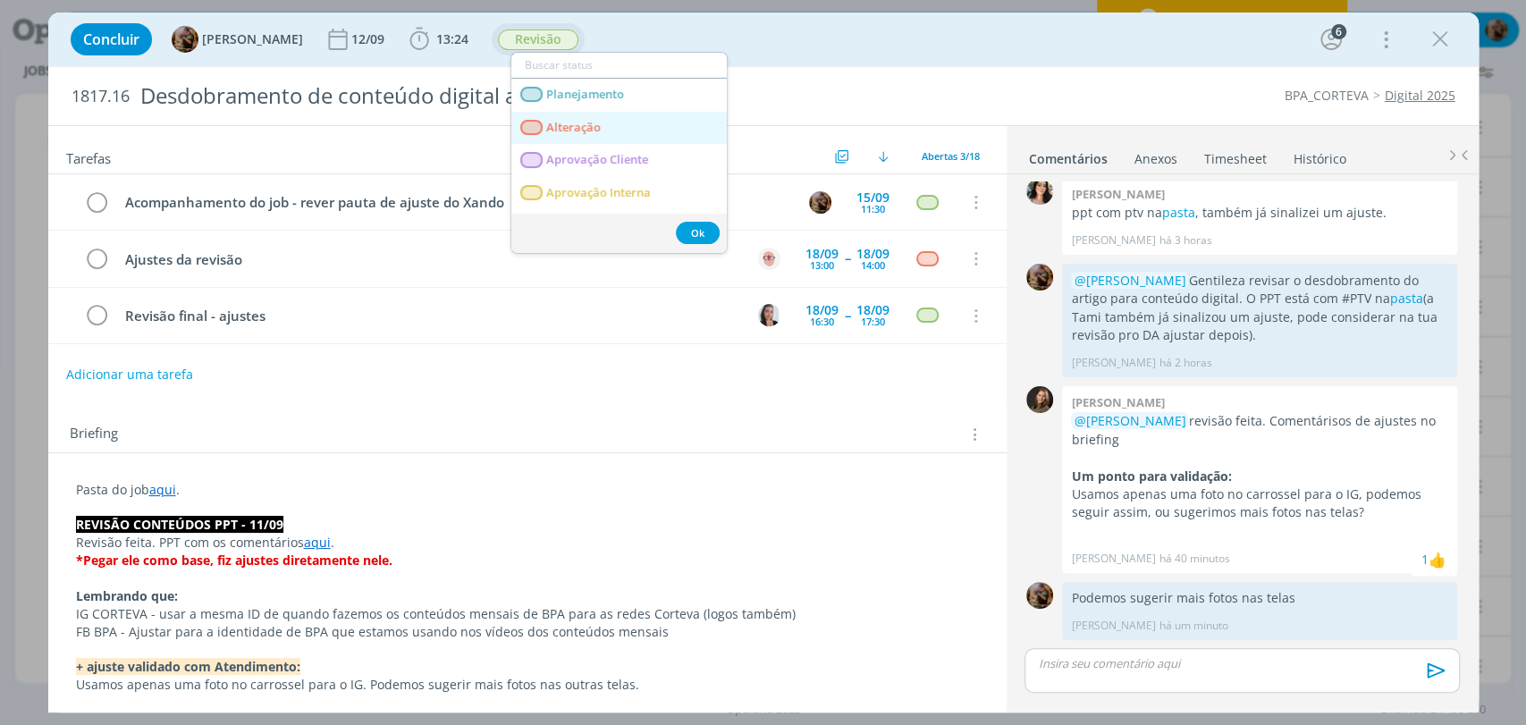
click at [558, 123] on span "Alteração" at bounding box center [573, 128] width 55 height 14
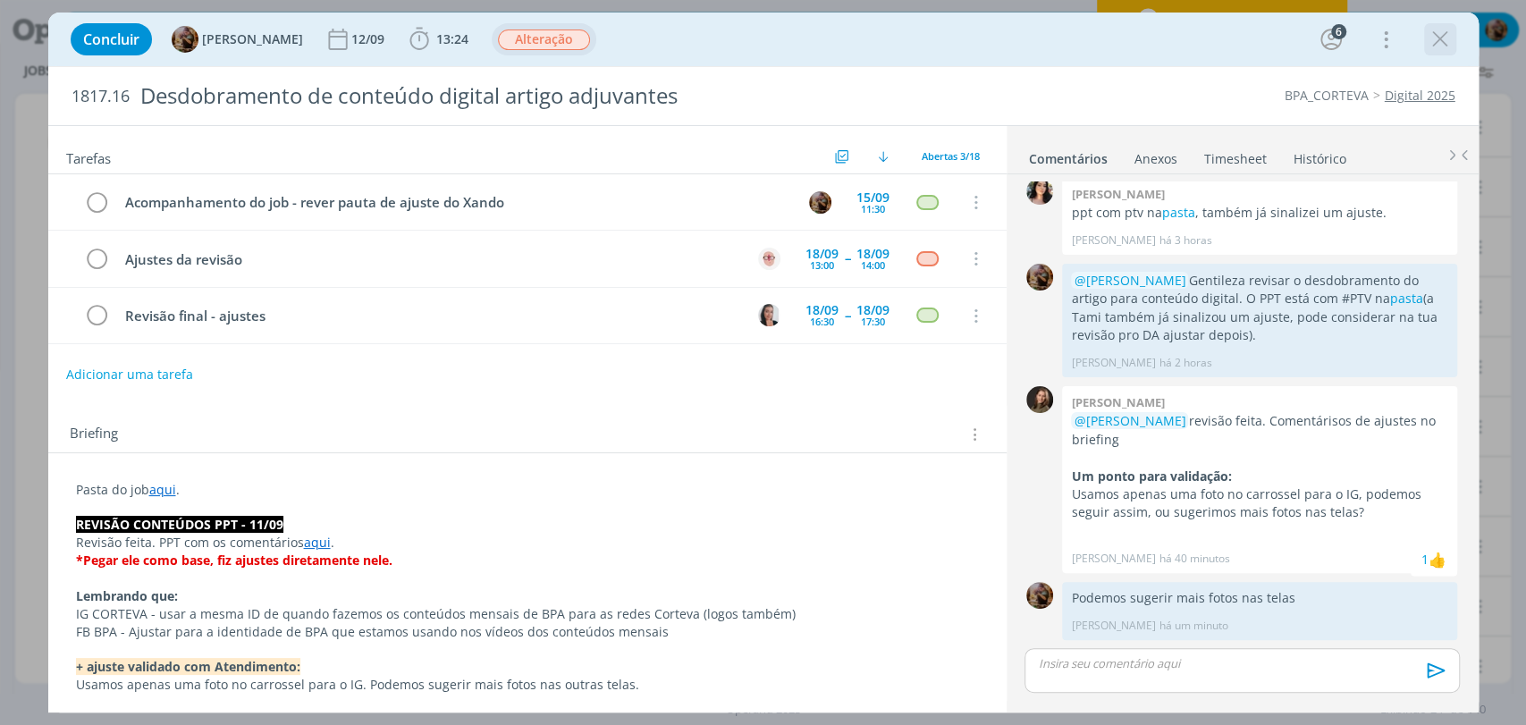
click at [1445, 38] on icon "dialog" at bounding box center [1439, 39] width 27 height 27
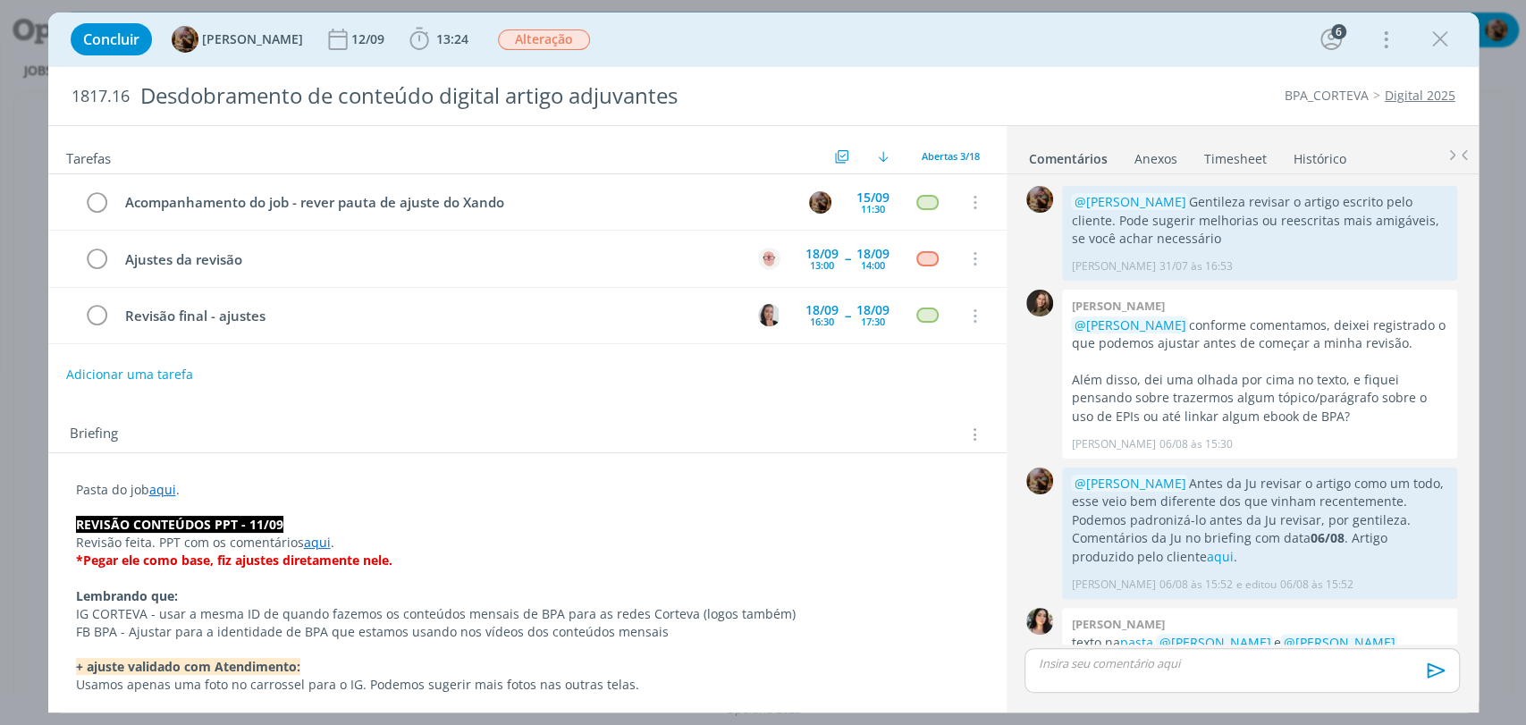
scroll to position [1731, 0]
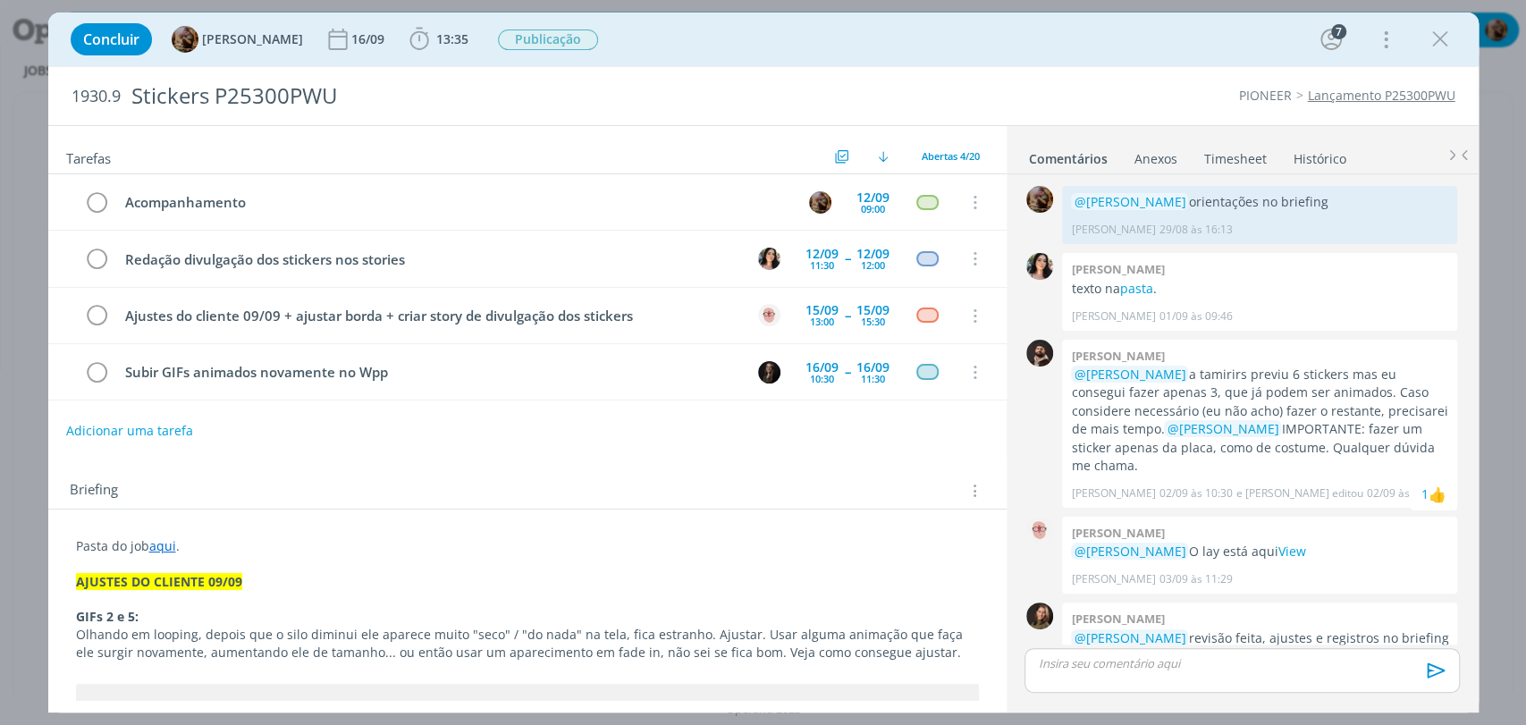
scroll to position [1763, 0]
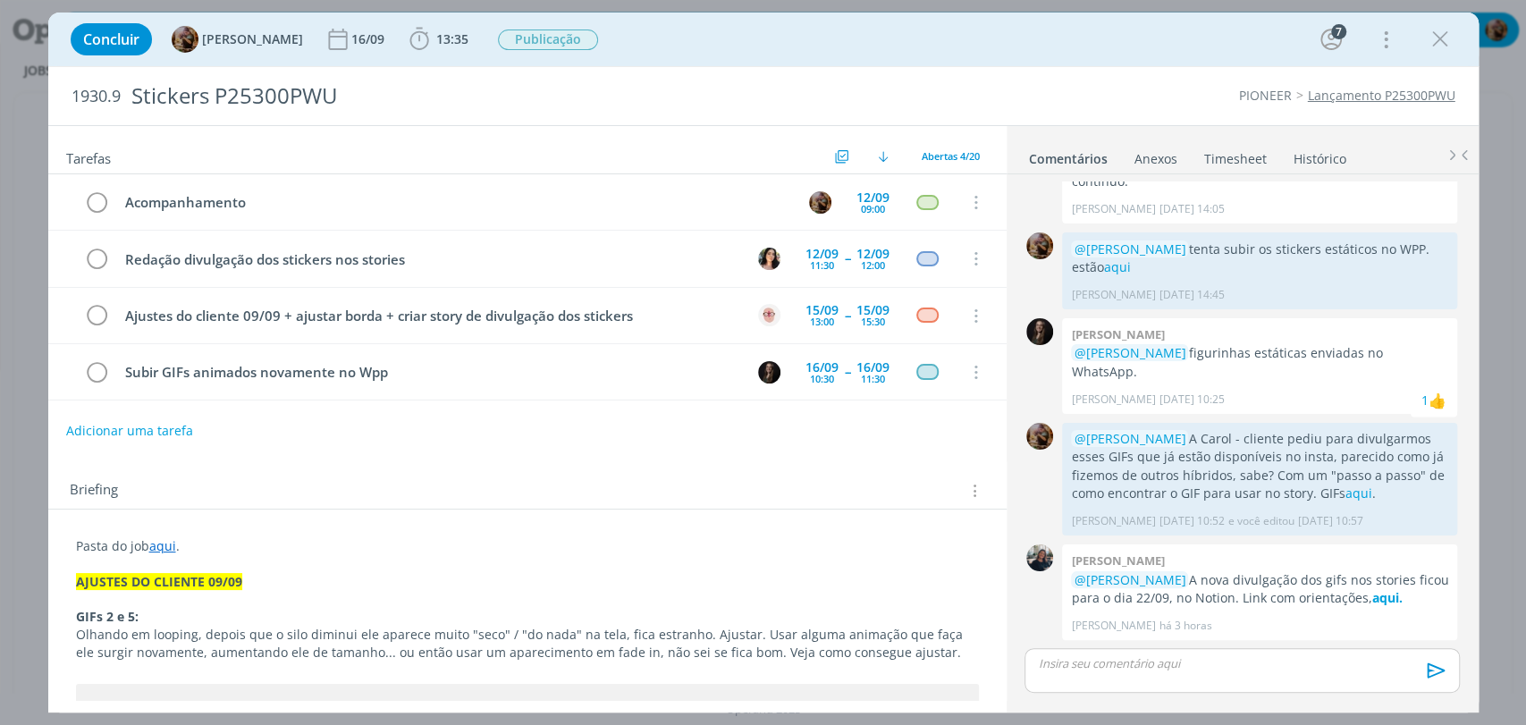
click at [1244, 663] on p "dialog" at bounding box center [1241, 663] width 406 height 16
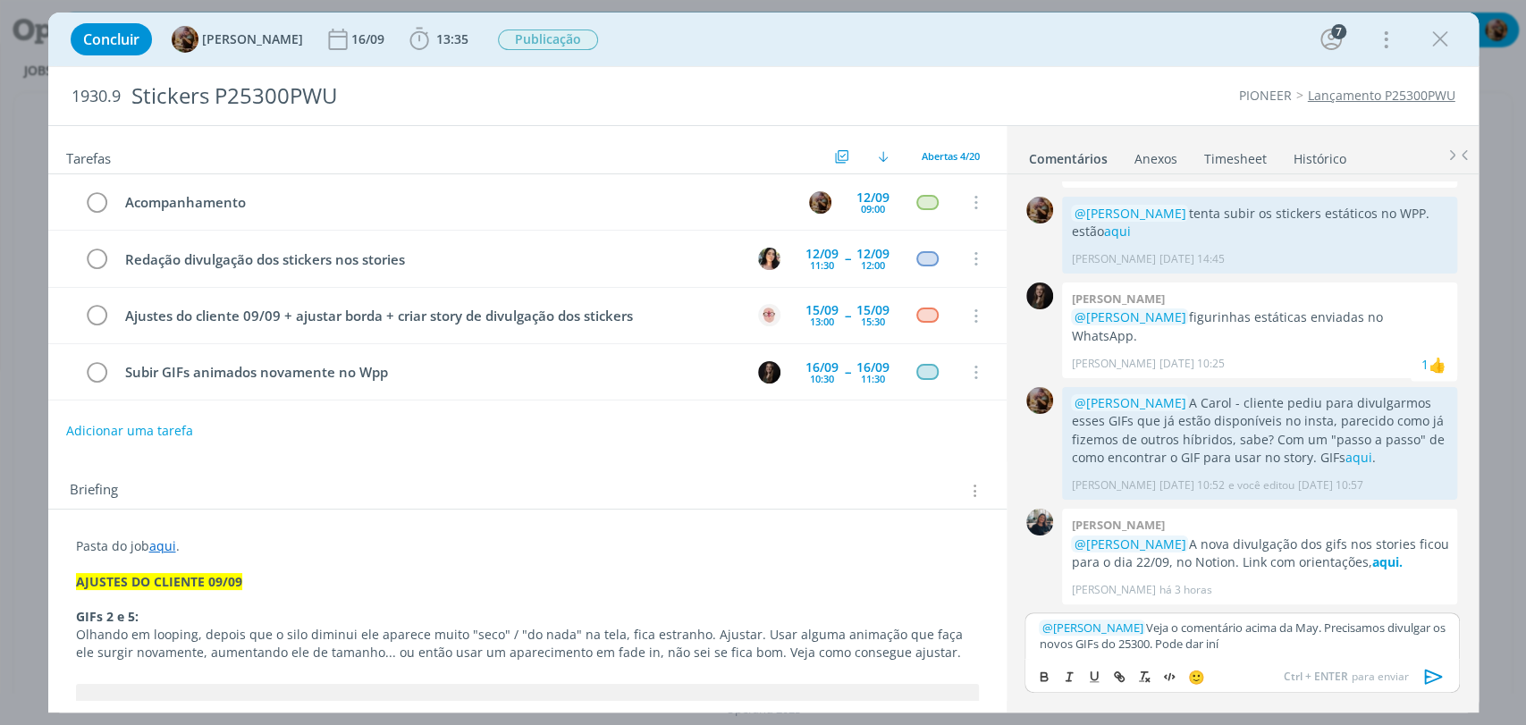
scroll to position [1799, 0]
click at [1432, 679] on icon "dialog" at bounding box center [1433, 675] width 18 height 15
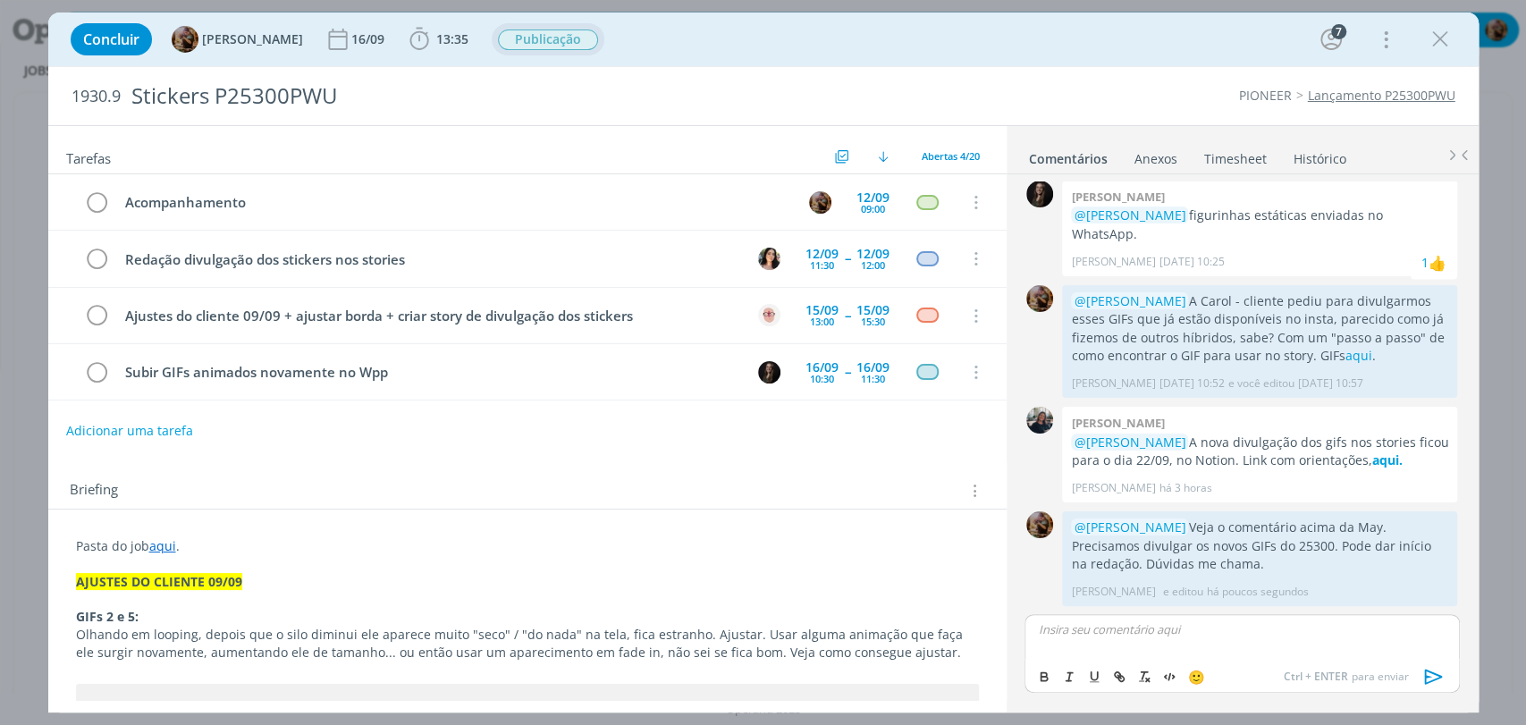
click at [598, 30] on span "Publicação" at bounding box center [548, 39] width 100 height 21
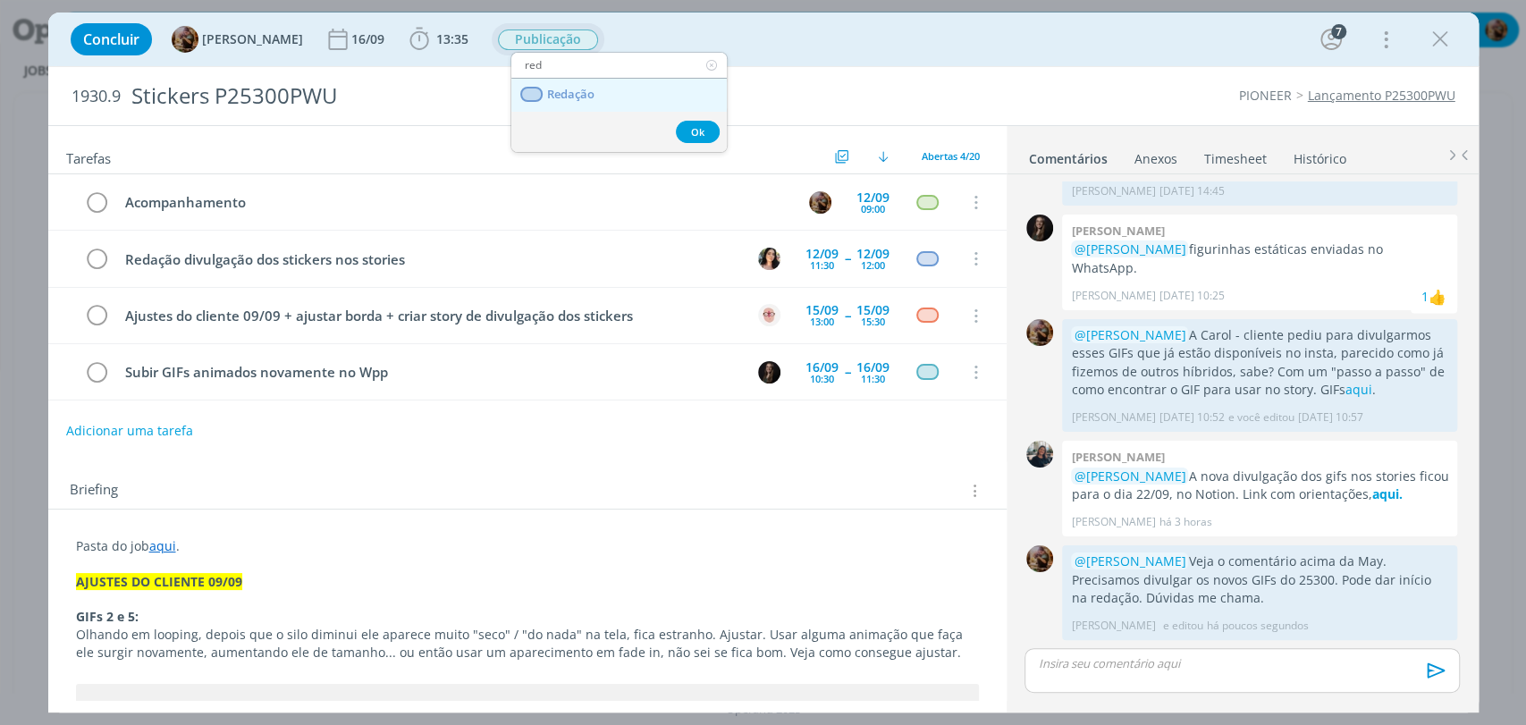
type input "red"
click at [594, 90] on link "Redação" at bounding box center [618, 95] width 215 height 33
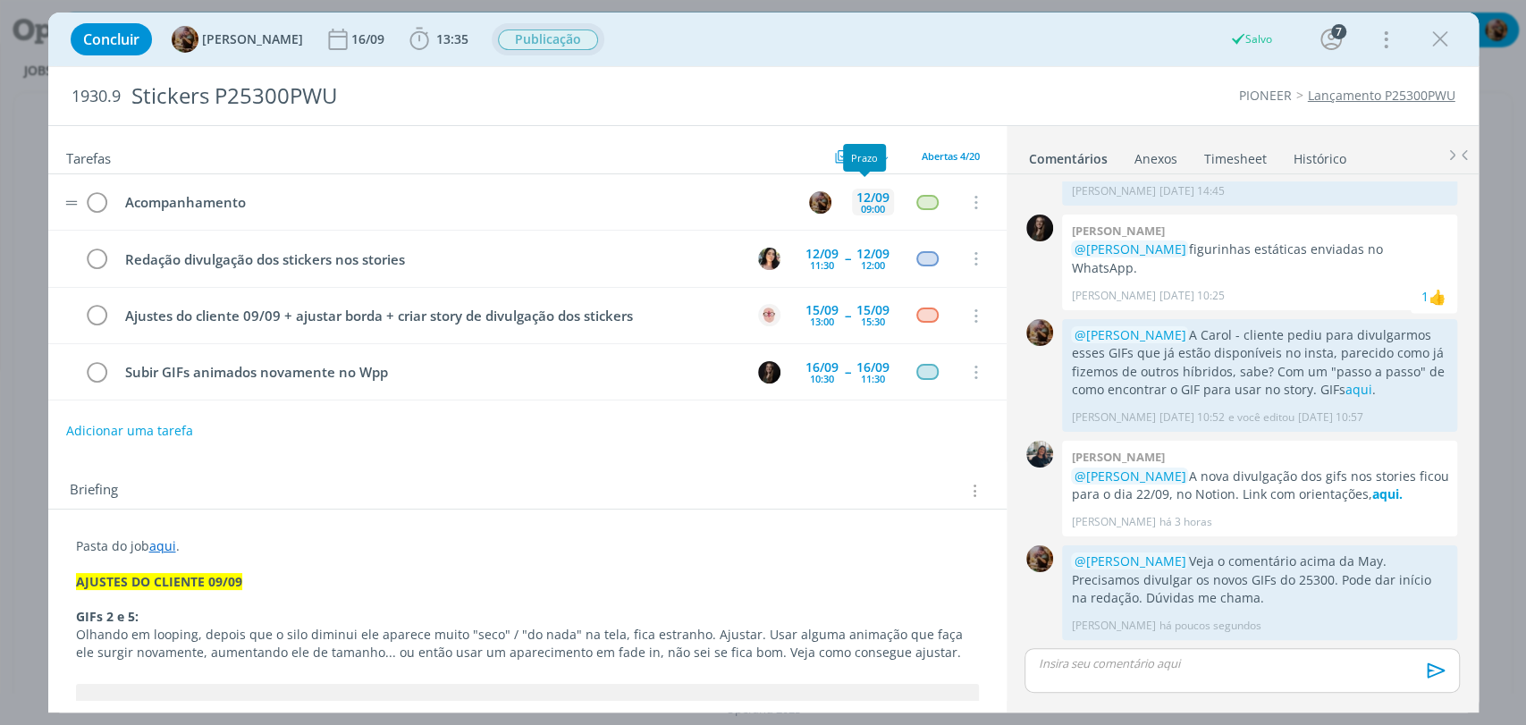
click at [877, 200] on div "12/09" at bounding box center [872, 197] width 33 height 13
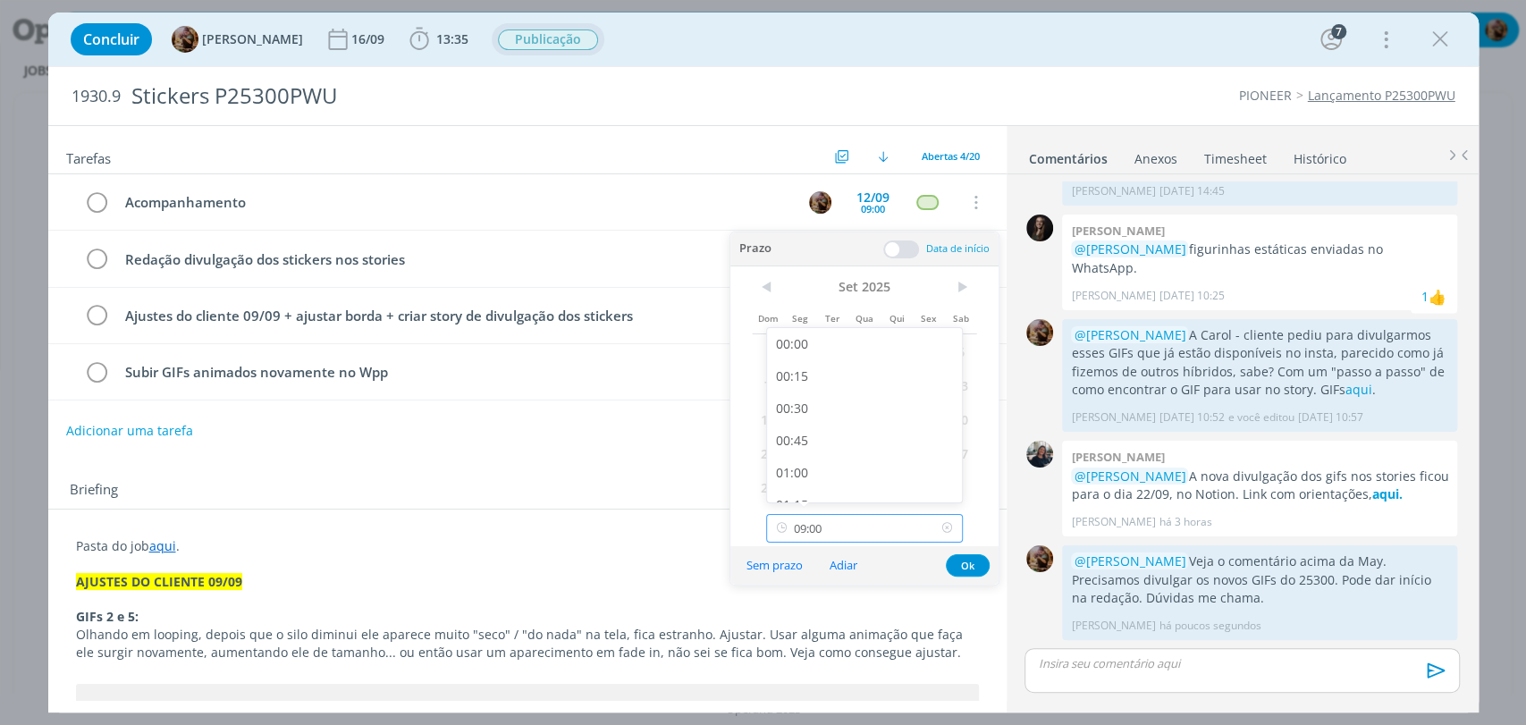
click at [883, 516] on input "09:00" at bounding box center [864, 528] width 197 height 29
click at [867, 427] on div "14:00" at bounding box center [866, 429] width 199 height 32
type input "14:00"
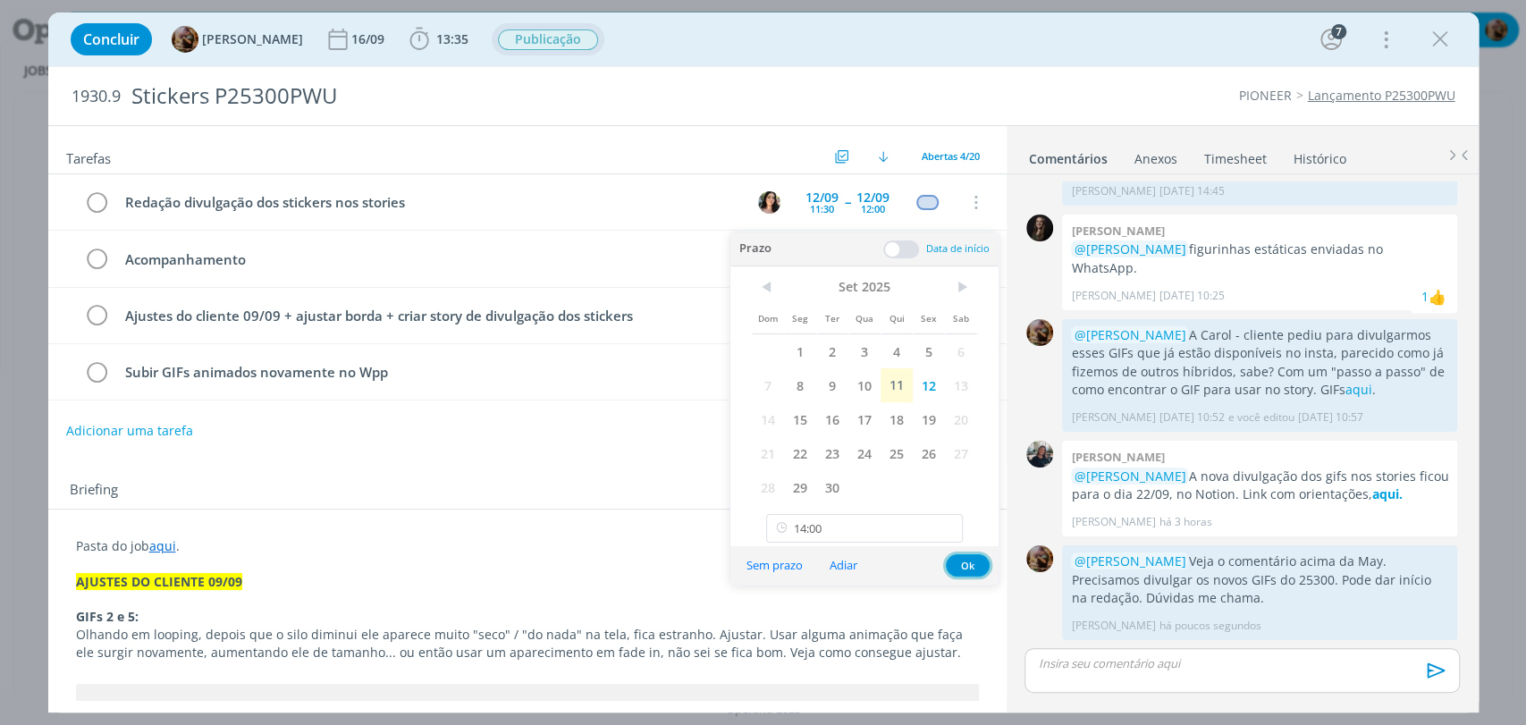
click at [966, 565] on button "Ok" at bounding box center [968, 565] width 44 height 22
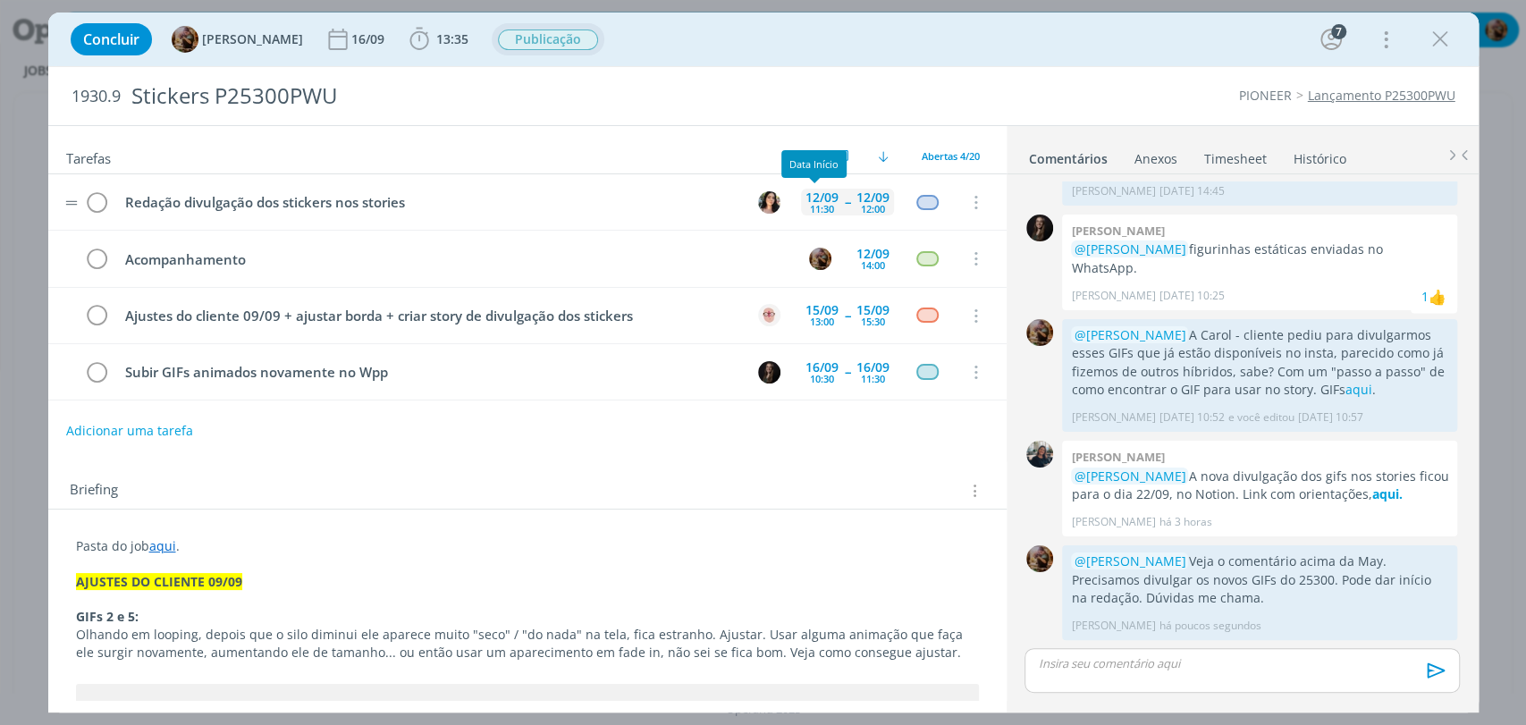
click at [822, 196] on div "12/09" at bounding box center [821, 197] width 33 height 13
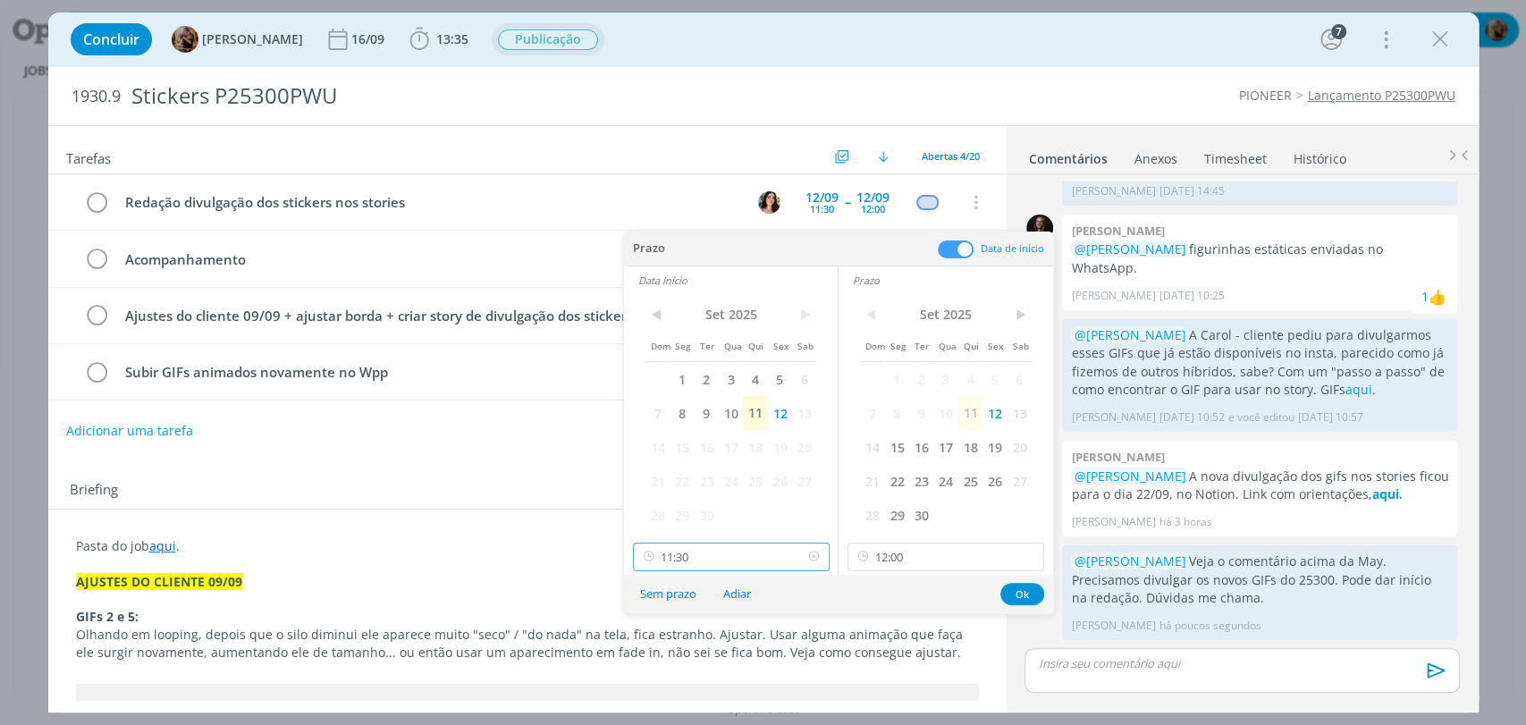
click at [771, 558] on input "11:30" at bounding box center [731, 556] width 197 height 29
click at [699, 455] on div "09:30" at bounding box center [732, 450] width 199 height 32
type input "09:30"
click at [910, 552] on input "12:00" at bounding box center [945, 556] width 197 height 29
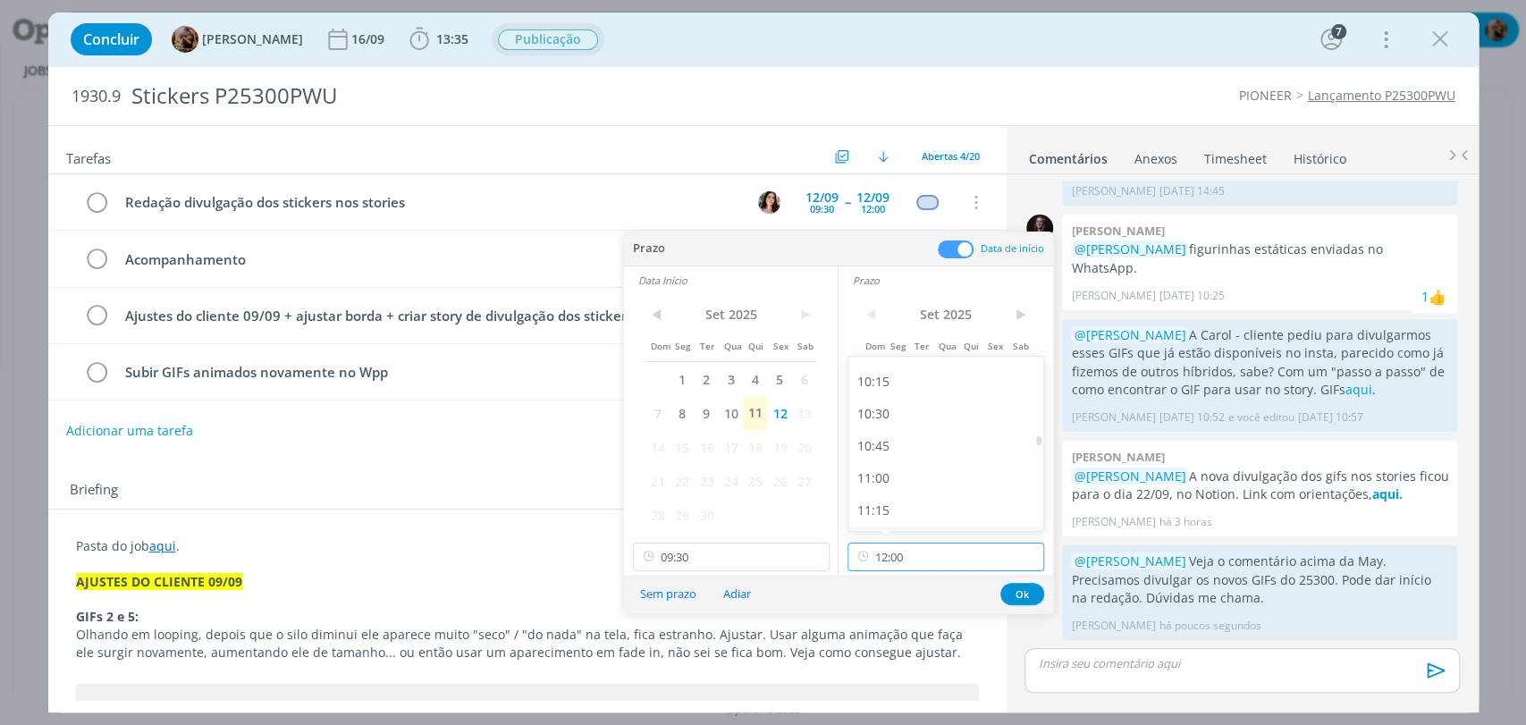
scroll to position [1308, 0]
click at [879, 388] on div "10:15" at bounding box center [947, 383] width 199 height 32
type input "10:15"
click at [1030, 592] on button "Ok" at bounding box center [1022, 594] width 44 height 22
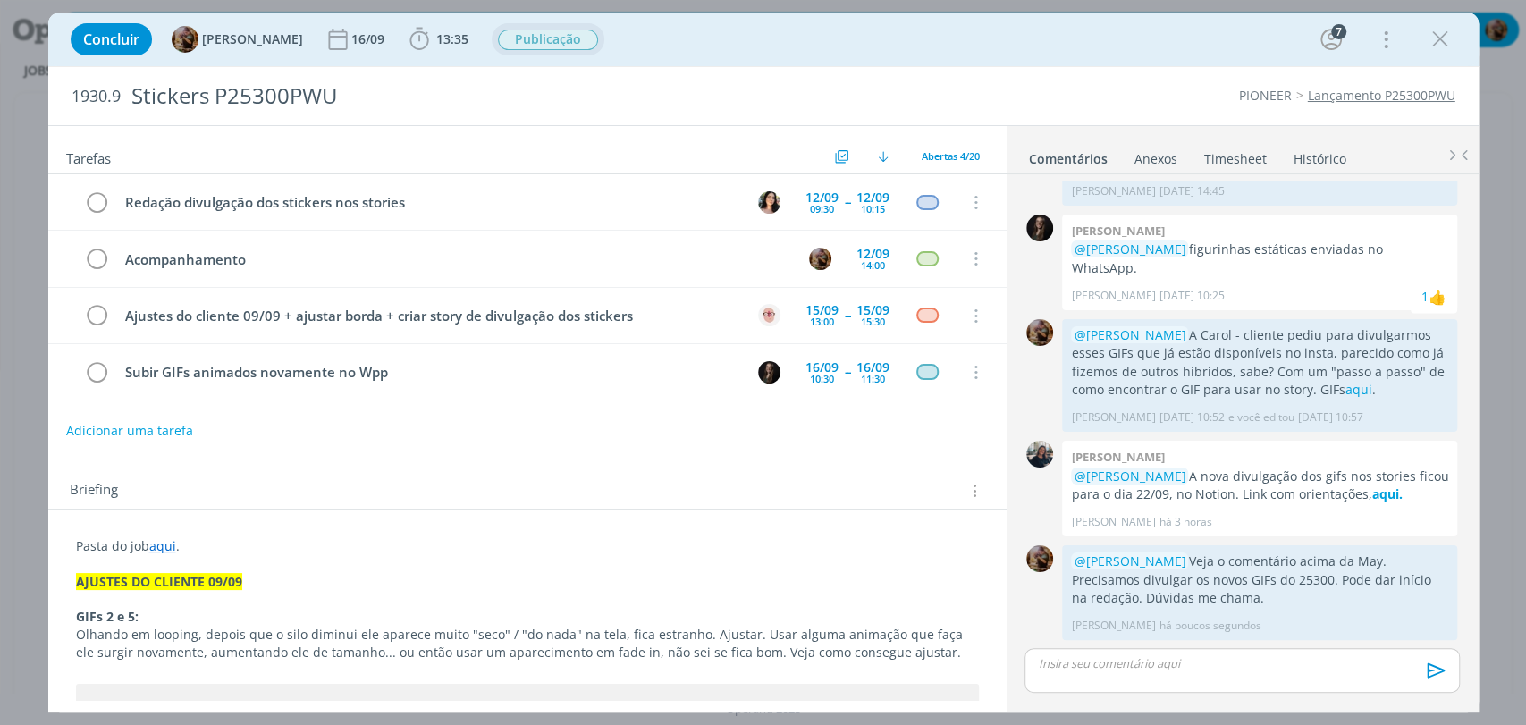
click at [588, 50] on div "Publicação" at bounding box center [548, 40] width 102 height 22
click at [581, 39] on span "Publicação" at bounding box center [548, 39] width 100 height 21
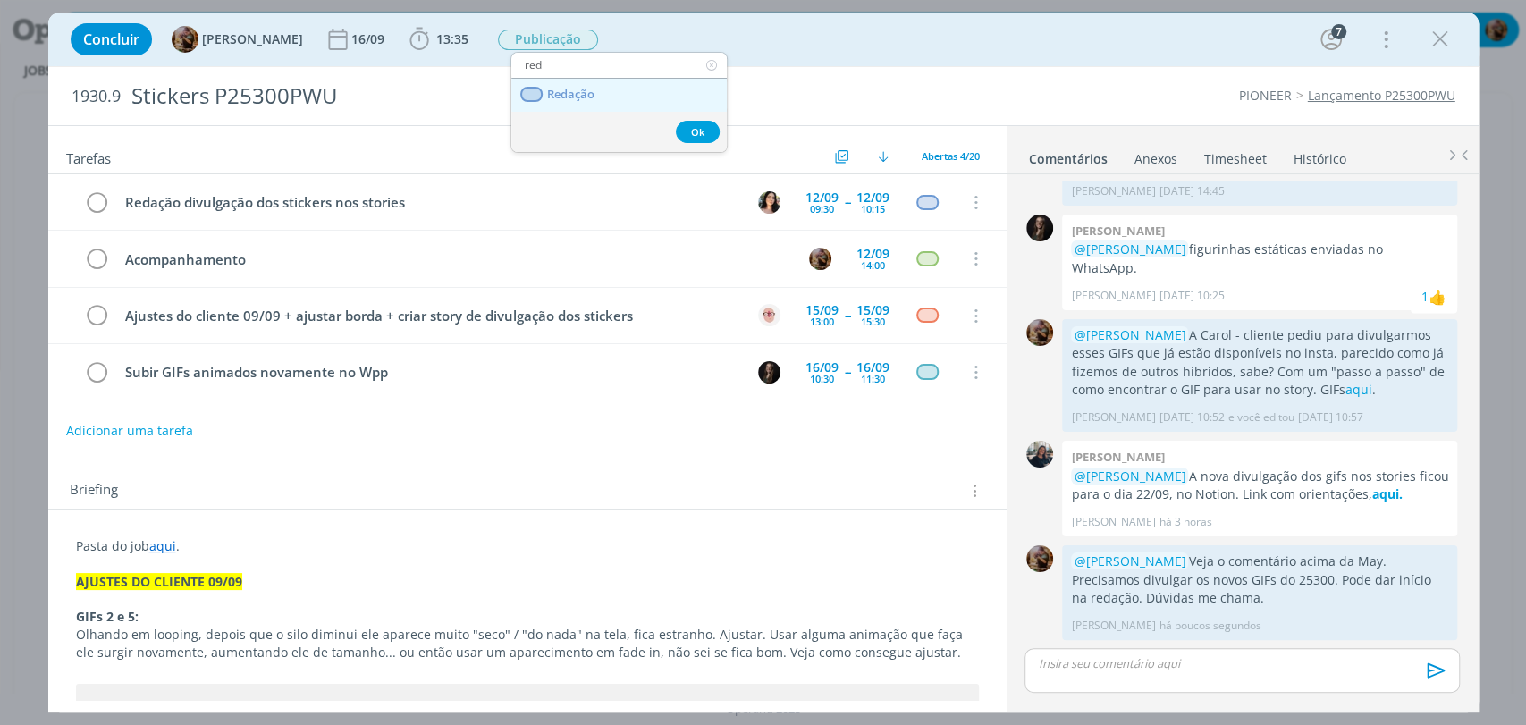
type input "red"
click at [561, 95] on span "Redação" at bounding box center [569, 95] width 47 height 14
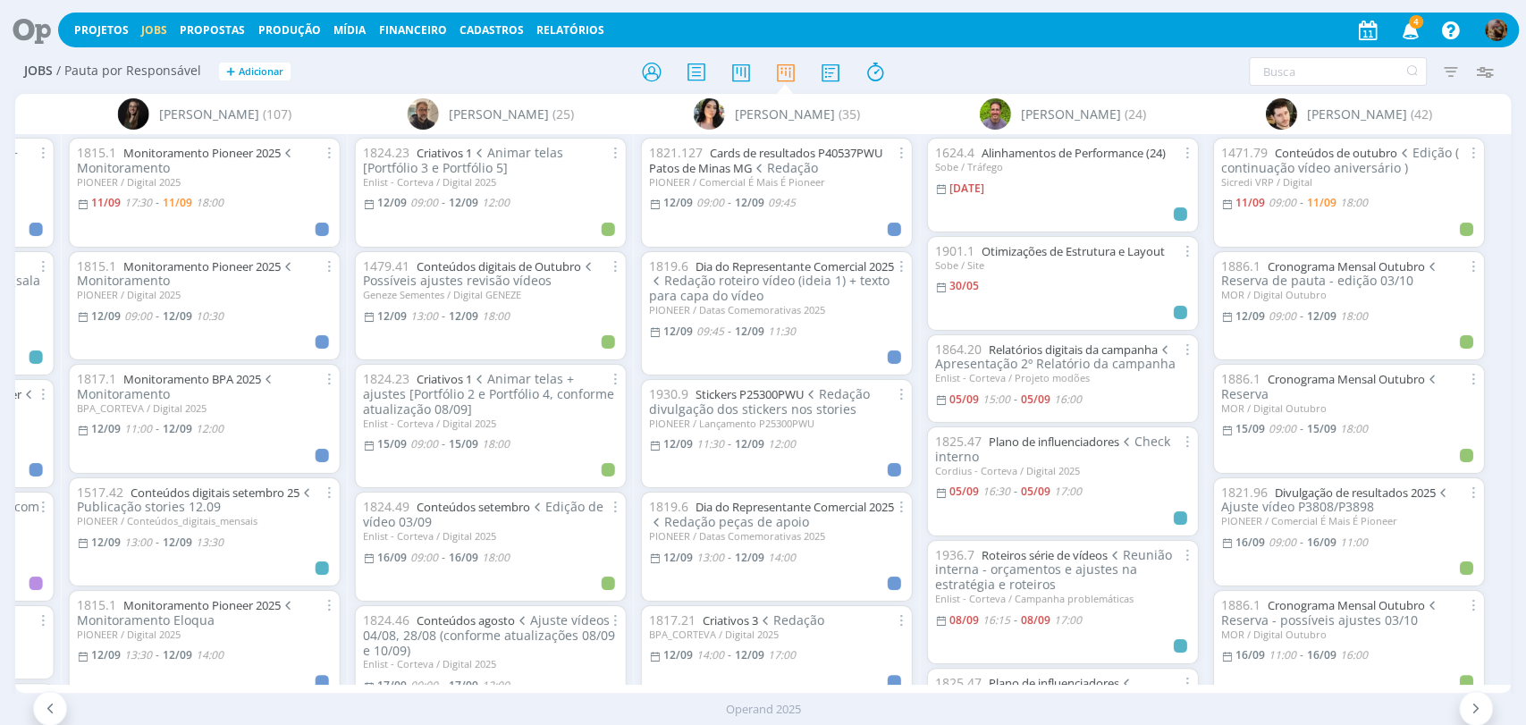
scroll to position [0, 2785]
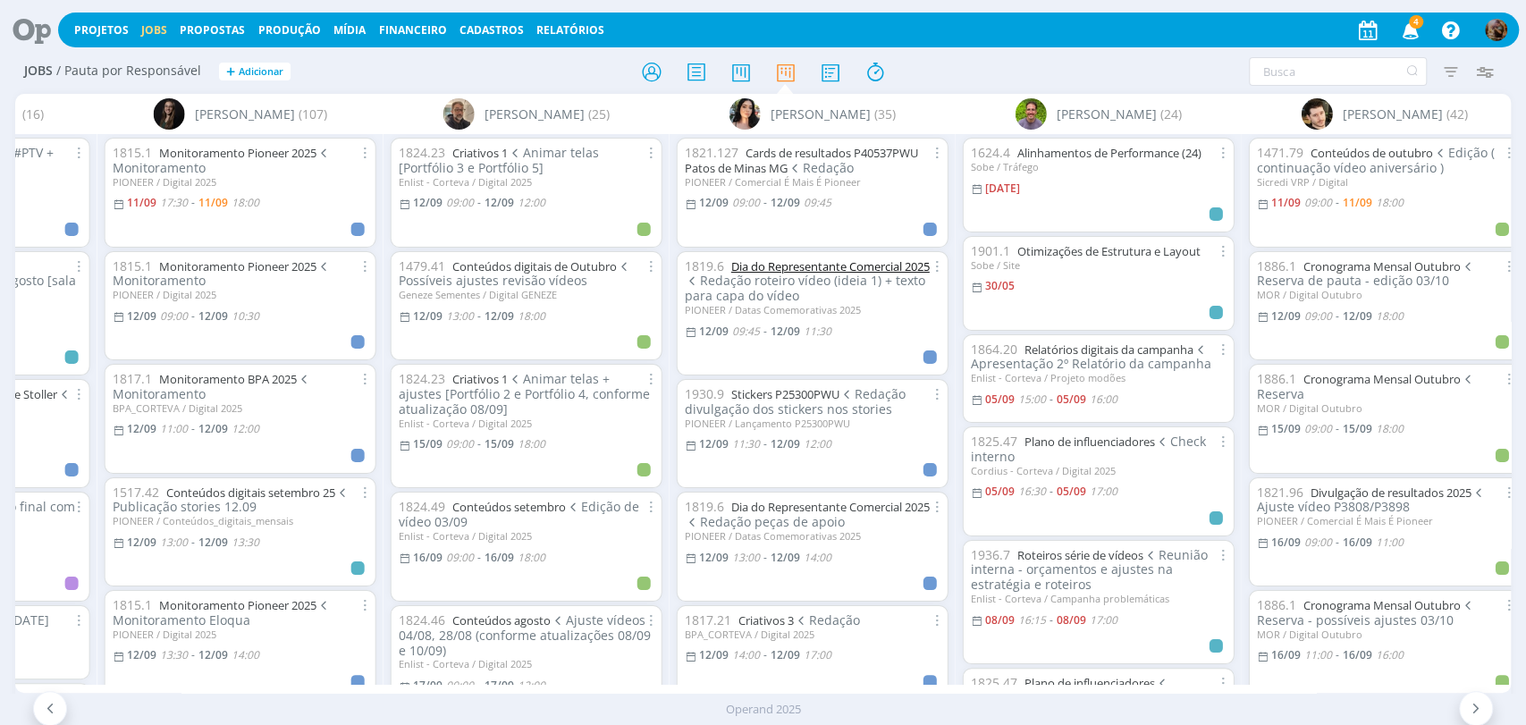
click at [879, 268] on link "Dia do Representante Comercial 2025" at bounding box center [830, 266] width 198 height 16
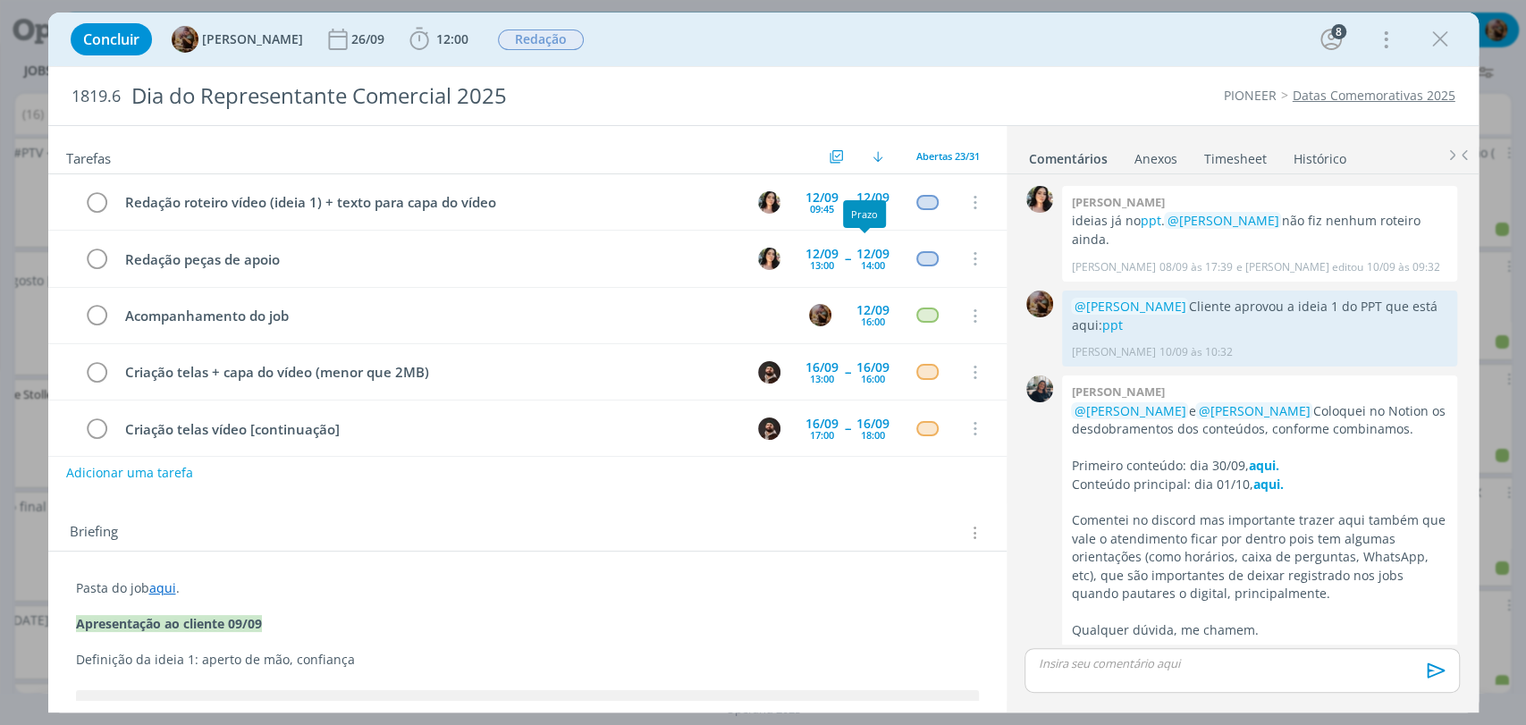
scroll to position [172, 0]
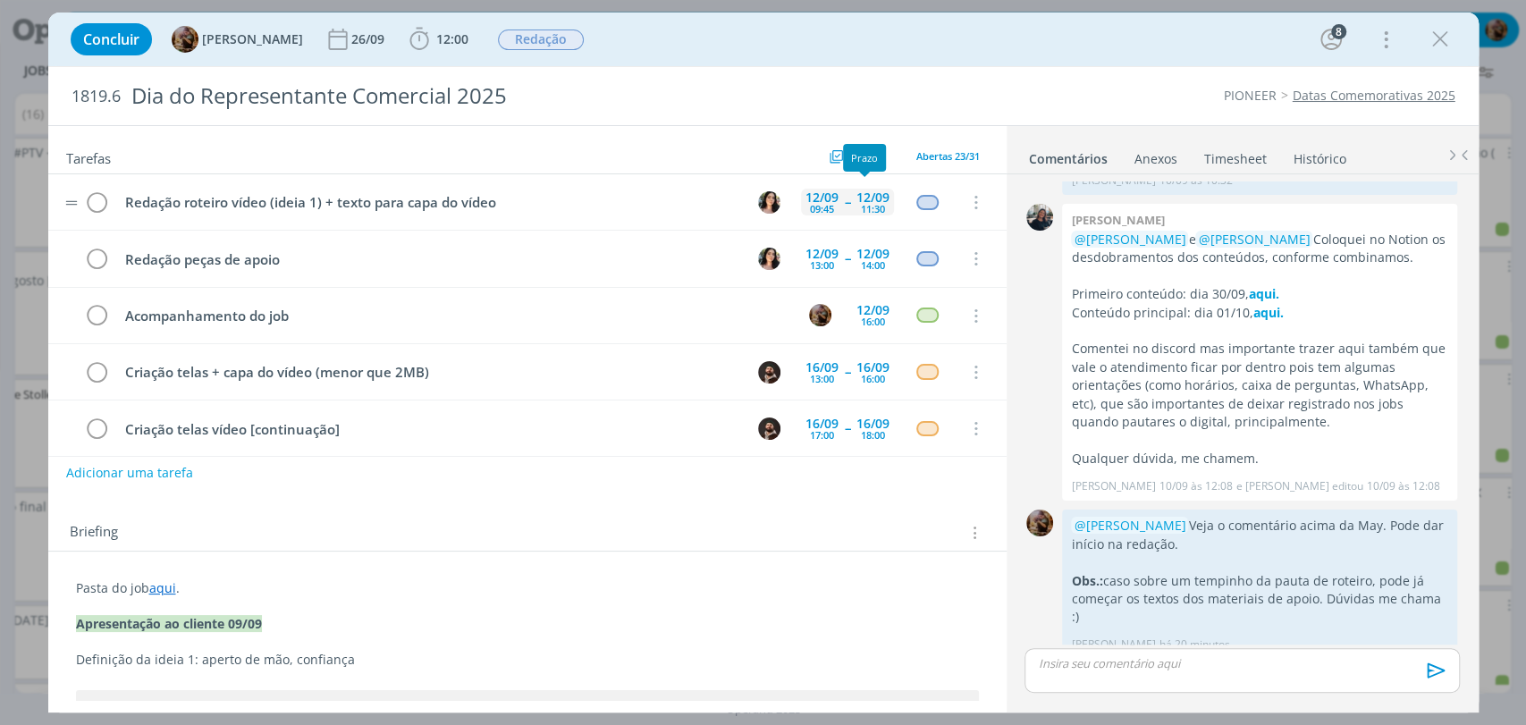
click at [870, 195] on div "12/09" at bounding box center [872, 197] width 33 height 13
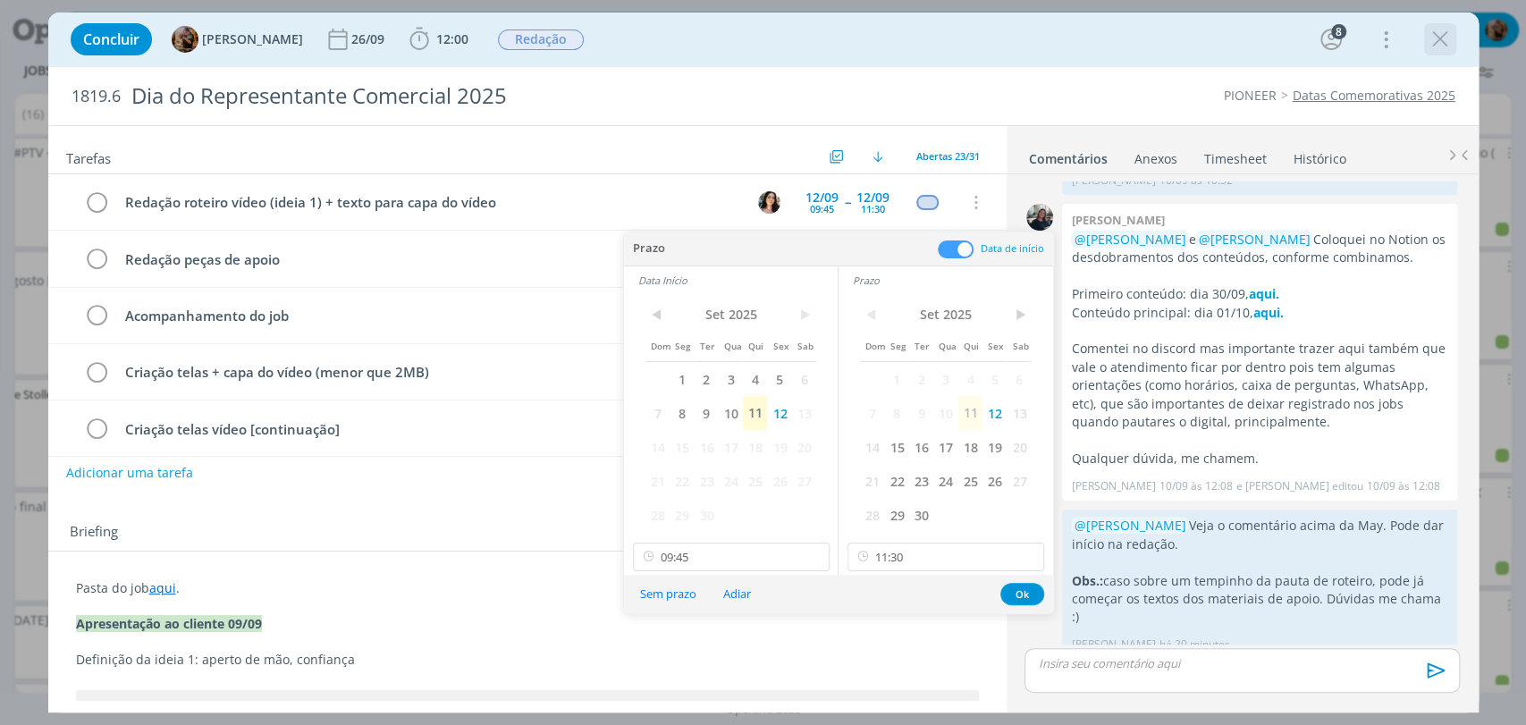
click at [1442, 37] on icon "dialog" at bounding box center [1439, 39] width 27 height 27
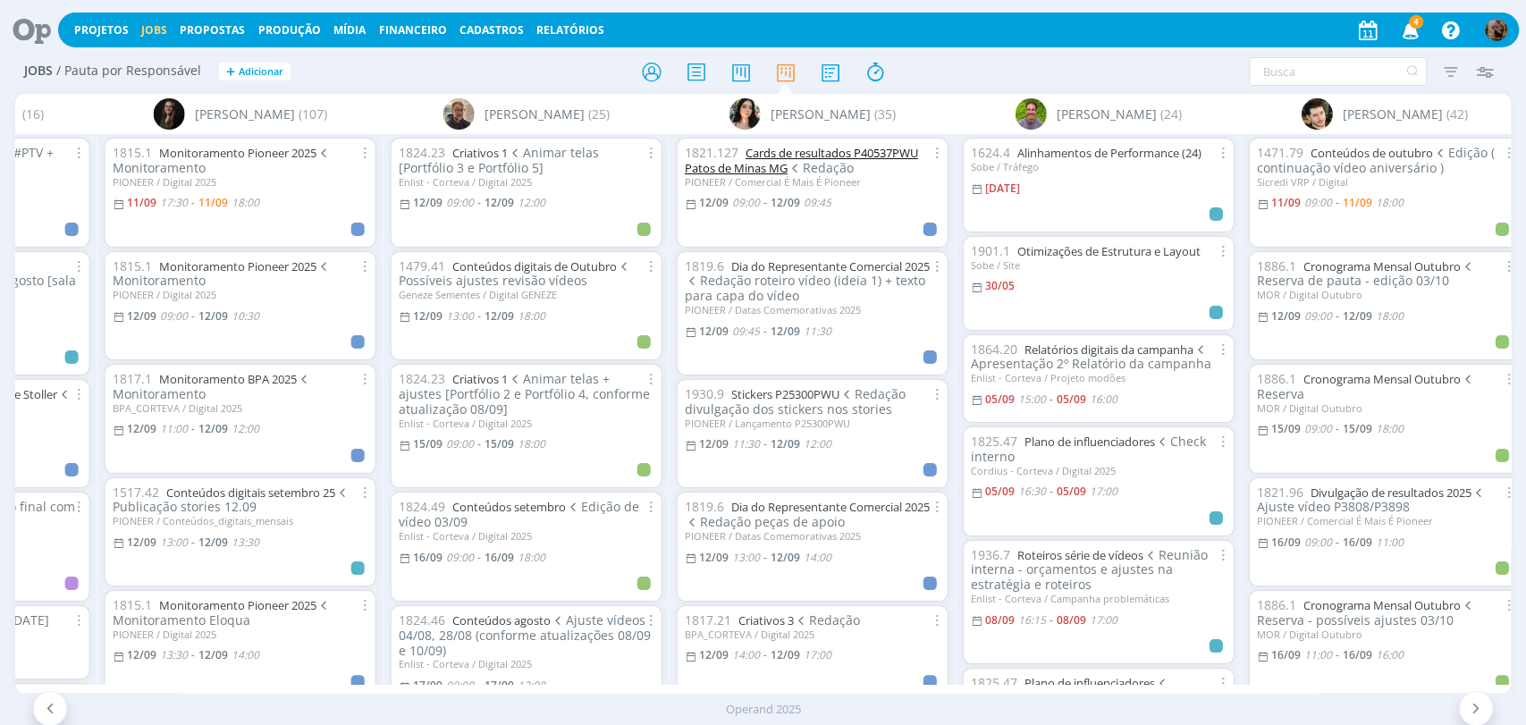
click at [881, 158] on link "Cards de resultados P40537PWU Patos de Minas MG" at bounding box center [801, 160] width 233 height 31
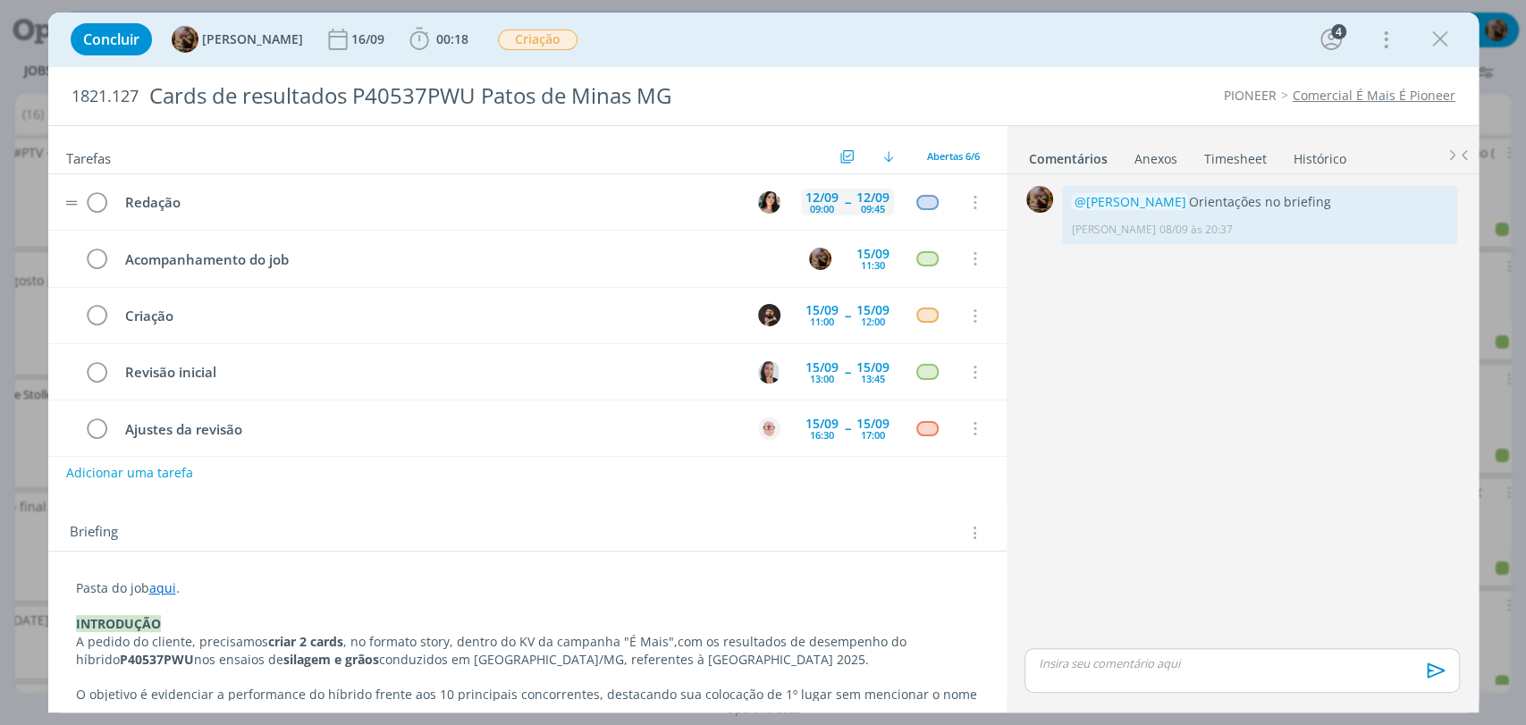
click at [865, 191] on div "12/09" at bounding box center [872, 197] width 33 height 13
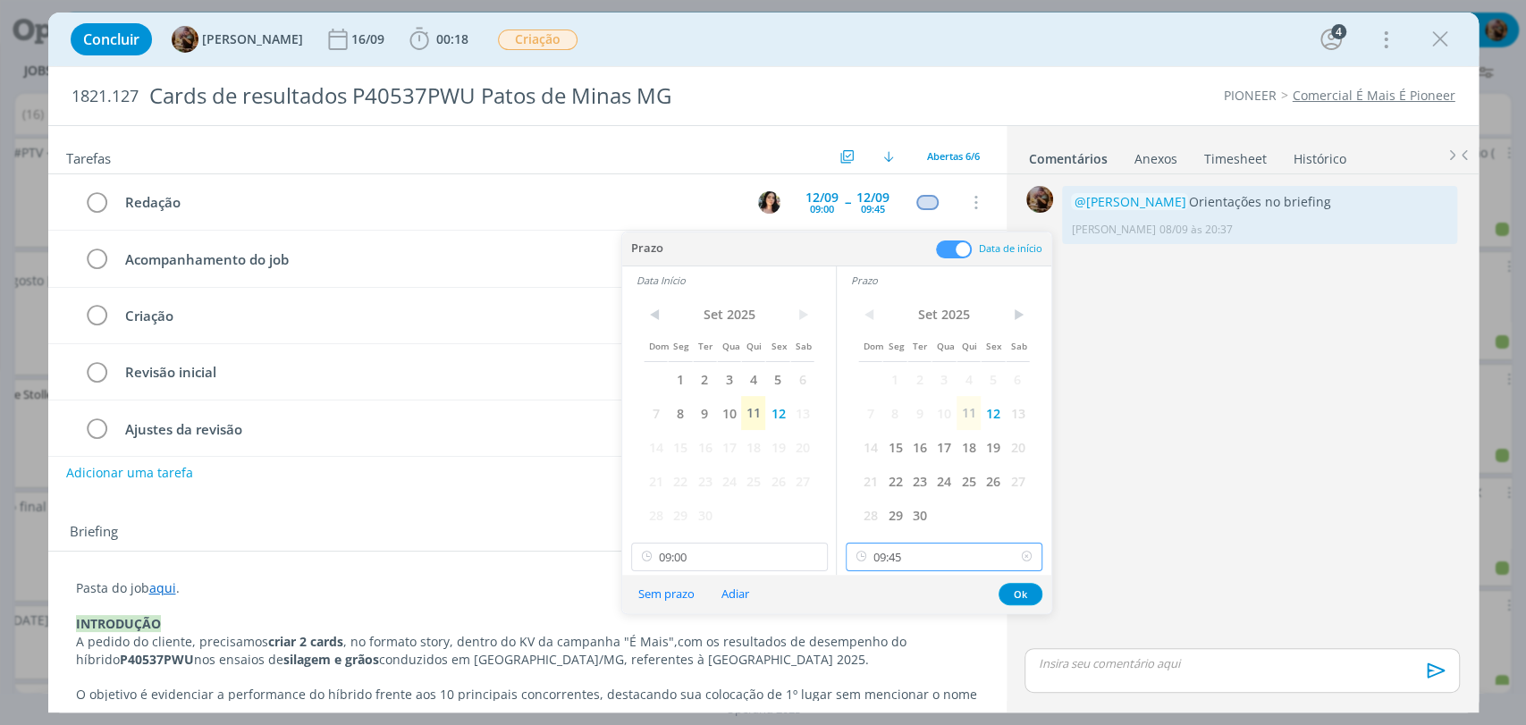
click at [950, 545] on input "09:45" at bounding box center [943, 556] width 197 height 29
click at [921, 471] on div "09:30" at bounding box center [945, 476] width 199 height 32
type input "09:30"
click at [1014, 589] on button "Ok" at bounding box center [1020, 594] width 44 height 22
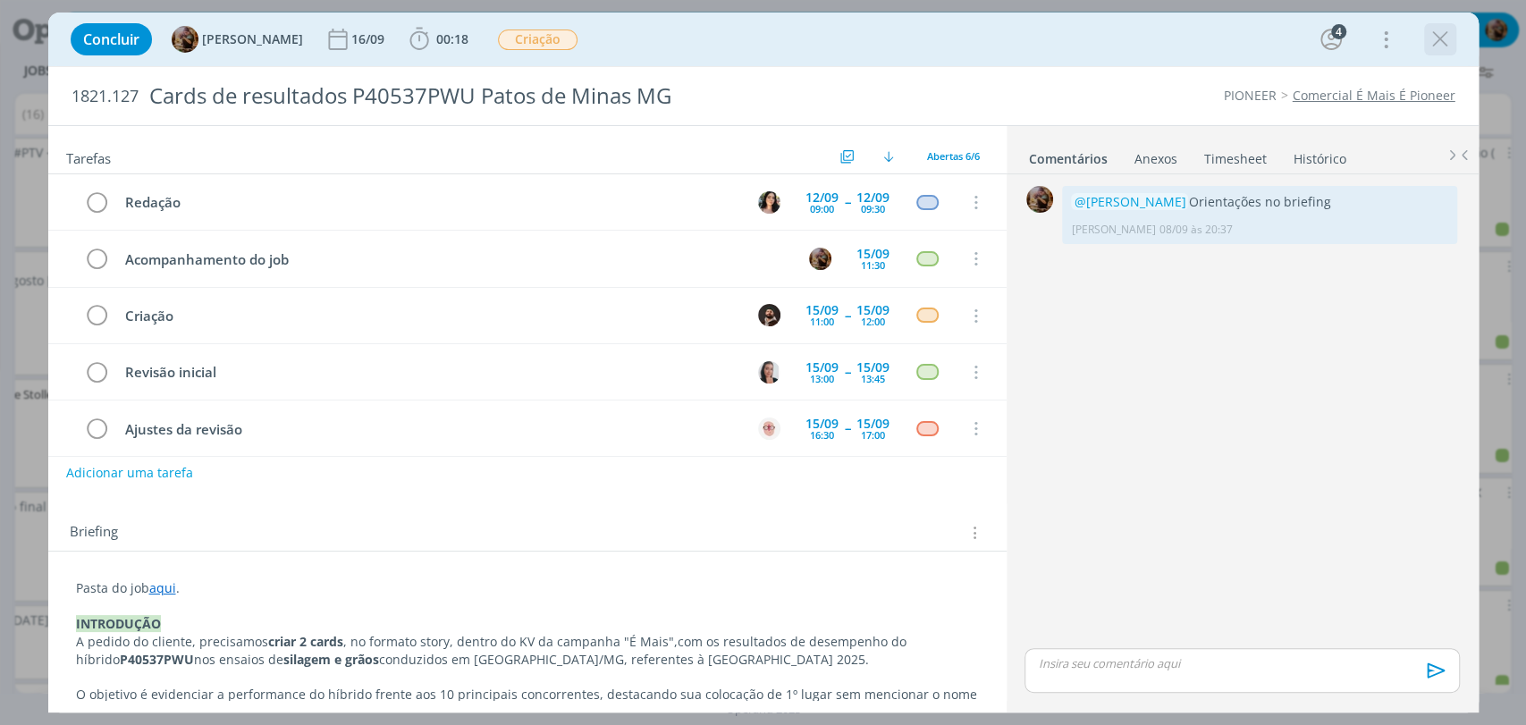
click at [1435, 44] on icon "dialog" at bounding box center [1439, 39] width 27 height 27
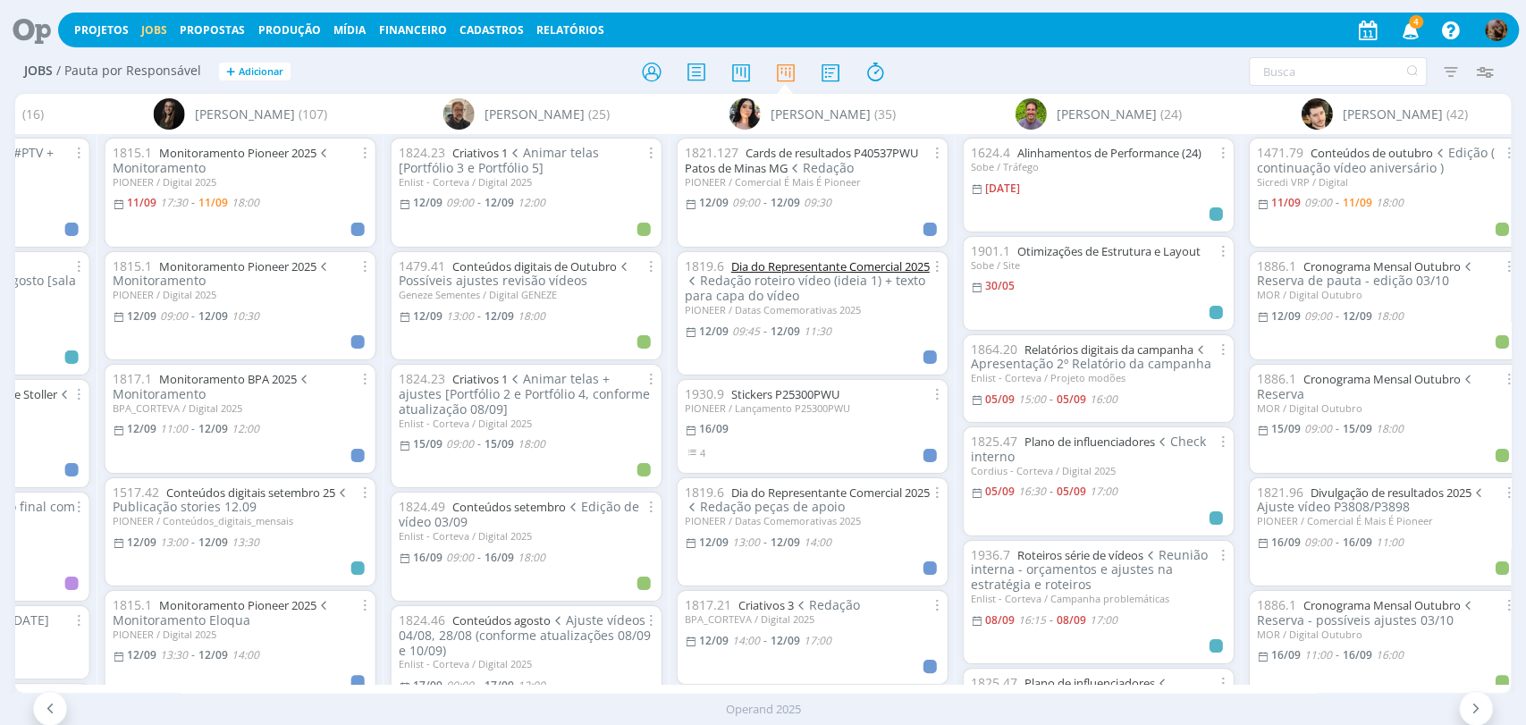
click at [842, 265] on link "Dia do Representante Comercial 2025" at bounding box center [830, 266] width 198 height 16
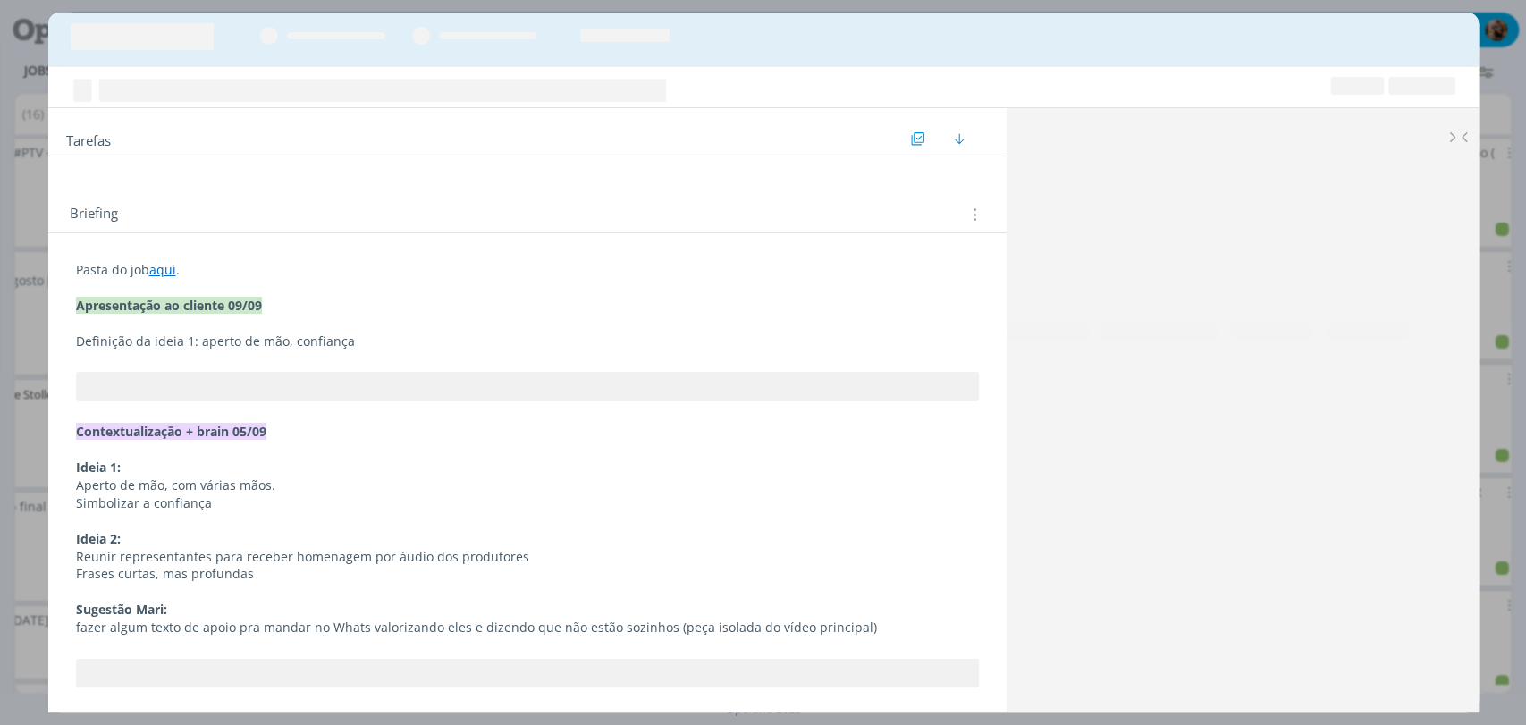
scroll to position [172, 0]
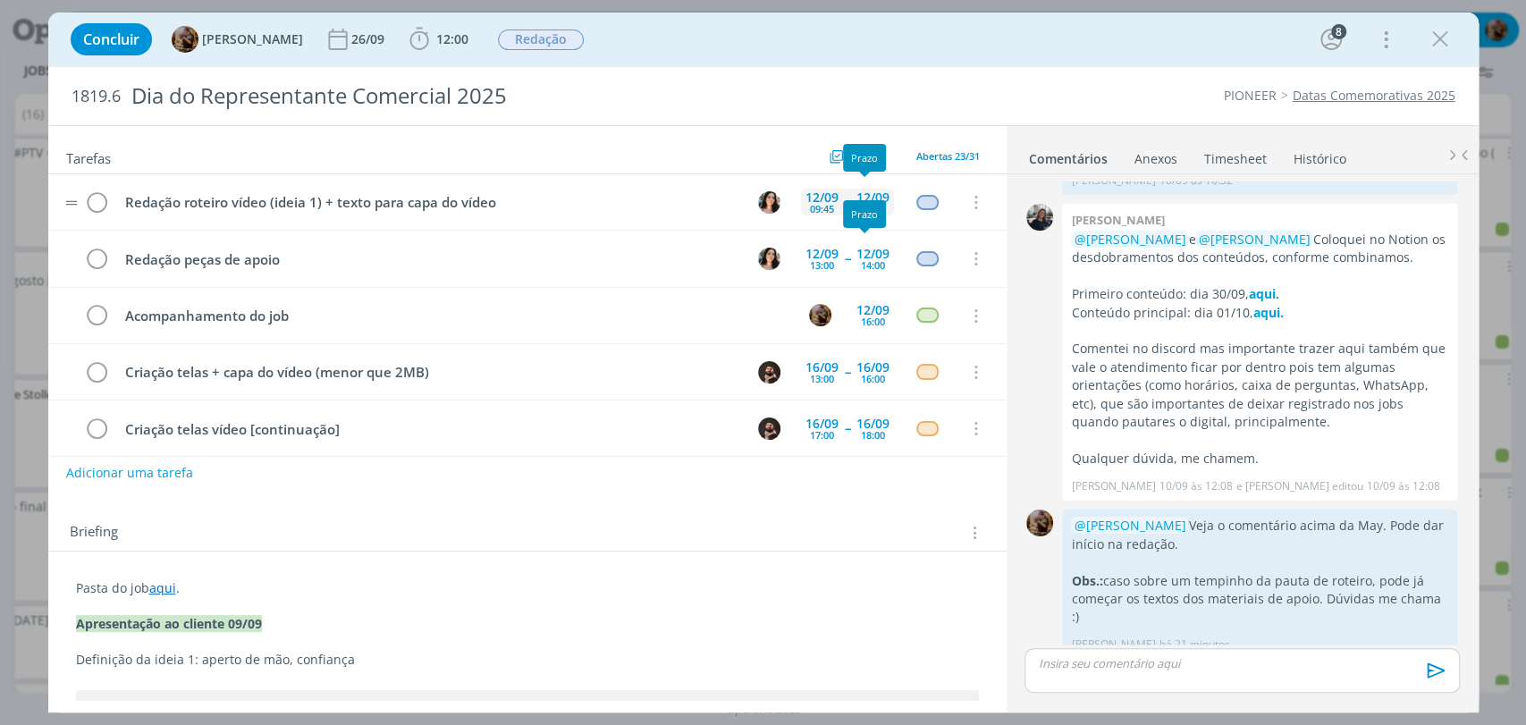
click at [865, 198] on div "12/09" at bounding box center [872, 197] width 33 height 13
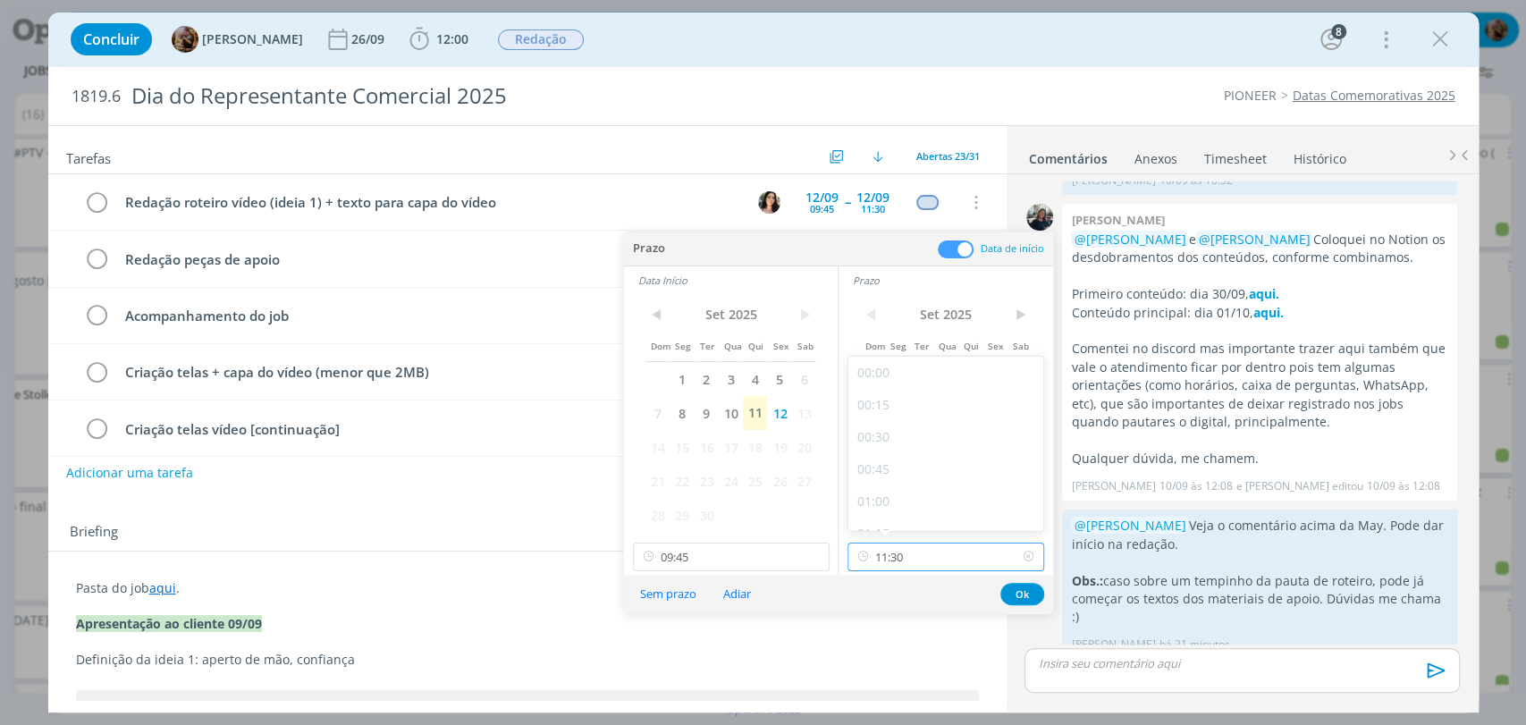
click at [925, 555] on input "11:30" at bounding box center [945, 556] width 197 height 29
click at [911, 479] on div "12:00" at bounding box center [947, 474] width 199 height 32
type input "12:00"
click at [761, 545] on input "09:45" at bounding box center [731, 556] width 197 height 29
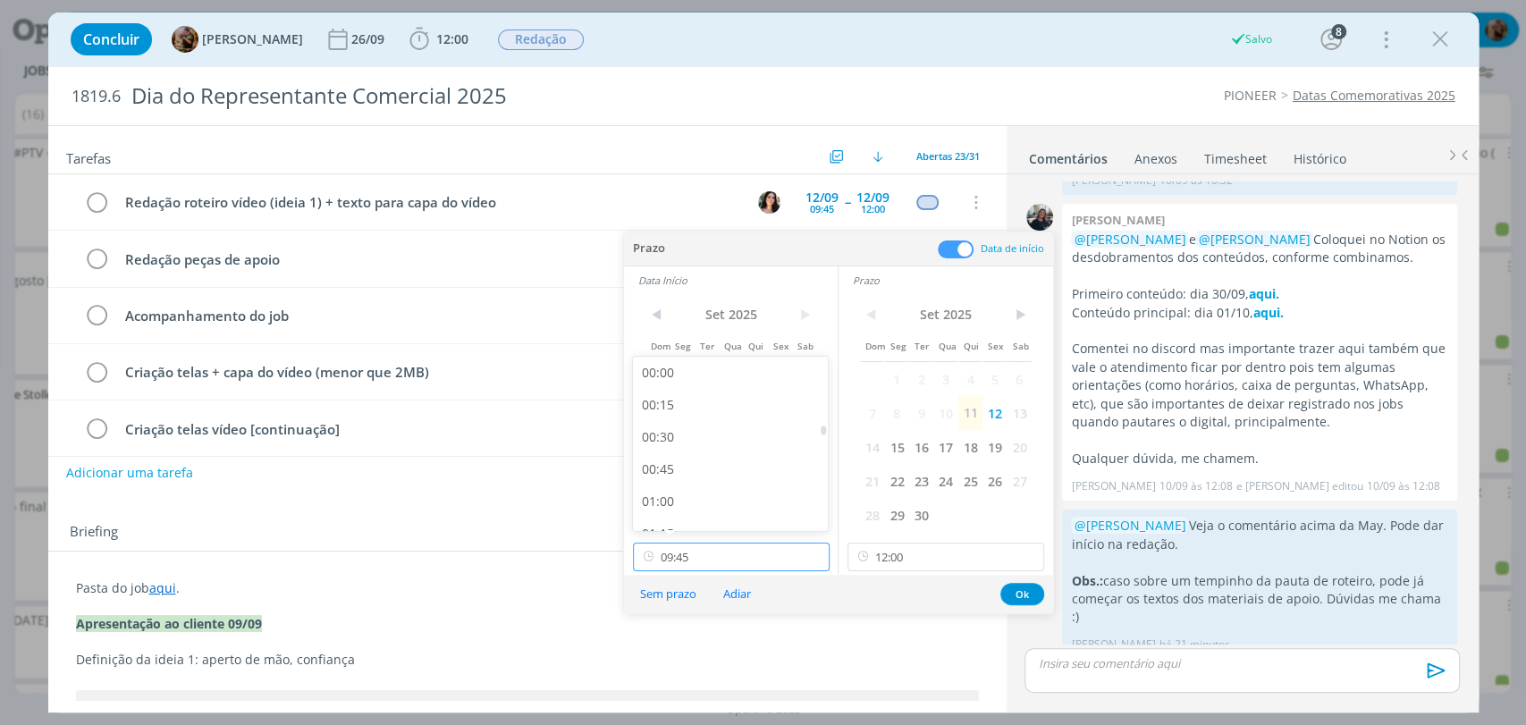
scroll to position [1317, 0]
click at [666, 374] on div "10:15" at bounding box center [732, 374] width 199 height 32
type input "10:15"
click at [1020, 592] on button "Ok" at bounding box center [1022, 594] width 44 height 22
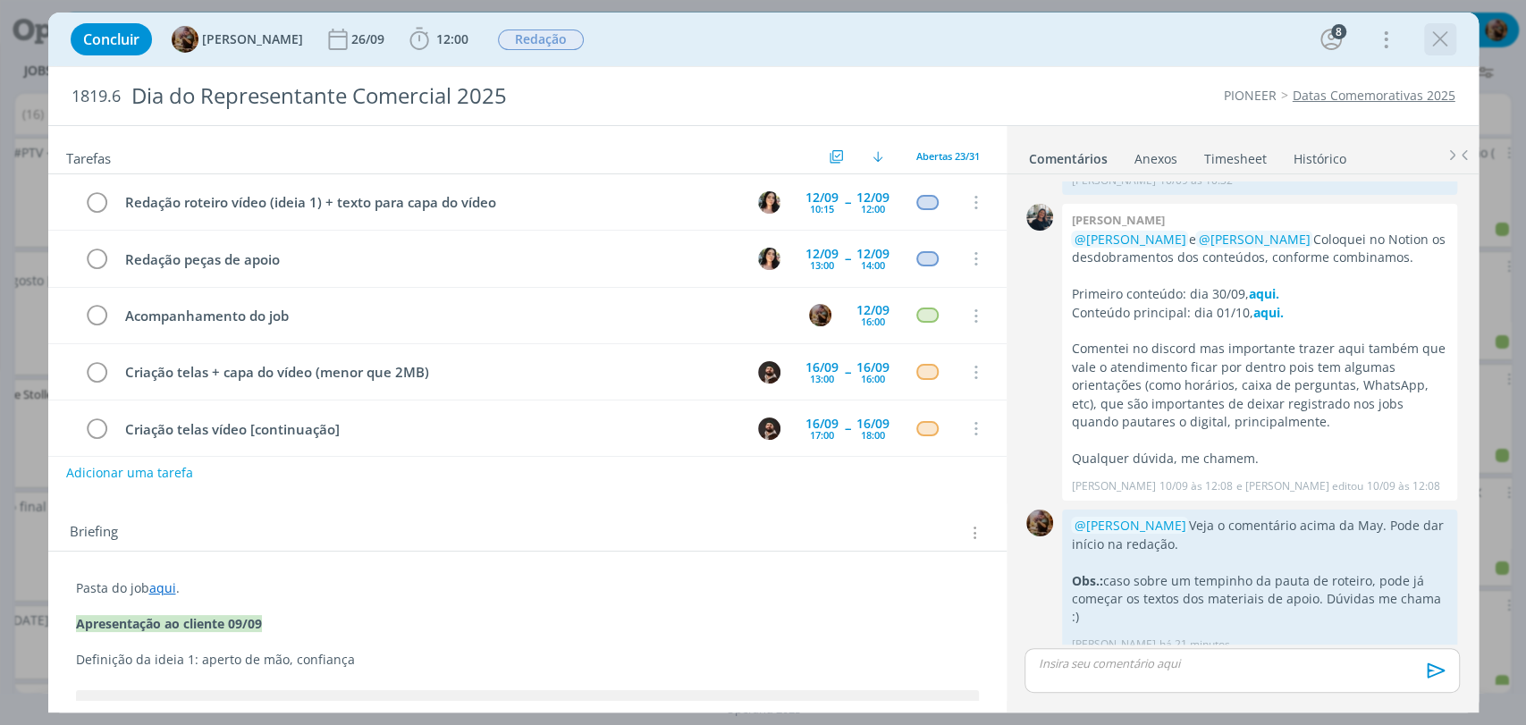
click at [1429, 46] on icon "dialog" at bounding box center [1439, 39] width 27 height 27
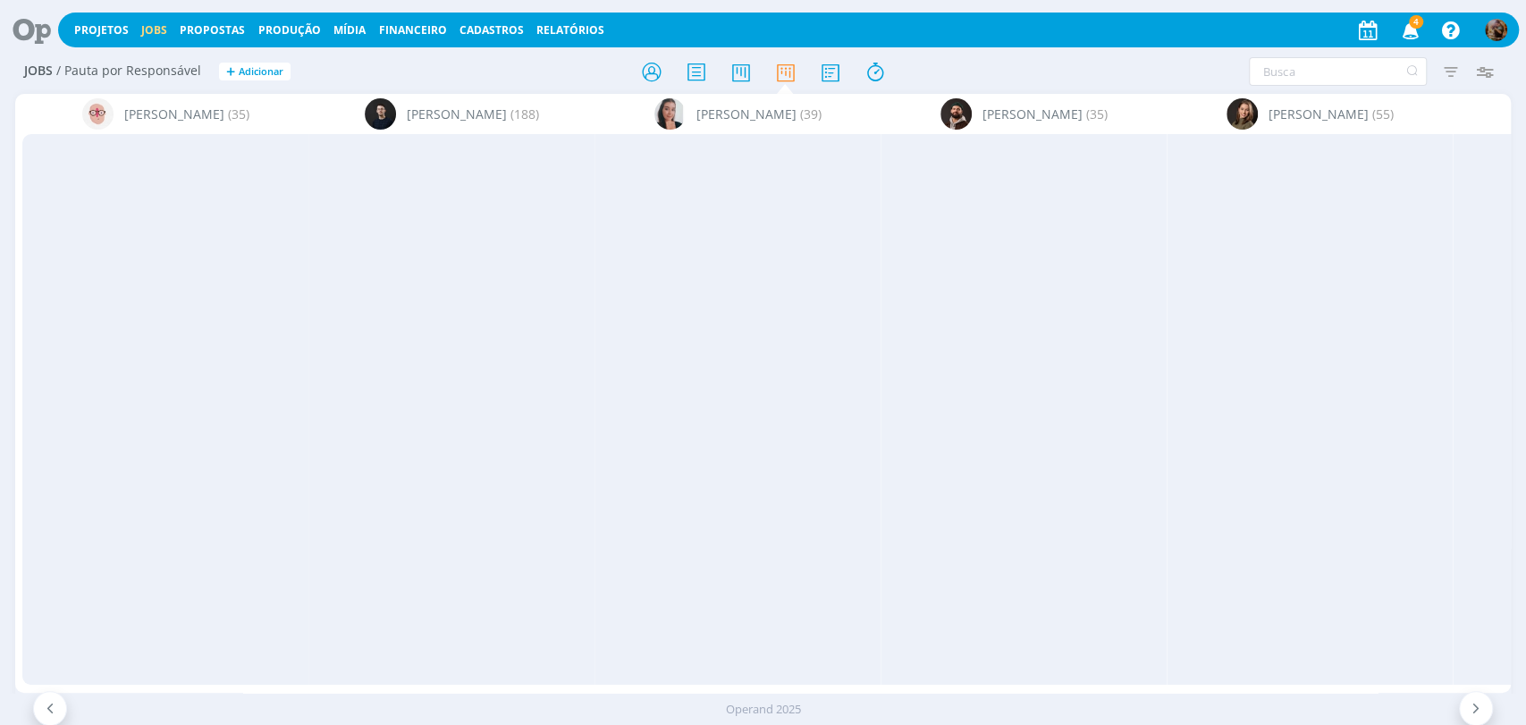
scroll to position [0, 2785]
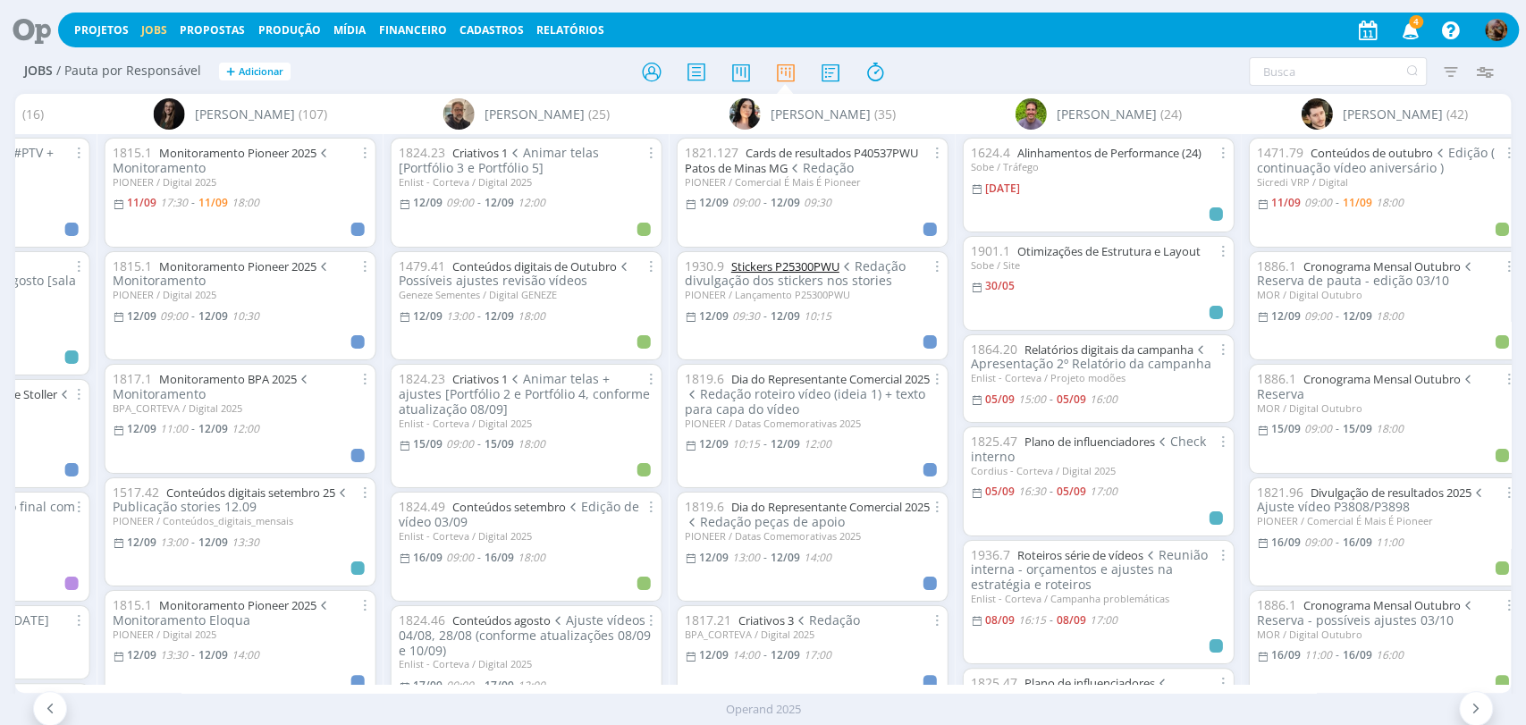
click at [833, 265] on link "Stickers P25300PWU" at bounding box center [785, 266] width 108 height 16
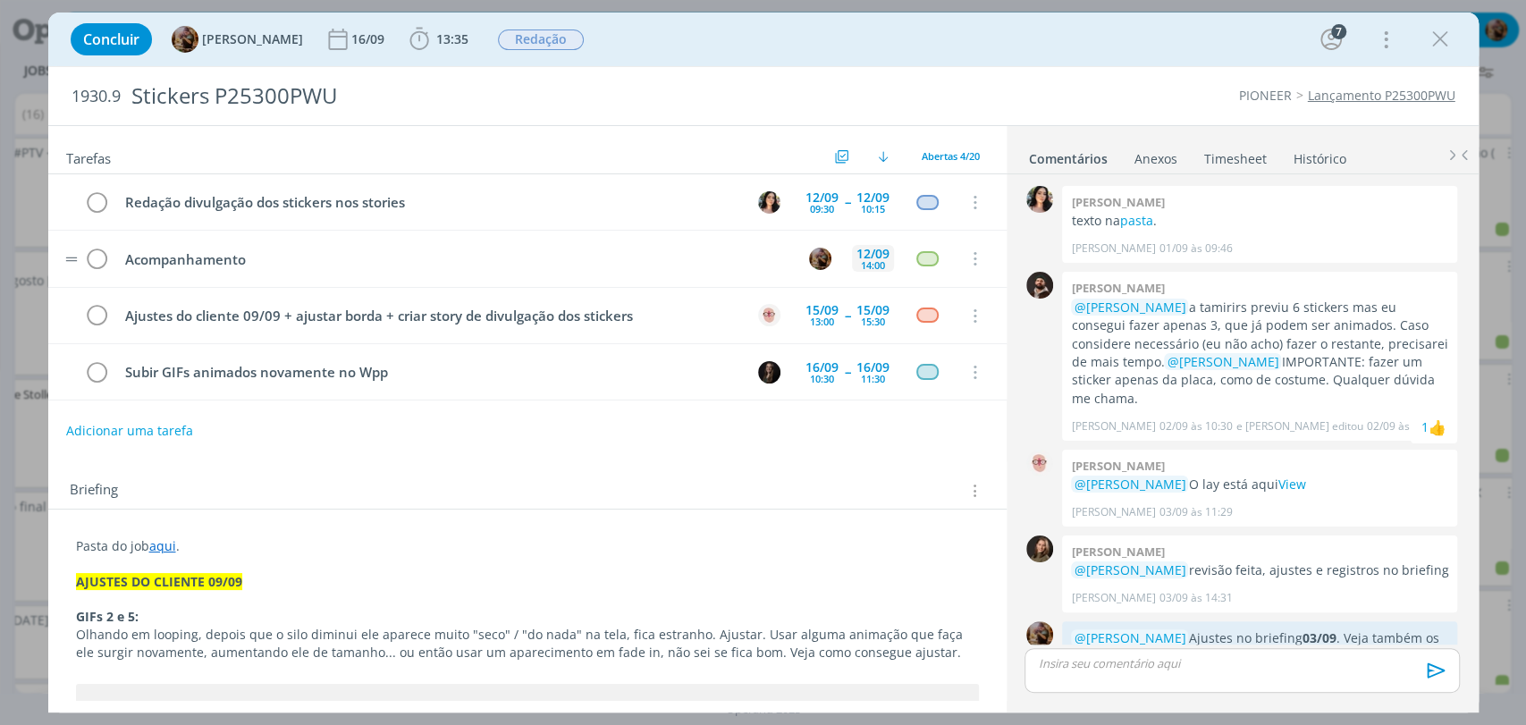
scroll to position [1800, 0]
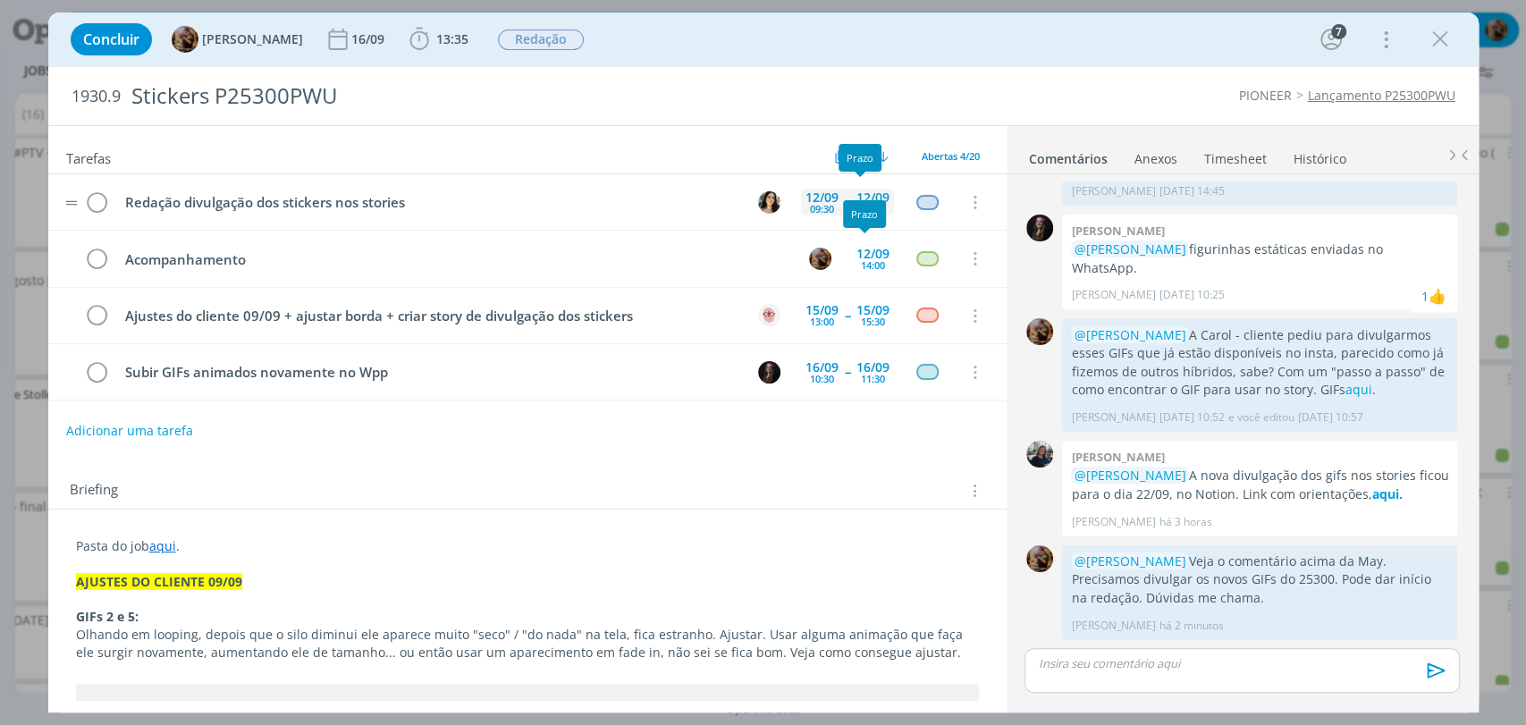
click at [863, 197] on div "12/09" at bounding box center [872, 197] width 33 height 13
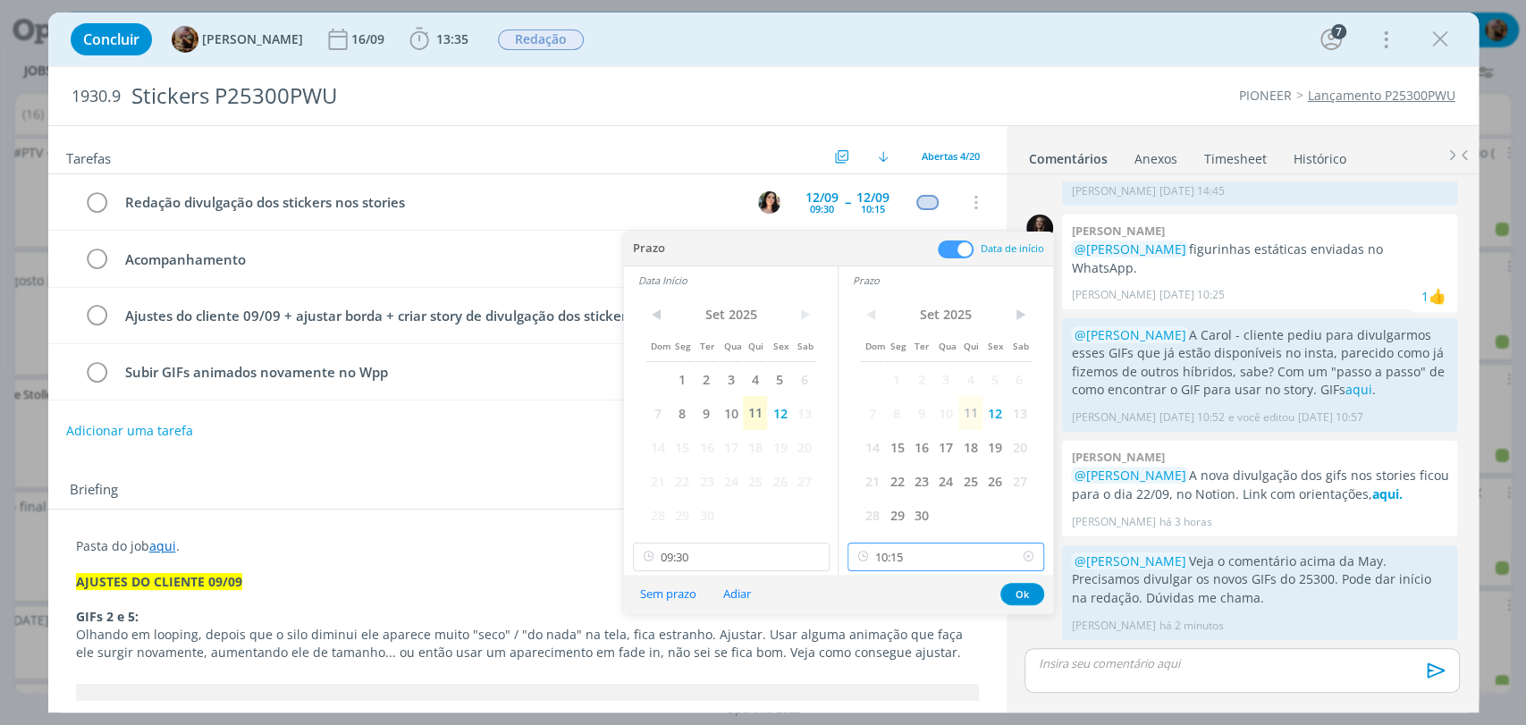
click at [915, 559] on input "10:15" at bounding box center [945, 556] width 197 height 29
click at [901, 474] on div "10:00" at bounding box center [947, 476] width 199 height 32
type input "10:00"
click at [1019, 587] on button "Ok" at bounding box center [1022, 594] width 44 height 22
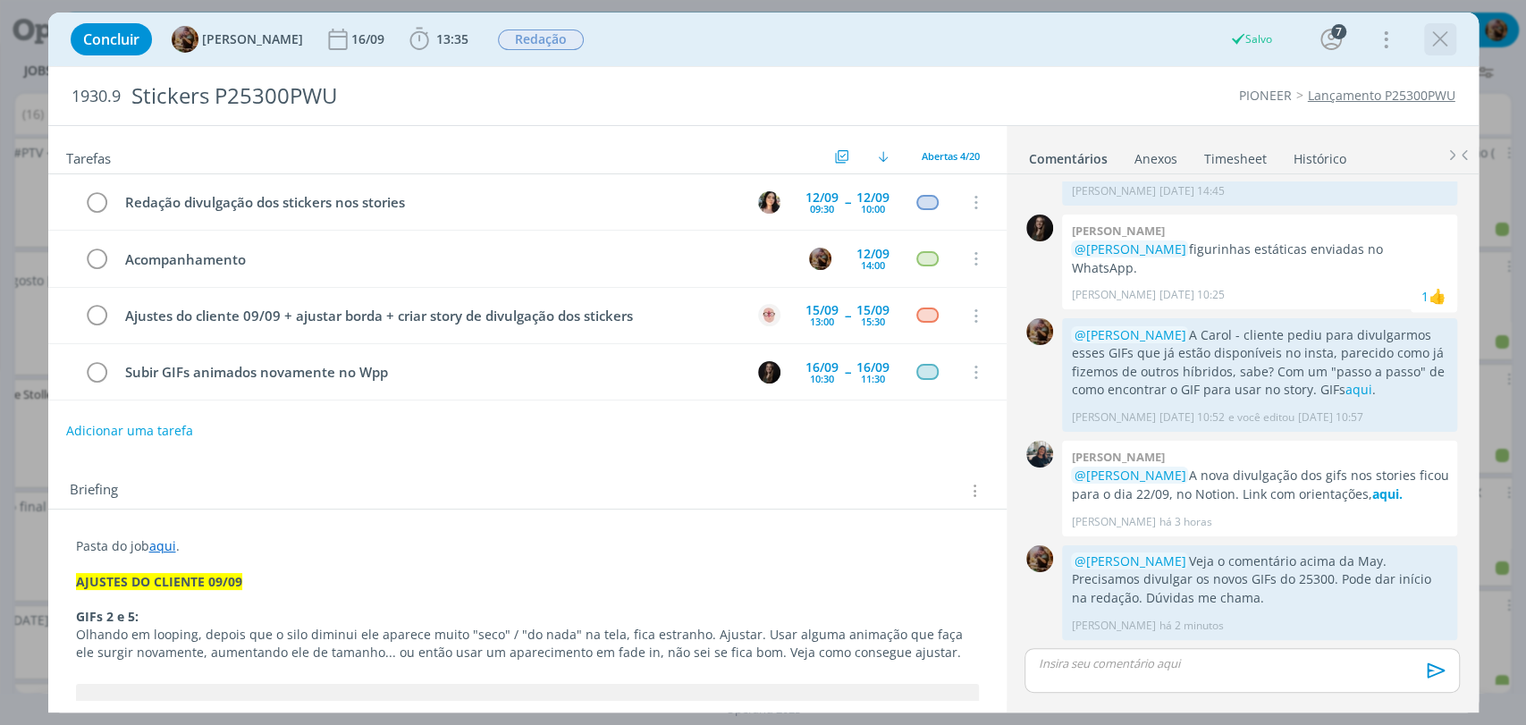
click at [1429, 44] on icon "dialog" at bounding box center [1439, 39] width 27 height 27
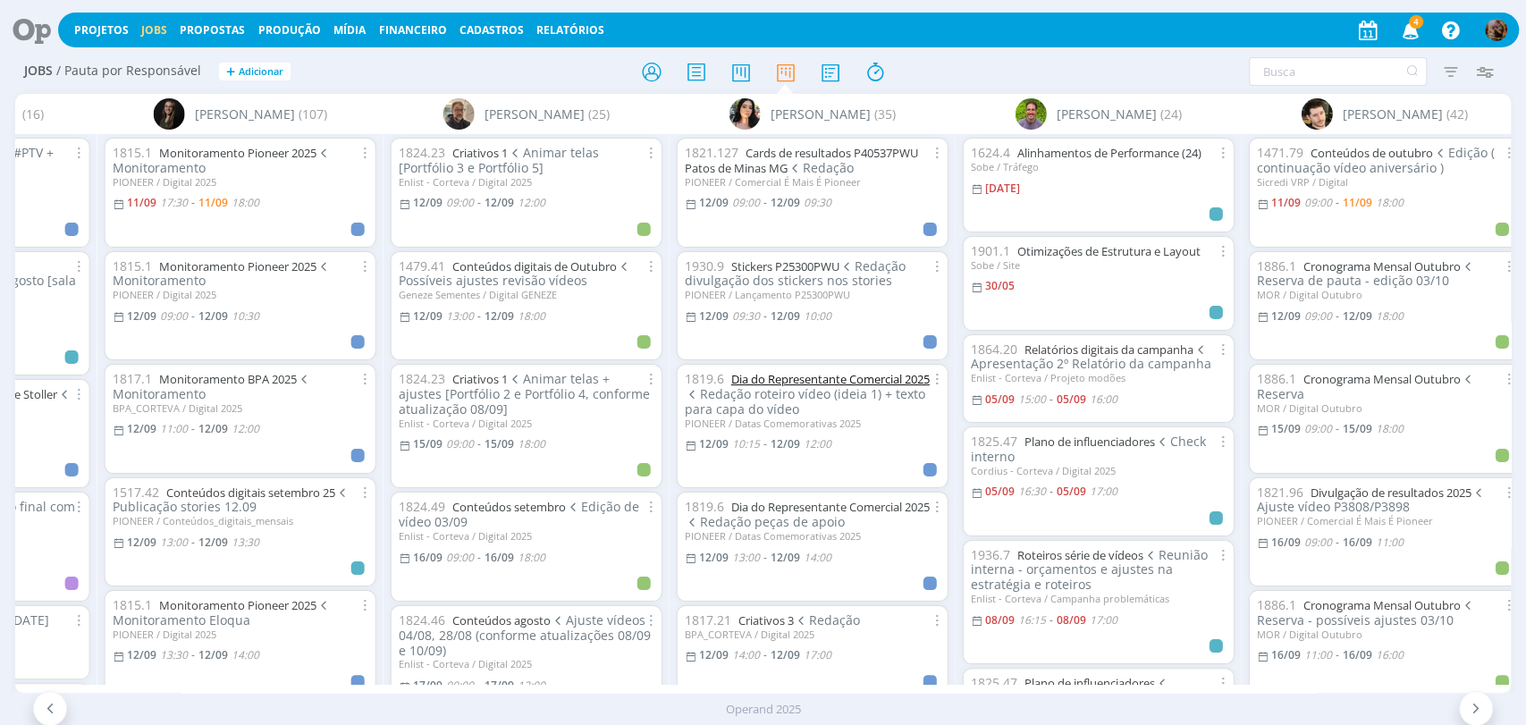
click at [795, 374] on link "Dia do Representante Comercial 2025" at bounding box center [830, 379] width 198 height 16
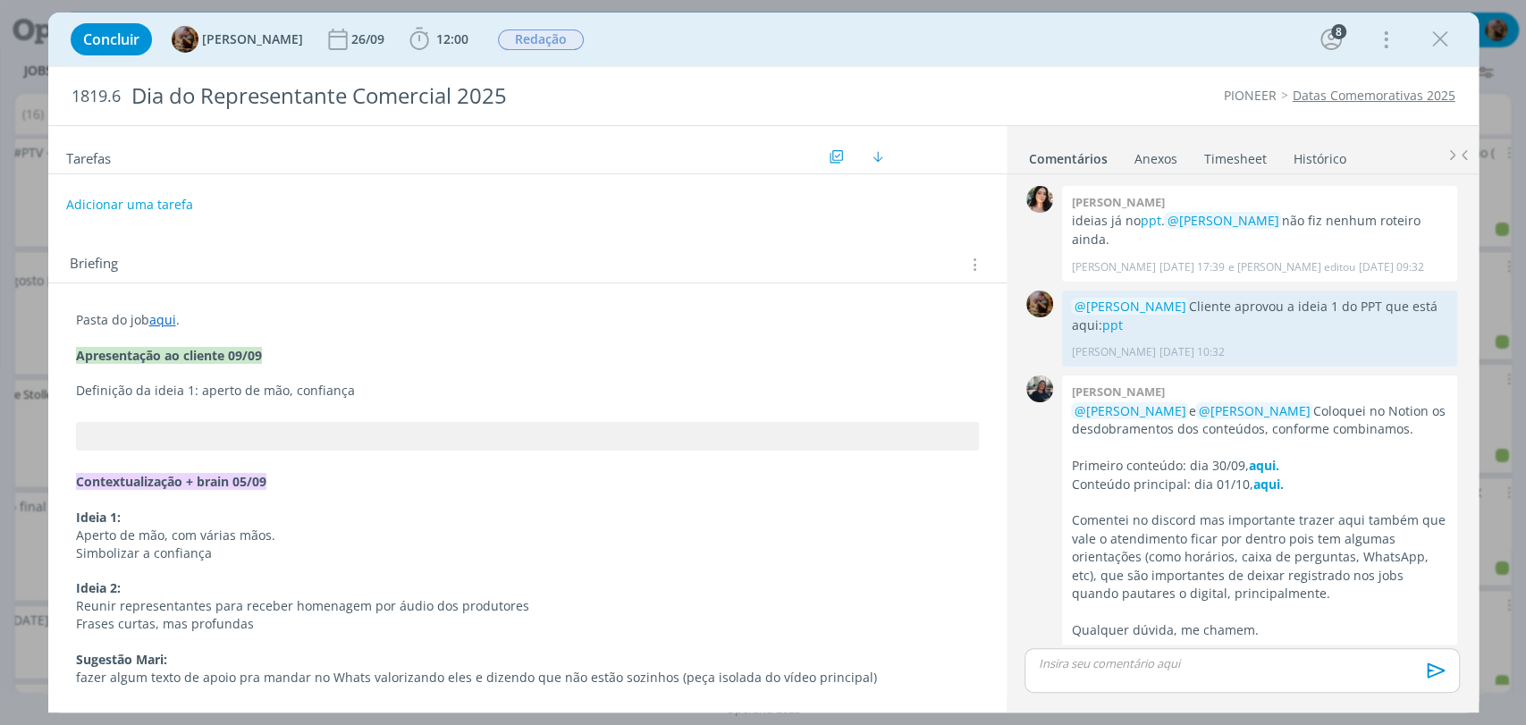
scroll to position [172, 0]
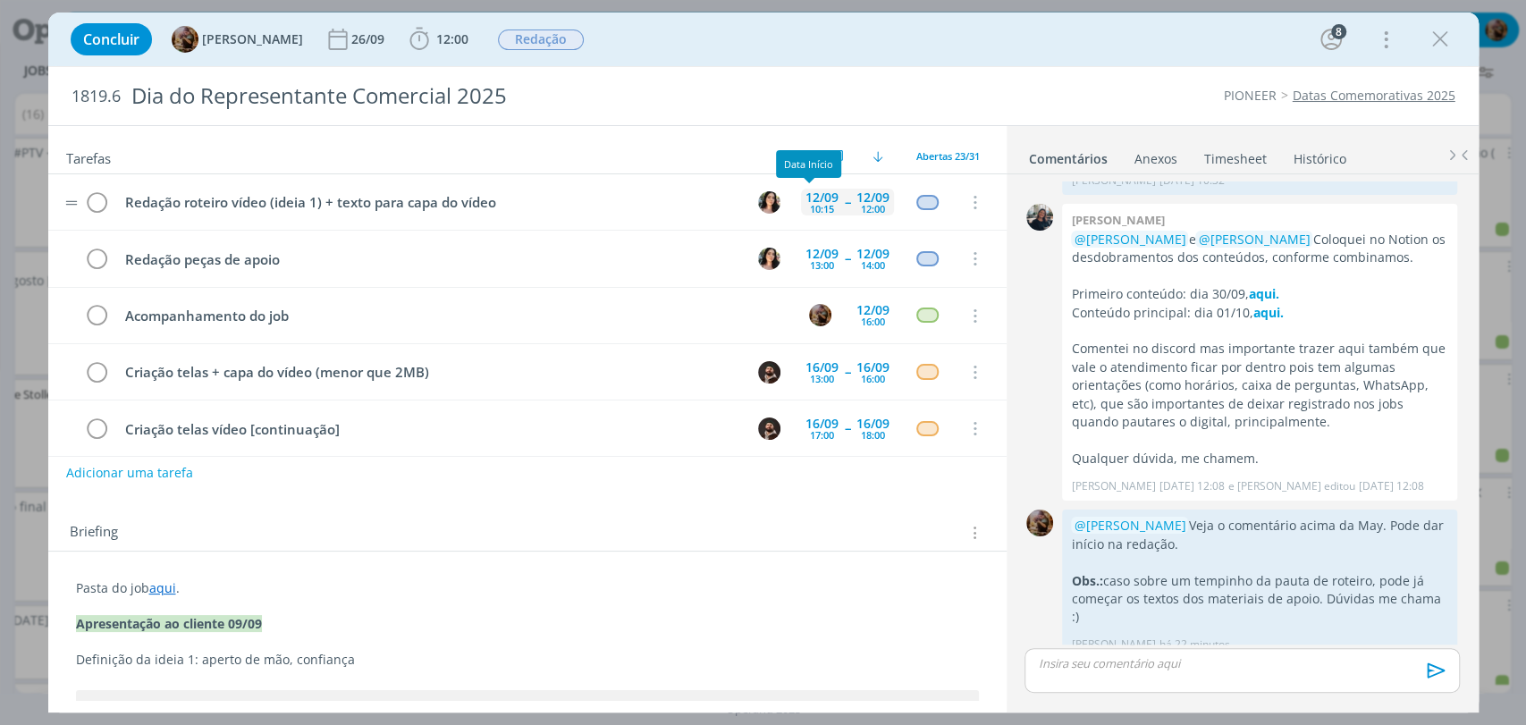
click at [816, 192] on div "12/09" at bounding box center [821, 197] width 33 height 13
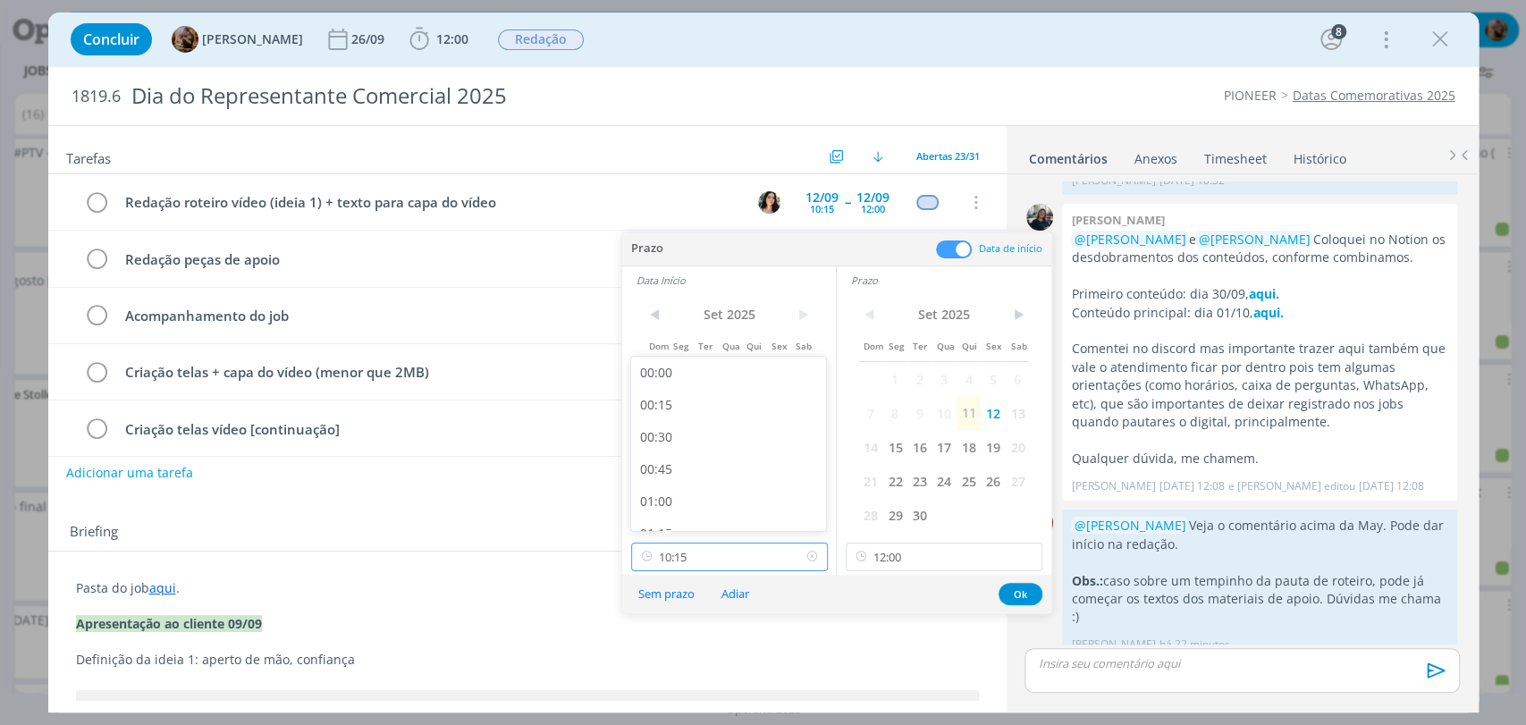
click at [744, 567] on input "10:15" at bounding box center [729, 556] width 197 height 29
click at [674, 477] on div "10:00" at bounding box center [730, 476] width 199 height 32
type input "10:00"
click at [1024, 595] on button "Ok" at bounding box center [1020, 594] width 44 height 22
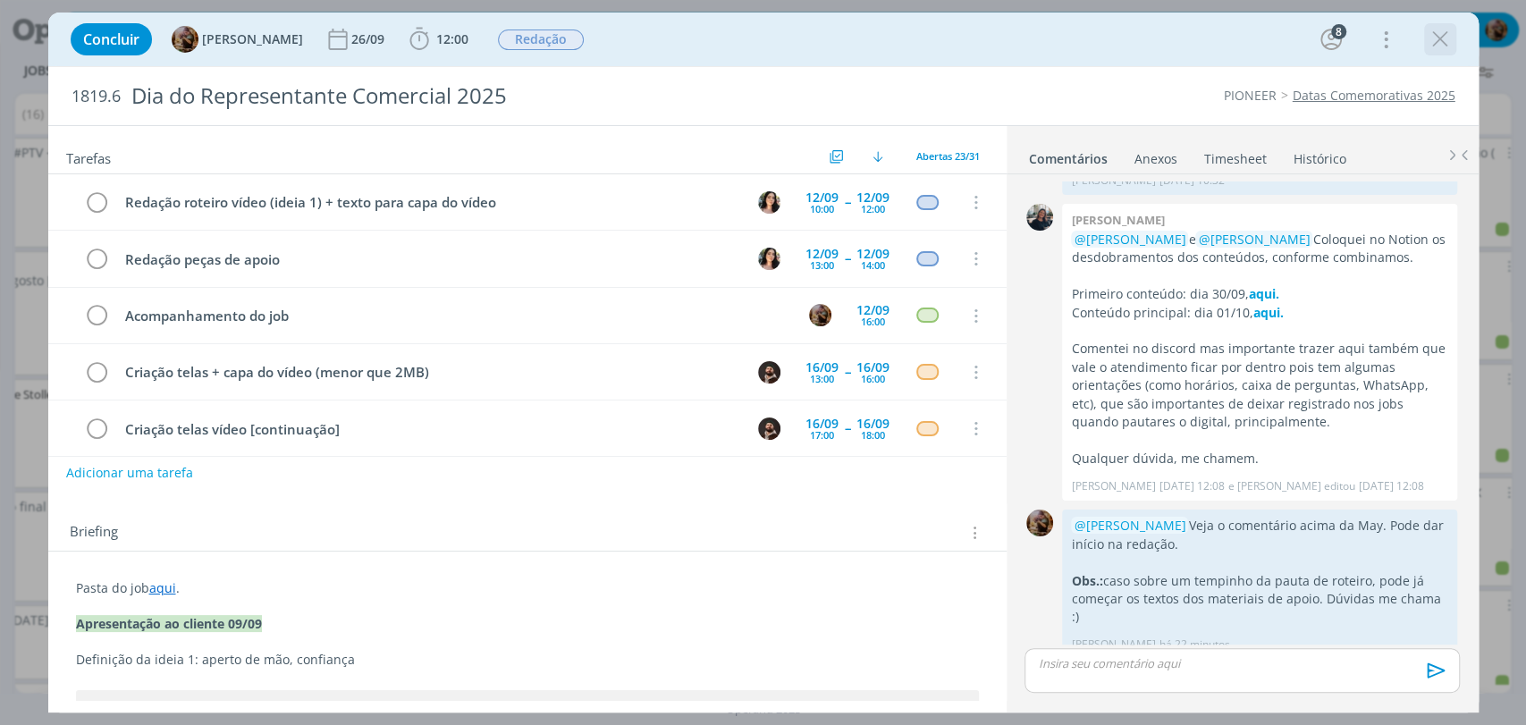
click at [1426, 38] on icon "dialog" at bounding box center [1439, 39] width 27 height 27
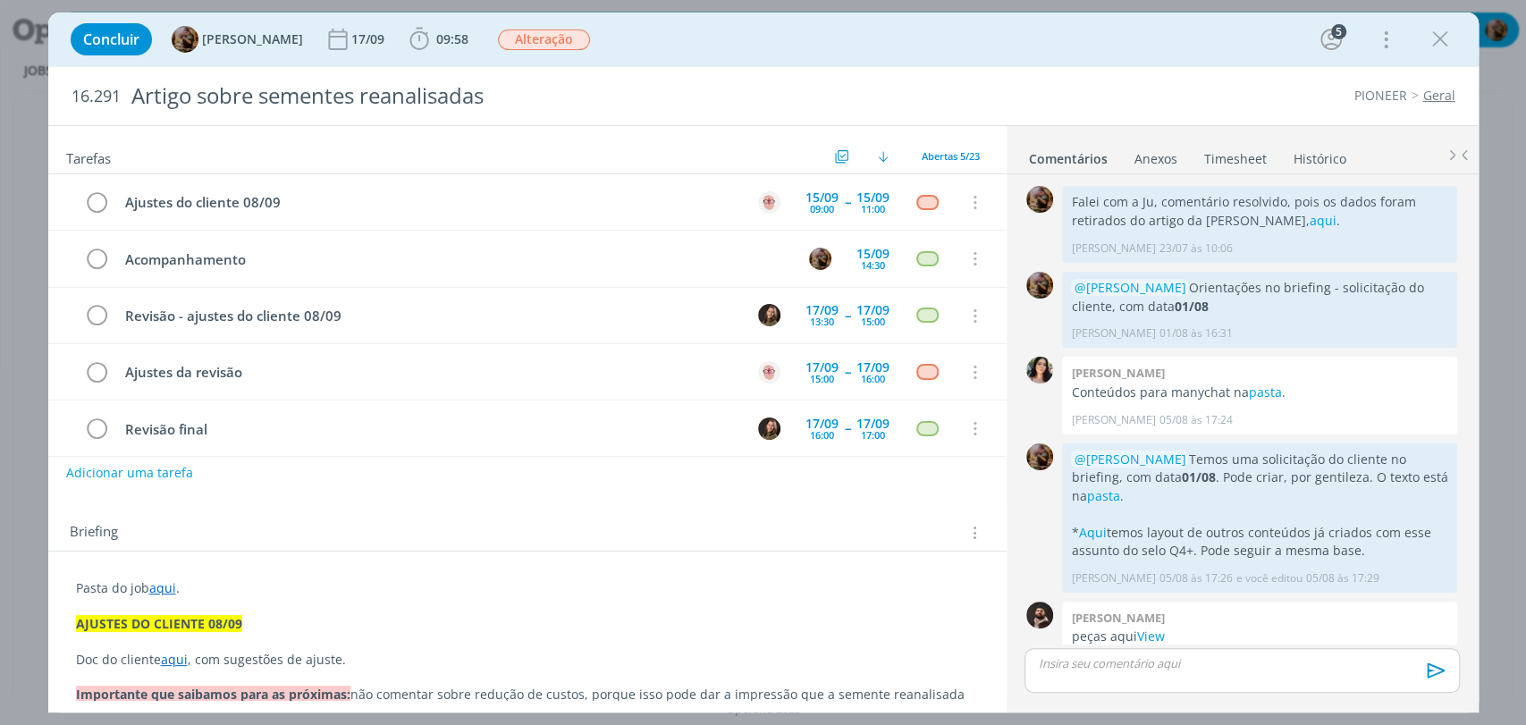
scroll to position [1616, 0]
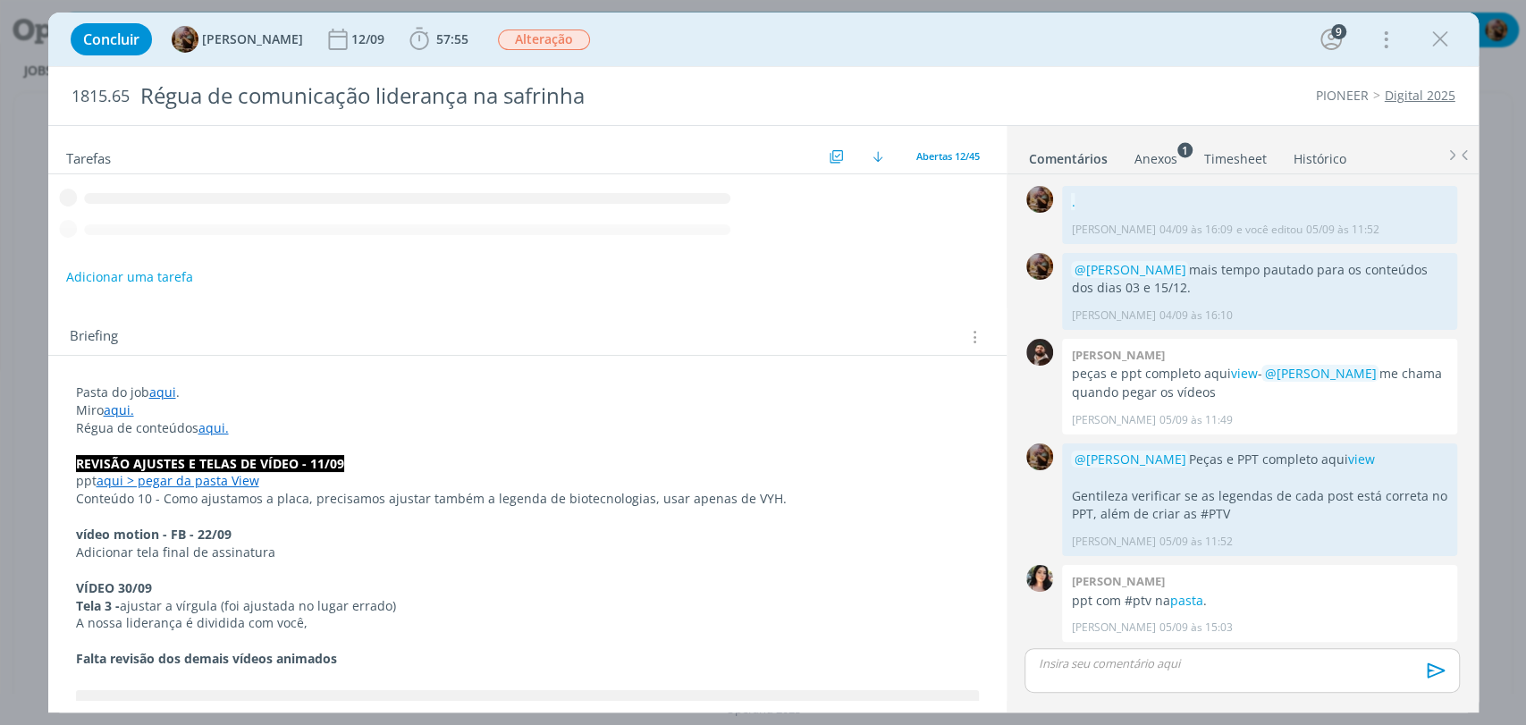
scroll to position [3217, 0]
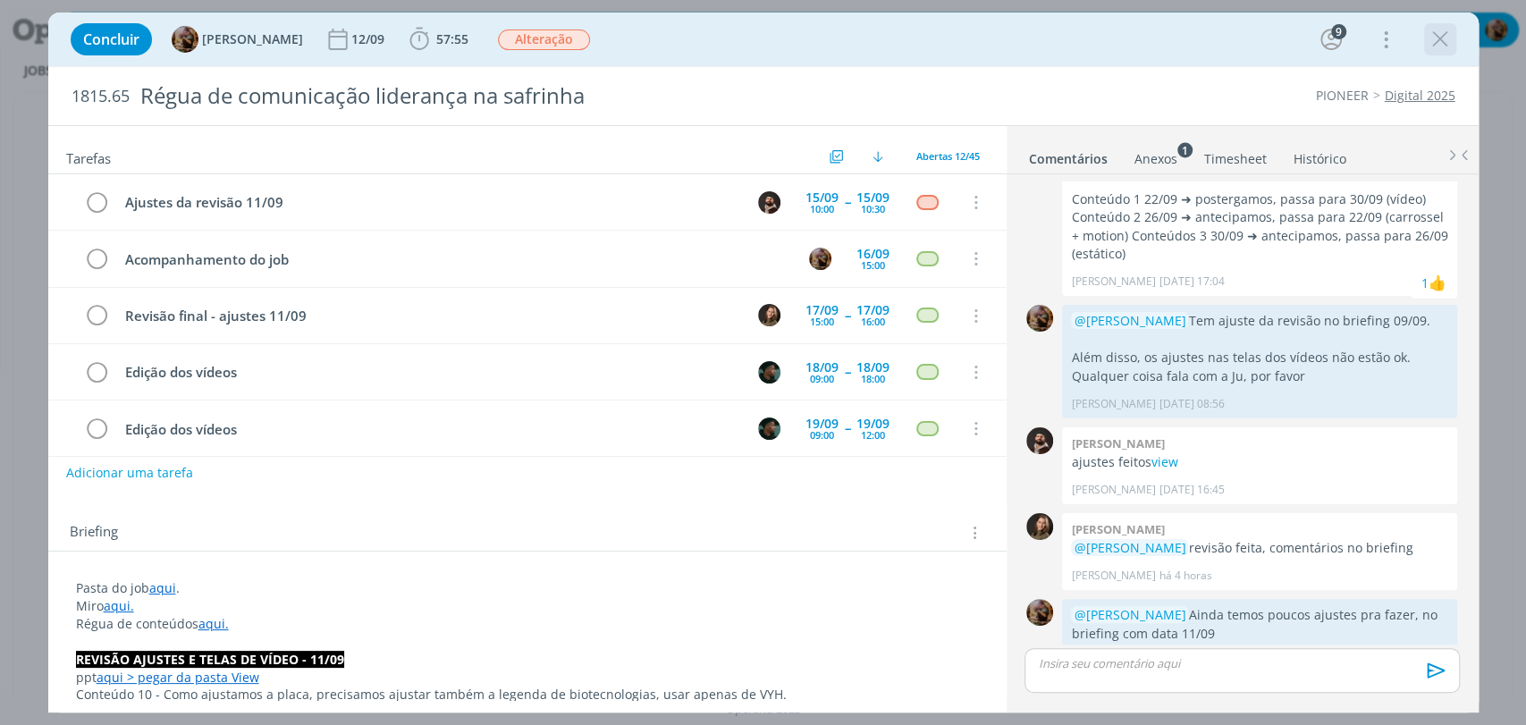
click at [1439, 41] on icon "dialog" at bounding box center [1439, 39] width 27 height 27
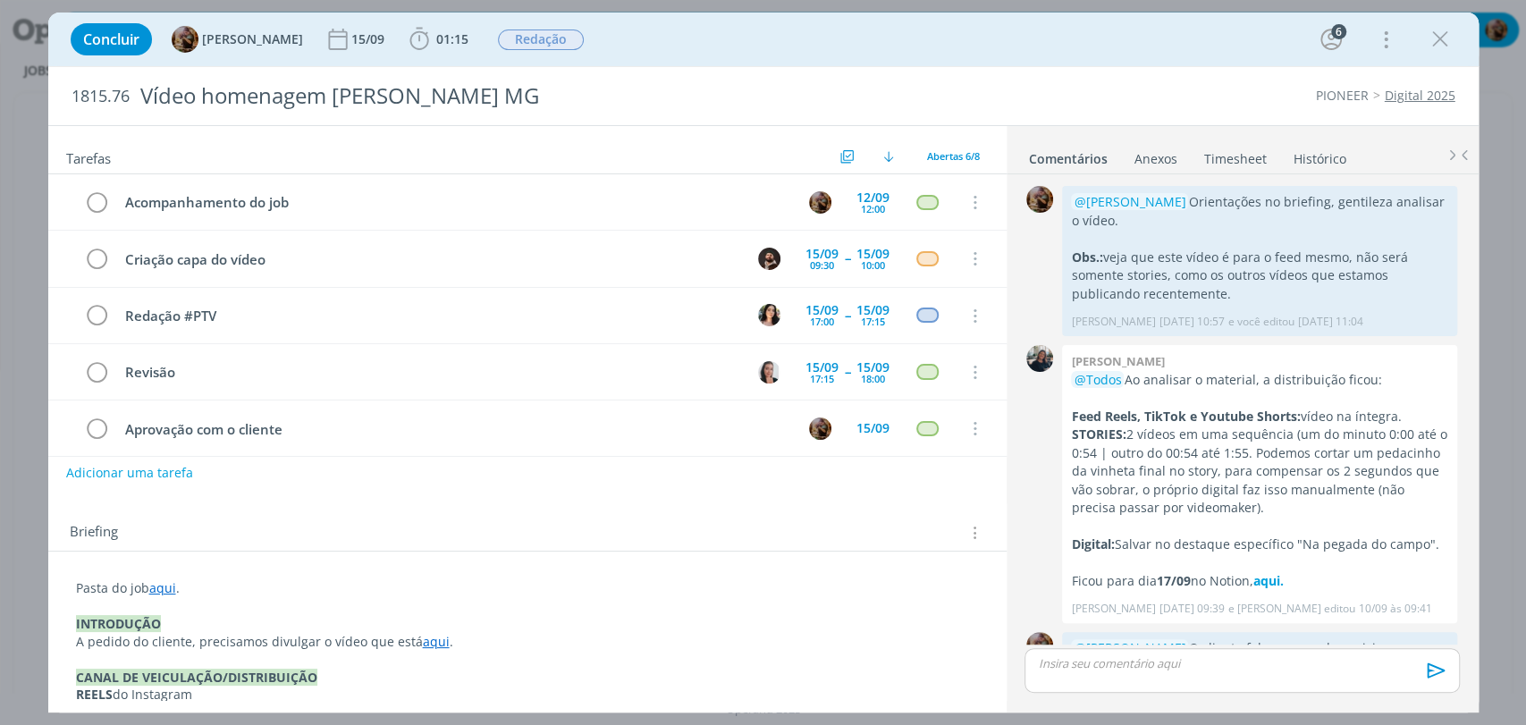
scroll to position [189, 0]
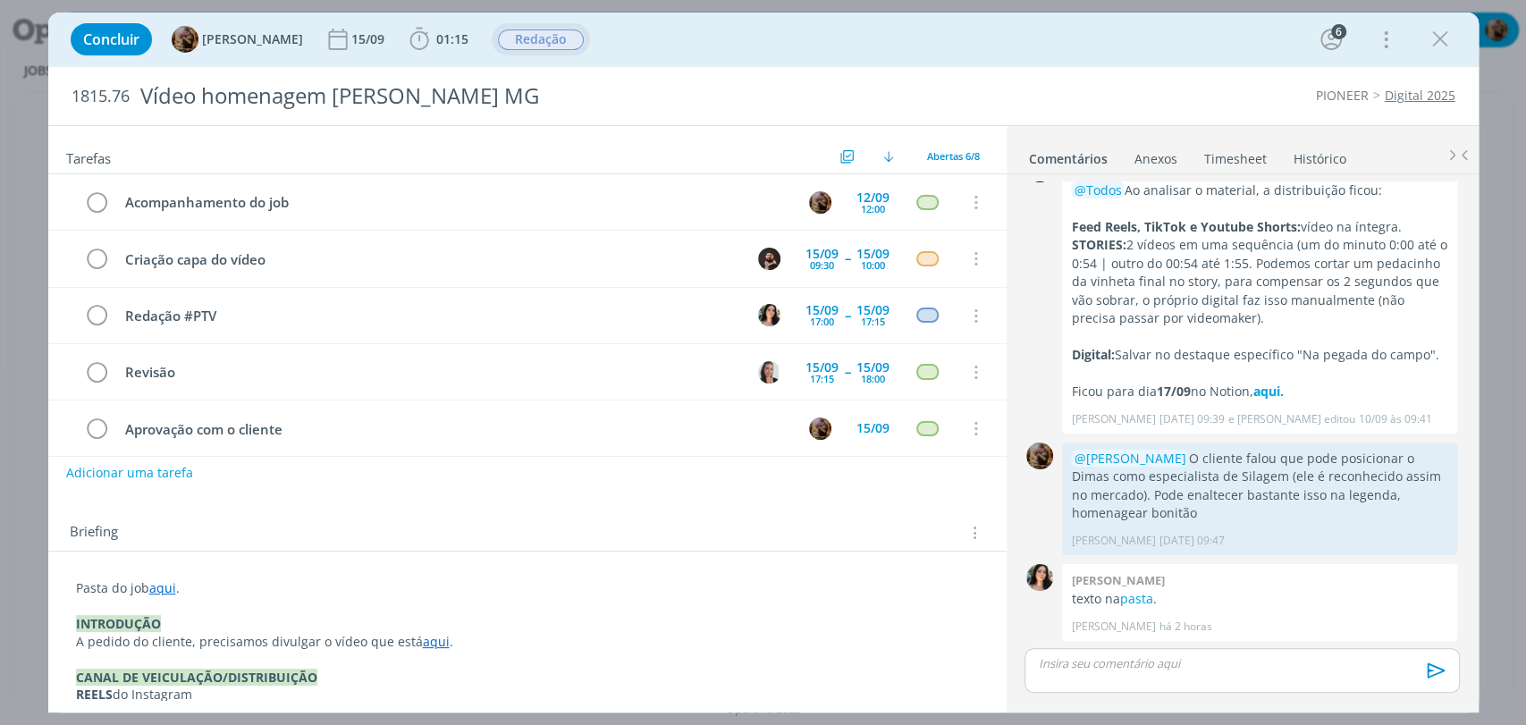
click at [559, 40] on span "Redação" at bounding box center [541, 39] width 86 height 21
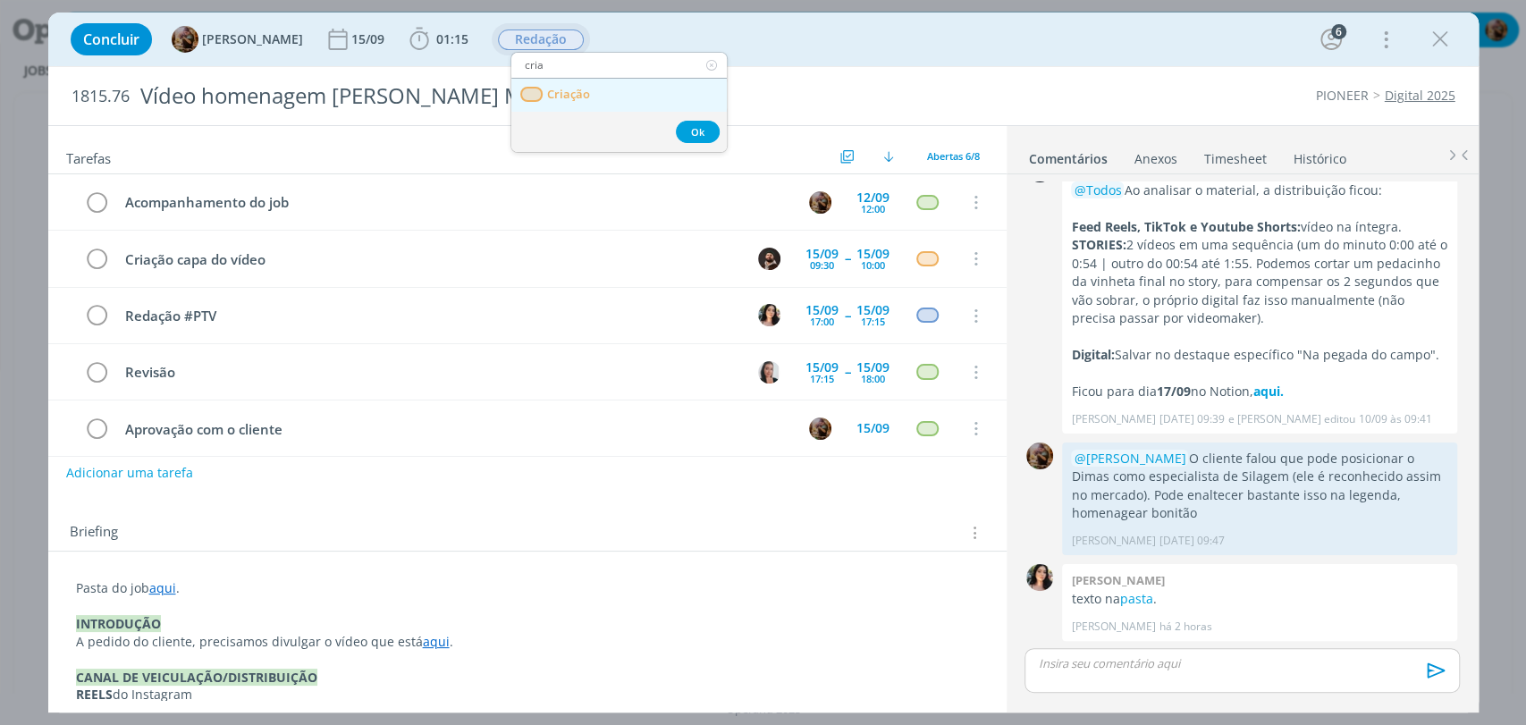
type input "cria"
click at [568, 88] on span "Criação" at bounding box center [567, 95] width 43 height 14
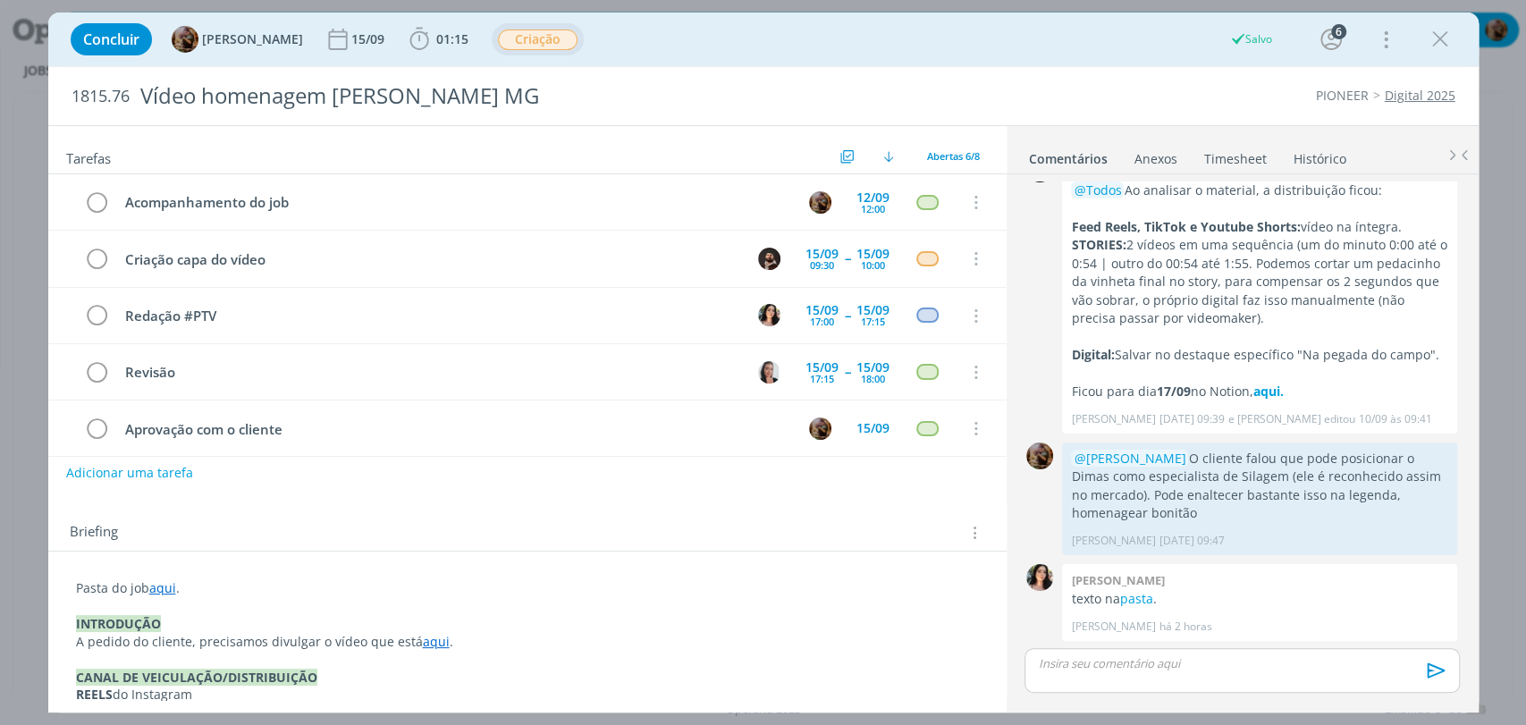
click at [1189, 674] on div "dialog" at bounding box center [1241, 670] width 434 height 45
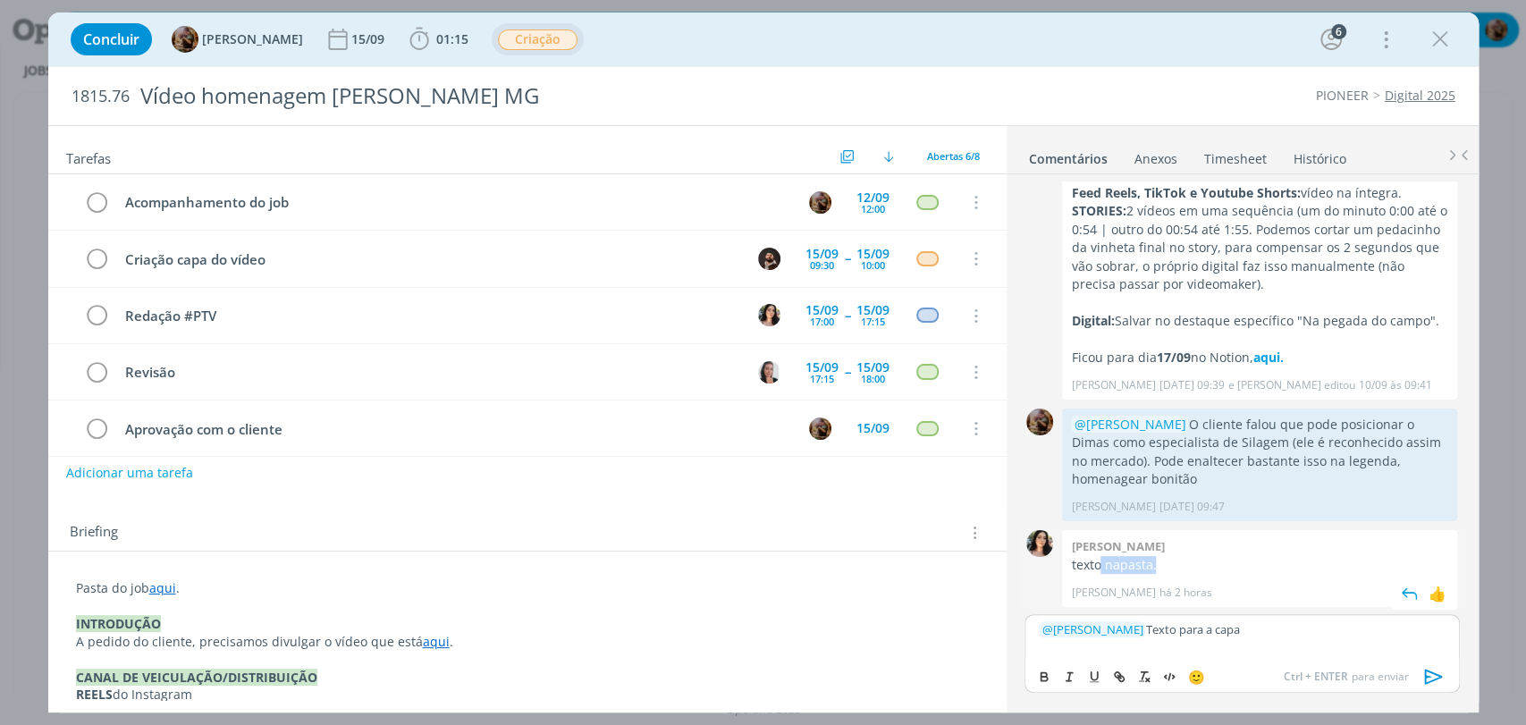
drag, startPoint x: 1173, startPoint y: 565, endPoint x: 1101, endPoint y: 561, distance: 71.6
click at [1101, 561] on p "texto na pasta ." at bounding box center [1259, 565] width 377 height 18
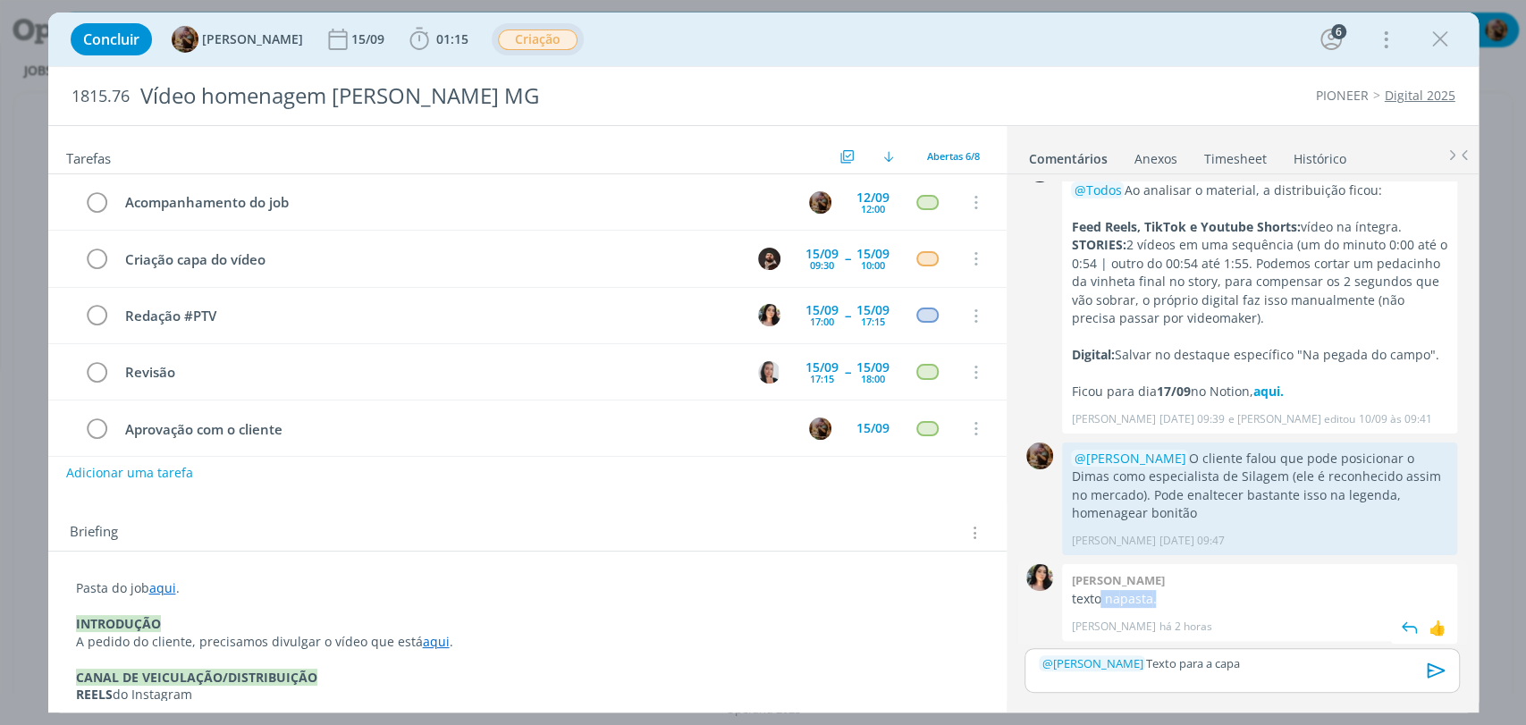
copy p "na pasta ."
click at [1299, 675] on div "﻿ @ Douglas Morais ﻿ Texto para a capa" at bounding box center [1241, 670] width 434 height 45
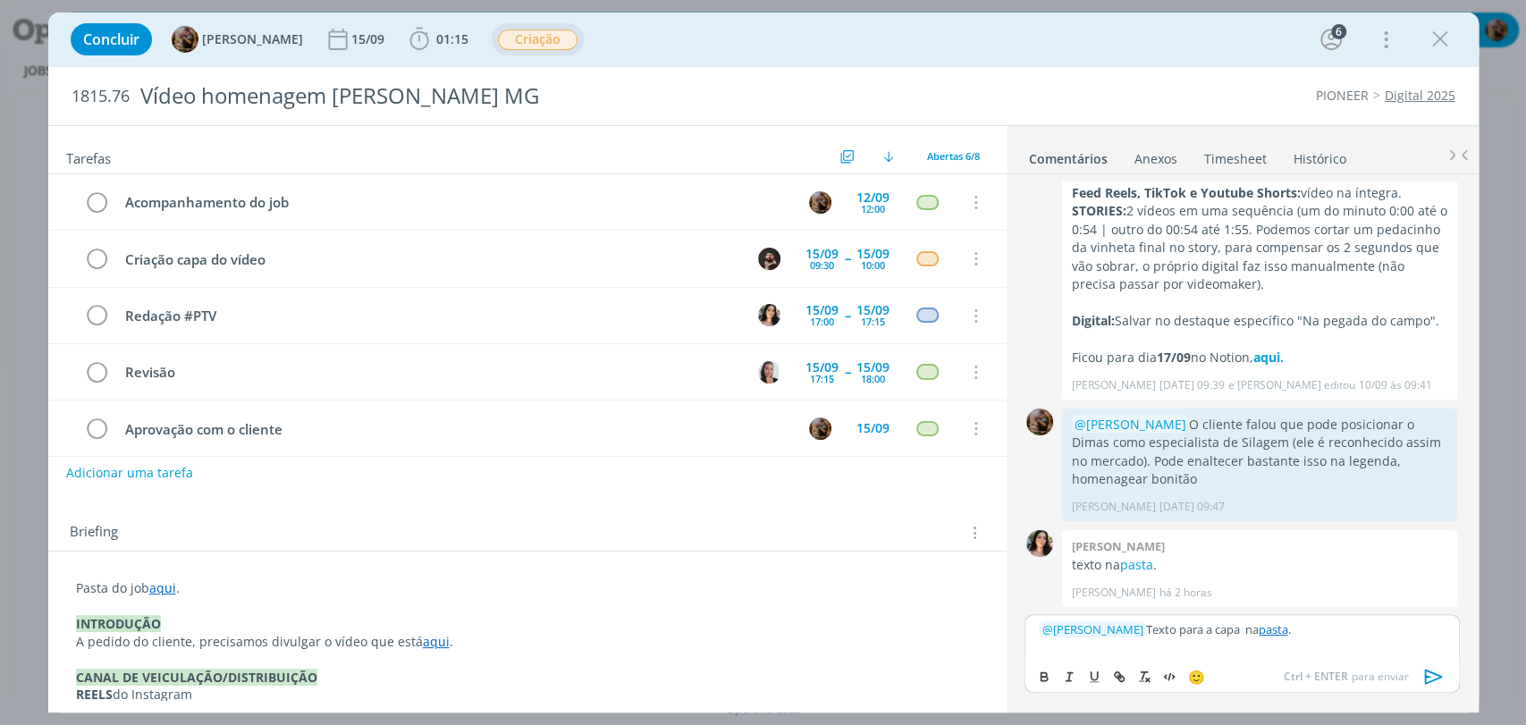
click at [1241, 630] on p "﻿ @ Douglas Morais ﻿ Texto para a capa na pasta ." at bounding box center [1241, 629] width 406 height 16
click at [1146, 559] on link "pasta" at bounding box center [1135, 564] width 33 height 17
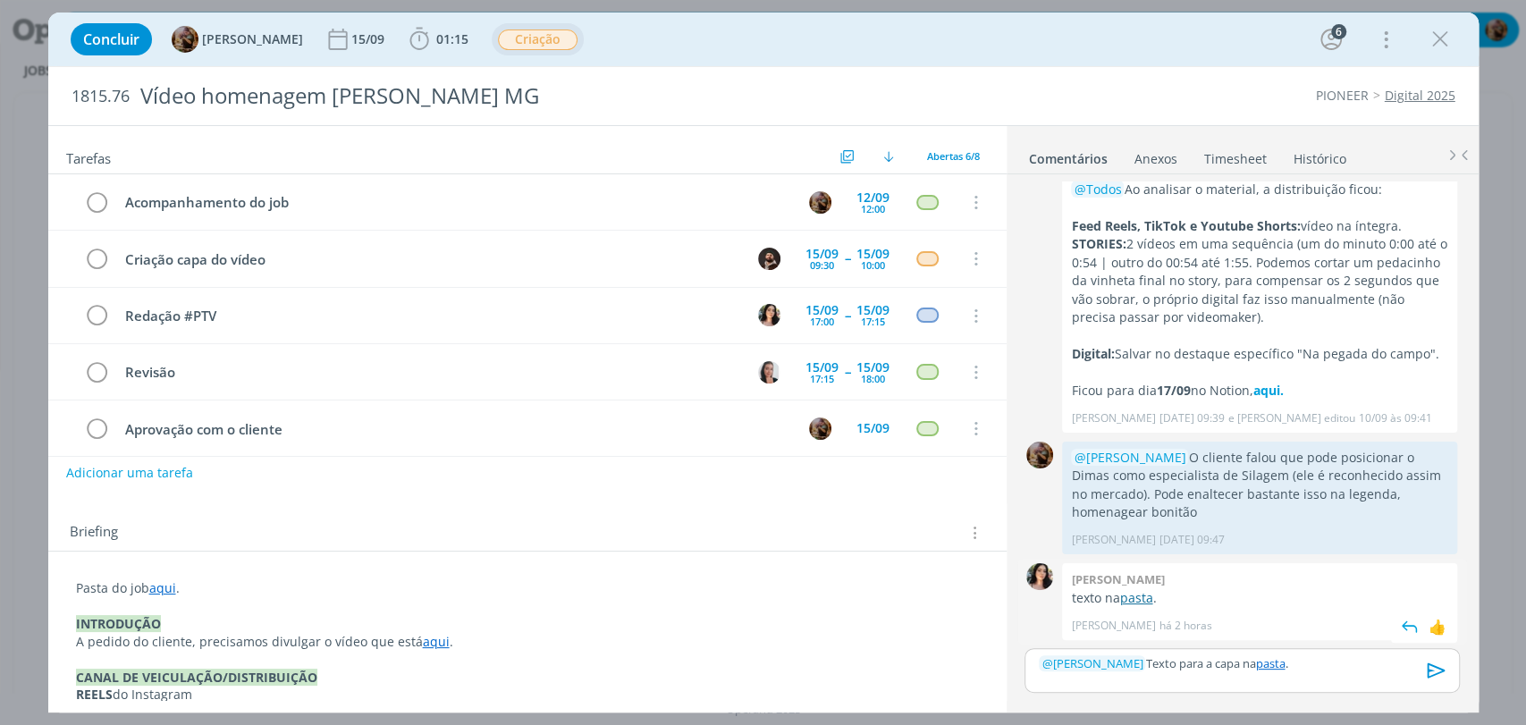
scroll to position [189, 0]
click at [1438, 668] on icon "dialog" at bounding box center [1436, 670] width 27 height 27
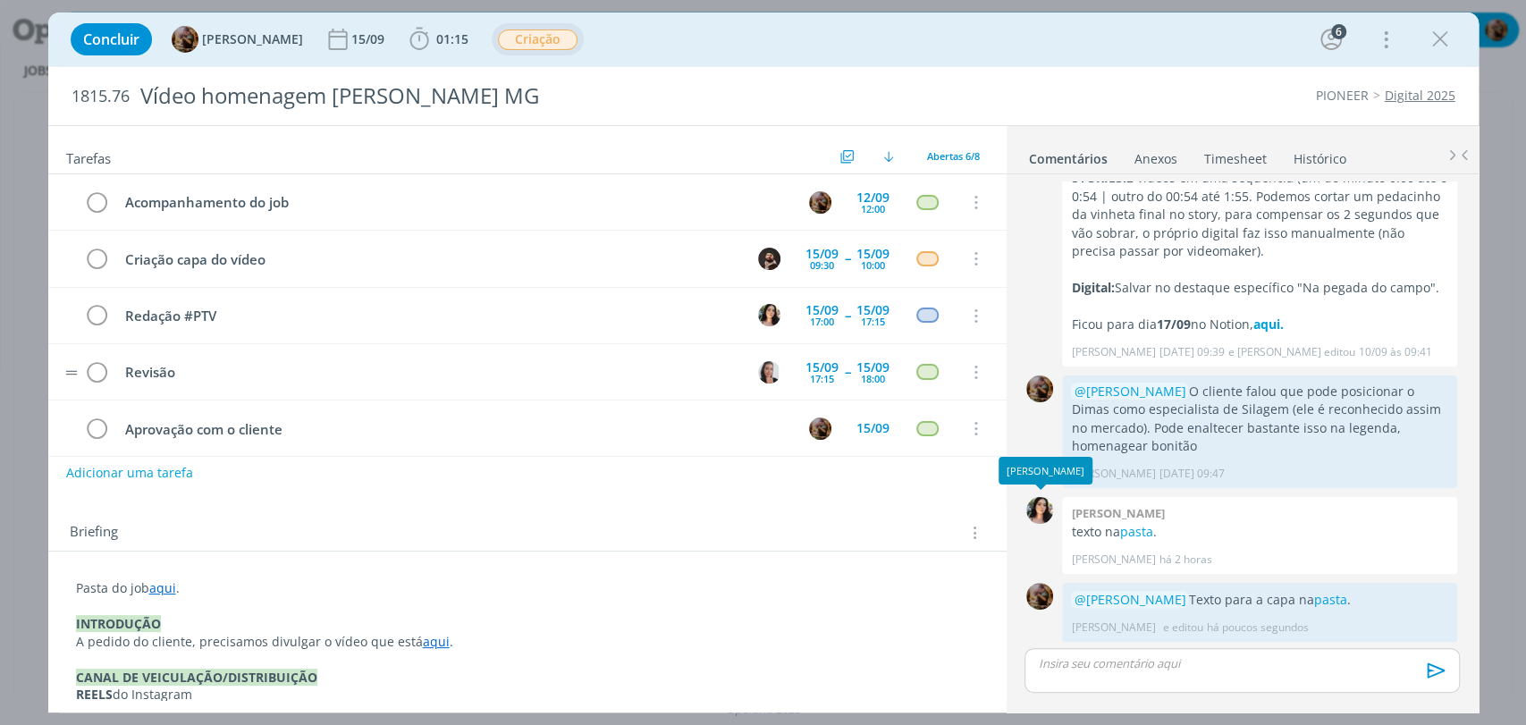
scroll to position [257, 0]
click at [862, 198] on div "12/09" at bounding box center [872, 197] width 33 height 13
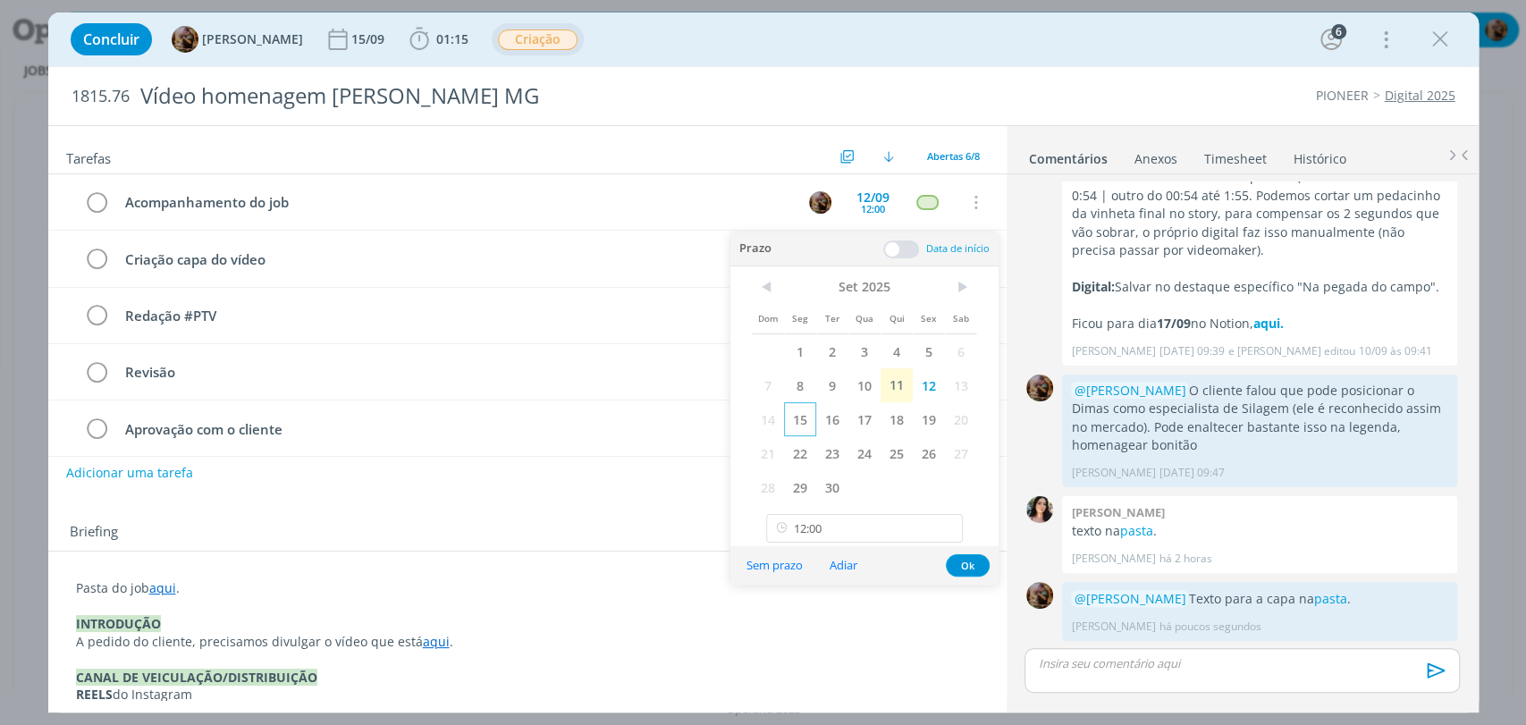
click at [803, 411] on span "15" at bounding box center [800, 419] width 32 height 34
click at [842, 520] on input "12:00" at bounding box center [864, 528] width 197 height 29
click at [826, 362] on div "11:00" at bounding box center [866, 351] width 199 height 32
type input "11:00"
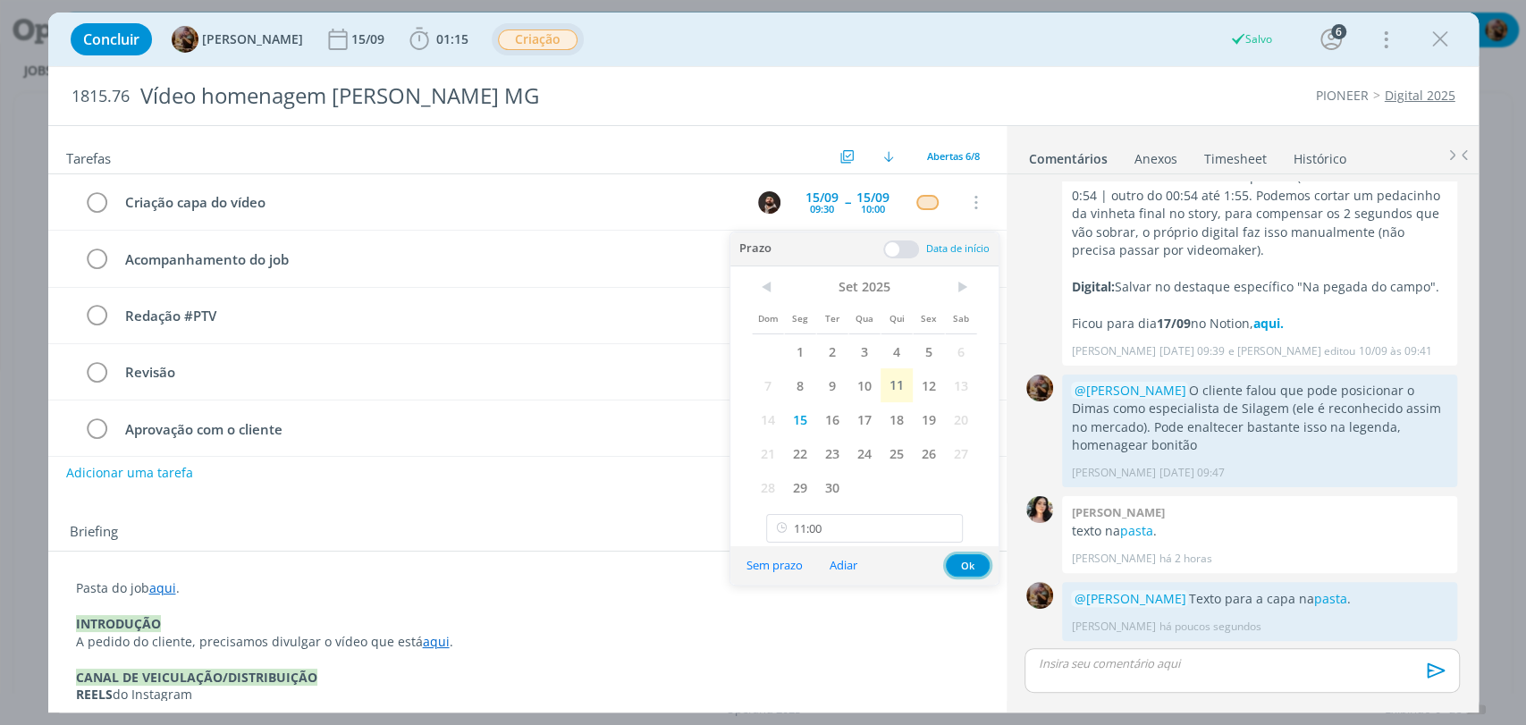
click at [971, 570] on button "Ok" at bounding box center [968, 565] width 44 height 22
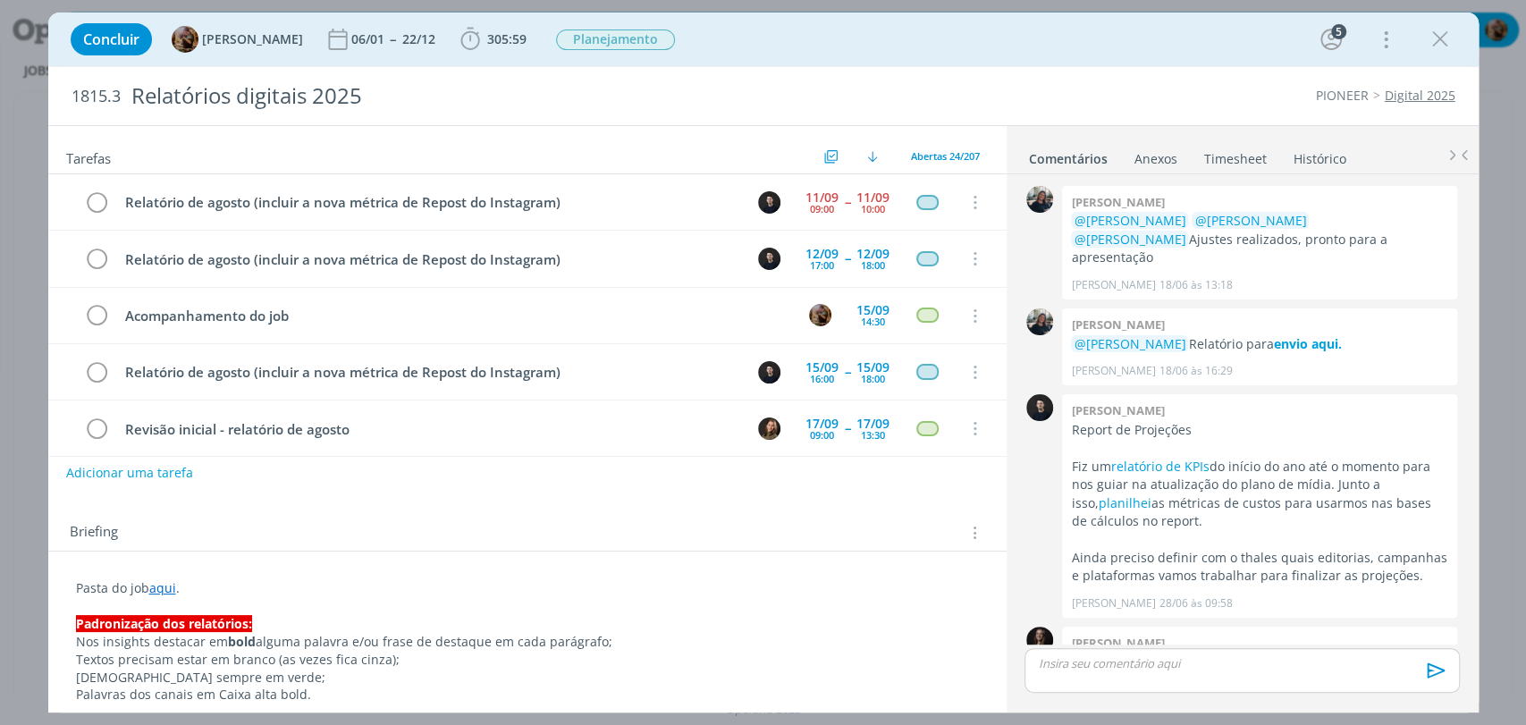
scroll to position [1862, 0]
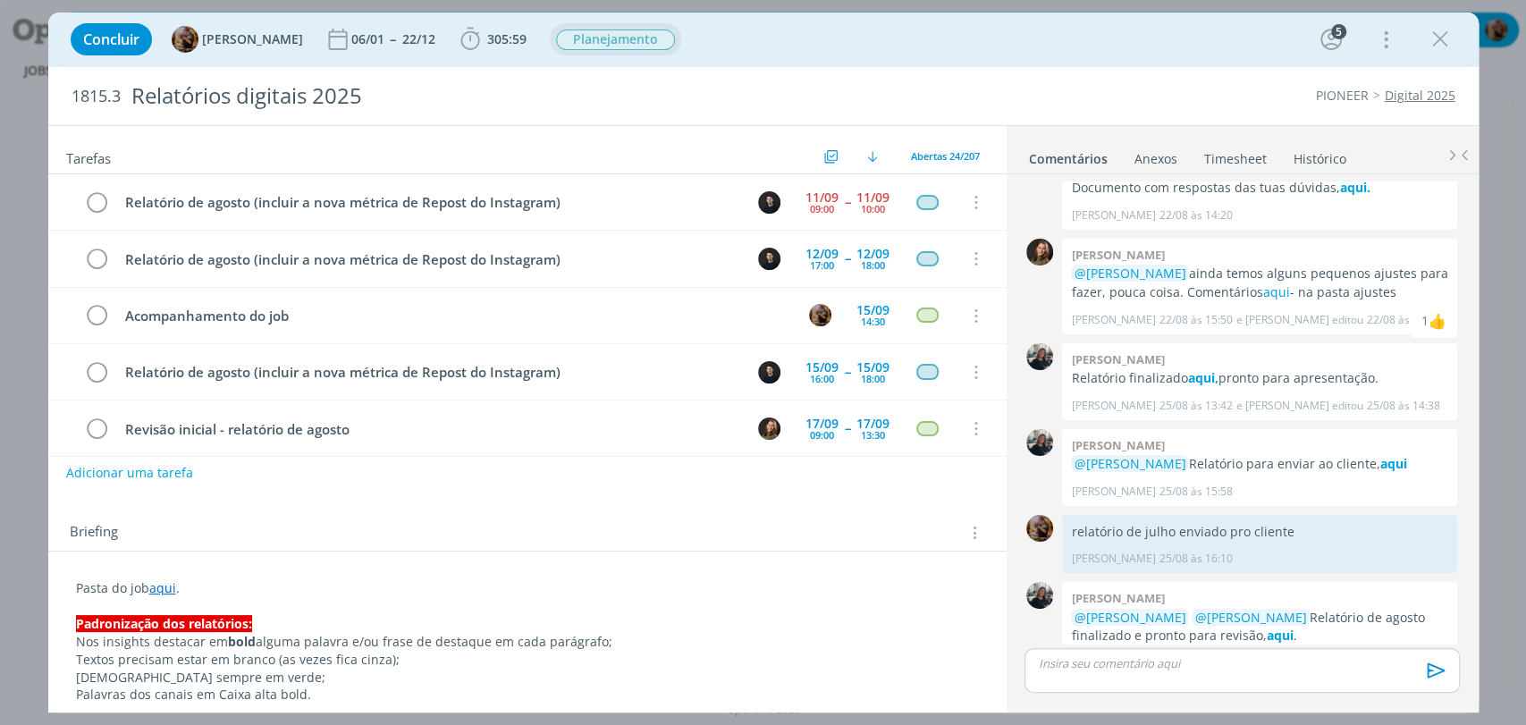
click at [601, 43] on span "Planejamento" at bounding box center [615, 39] width 119 height 21
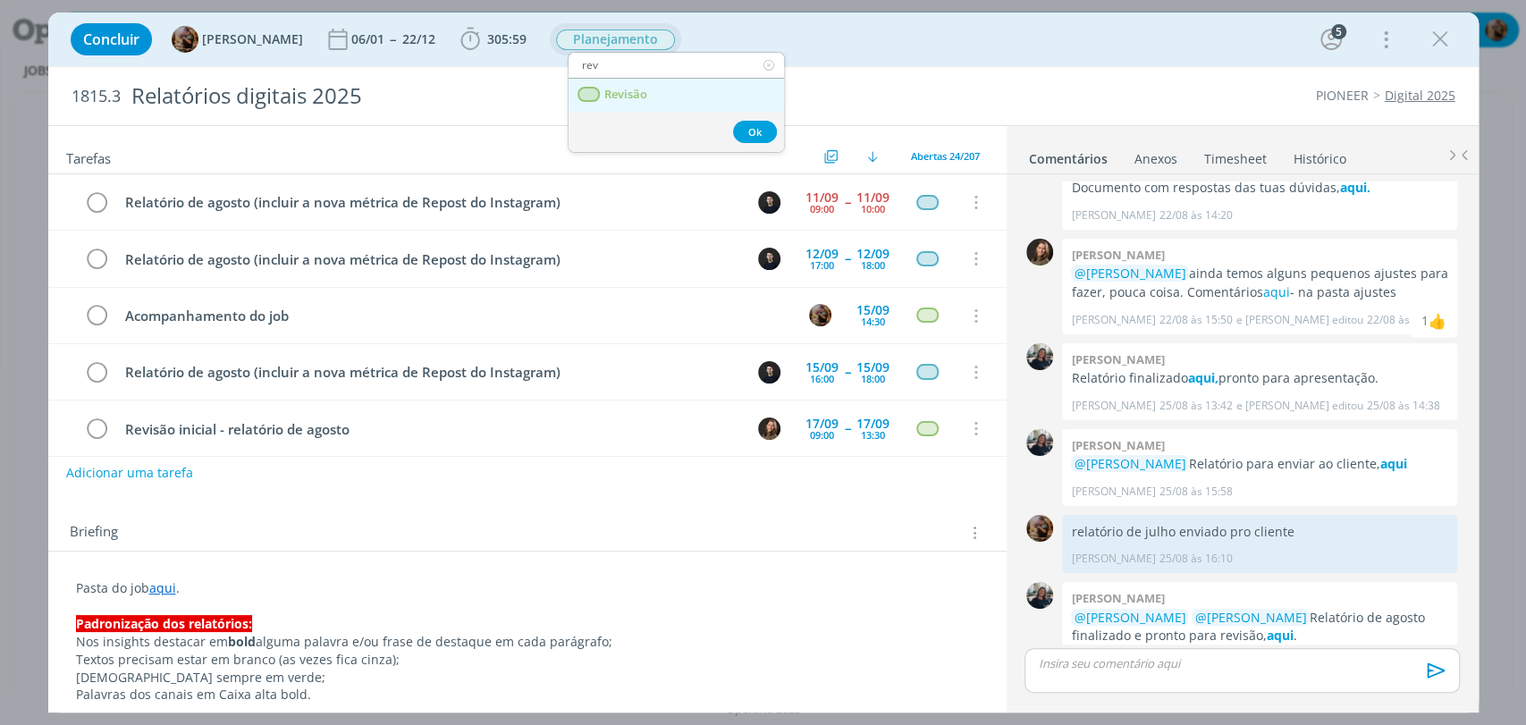
type input "rev"
click at [626, 92] on span "Revisão" at bounding box center [624, 95] width 43 height 14
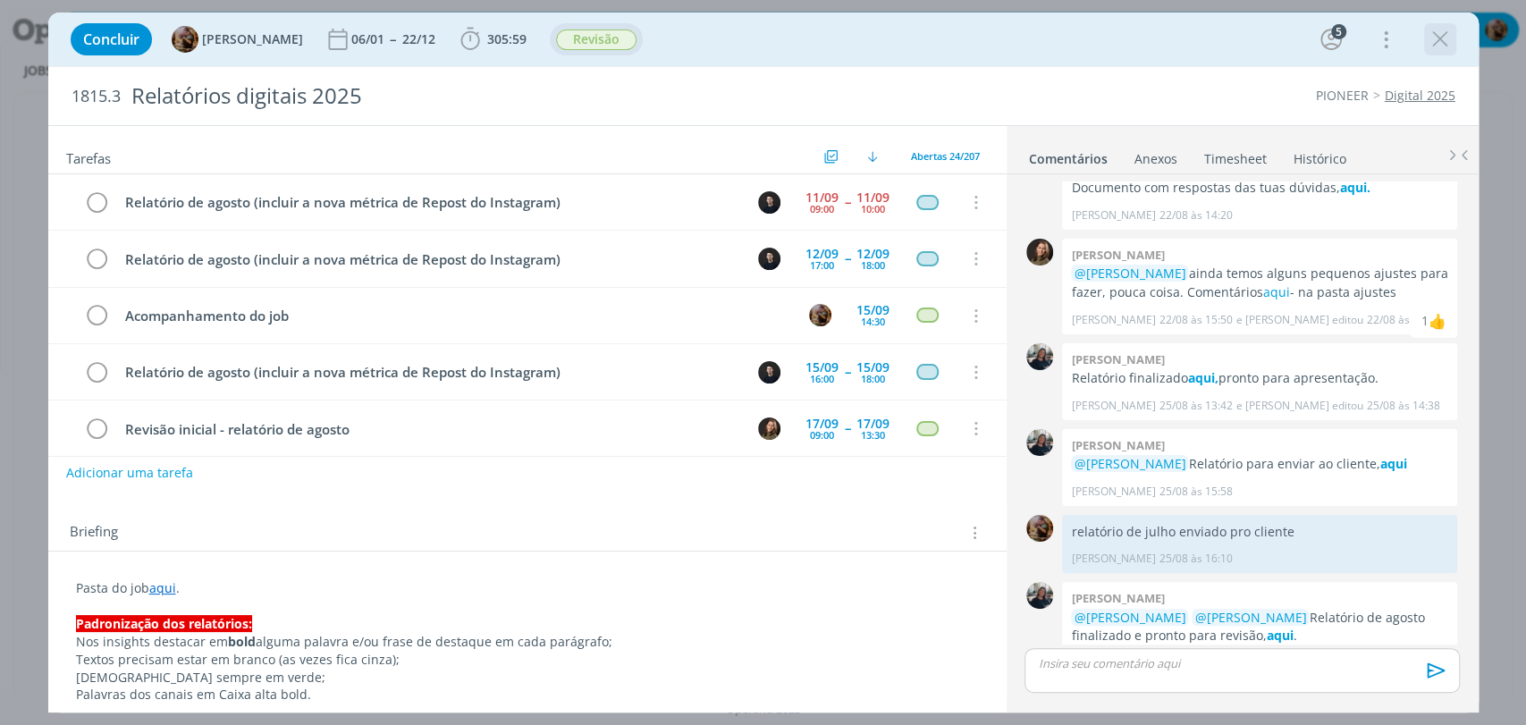
click at [1430, 44] on icon "dialog" at bounding box center [1439, 39] width 27 height 27
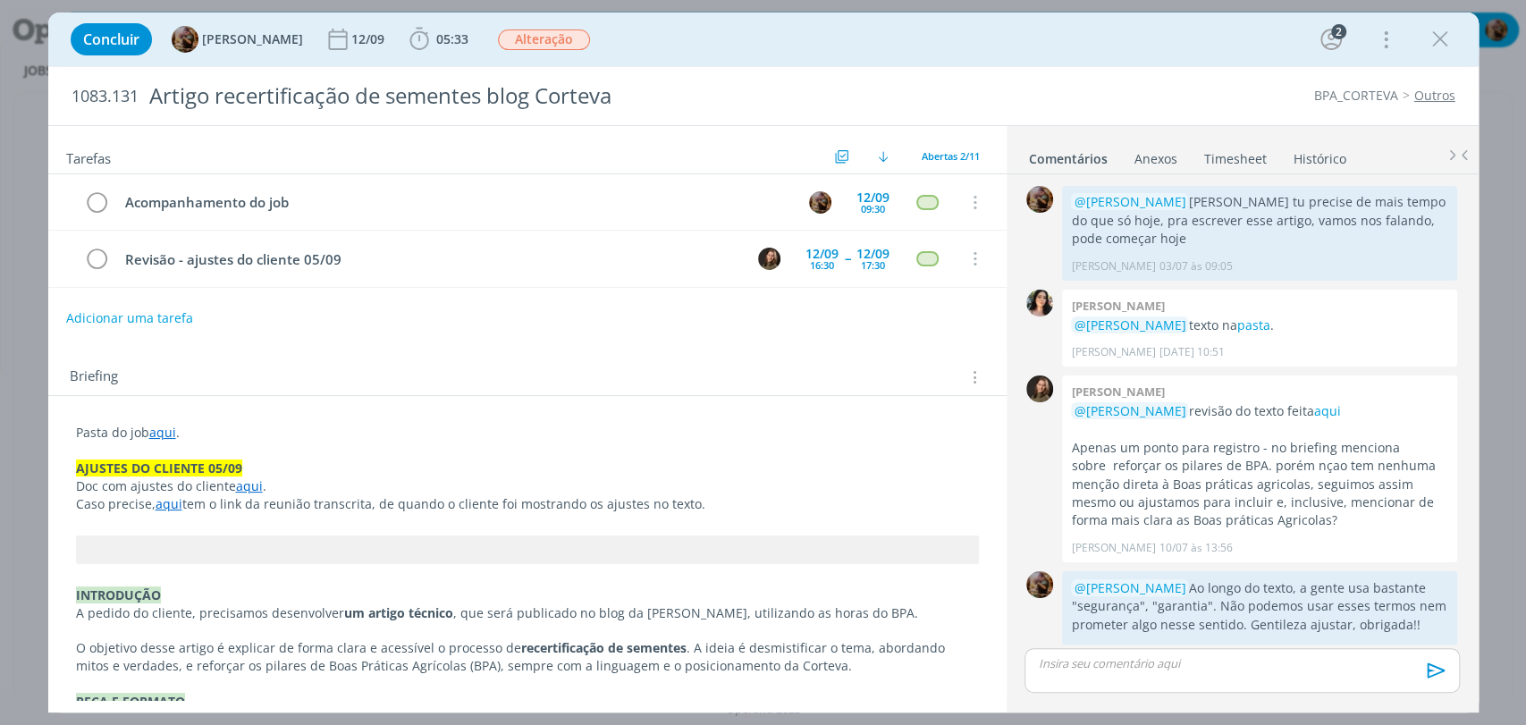
scroll to position [423, 0]
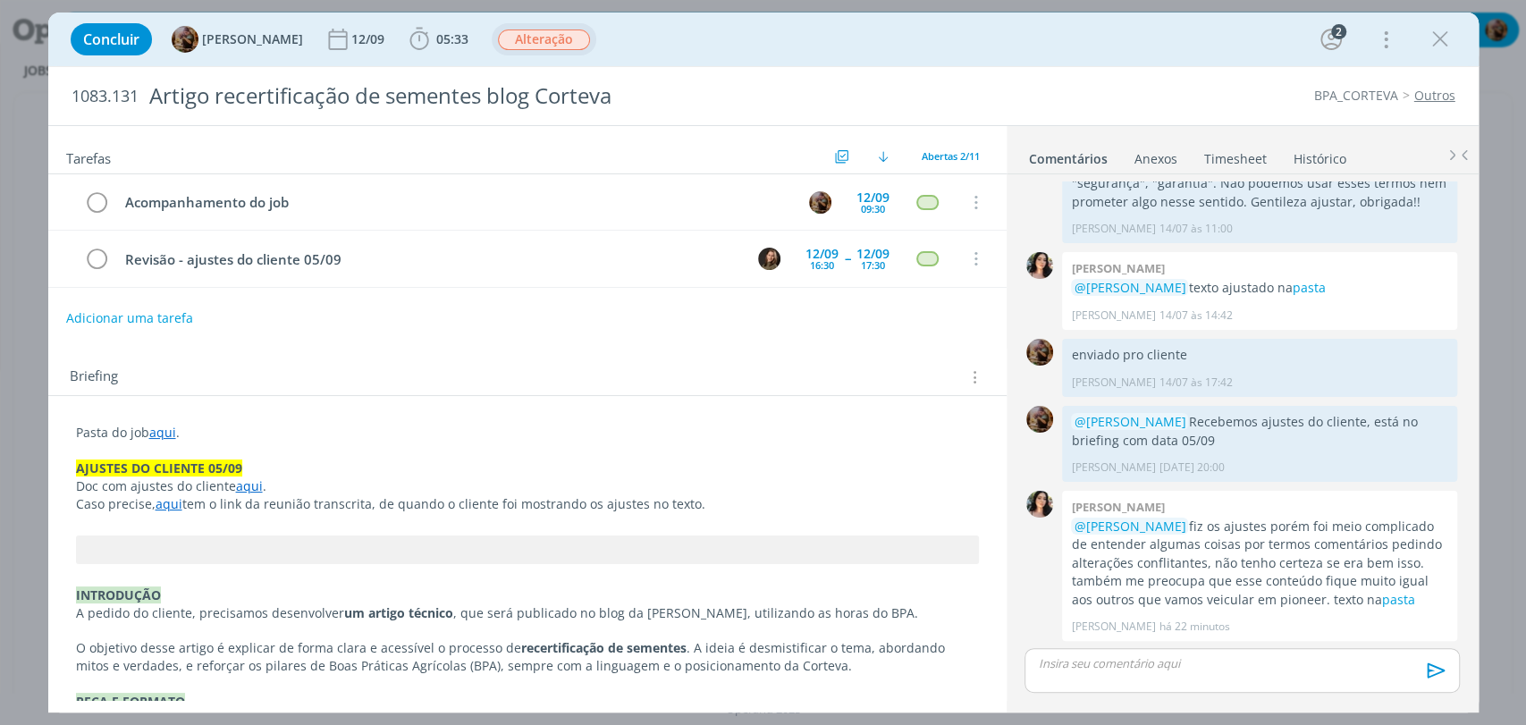
click at [553, 49] on div "Alteração" at bounding box center [544, 39] width 92 height 21
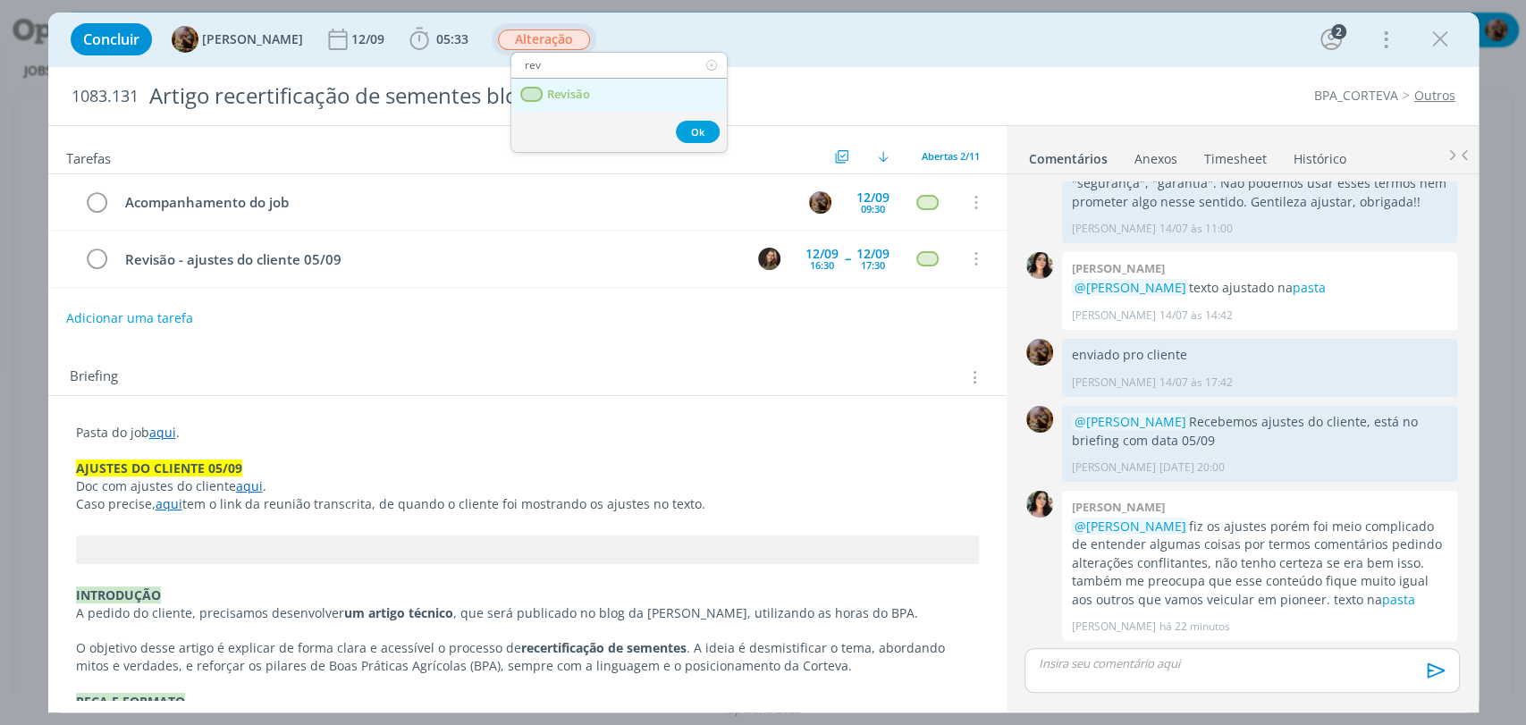
type input "rev"
click at [558, 88] on span "Revisão" at bounding box center [567, 95] width 43 height 14
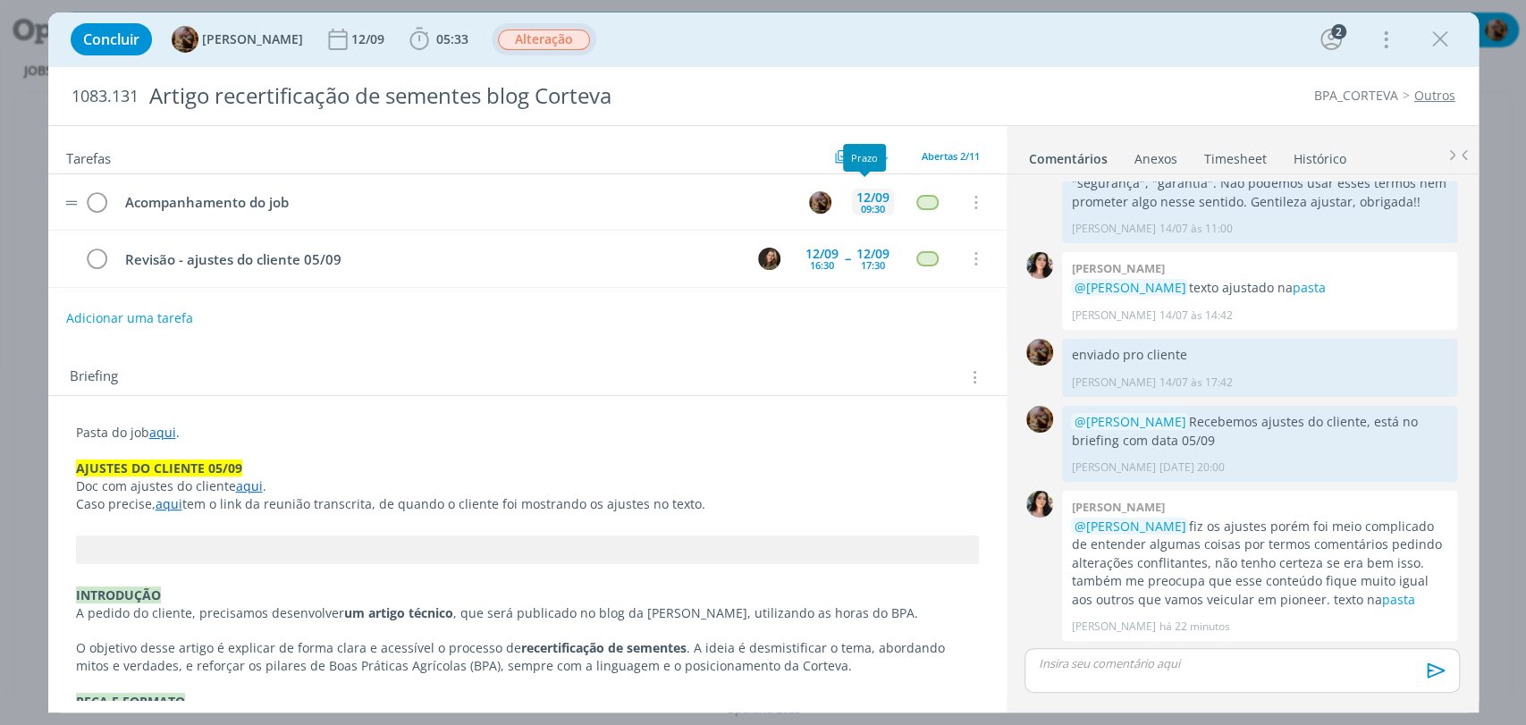
click at [870, 204] on div "09:30" at bounding box center [873, 209] width 24 height 10
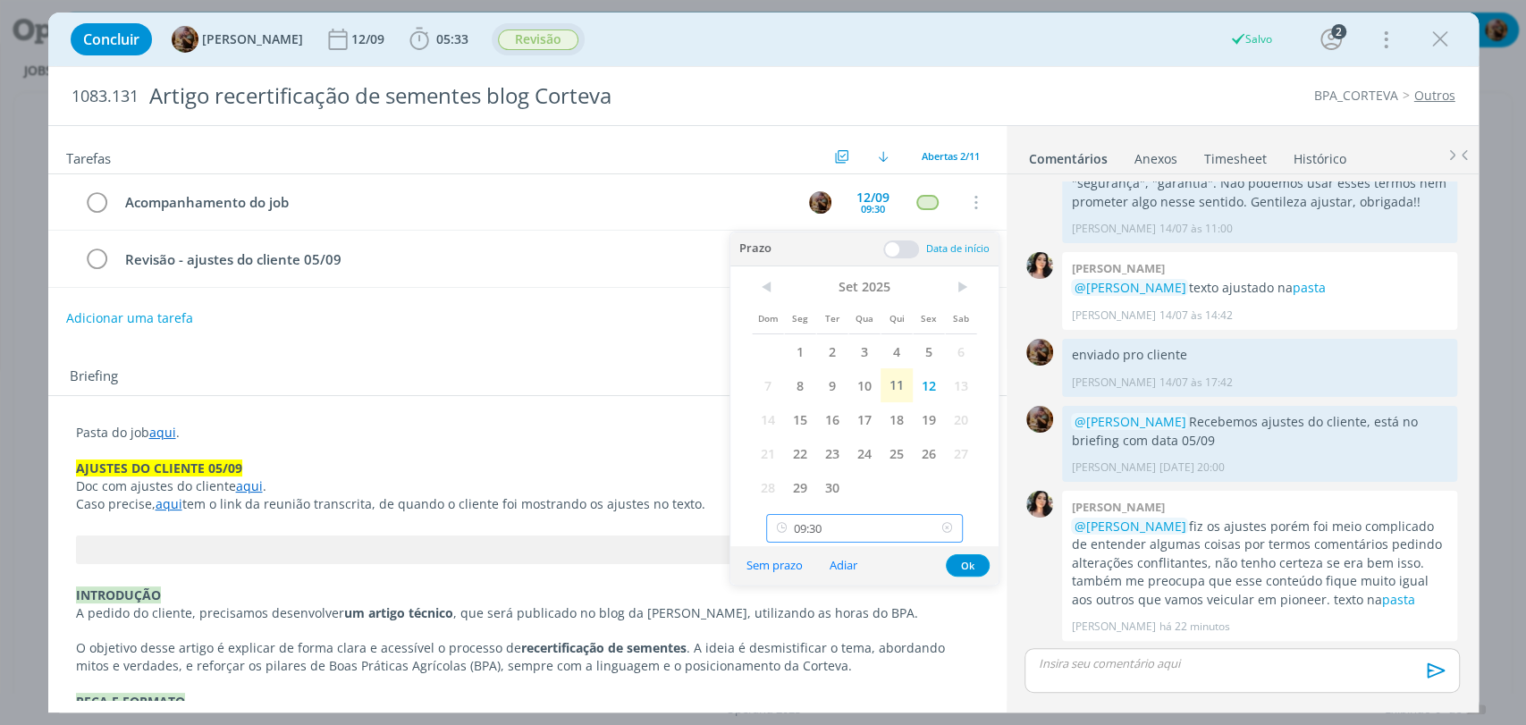
click at [870, 522] on input "09:30" at bounding box center [864, 528] width 197 height 29
click at [831, 478] on div "18:00" at bounding box center [866, 482] width 199 height 32
type input "18:00"
click at [957, 562] on button "Ok" at bounding box center [968, 565] width 44 height 22
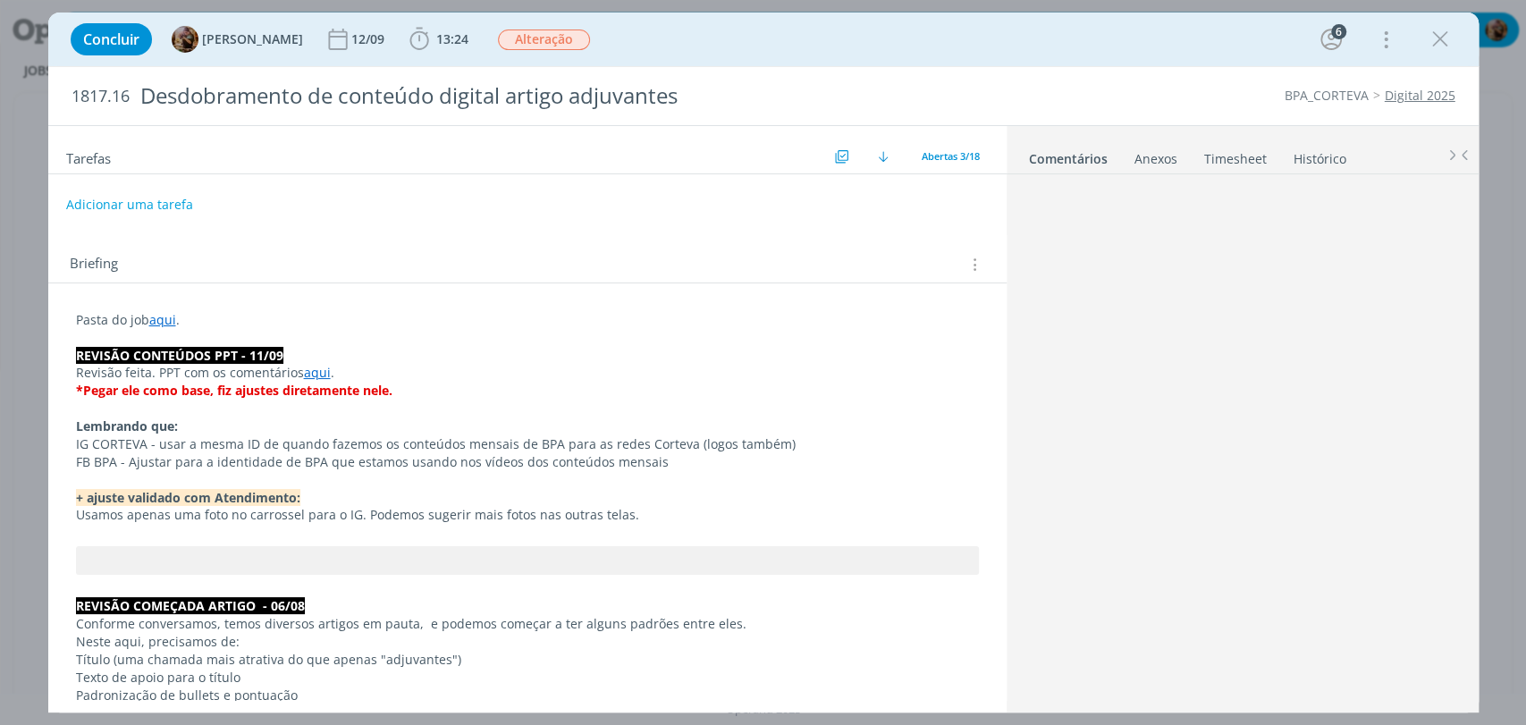
scroll to position [1731, 0]
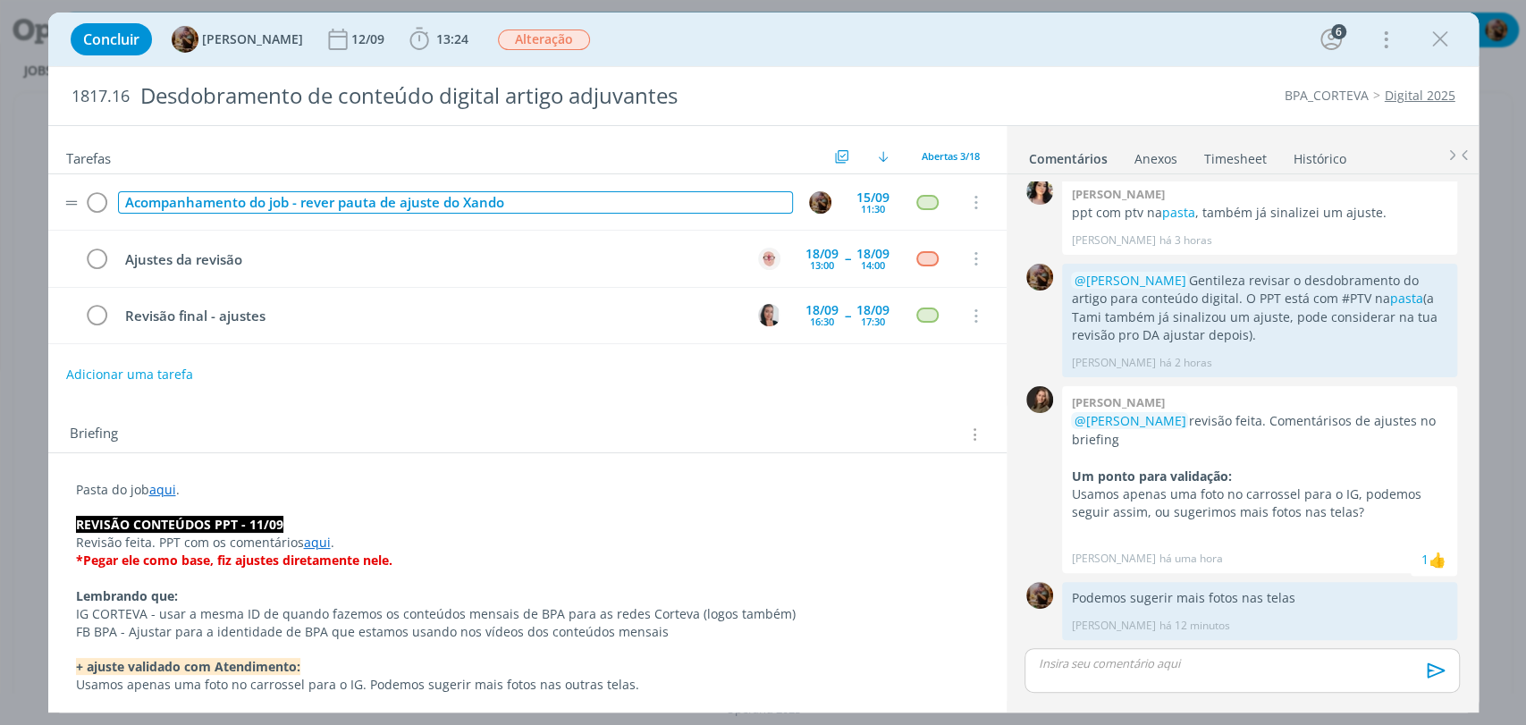
click at [339, 203] on div "Acompanhamento do job - rever pauta de ajuste do Xando" at bounding box center [455, 202] width 675 height 22
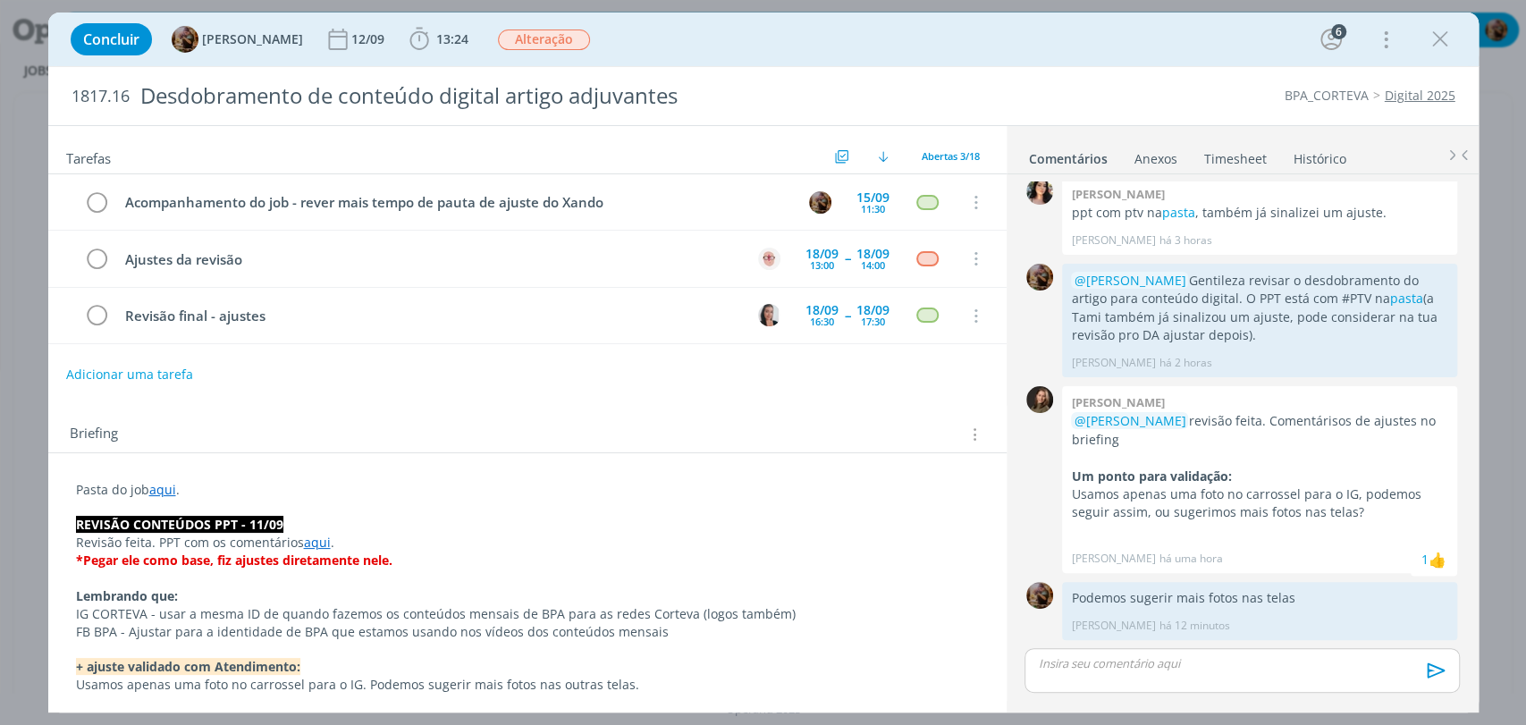
click at [555, 358] on div "Adicionar uma tarefa" at bounding box center [527, 374] width 958 height 32
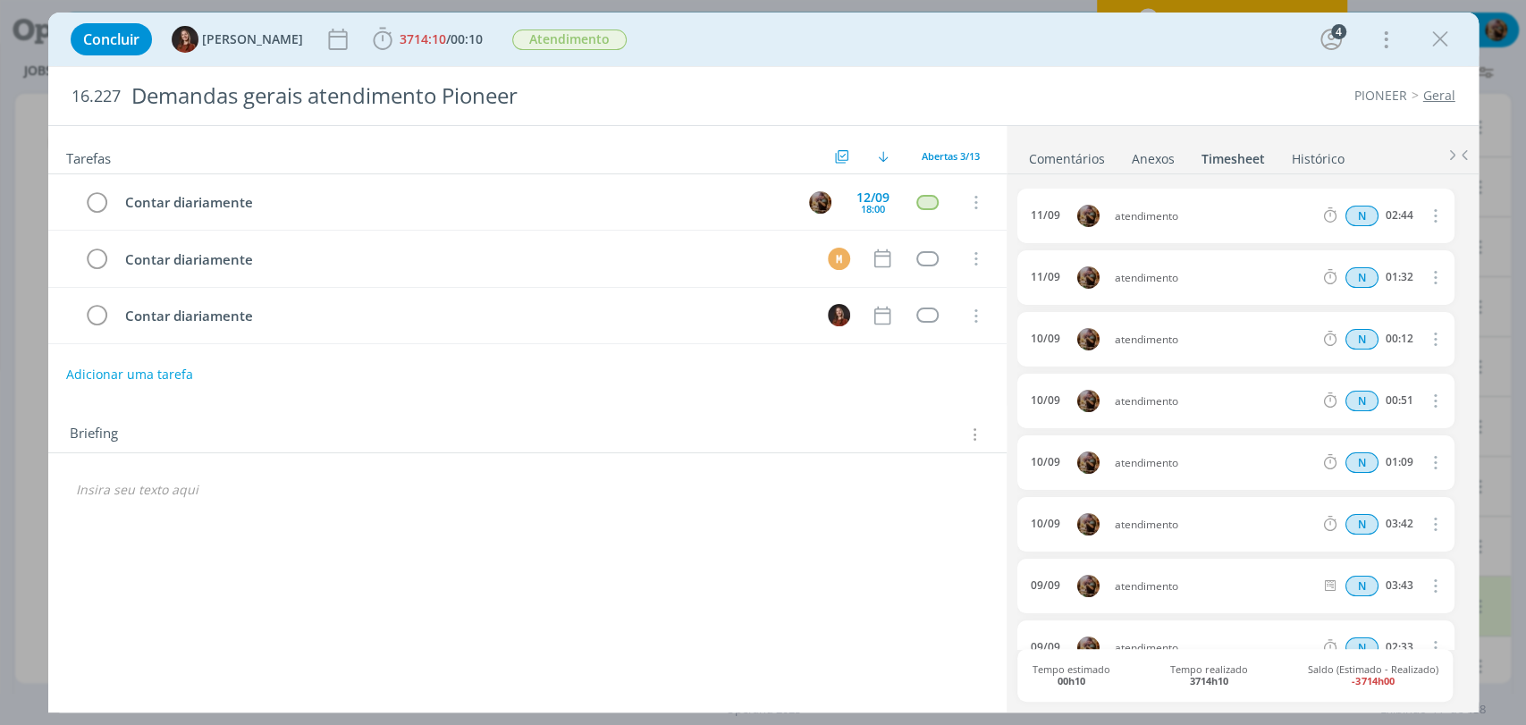
scroll to position [952, 0]
